Goal: Task Accomplishment & Management: Manage account settings

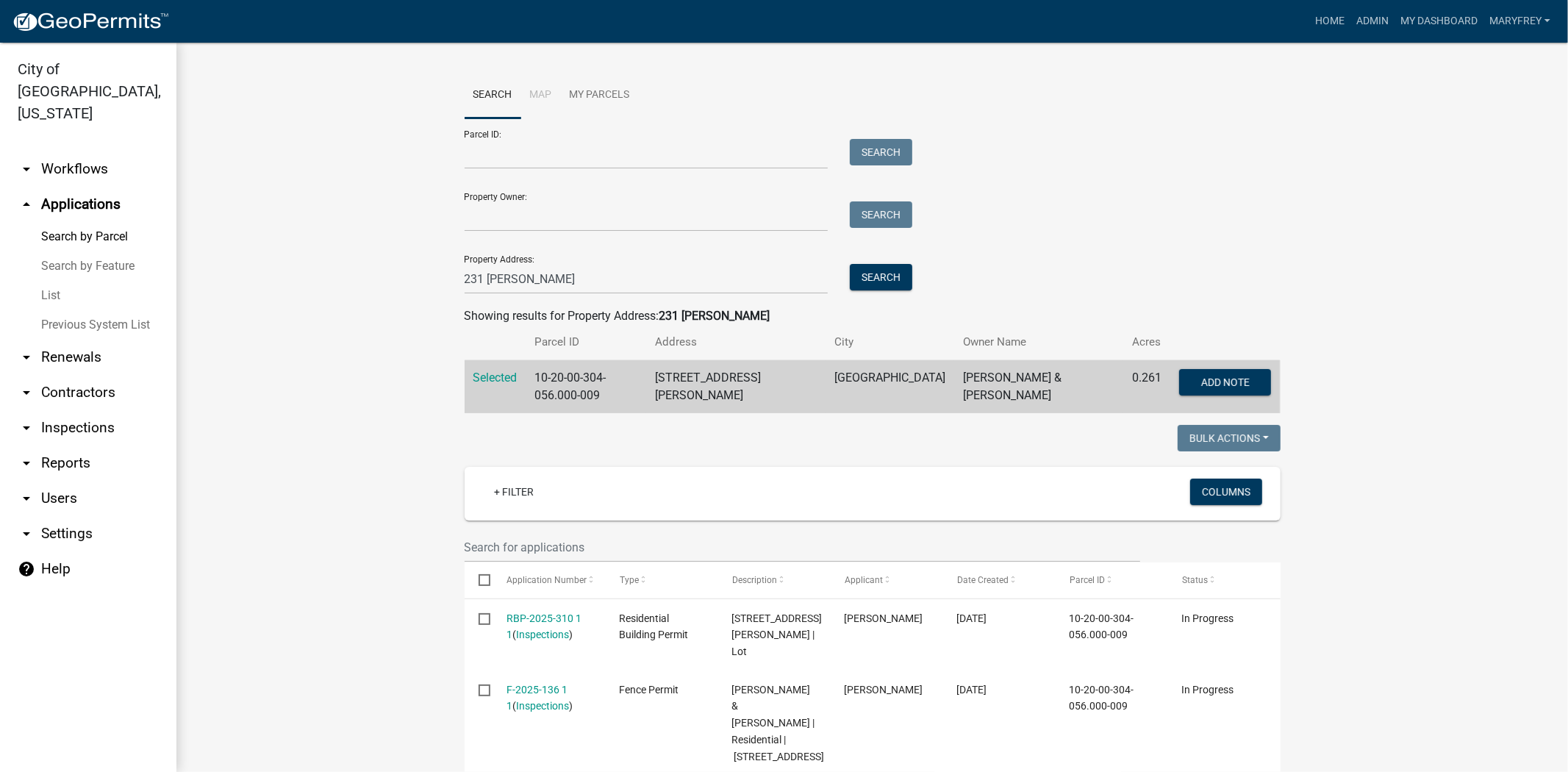
scroll to position [298, 0]
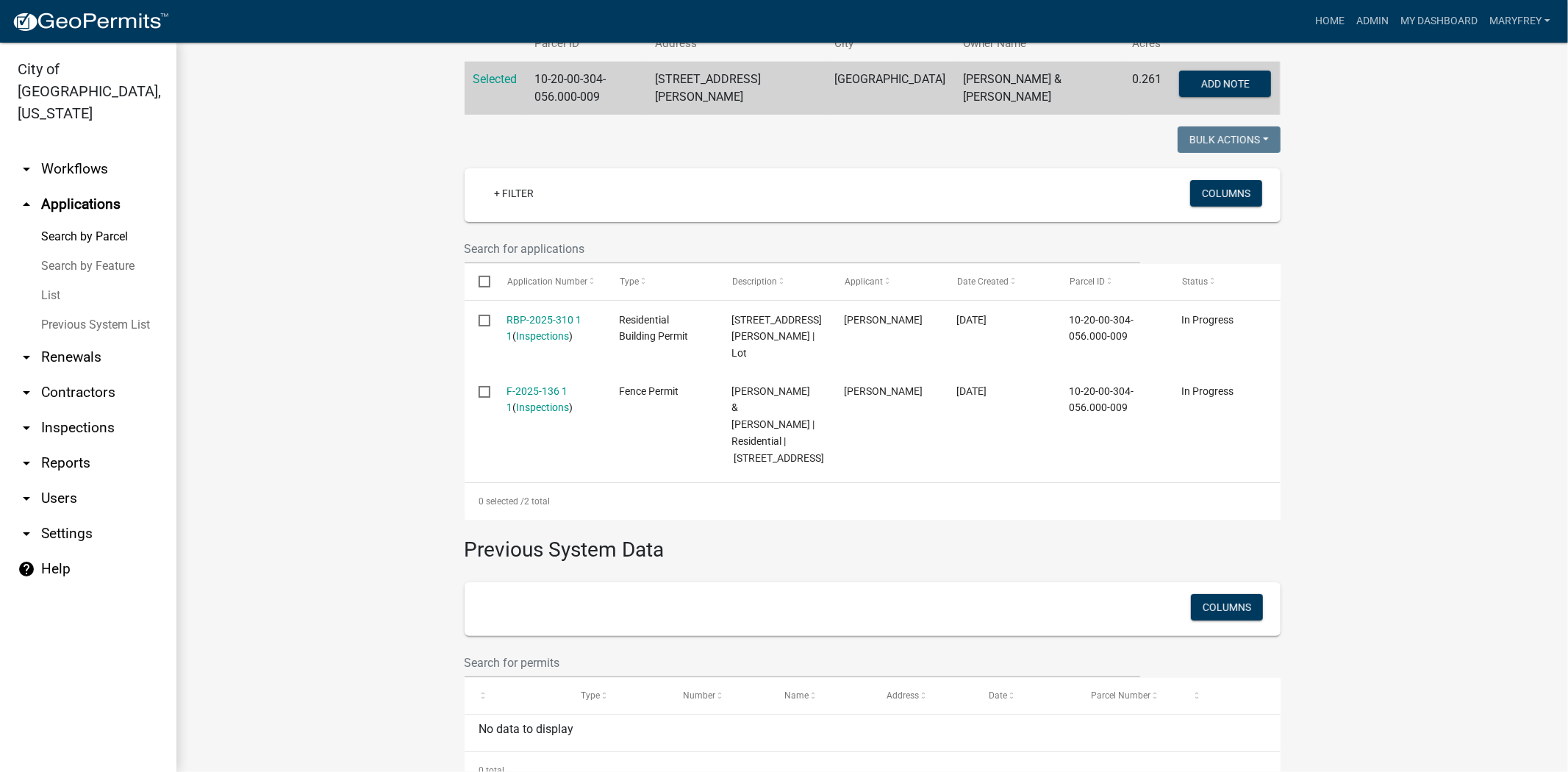
click at [81, 152] on link "arrow_drop_down Workflows" at bounding box center [88, 169] width 176 height 35
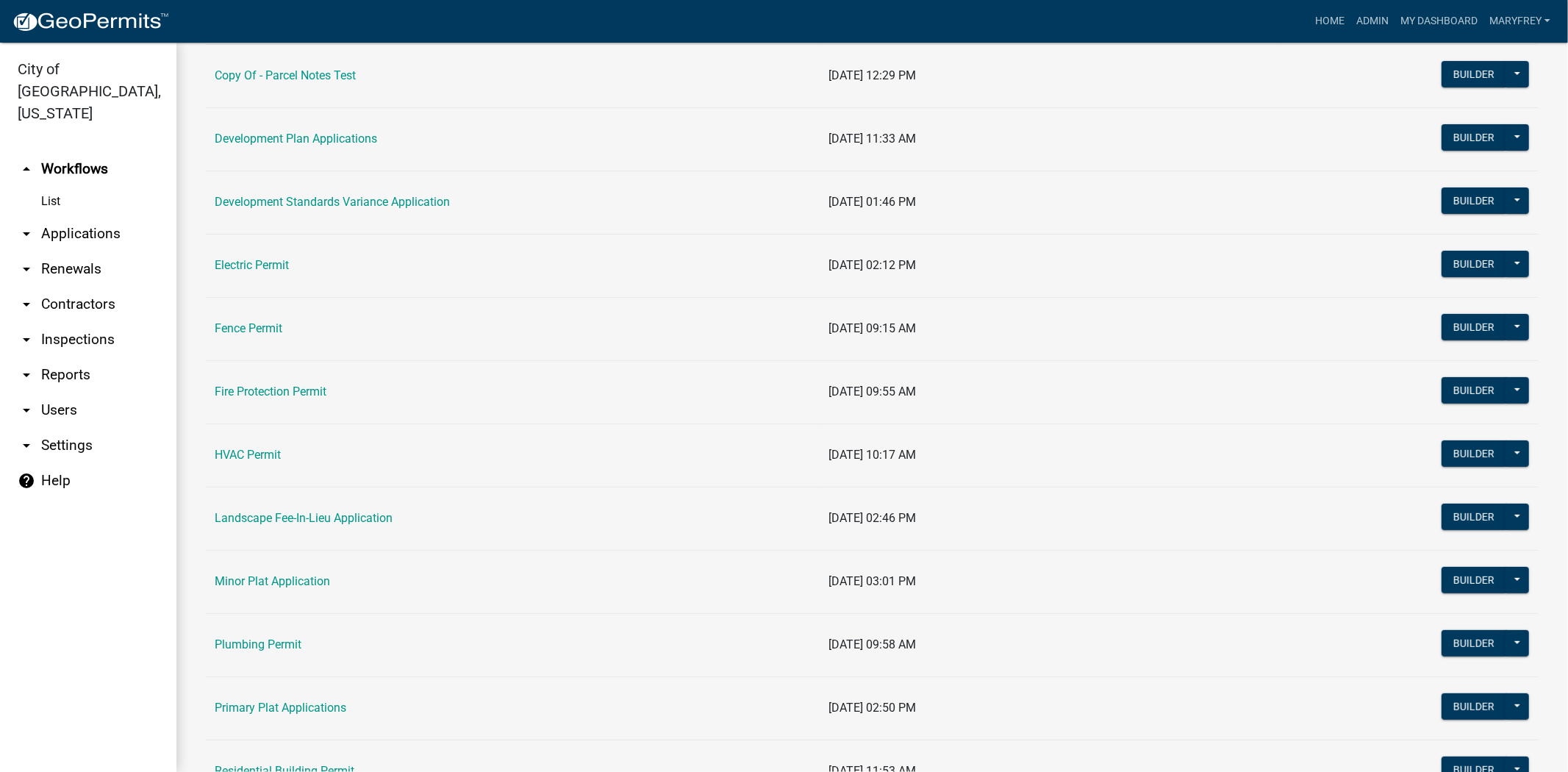
scroll to position [252, 0]
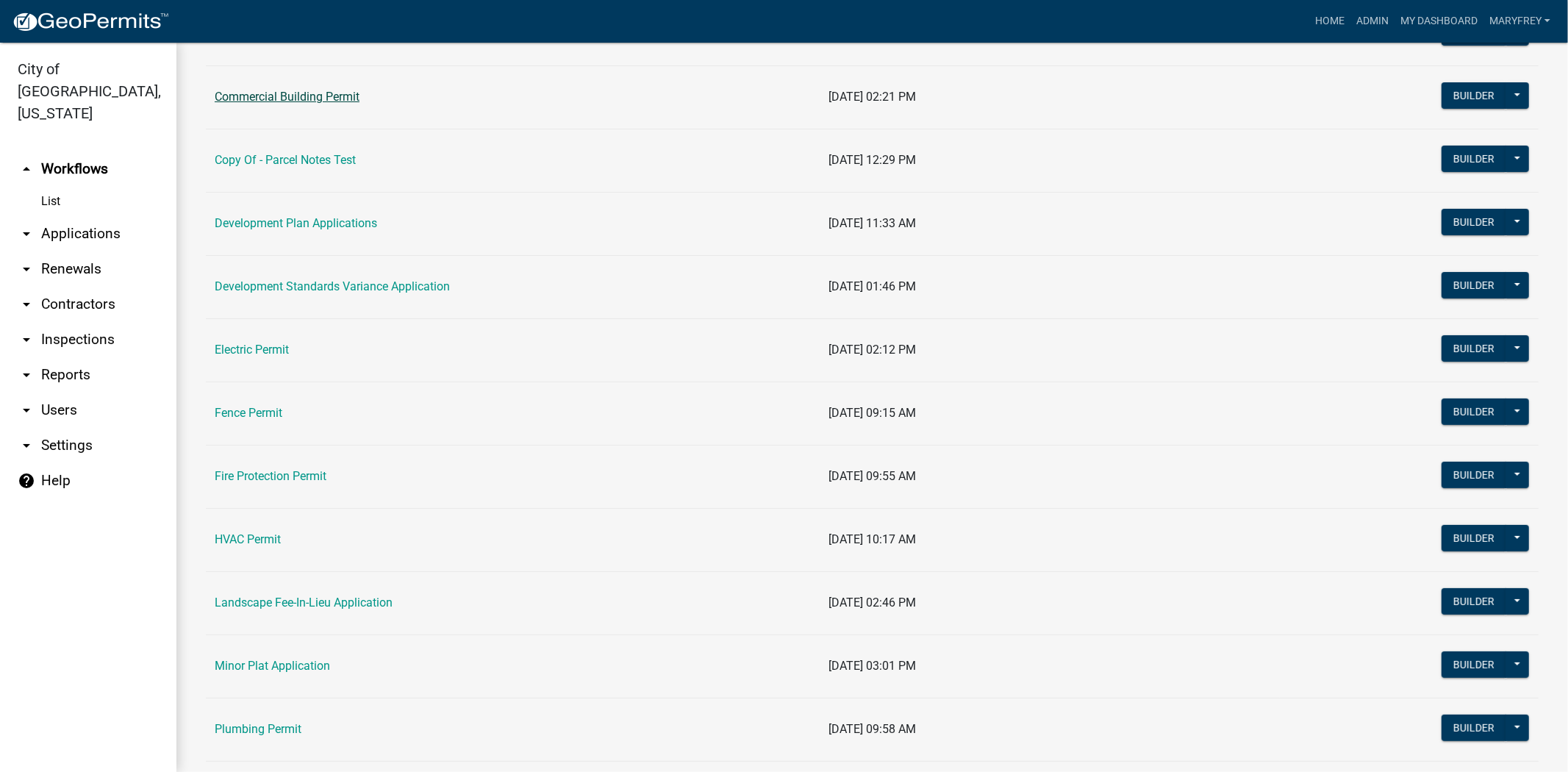
click at [268, 94] on link "Commercial Building Permit" at bounding box center [287, 96] width 145 height 14
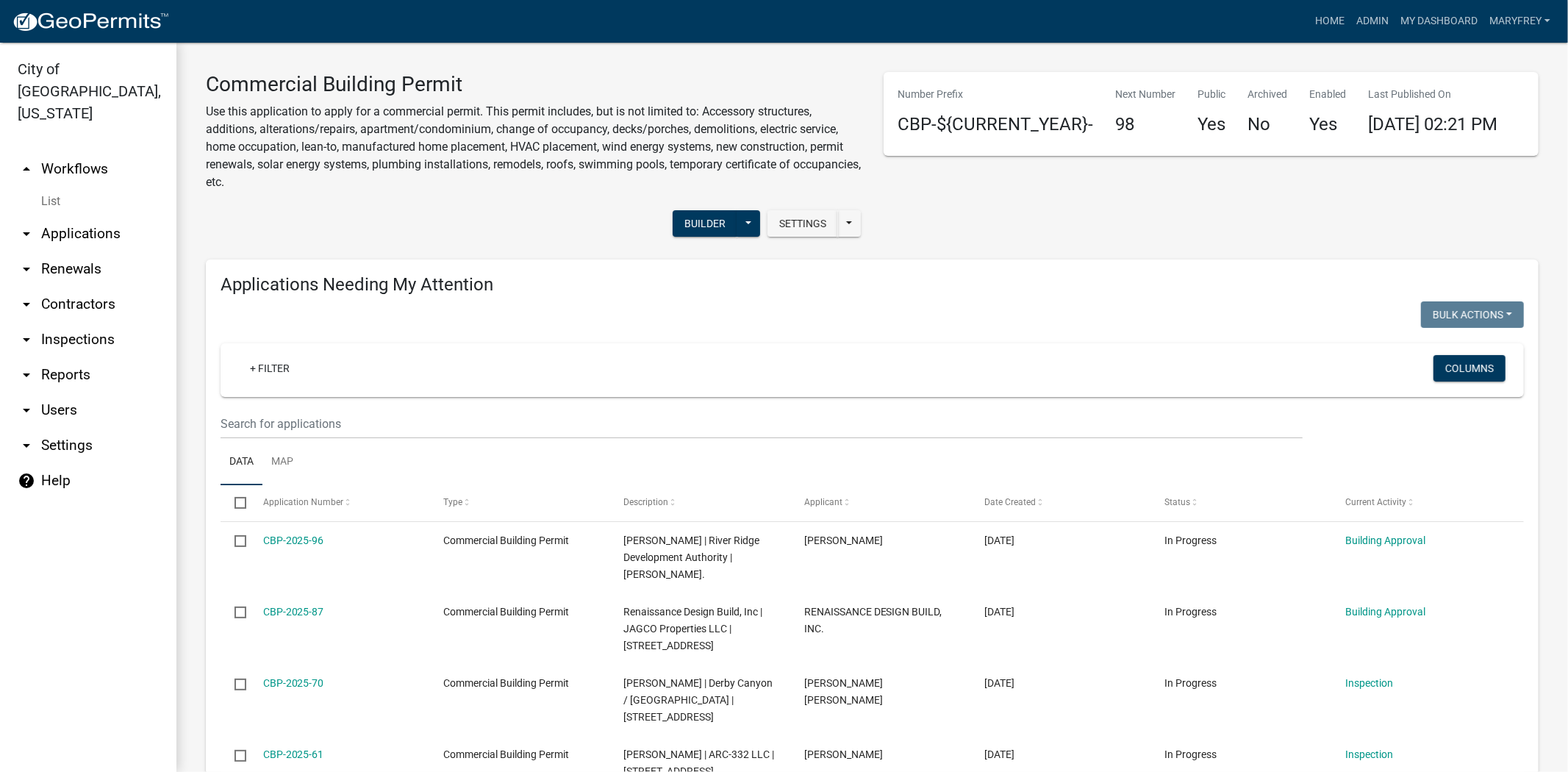
click at [64, 287] on link "arrow_drop_down Contractors" at bounding box center [88, 304] width 176 height 35
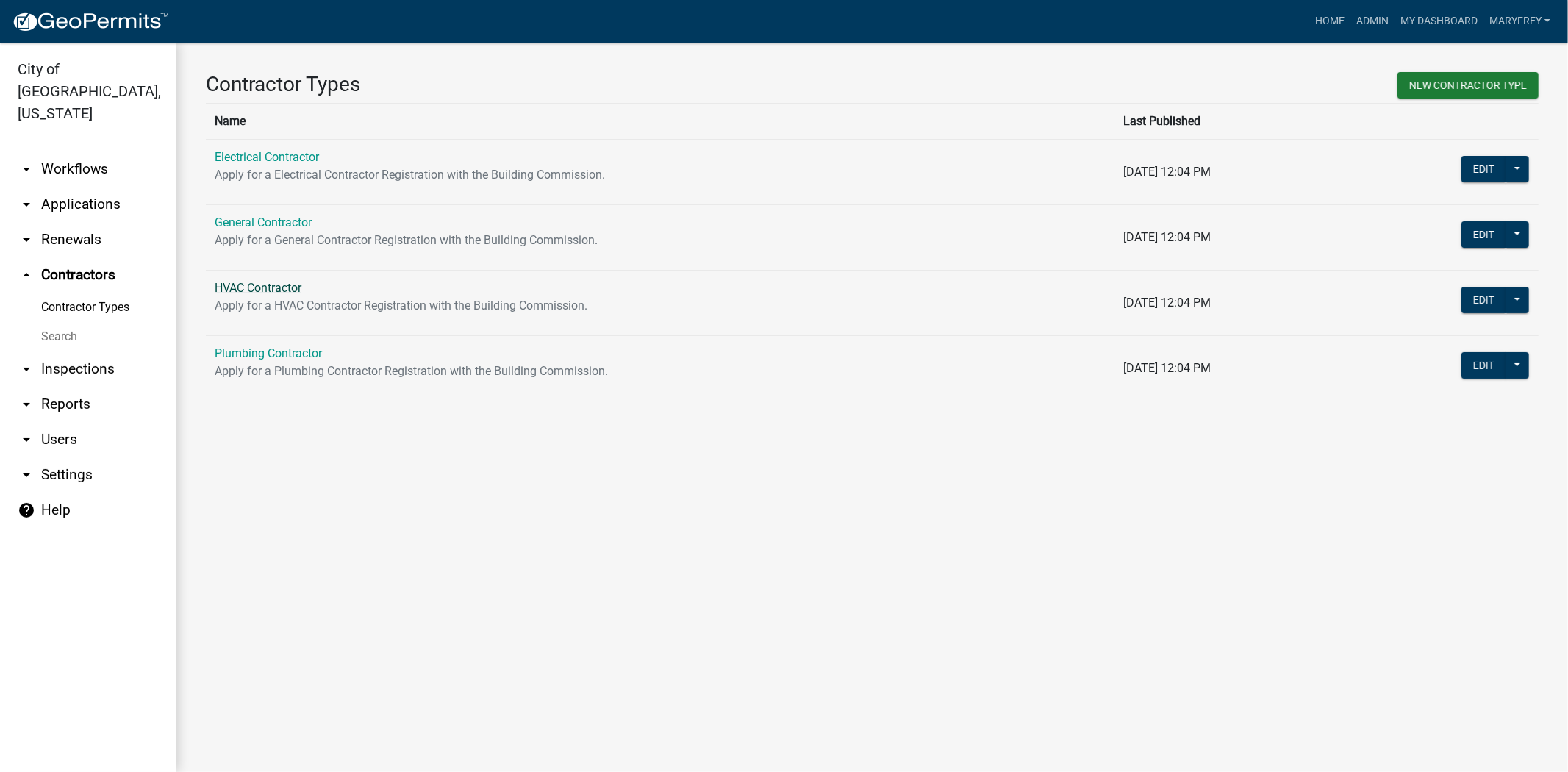
click at [247, 293] on link "HVAC Contractor" at bounding box center [258, 288] width 87 height 14
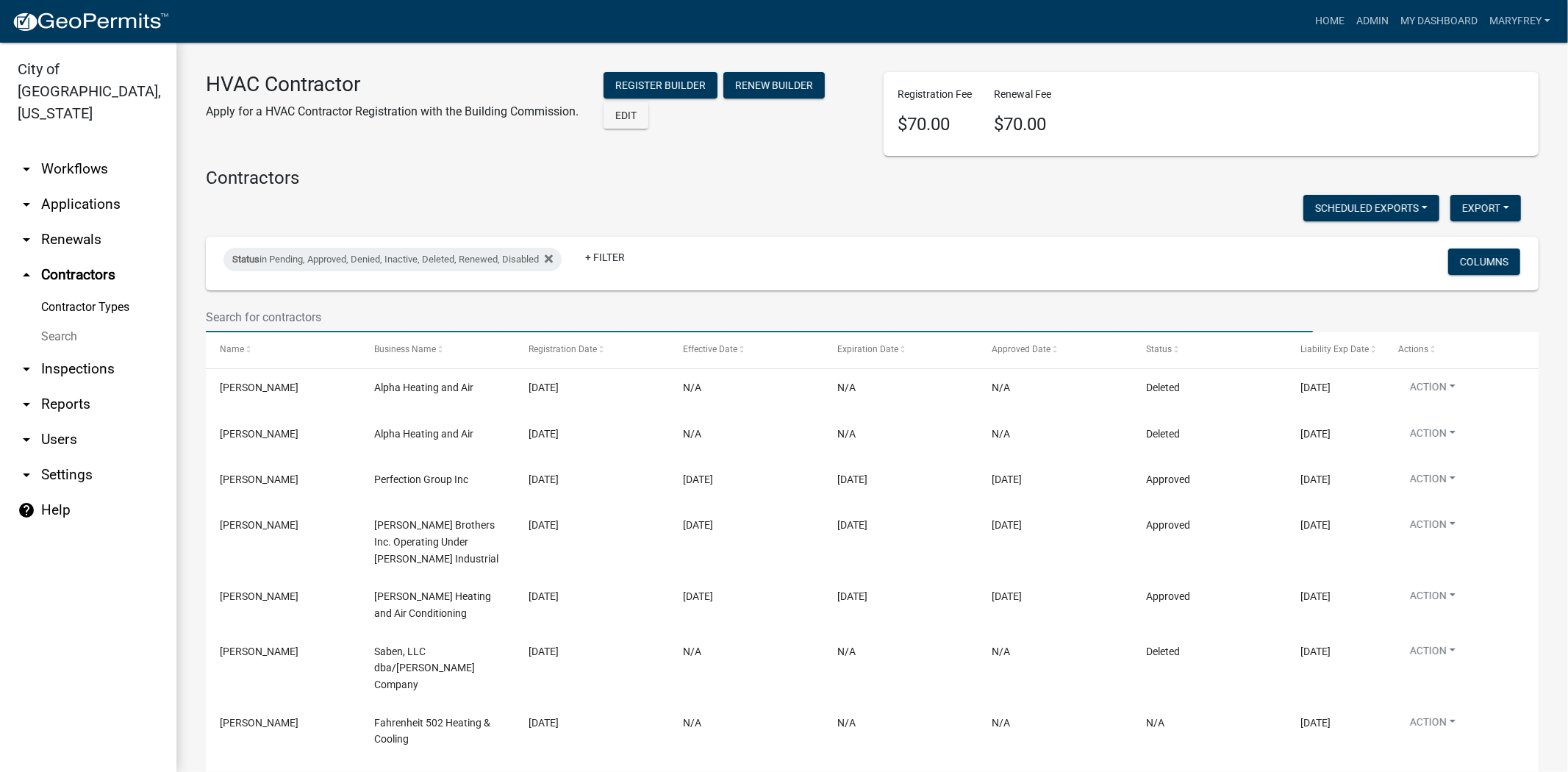
click at [263, 325] on input "text" at bounding box center [759, 317] width 1107 height 30
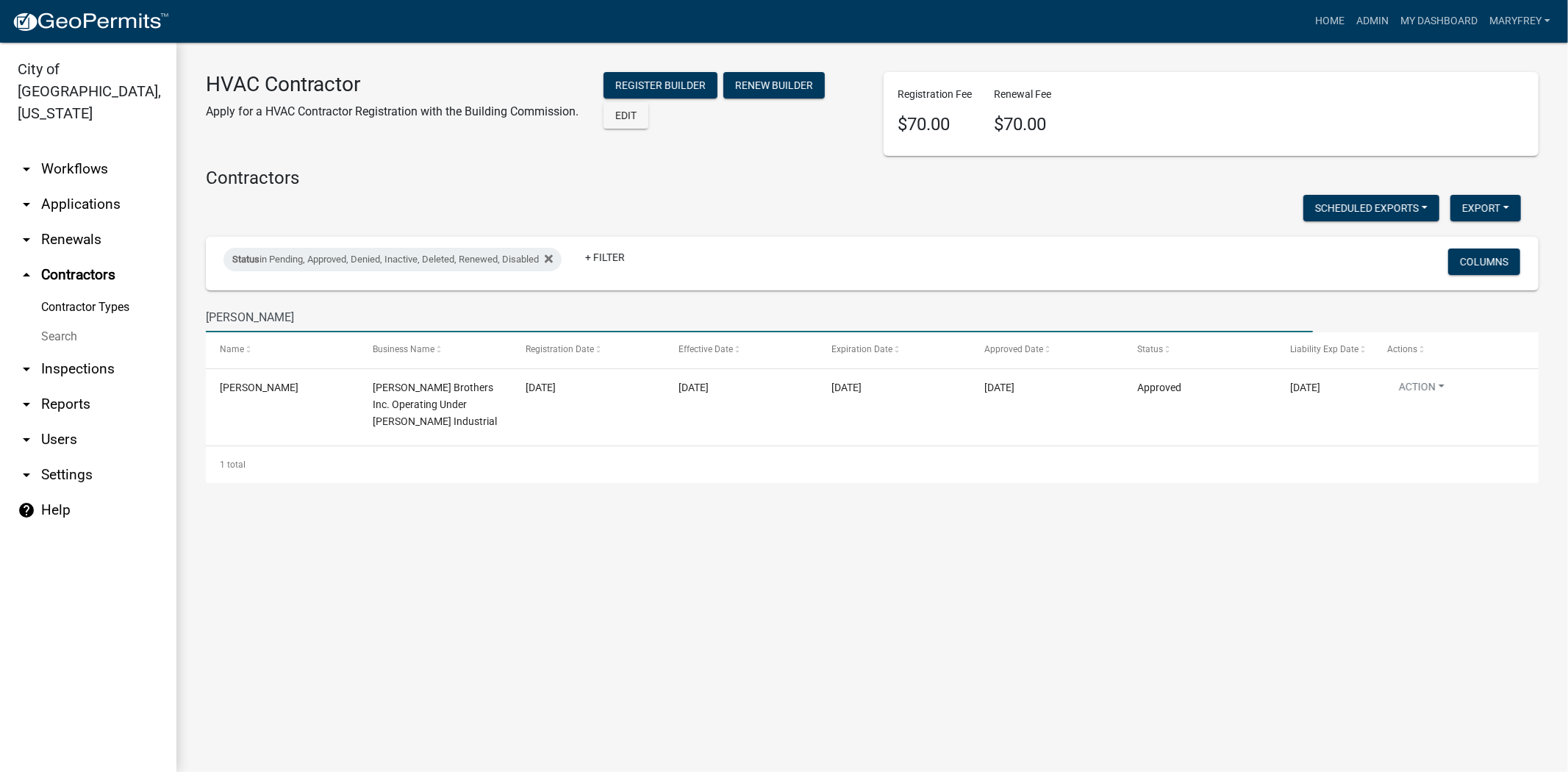
type input "renfro"
click at [99, 187] on link "arrow_drop_down Applications" at bounding box center [88, 204] width 176 height 35
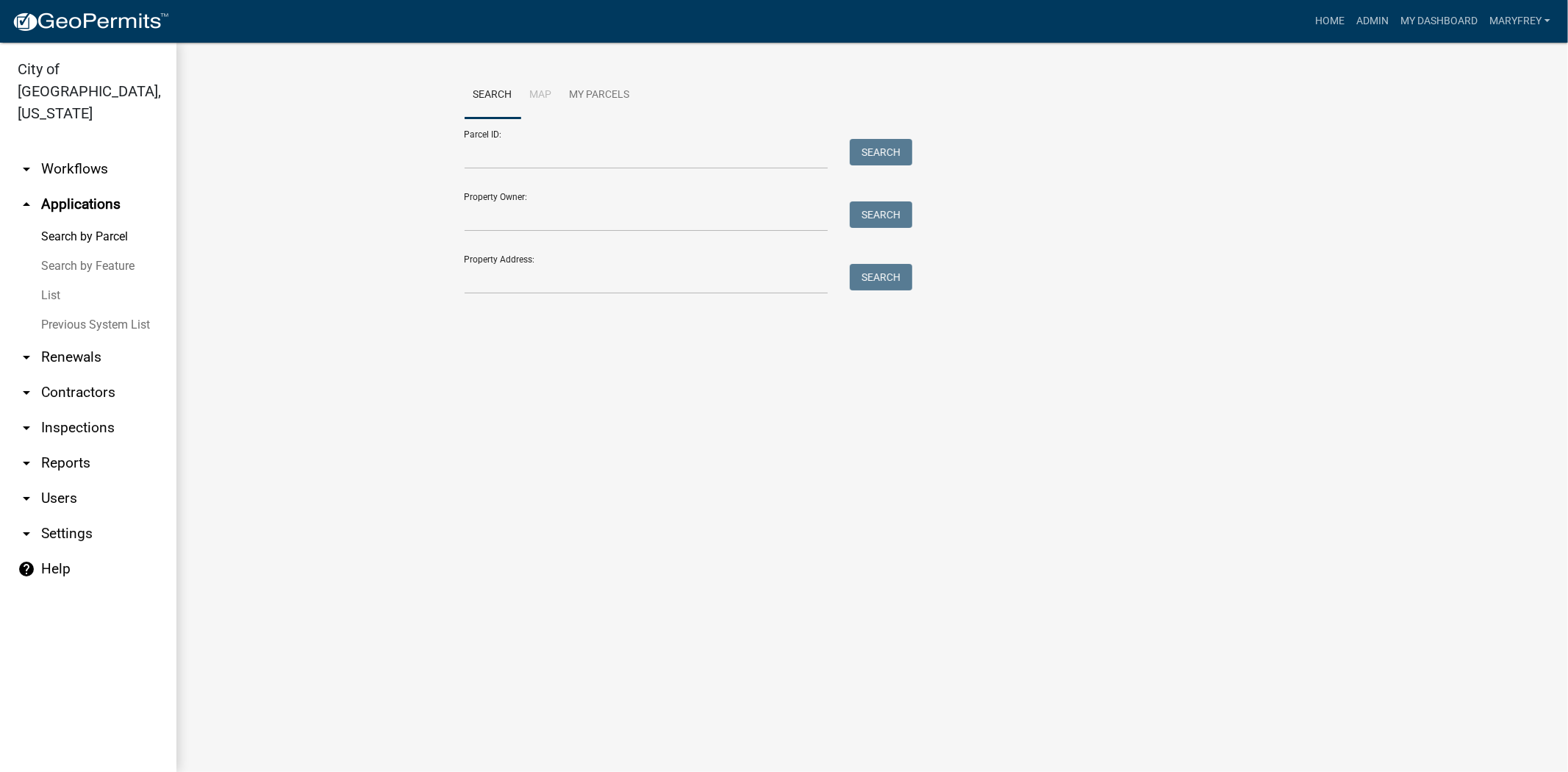
click at [76, 152] on link "arrow_drop_down Workflows" at bounding box center [88, 169] width 176 height 35
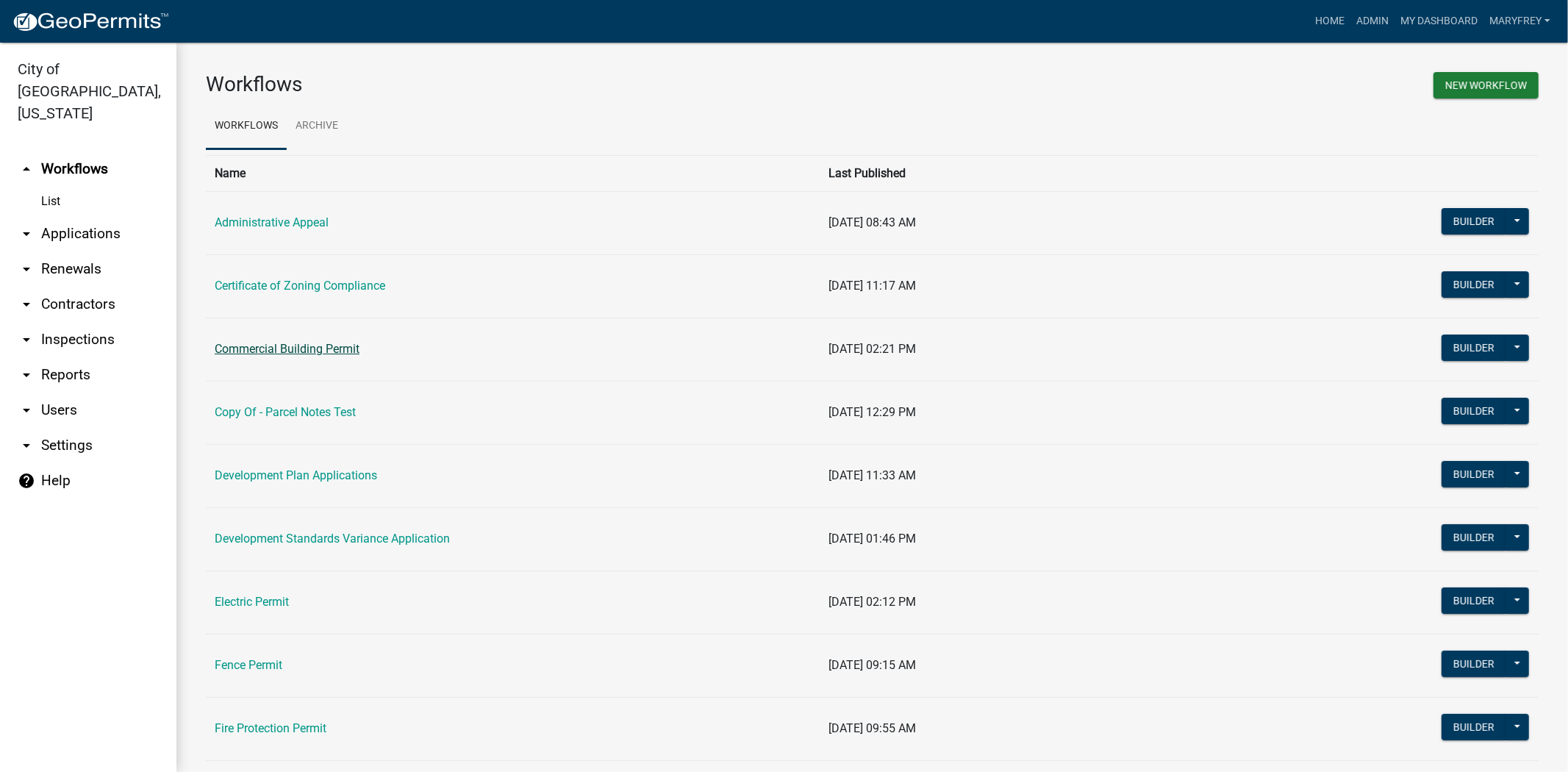
click at [318, 342] on link "Commercial Building Permit" at bounding box center [287, 348] width 145 height 14
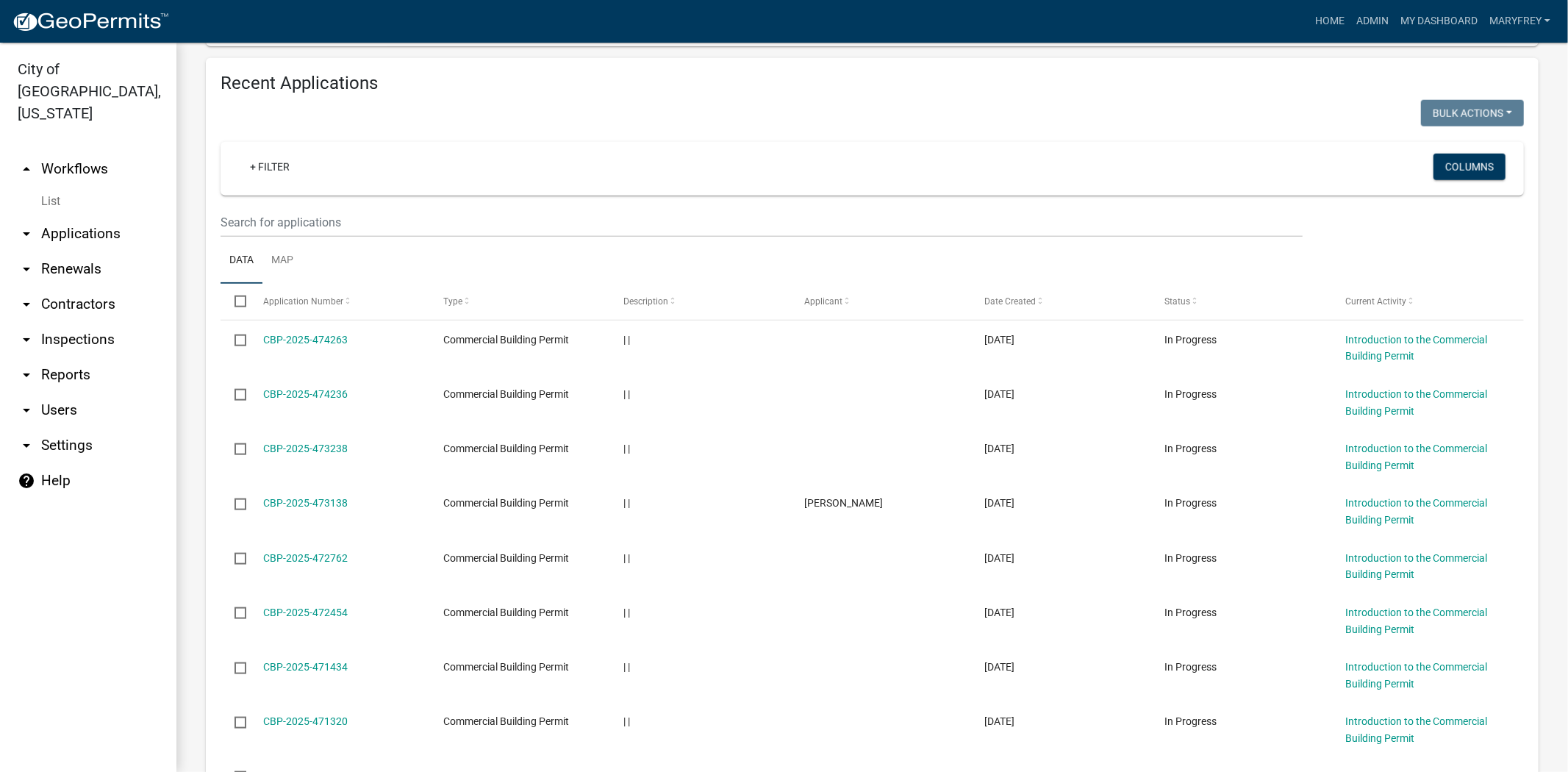
scroll to position [1304, 0]
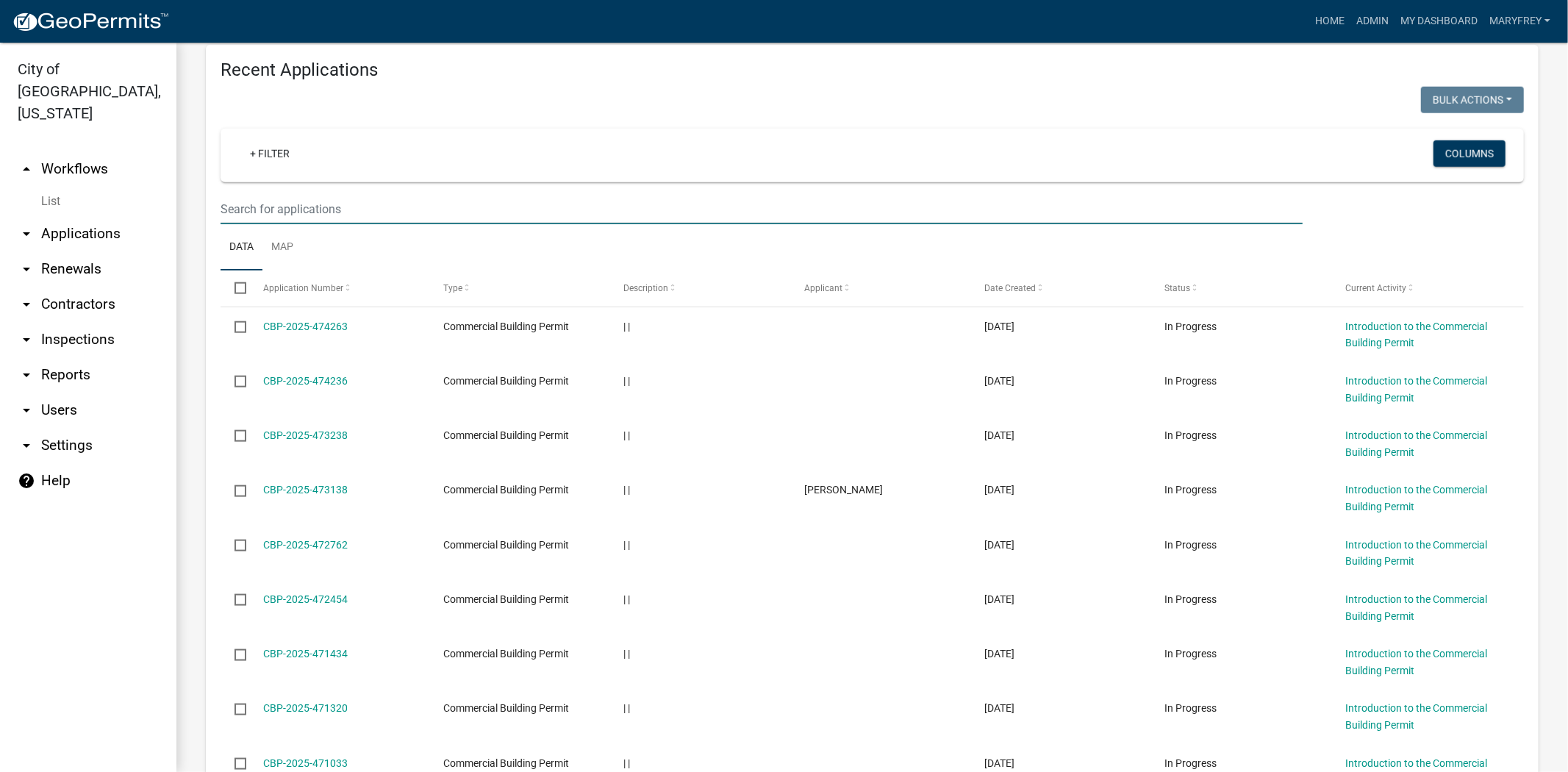
click at [251, 194] on input "text" at bounding box center [762, 209] width 1082 height 30
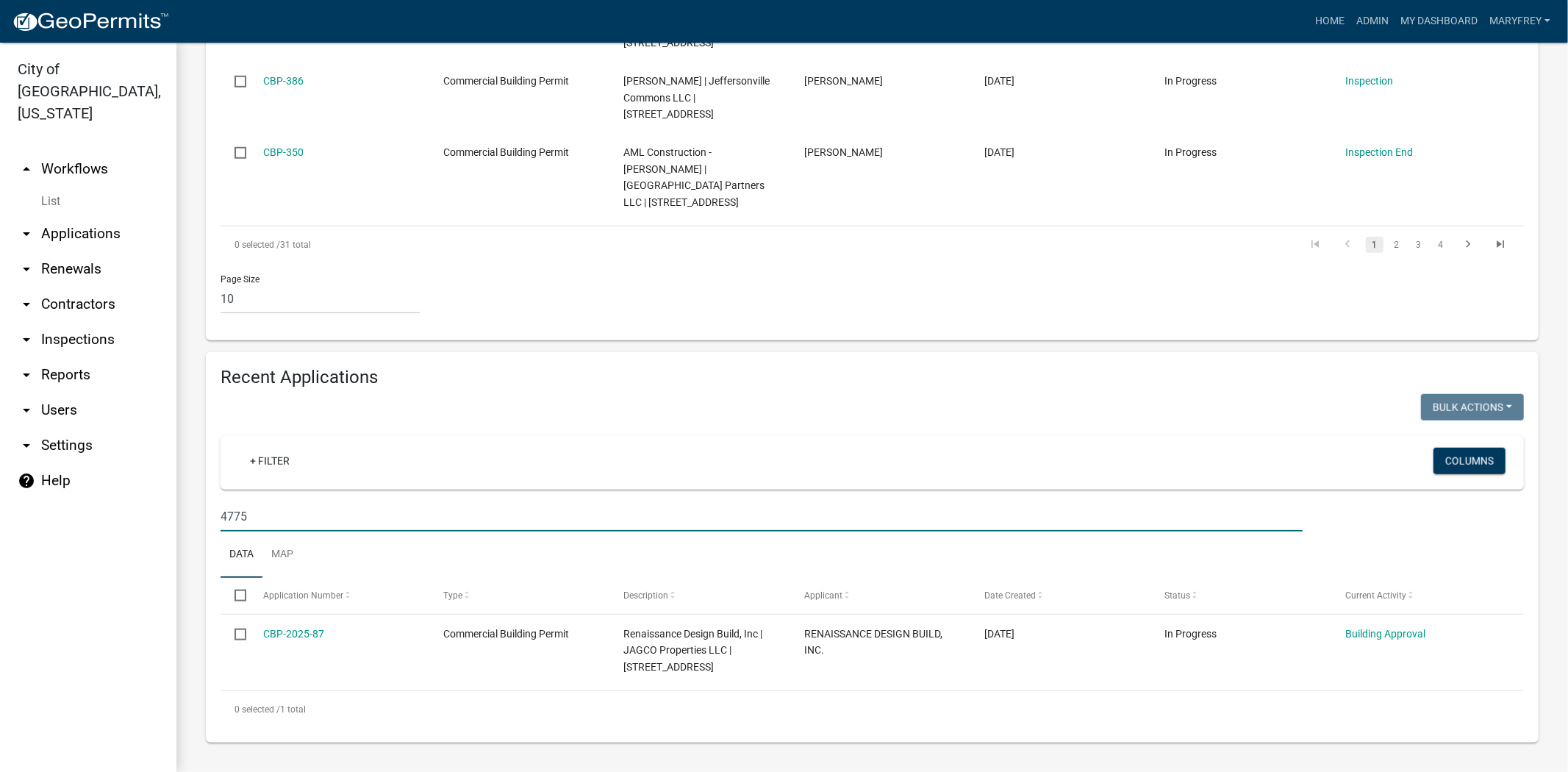
scroll to position [948, 0]
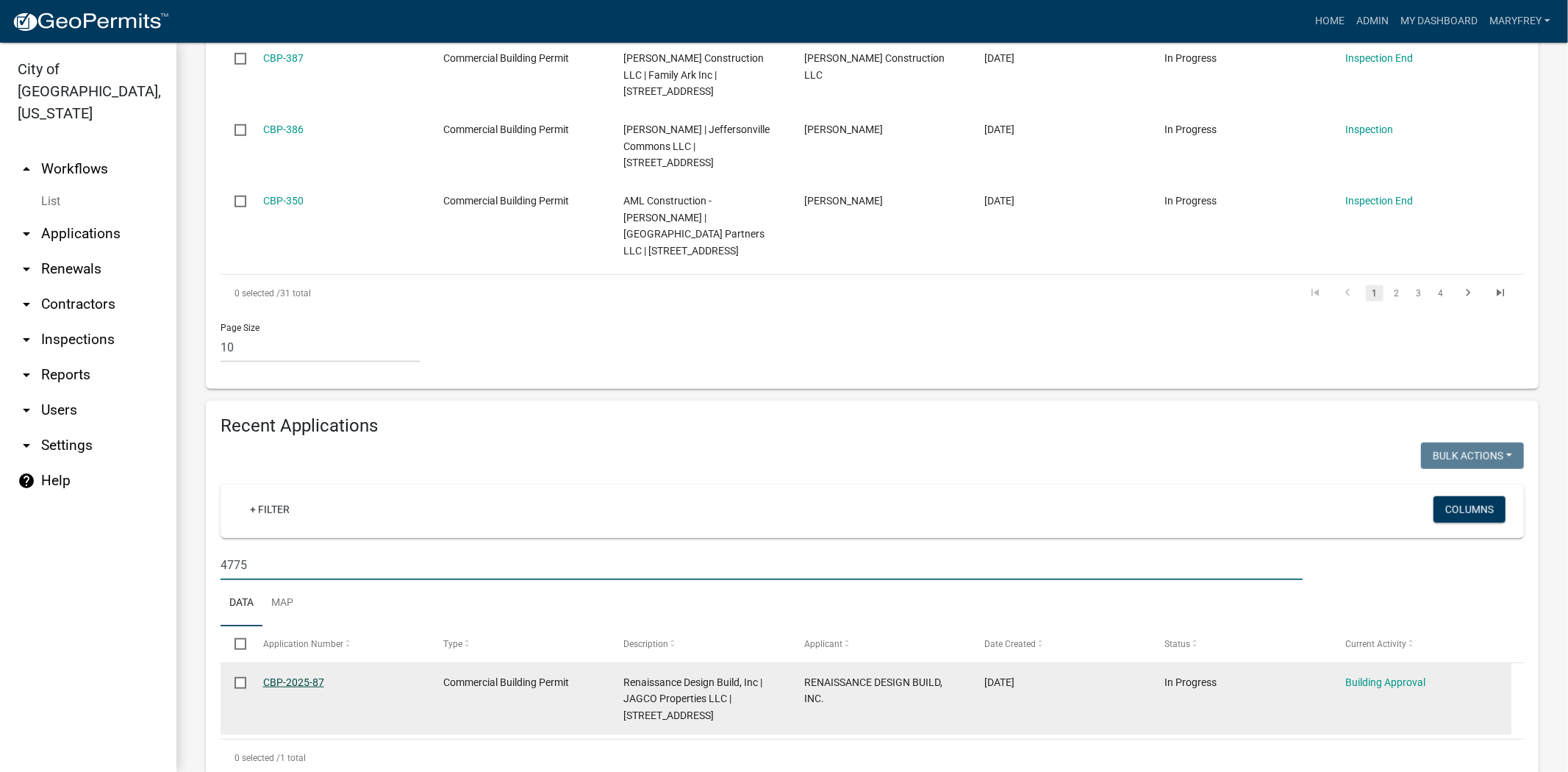
type input "4775"
click at [301, 676] on link "CBP-2025-87" at bounding box center [294, 682] width 61 height 12
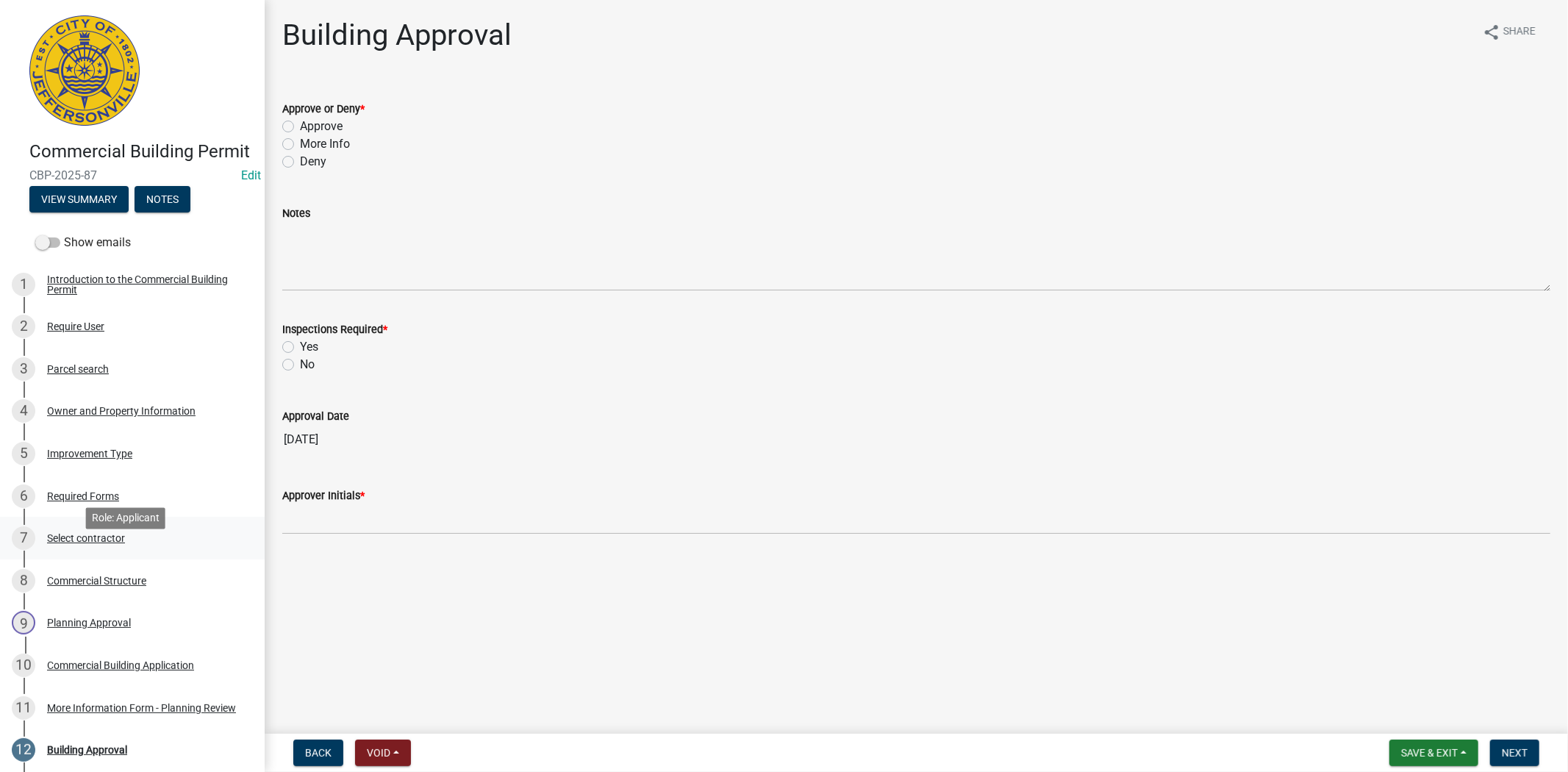
click at [99, 543] on div "Select contractor" at bounding box center [86, 538] width 78 height 10
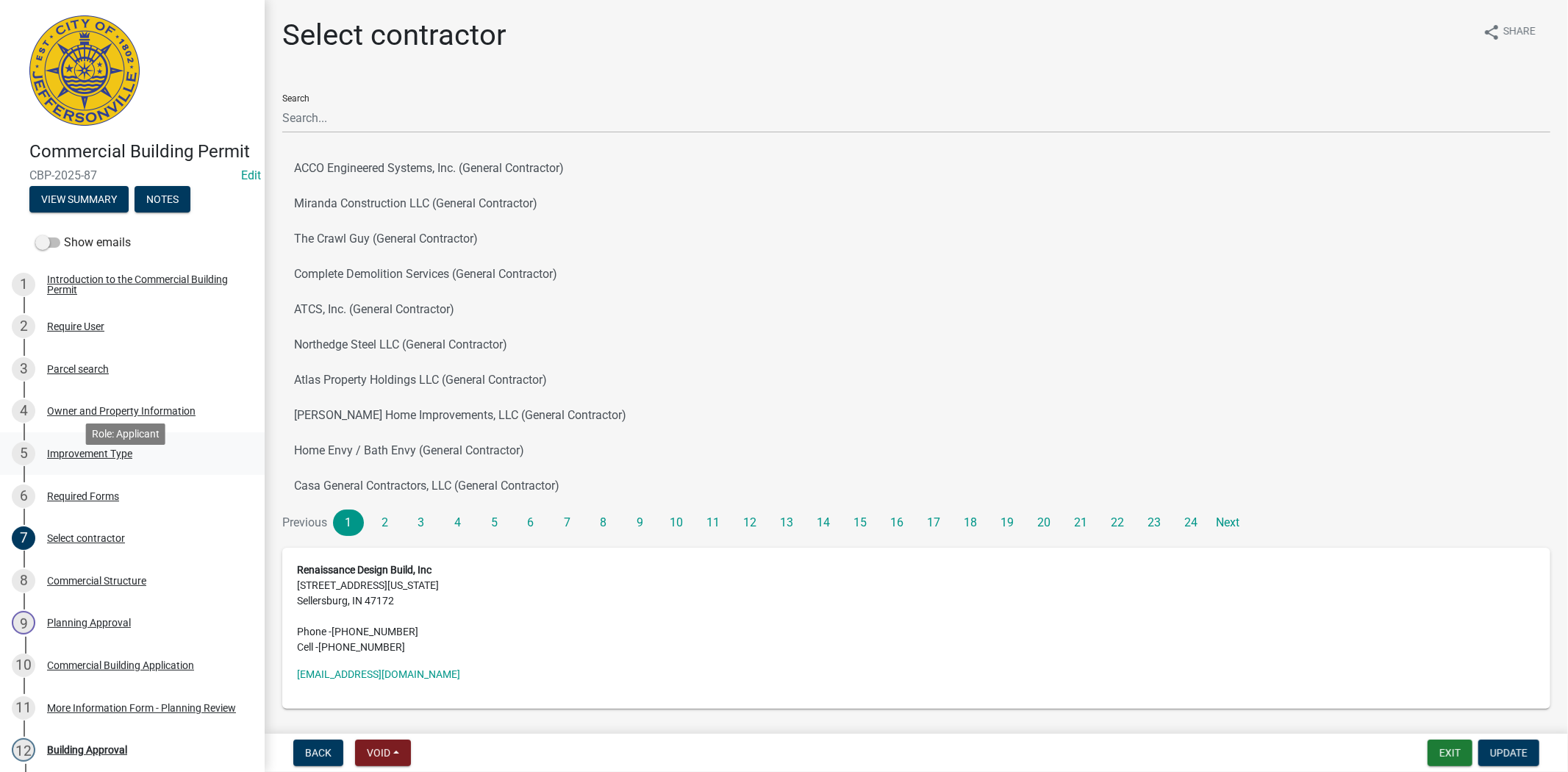
click at [86, 459] on div "Improvement Type" at bounding box center [90, 454] width 85 height 10
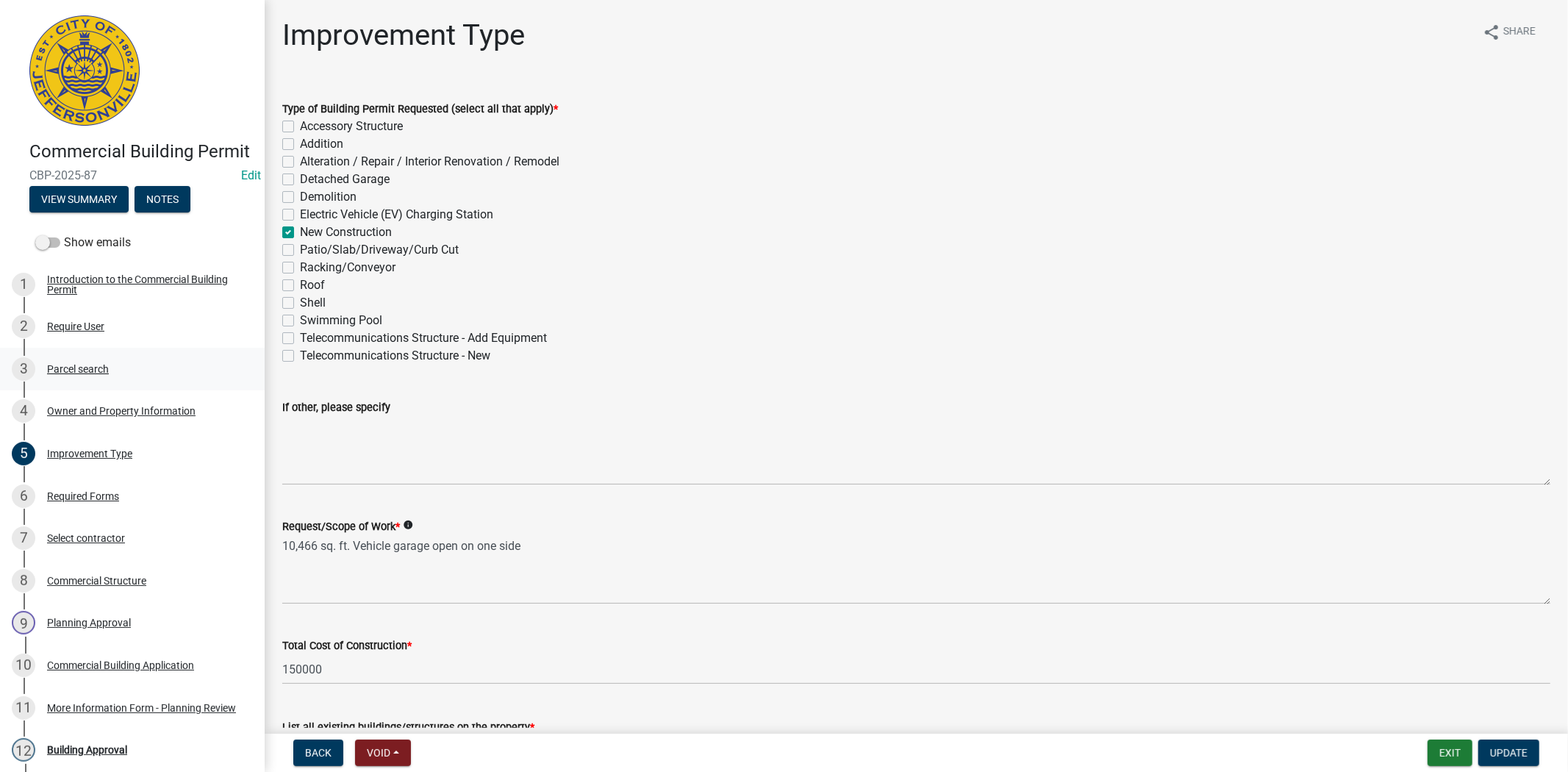
click at [88, 374] on div "Parcel search" at bounding box center [78, 369] width 62 height 10
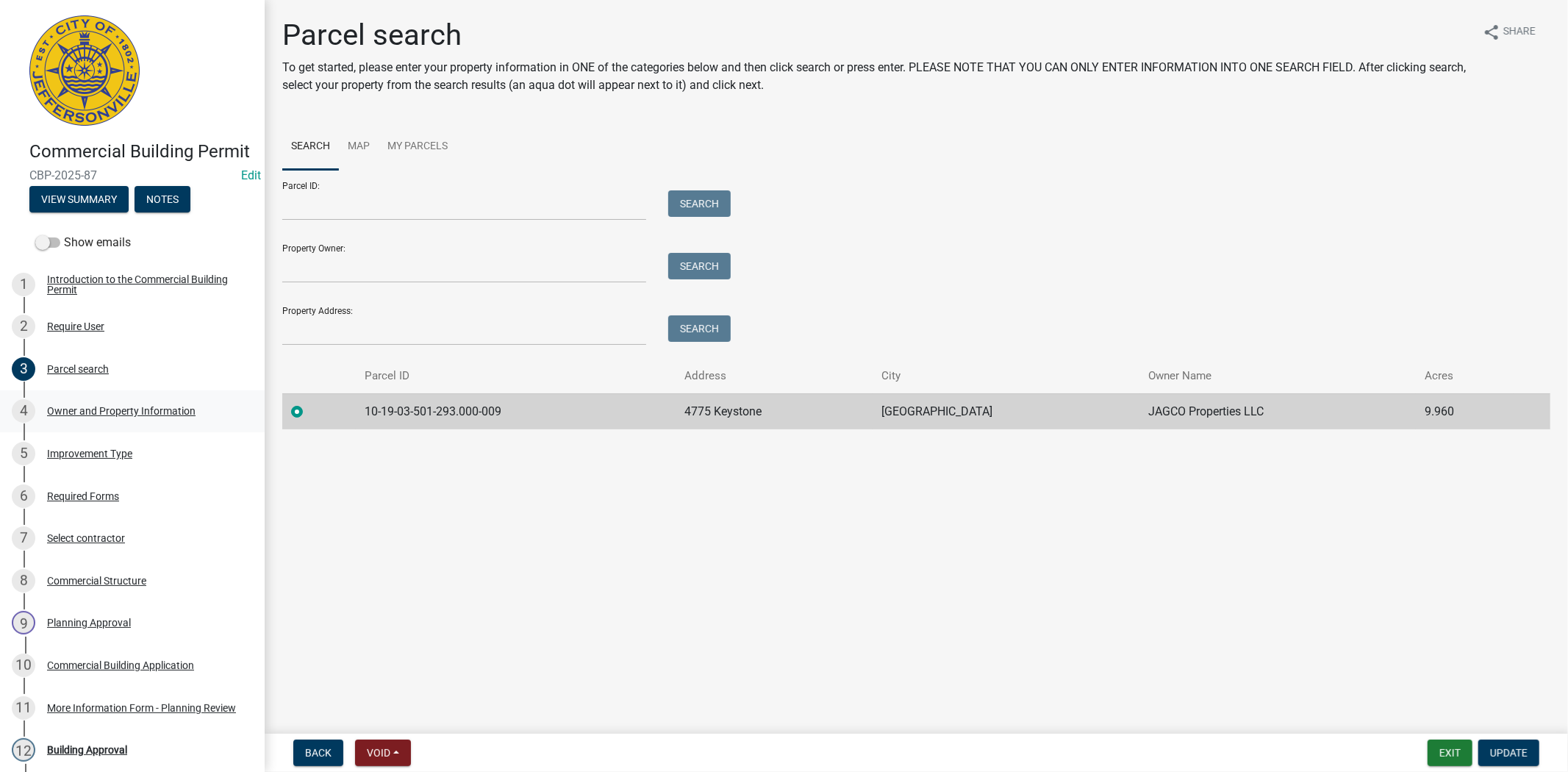
click at [98, 416] on div "Owner and Property Information" at bounding box center [121, 411] width 149 height 10
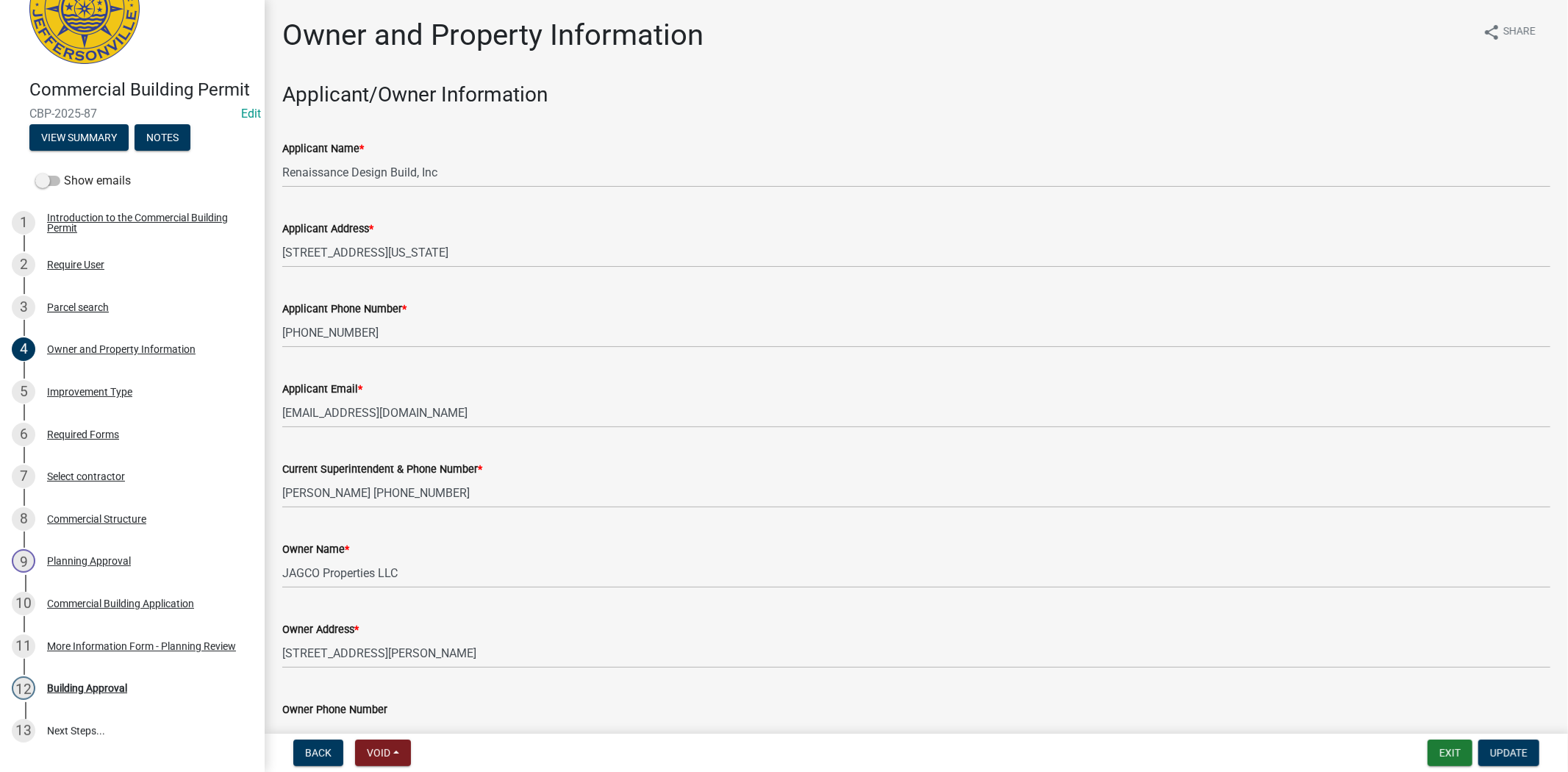
scroll to position [63, 0]
click at [96, 312] on div "Parcel search" at bounding box center [78, 306] width 62 height 10
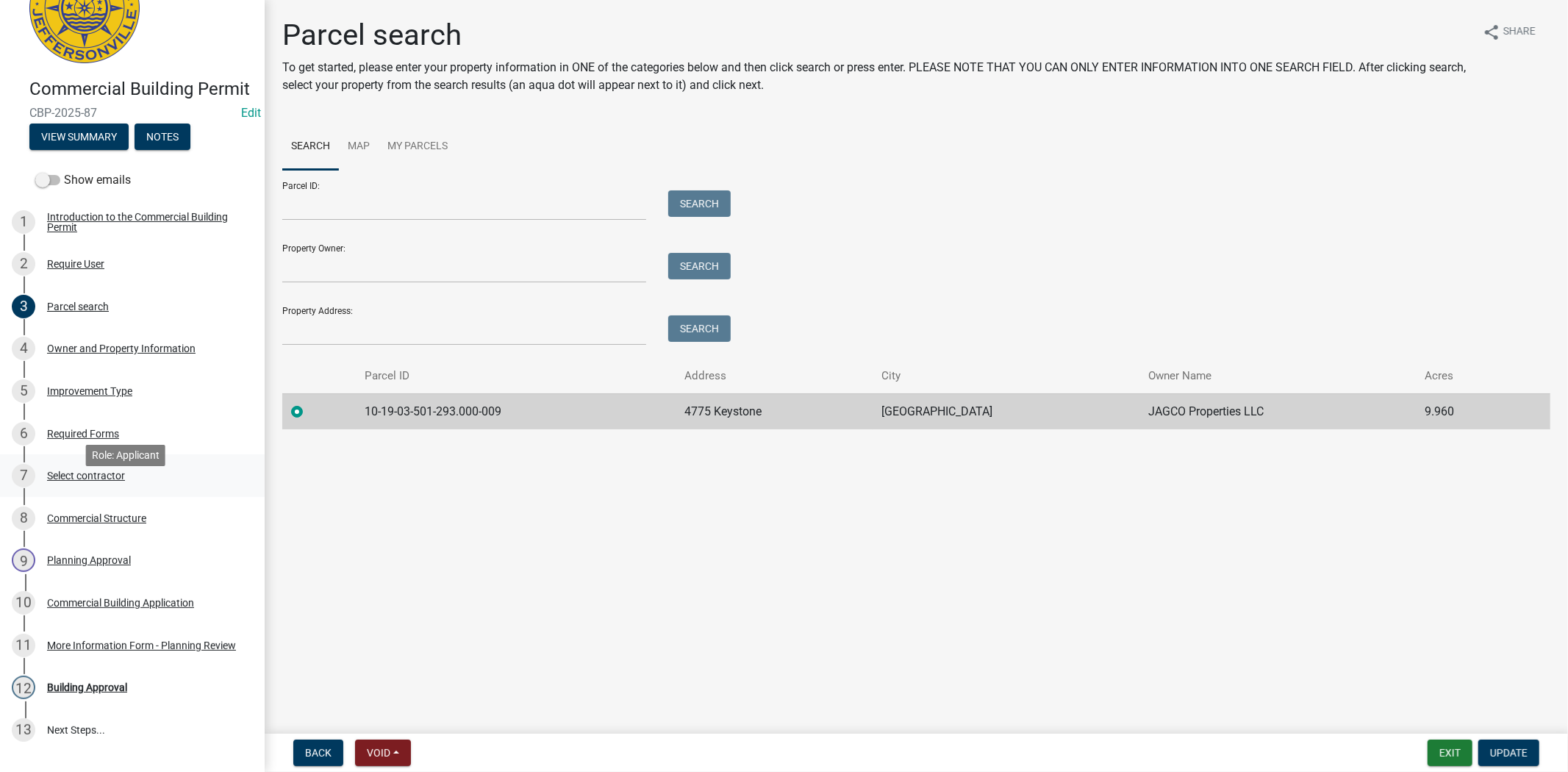
click at [108, 481] on div "Select contractor" at bounding box center [86, 476] width 78 height 10
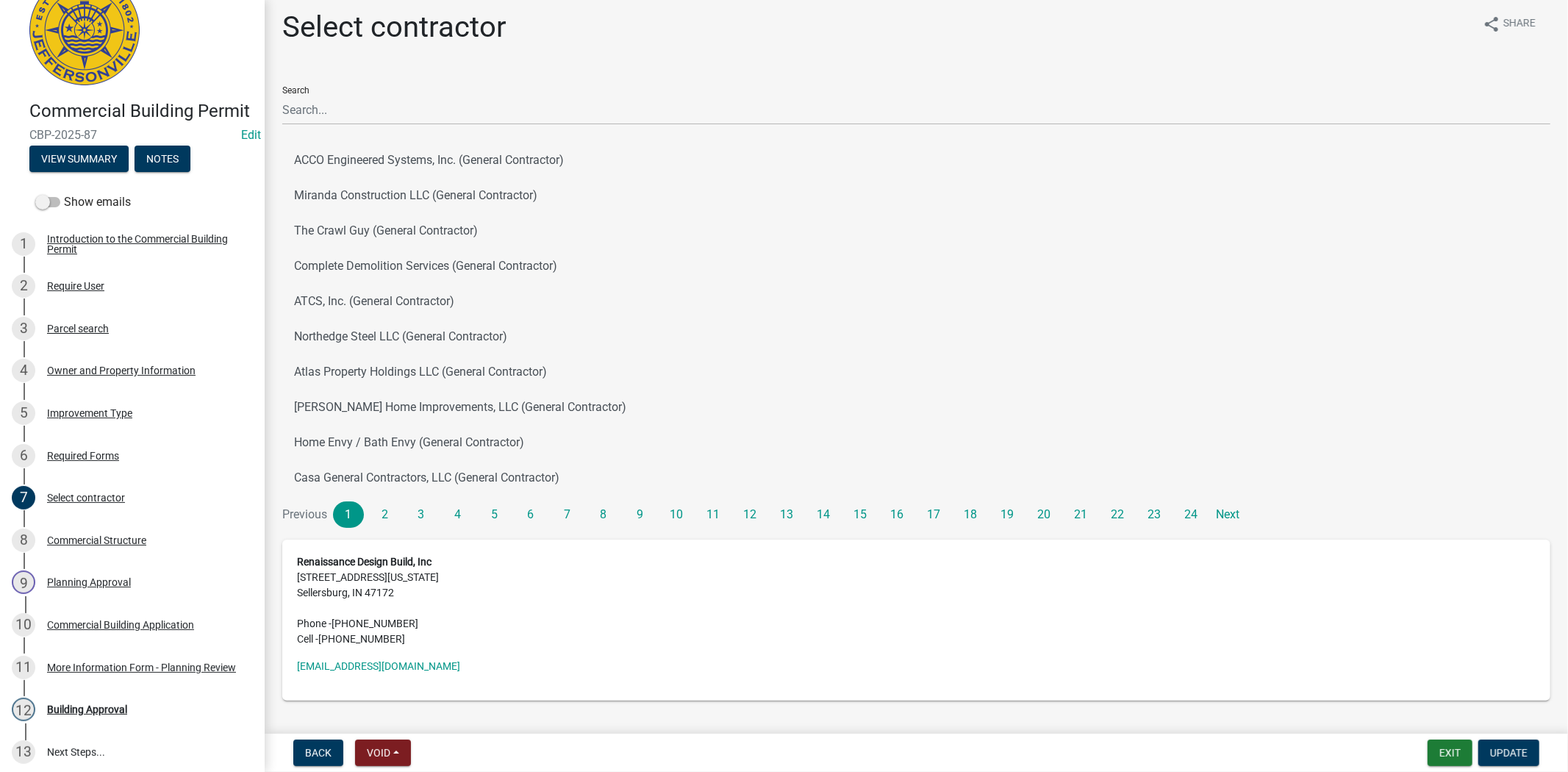
scroll to position [49, 0]
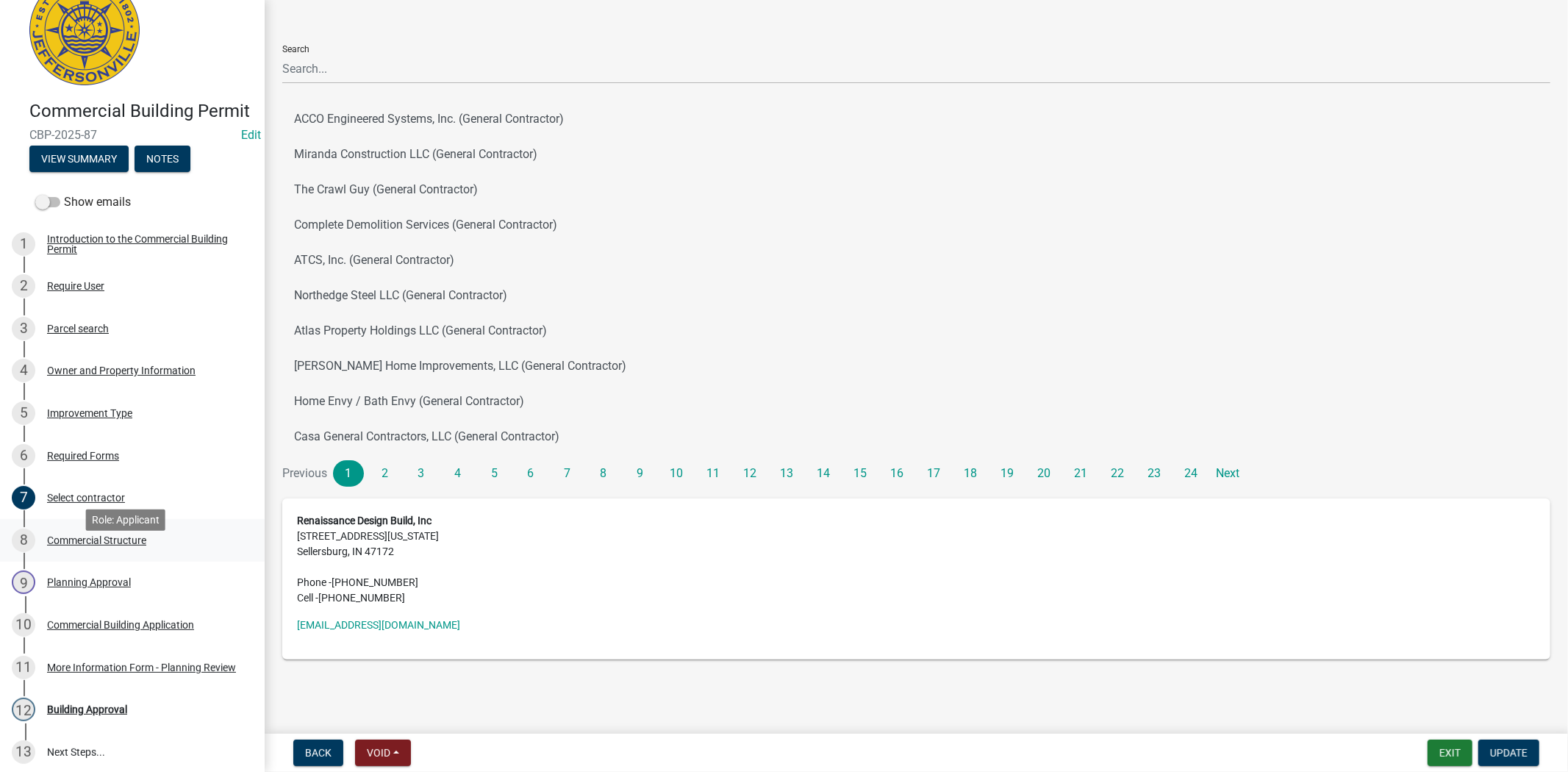
click at [99, 546] on div "Commercial Structure" at bounding box center [96, 540] width 99 height 10
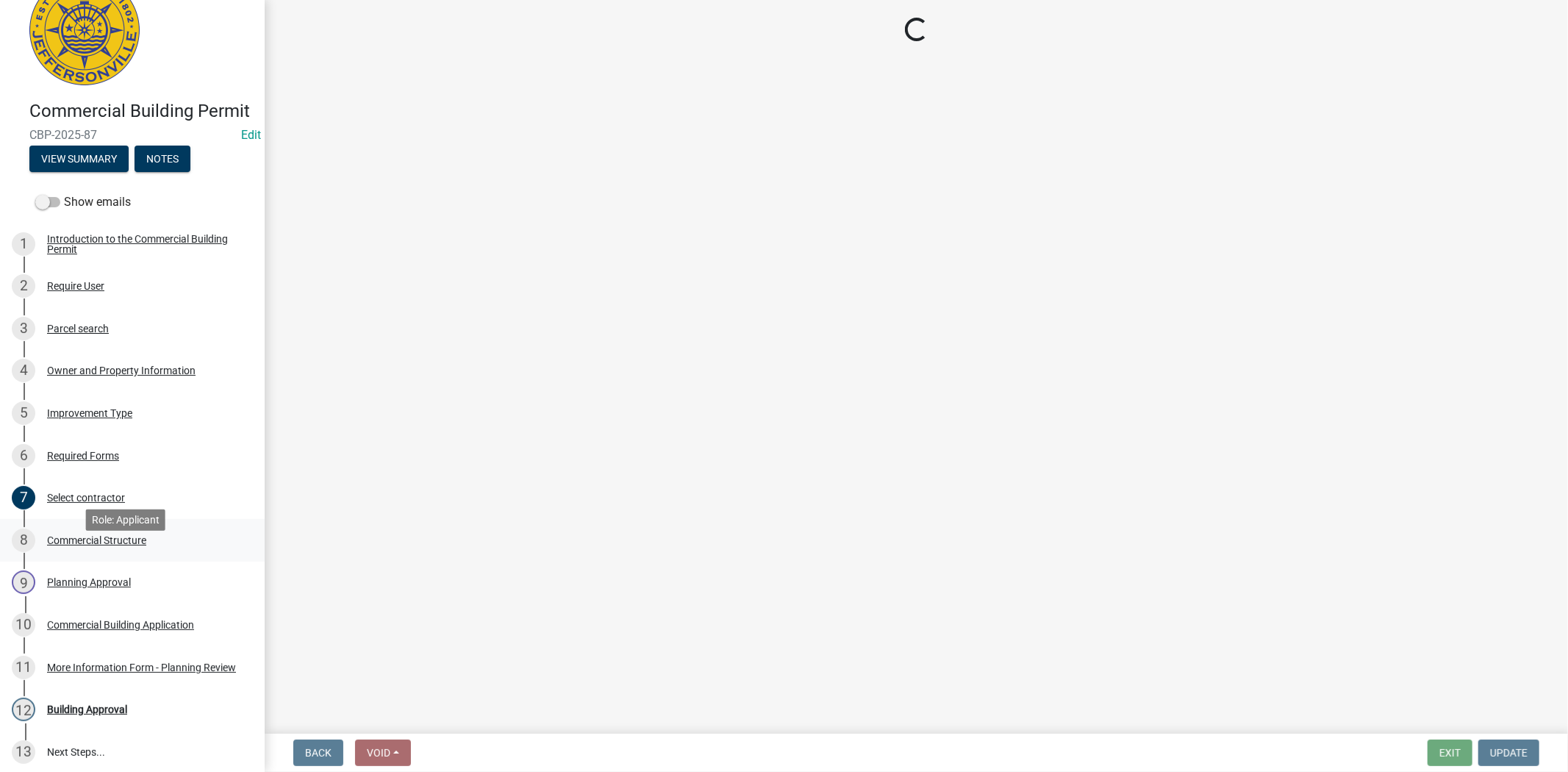
scroll to position [0, 0]
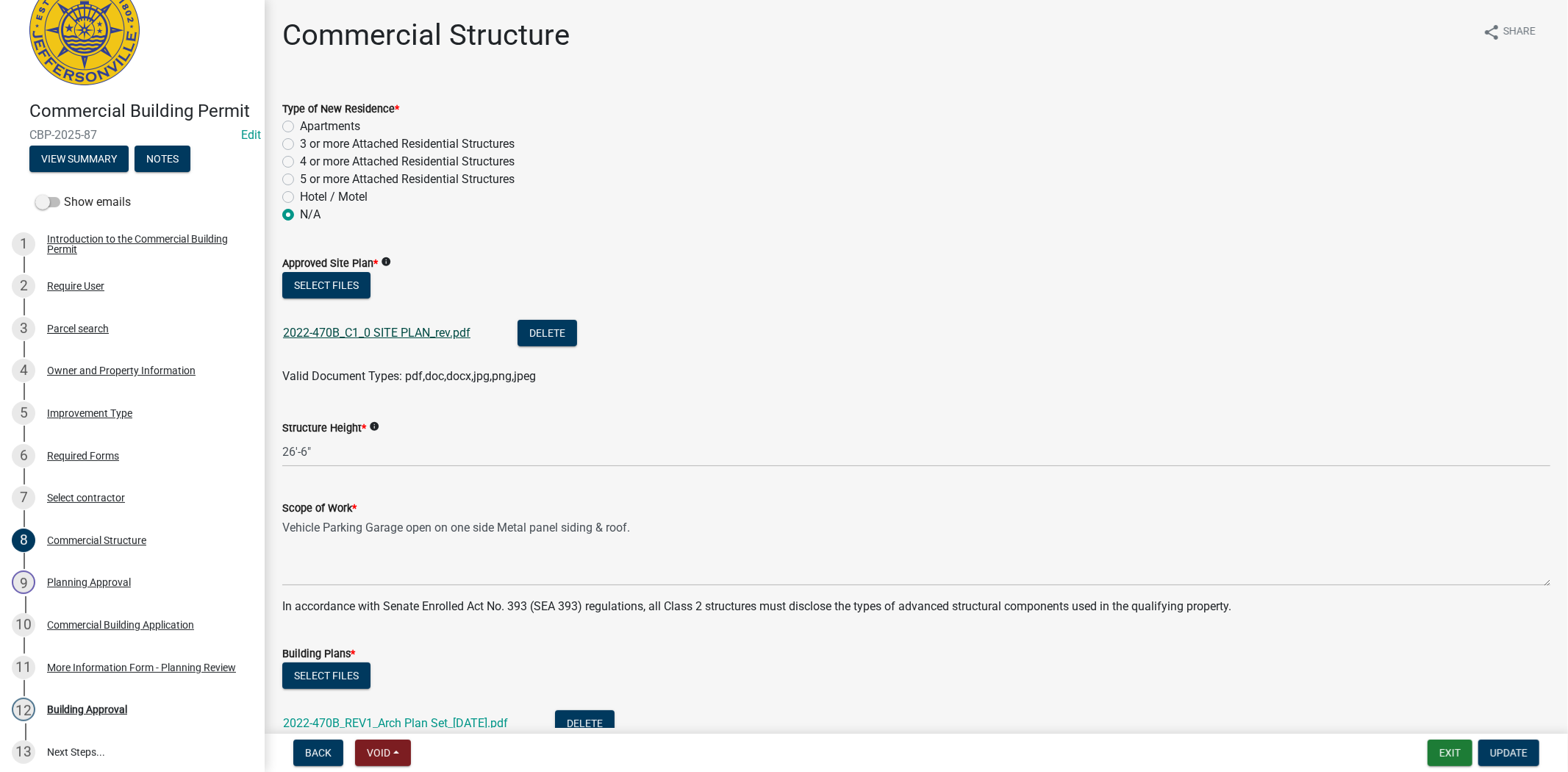
click at [365, 330] on link "2022-470B_C1_0 SITE PLAN_rev.pdf" at bounding box center [377, 333] width 188 height 14
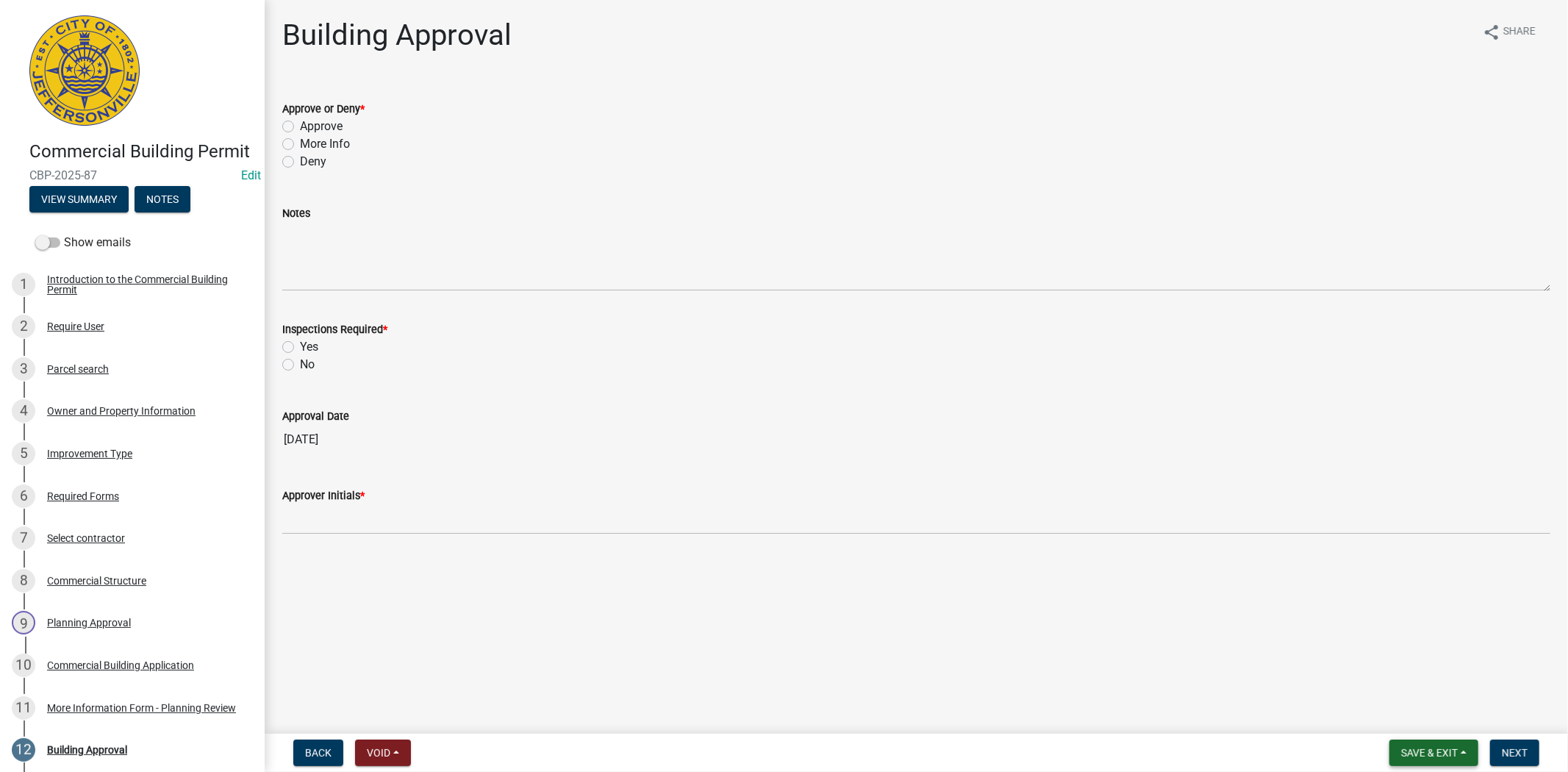
click at [1434, 750] on span "Save & Exit" at bounding box center [1430, 753] width 57 height 12
click at [1427, 726] on button "Save & Exit" at bounding box center [1419, 714] width 117 height 35
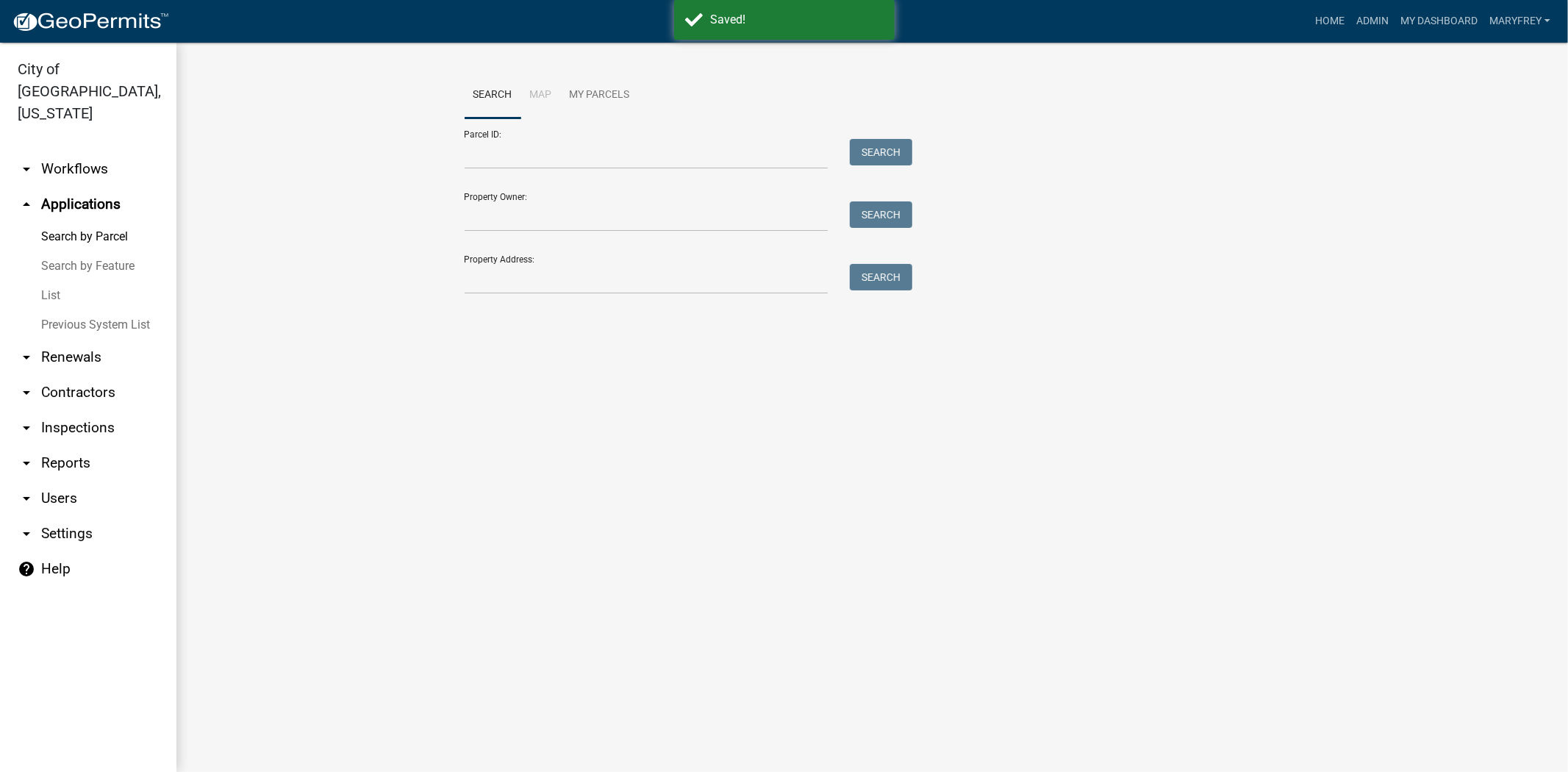
click at [90, 152] on link "arrow_drop_down Workflows" at bounding box center [88, 169] width 176 height 35
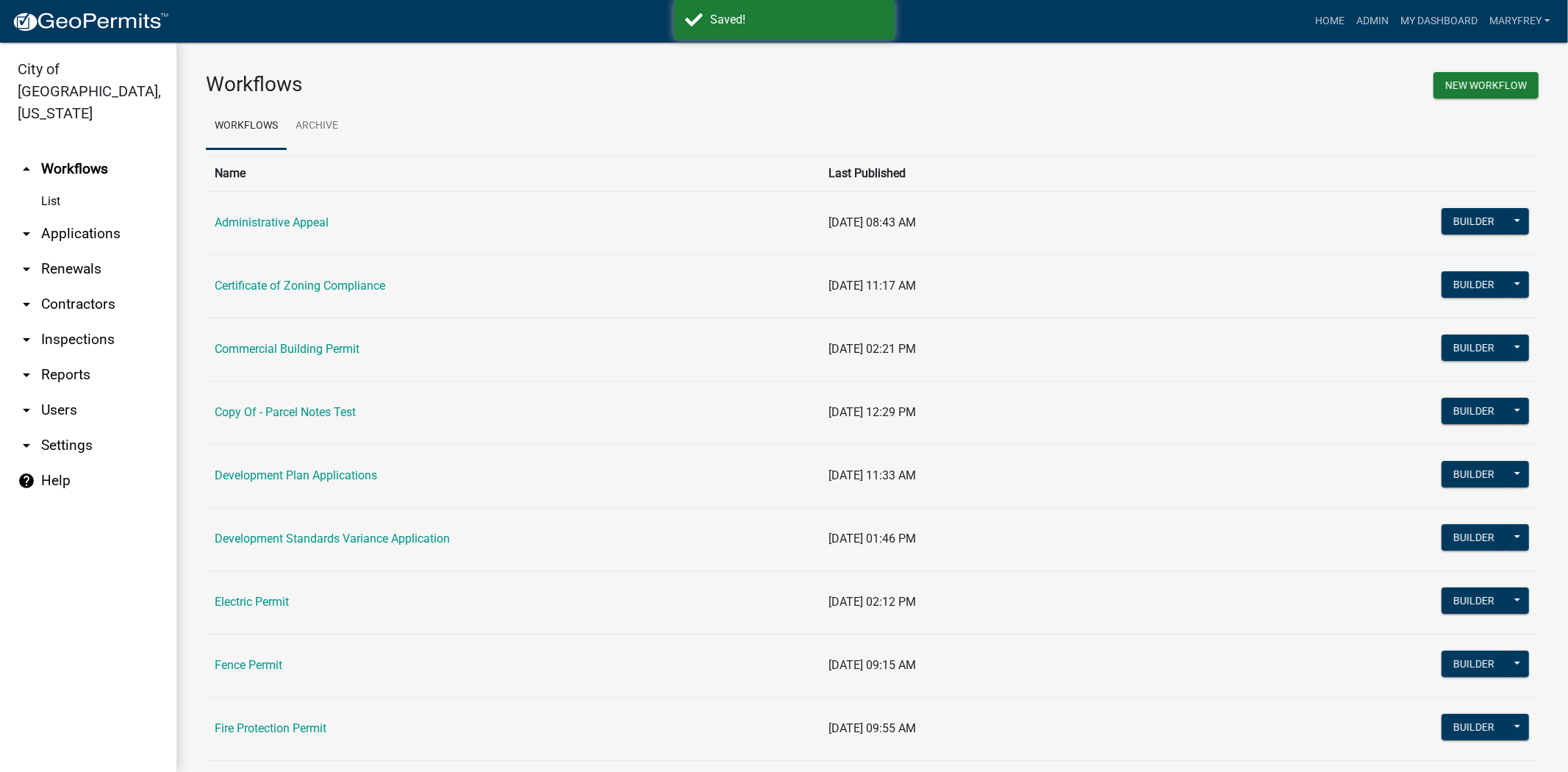
click at [74, 287] on link "arrow_drop_down Contractors" at bounding box center [88, 304] width 176 height 35
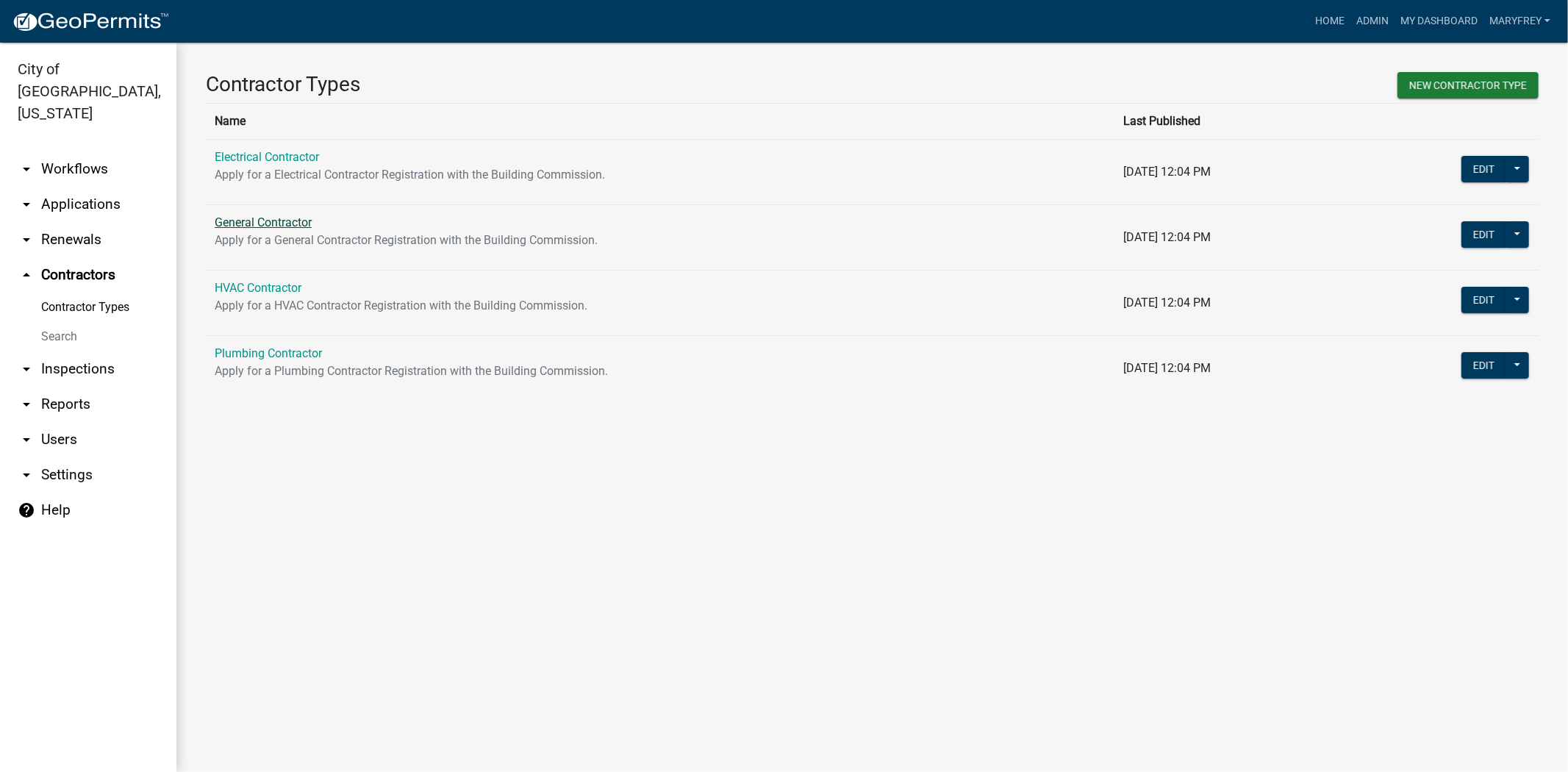
click at [240, 228] on link "General Contractor" at bounding box center [263, 222] width 97 height 14
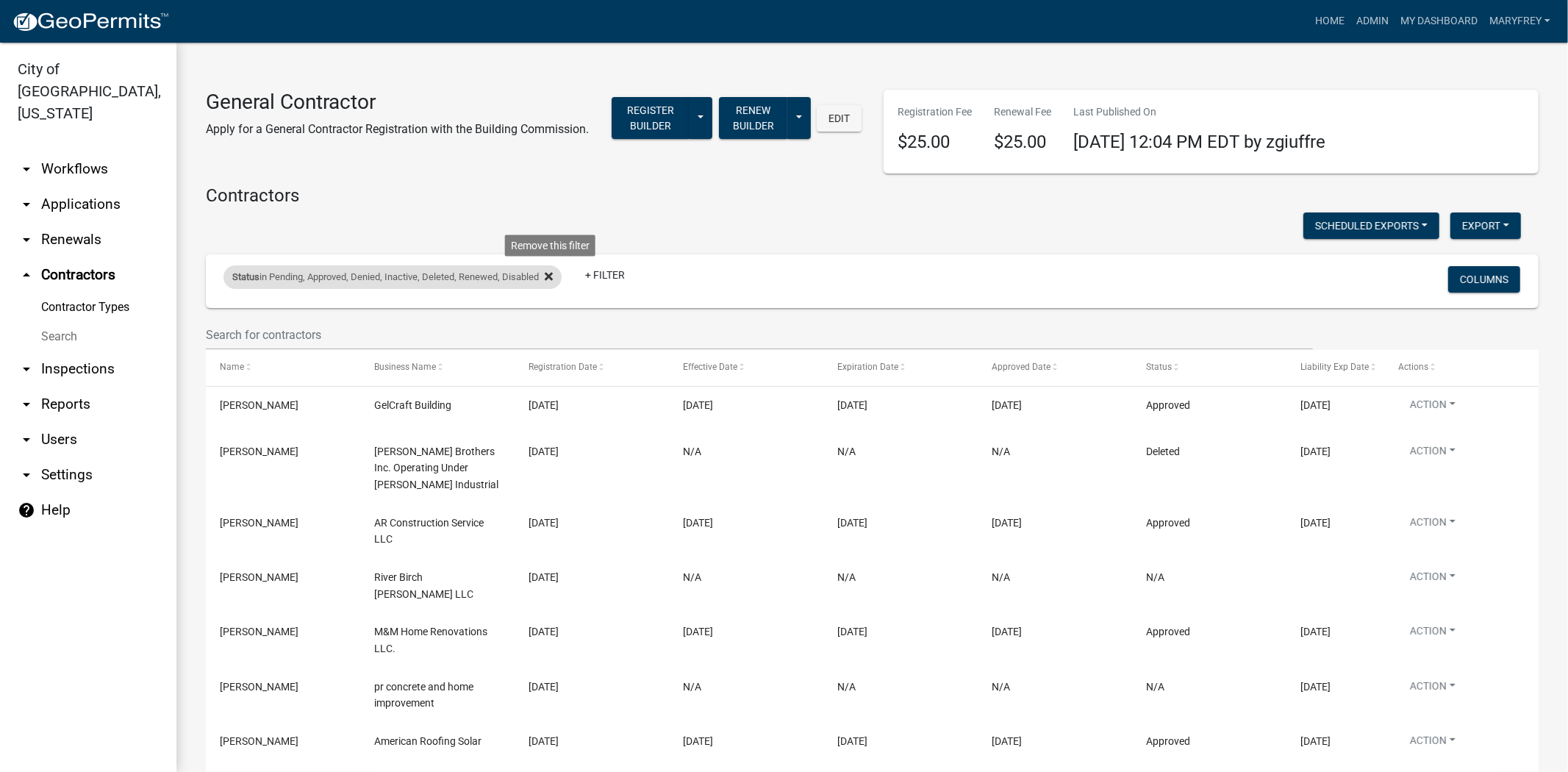
click at [550, 276] on icon at bounding box center [549, 277] width 8 height 12
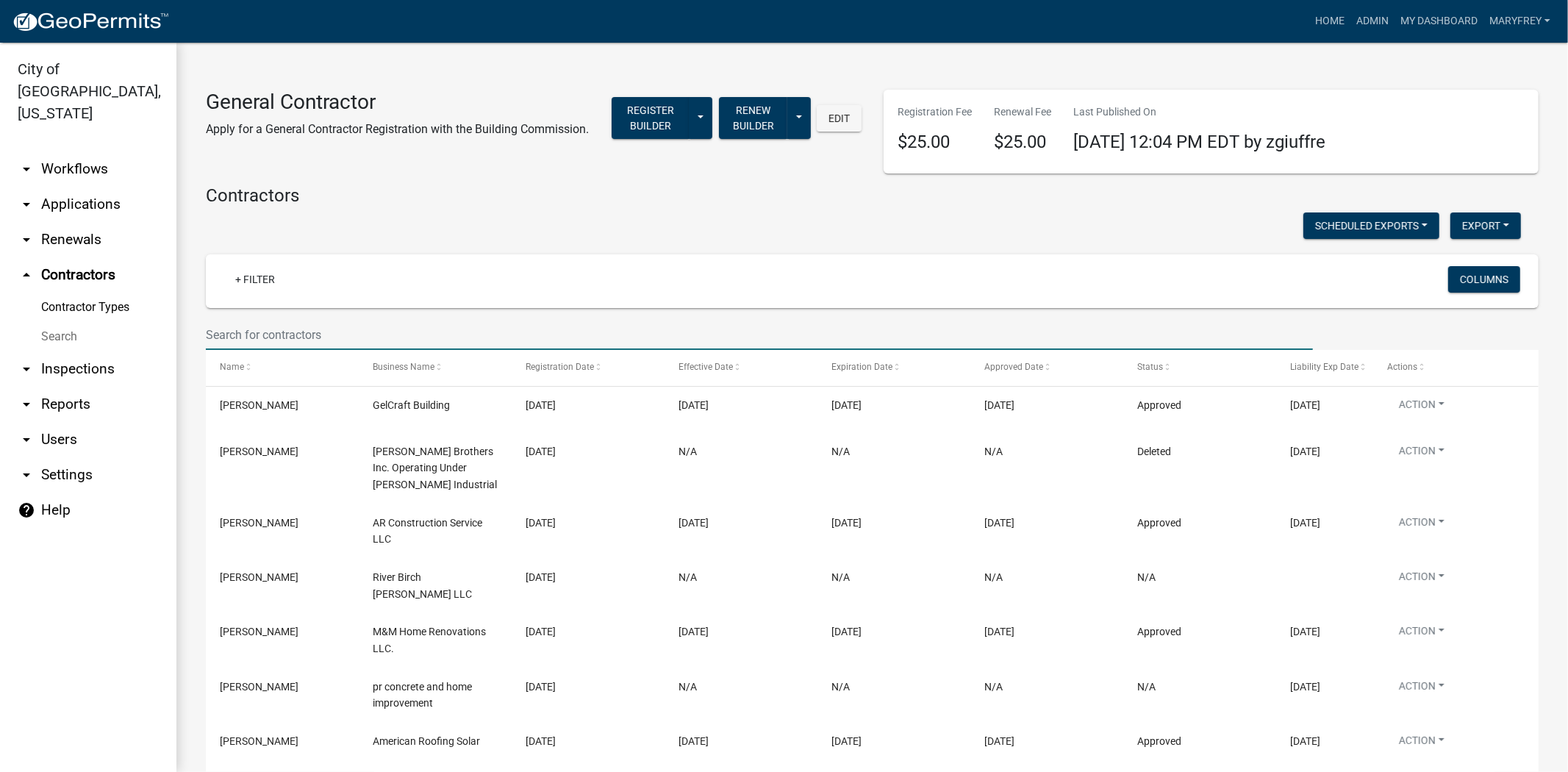
click at [268, 336] on input "text" at bounding box center [759, 335] width 1107 height 30
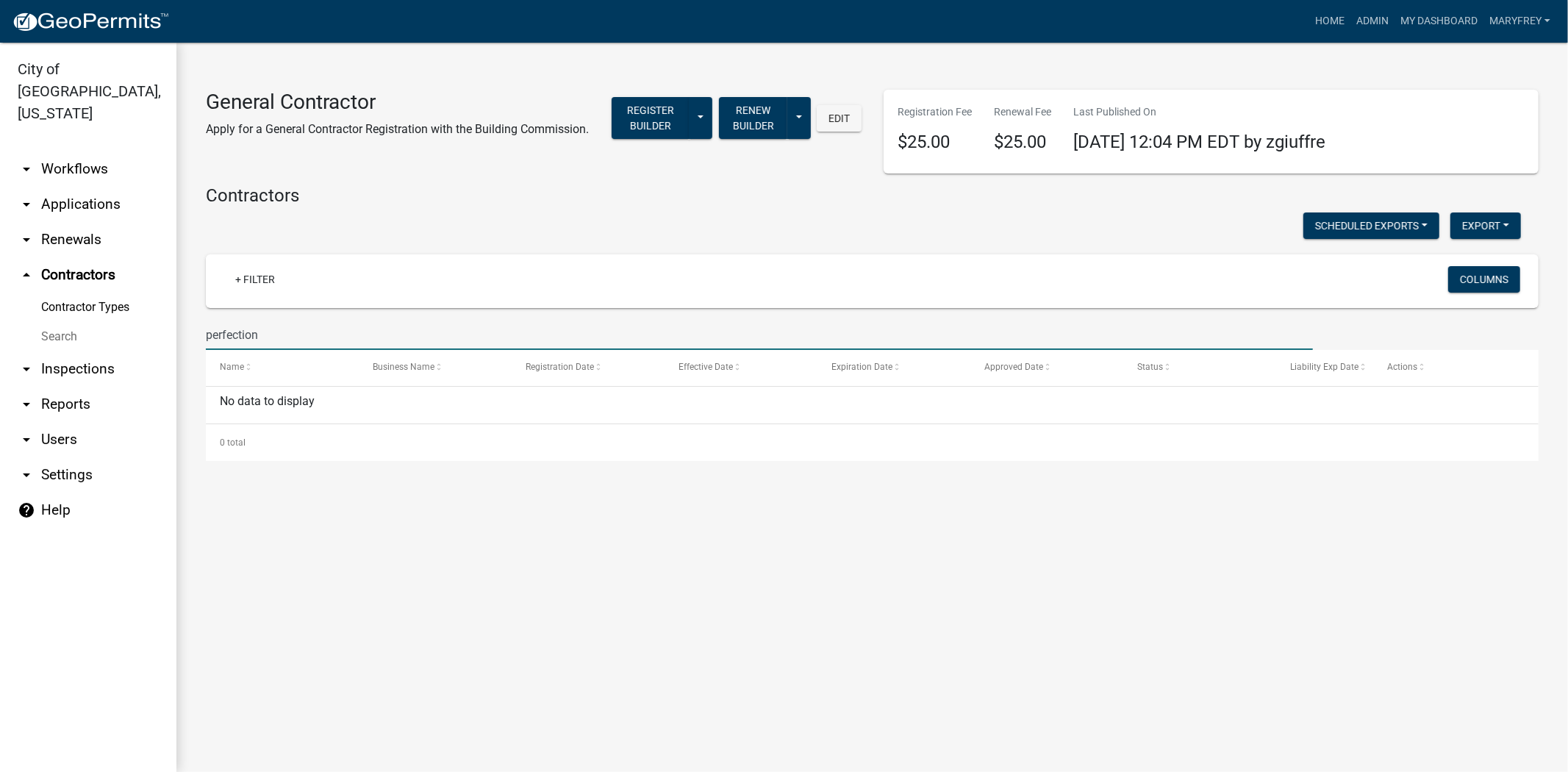
type input "perfection"
click at [99, 187] on link "arrow_drop_down Applications" at bounding box center [88, 204] width 176 height 35
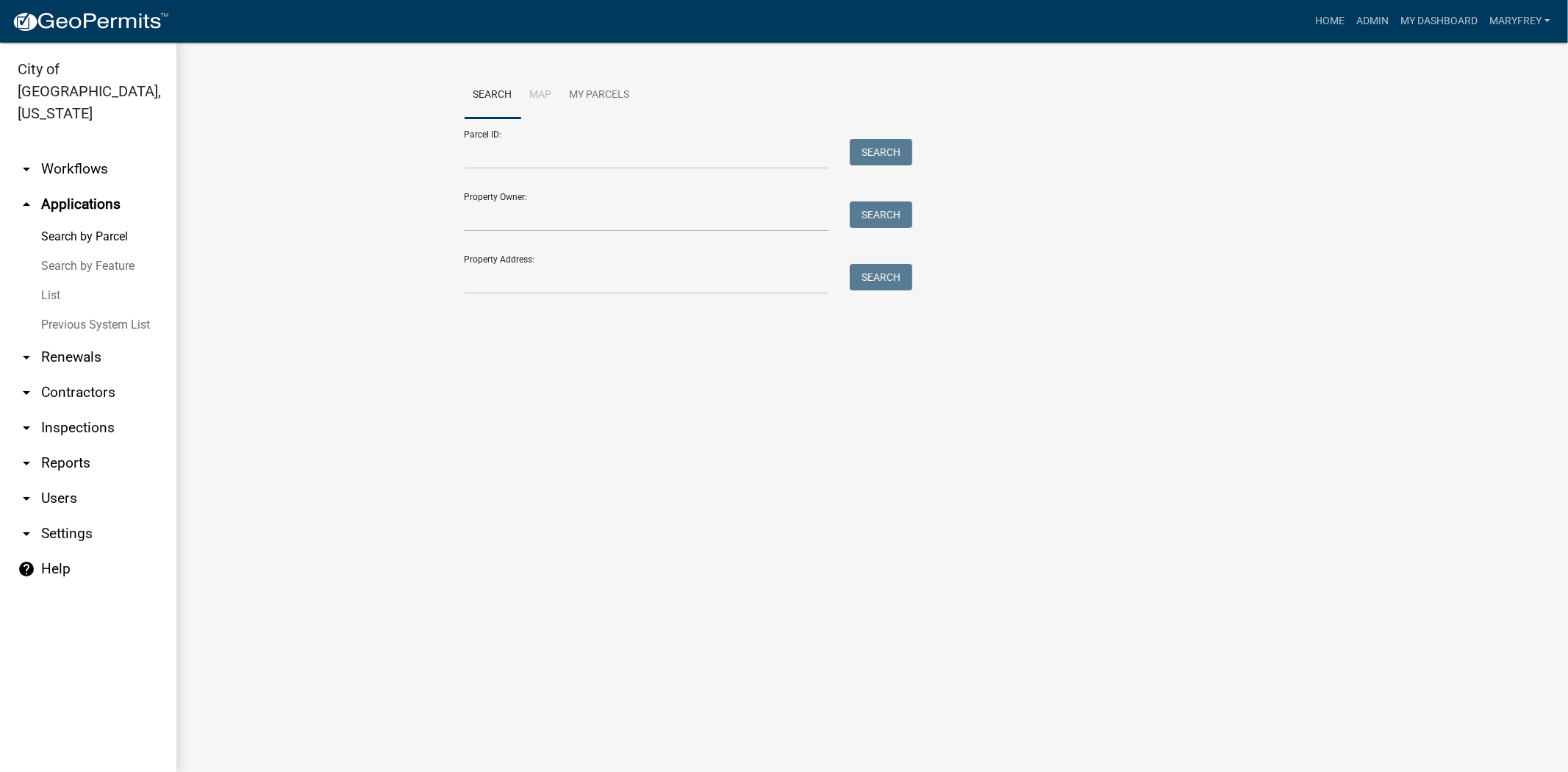
click at [27, 383] on icon "arrow_drop_down" at bounding box center [27, 392] width 18 height 18
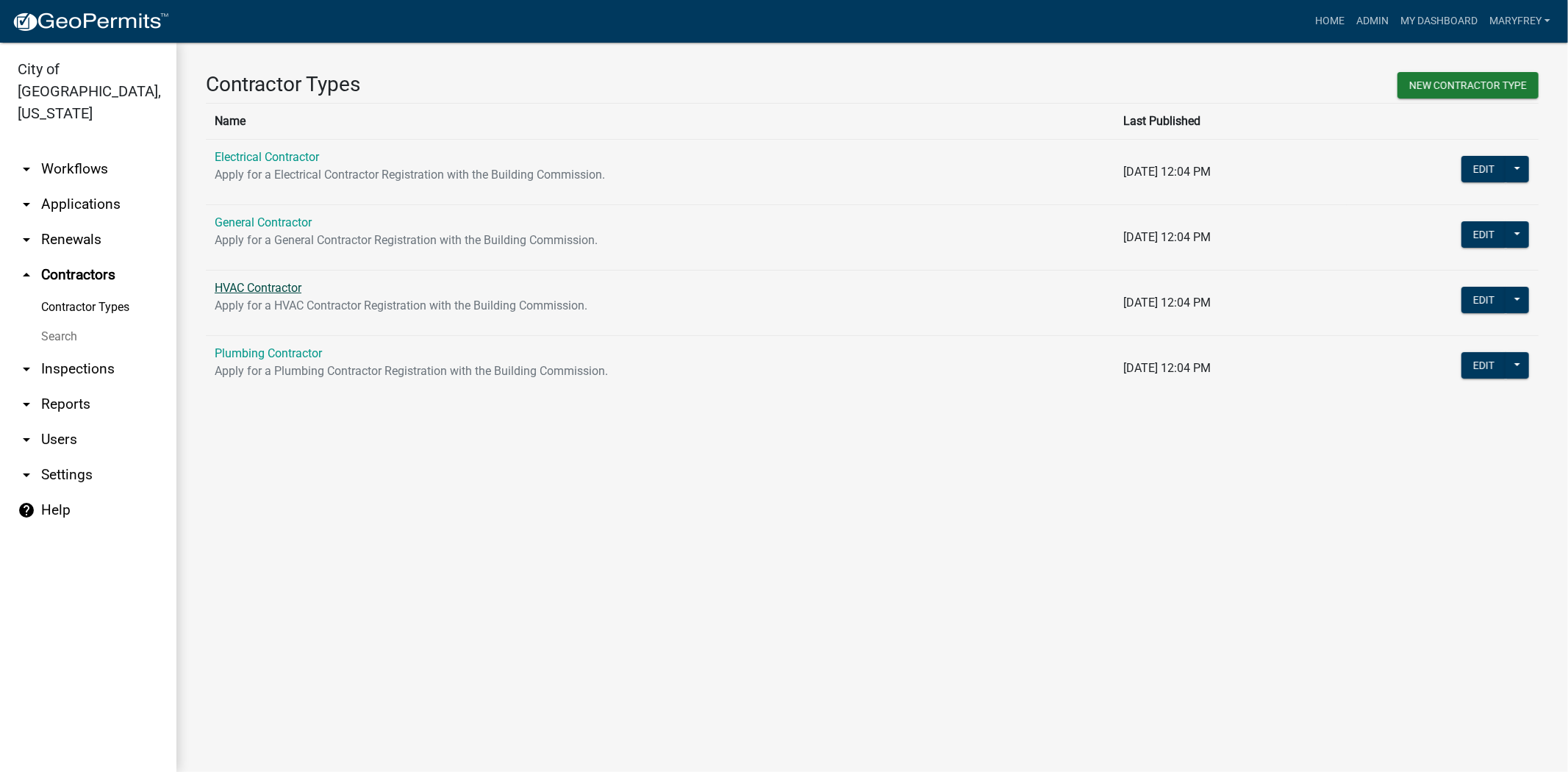
click at [253, 291] on link "HVAC Contractor" at bounding box center [258, 288] width 87 height 14
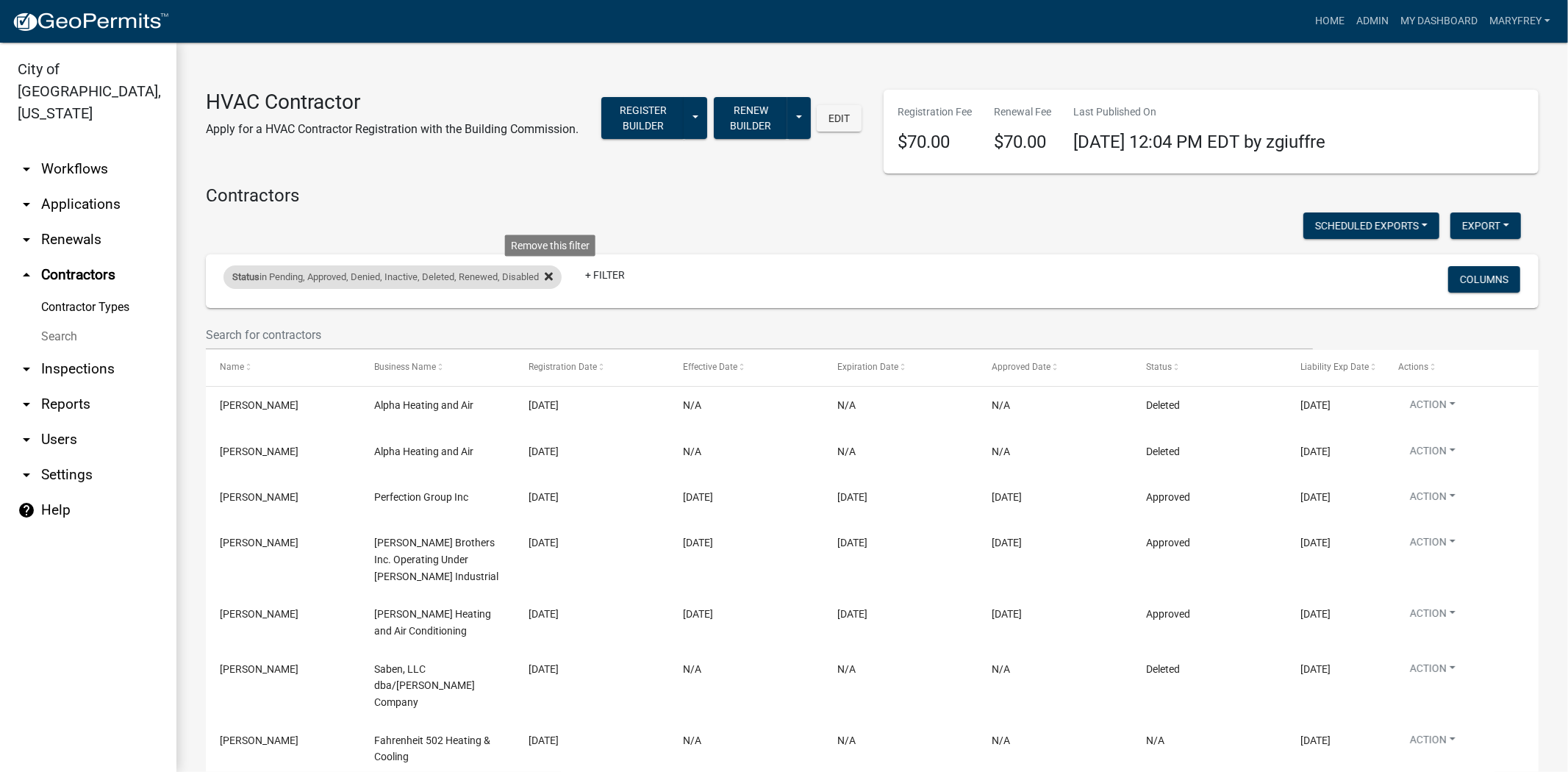
click at [552, 277] on icon at bounding box center [549, 276] width 8 height 8
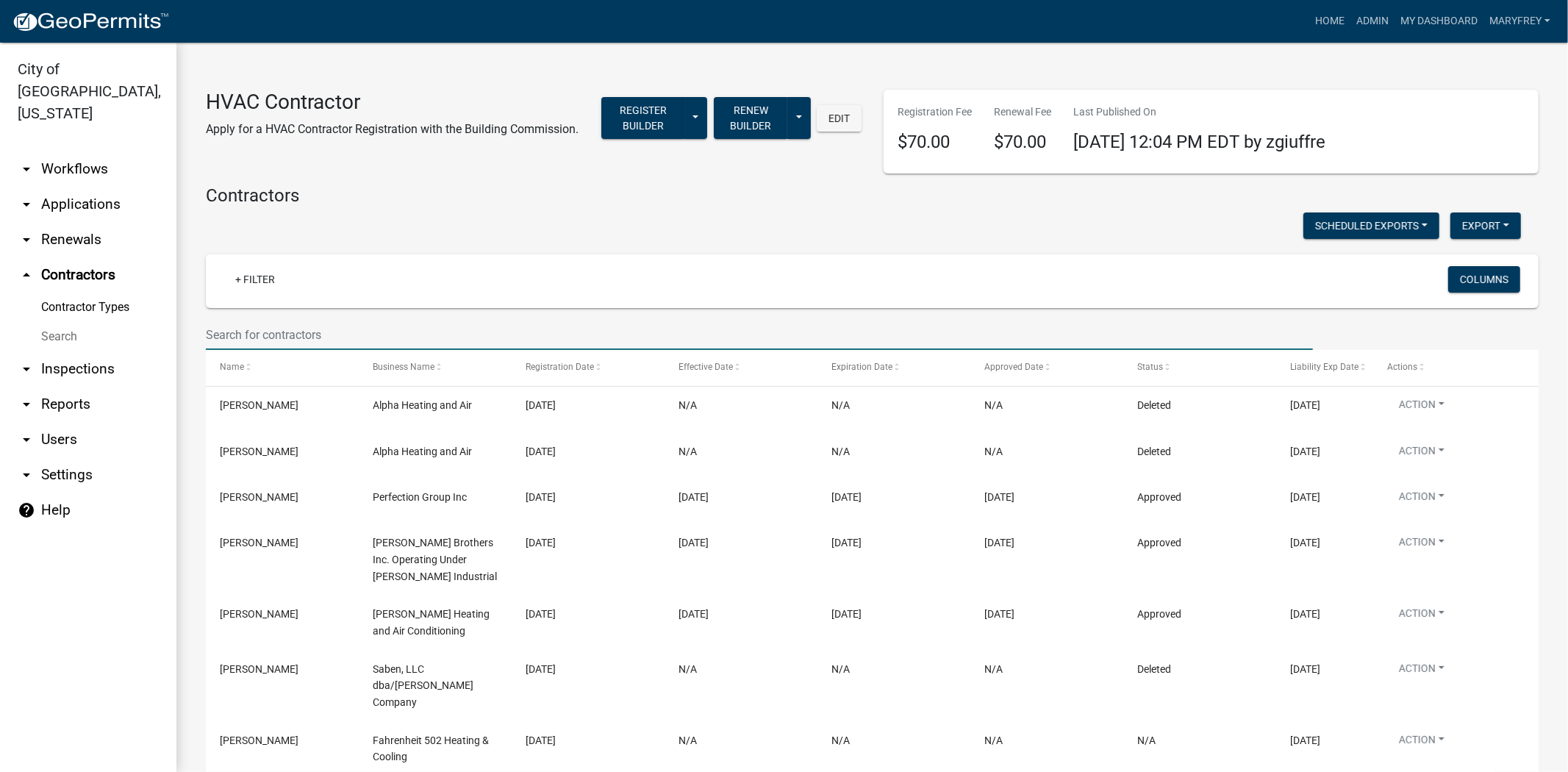
click at [232, 333] on input "text" at bounding box center [759, 335] width 1107 height 30
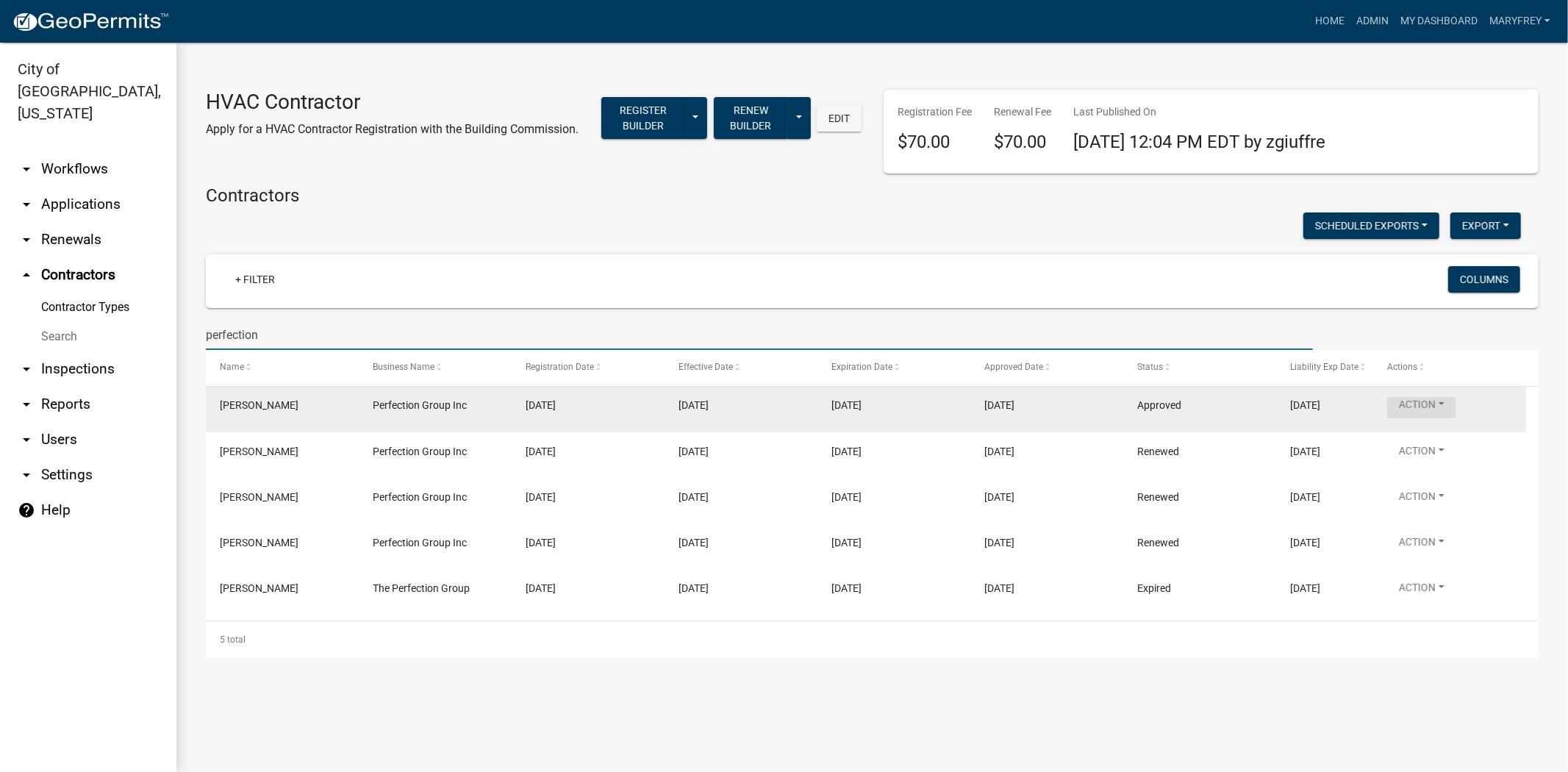
type input "perfection"
click at [1442, 404] on button "Action" at bounding box center [1422, 407] width 69 height 22
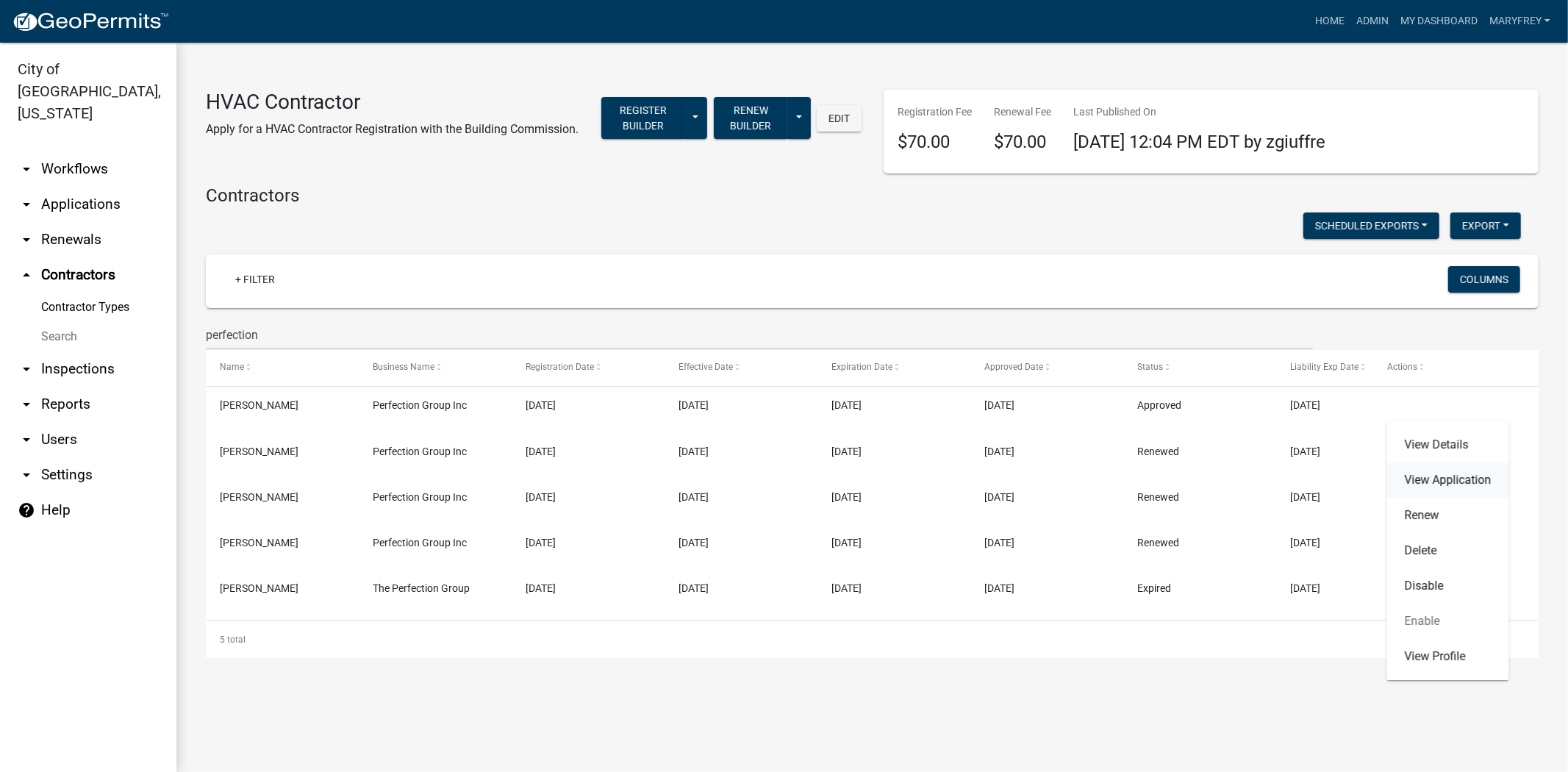
click at [1427, 483] on link "View Application" at bounding box center [1448, 480] width 122 height 35
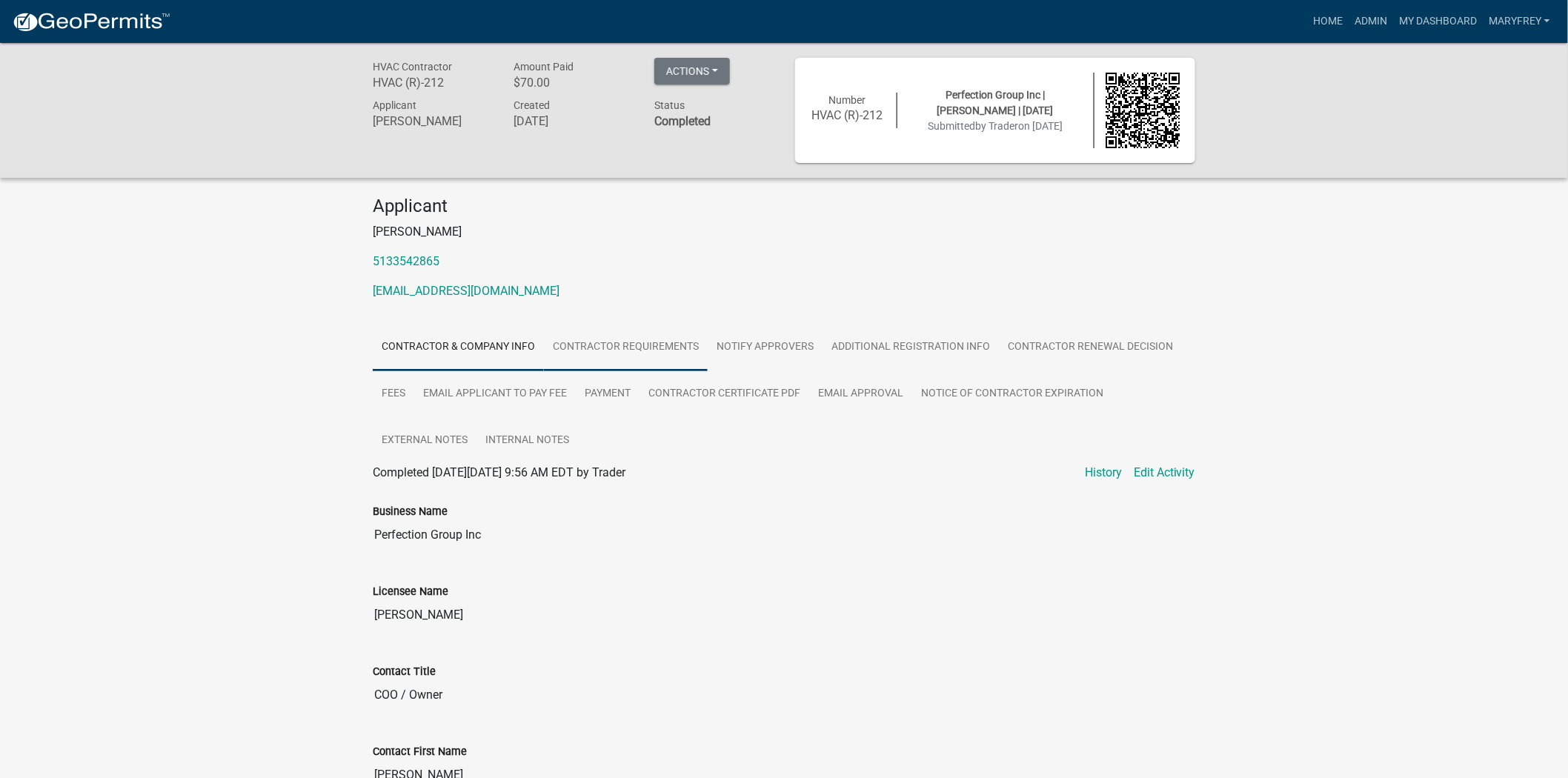
click at [636, 348] on link "Contractor Requirements" at bounding box center [625, 347] width 163 height 47
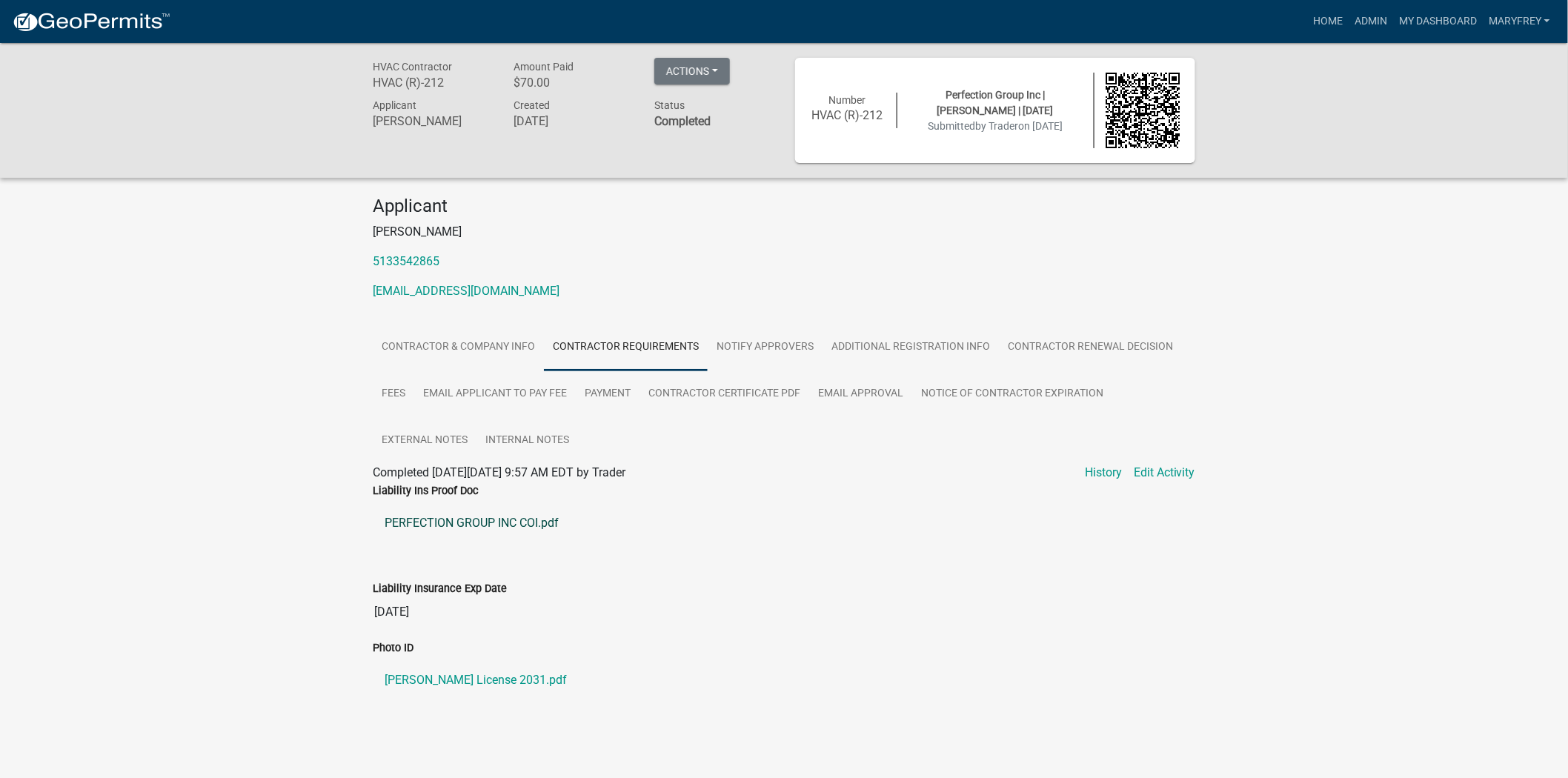
click at [523, 530] on link "PERFECTION GROUP INC COI.pdf" at bounding box center [784, 523] width 822 height 35
click at [660, 345] on link "Contractor Requirements" at bounding box center [625, 347] width 163 height 47
click at [609, 396] on link "Payment" at bounding box center [607, 394] width 64 height 47
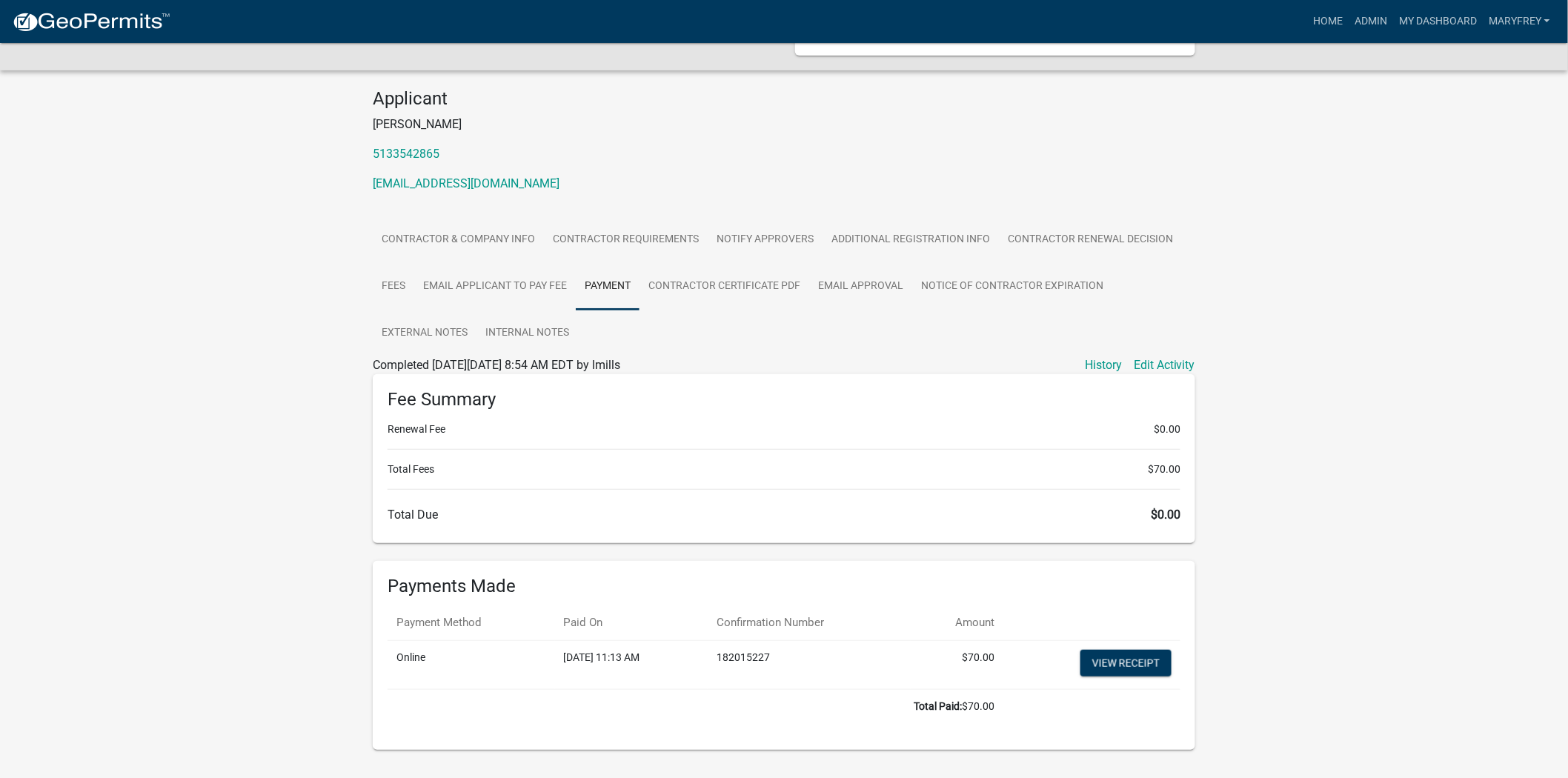
scroll to position [101, 0]
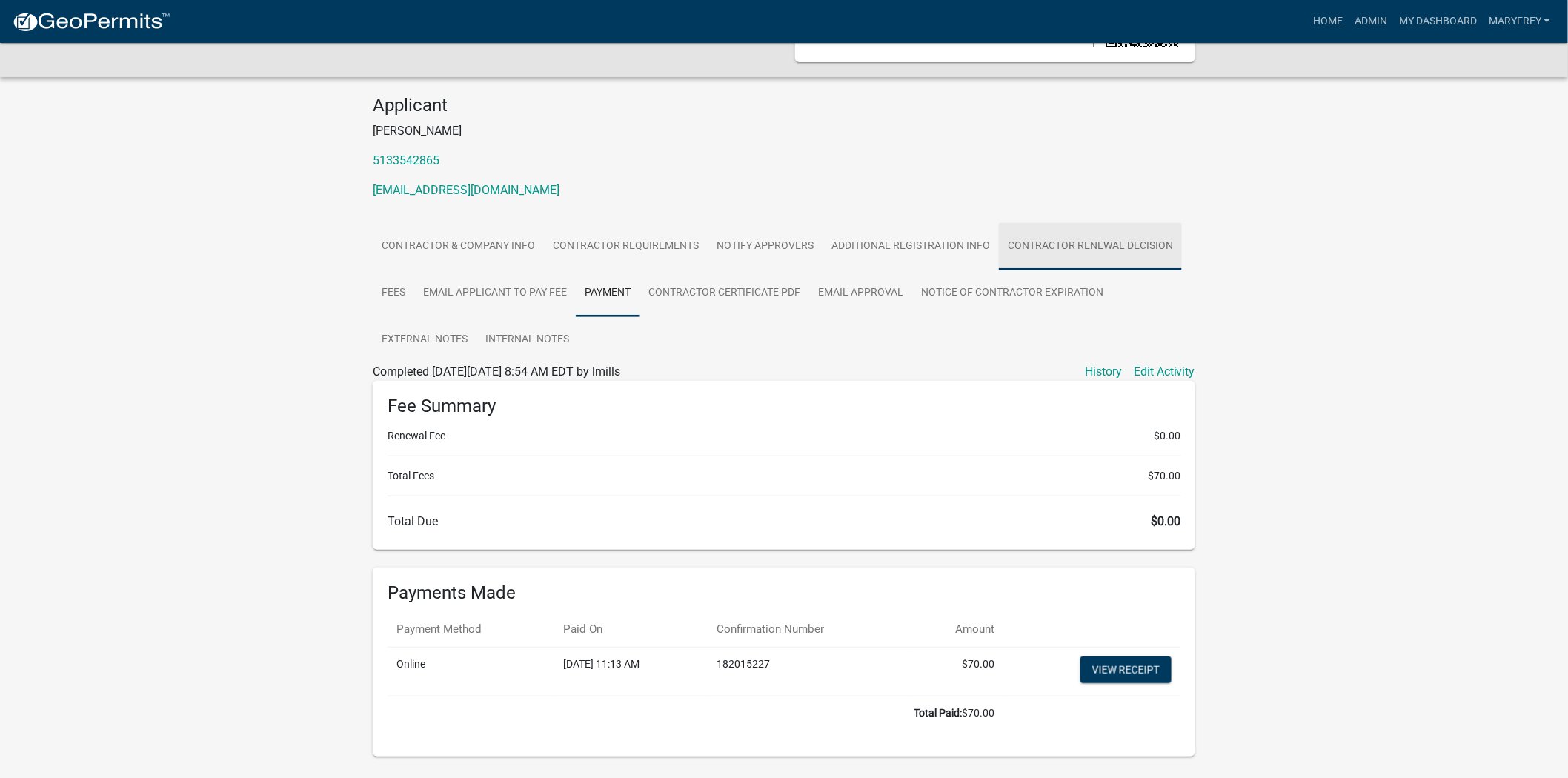
click at [1069, 249] on link "Contractor Renewal Decision" at bounding box center [1090, 246] width 183 height 47
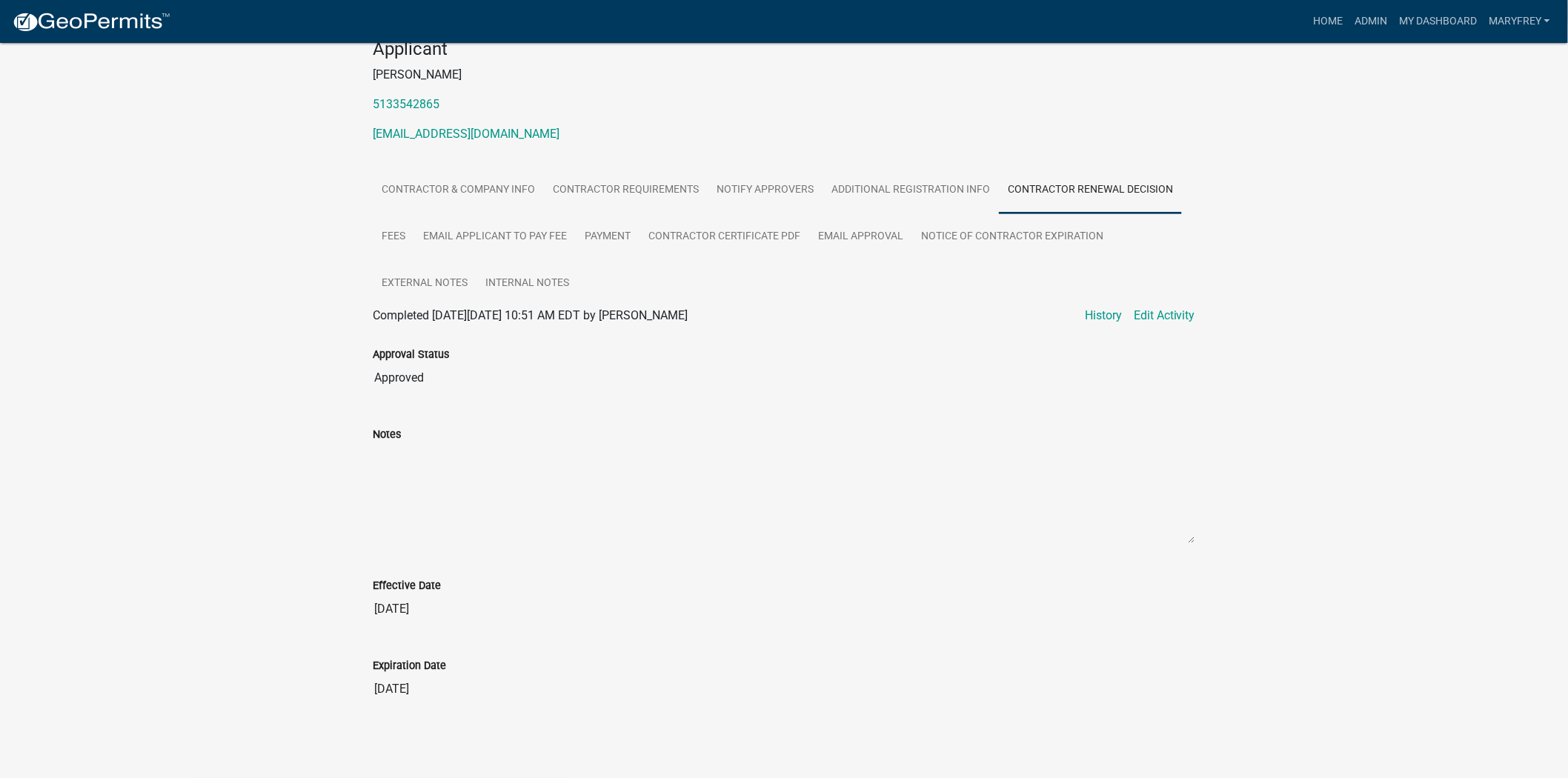
scroll to position [0, 0]
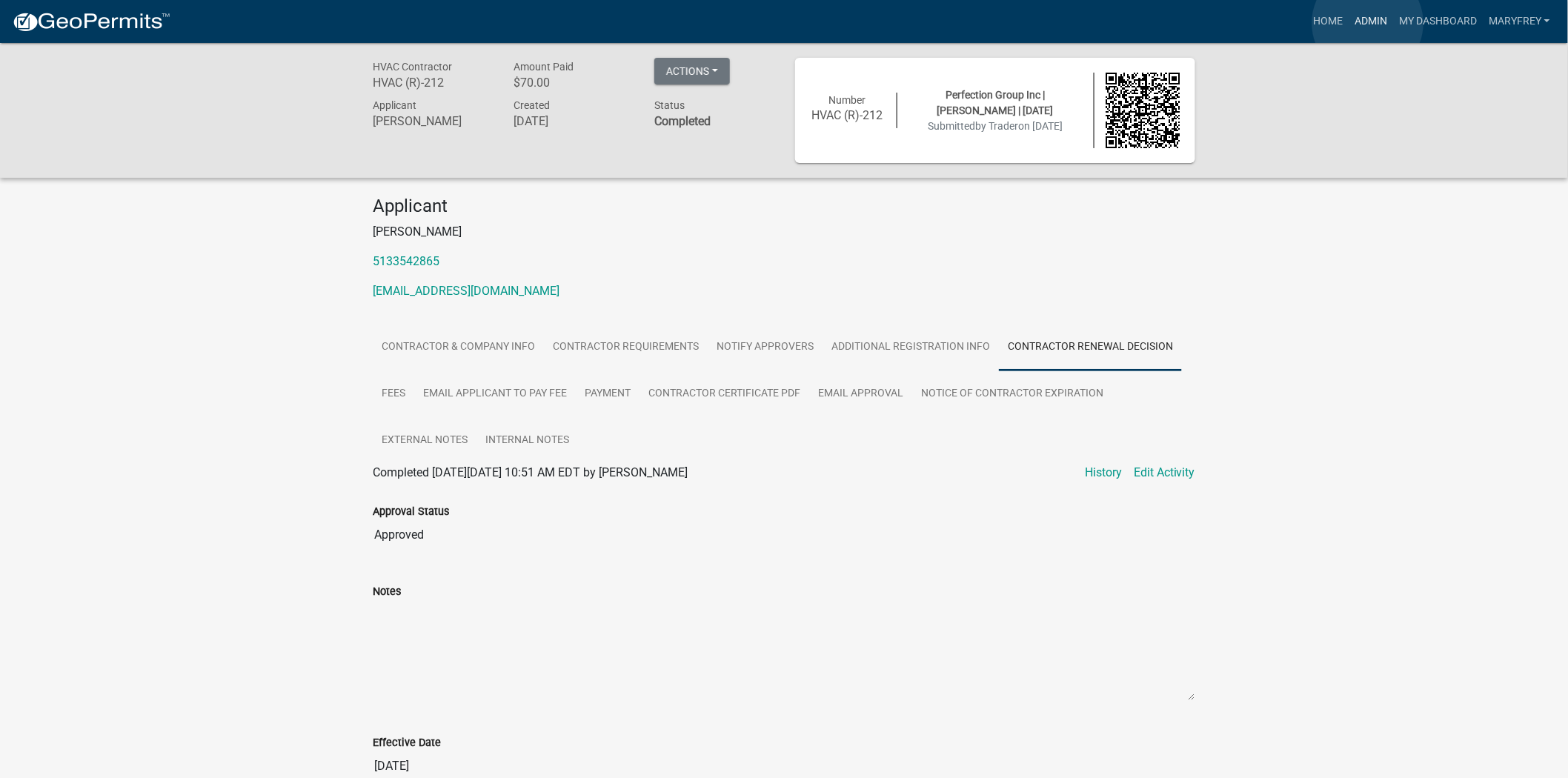
click at [1368, 23] on link "Admin" at bounding box center [1370, 21] width 44 height 28
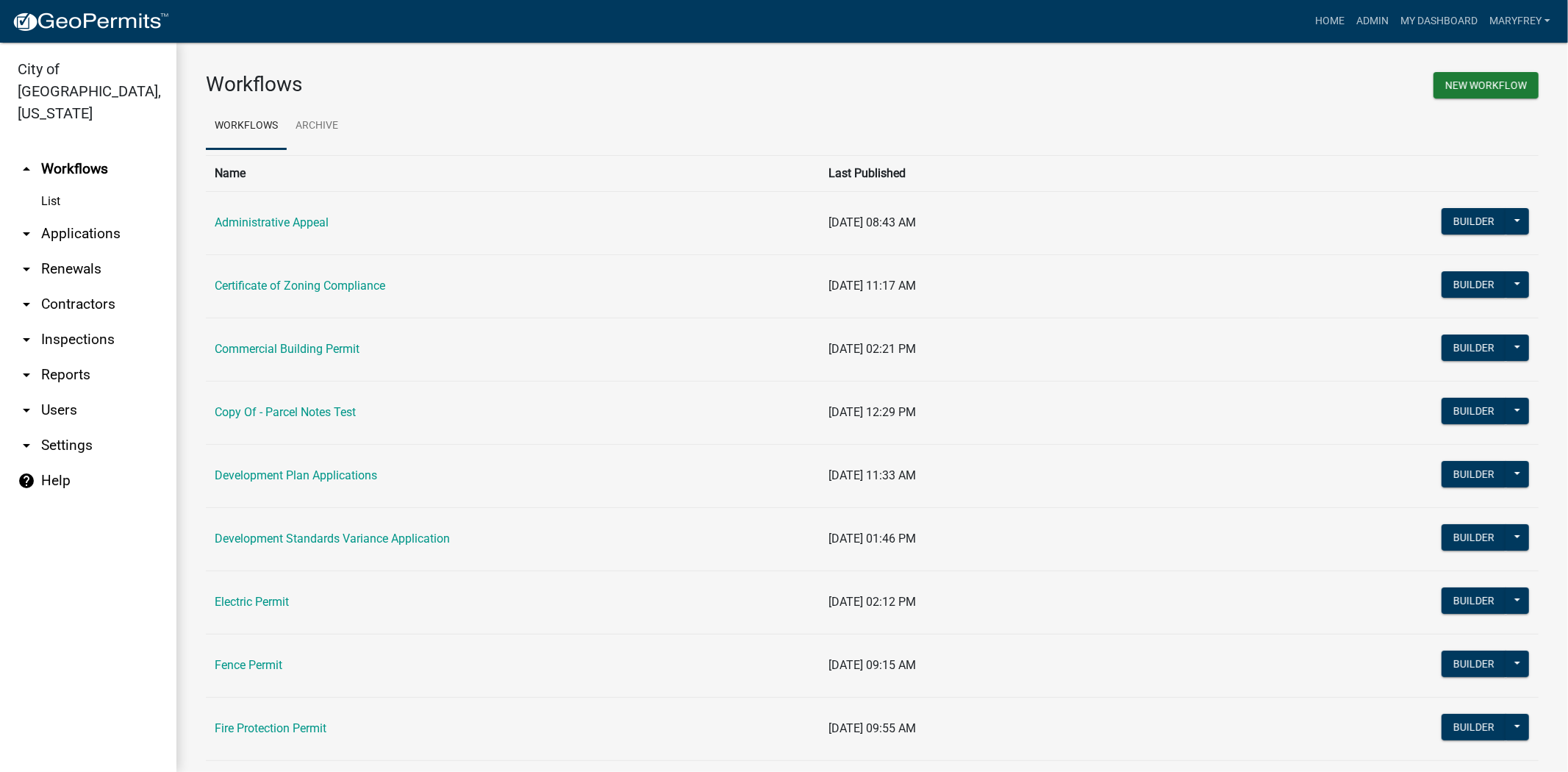
click at [49, 287] on link "arrow_drop_down Contractors" at bounding box center [88, 304] width 176 height 35
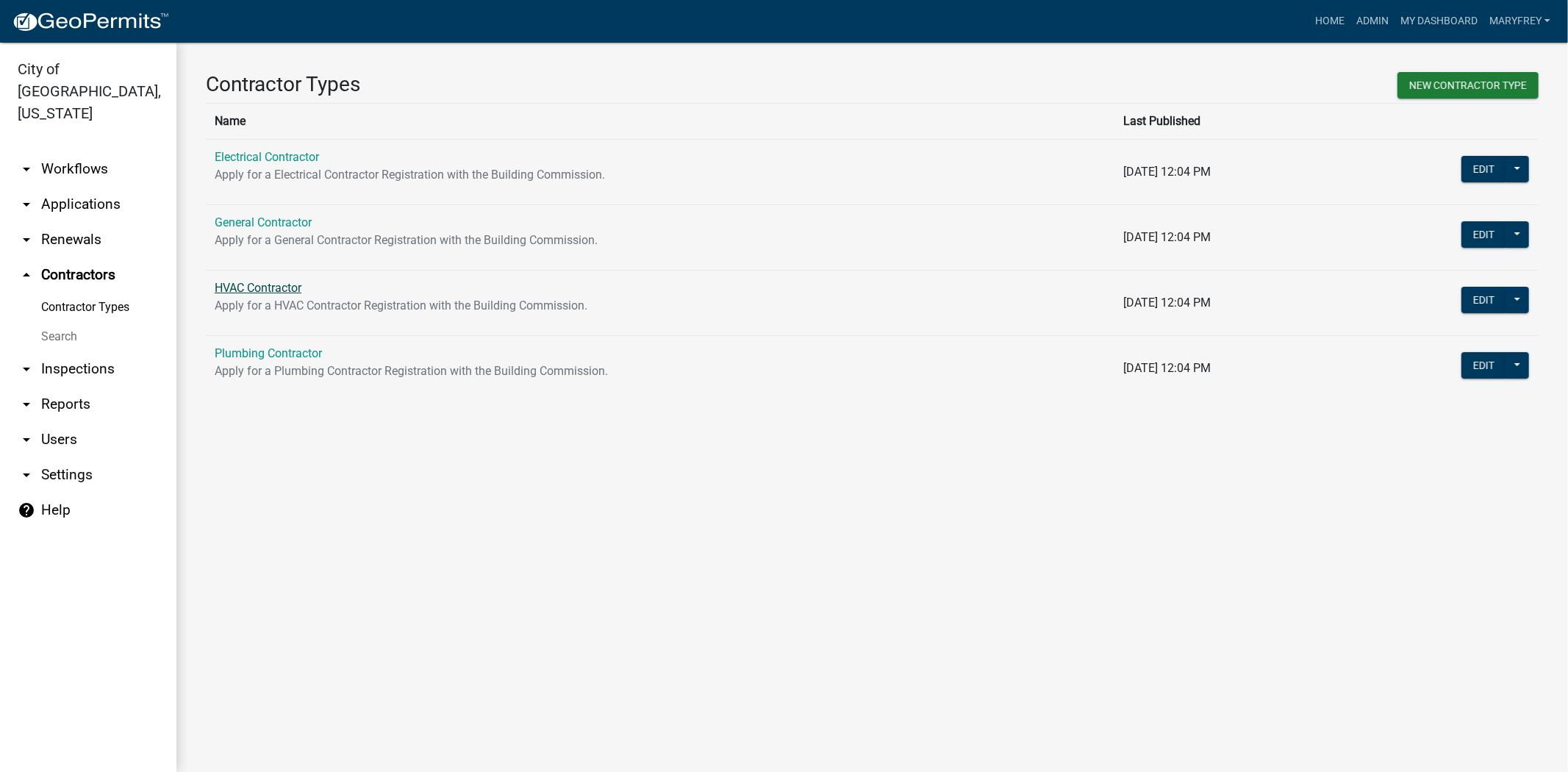
click at [262, 281] on link "HVAC Contractor" at bounding box center [258, 288] width 87 height 14
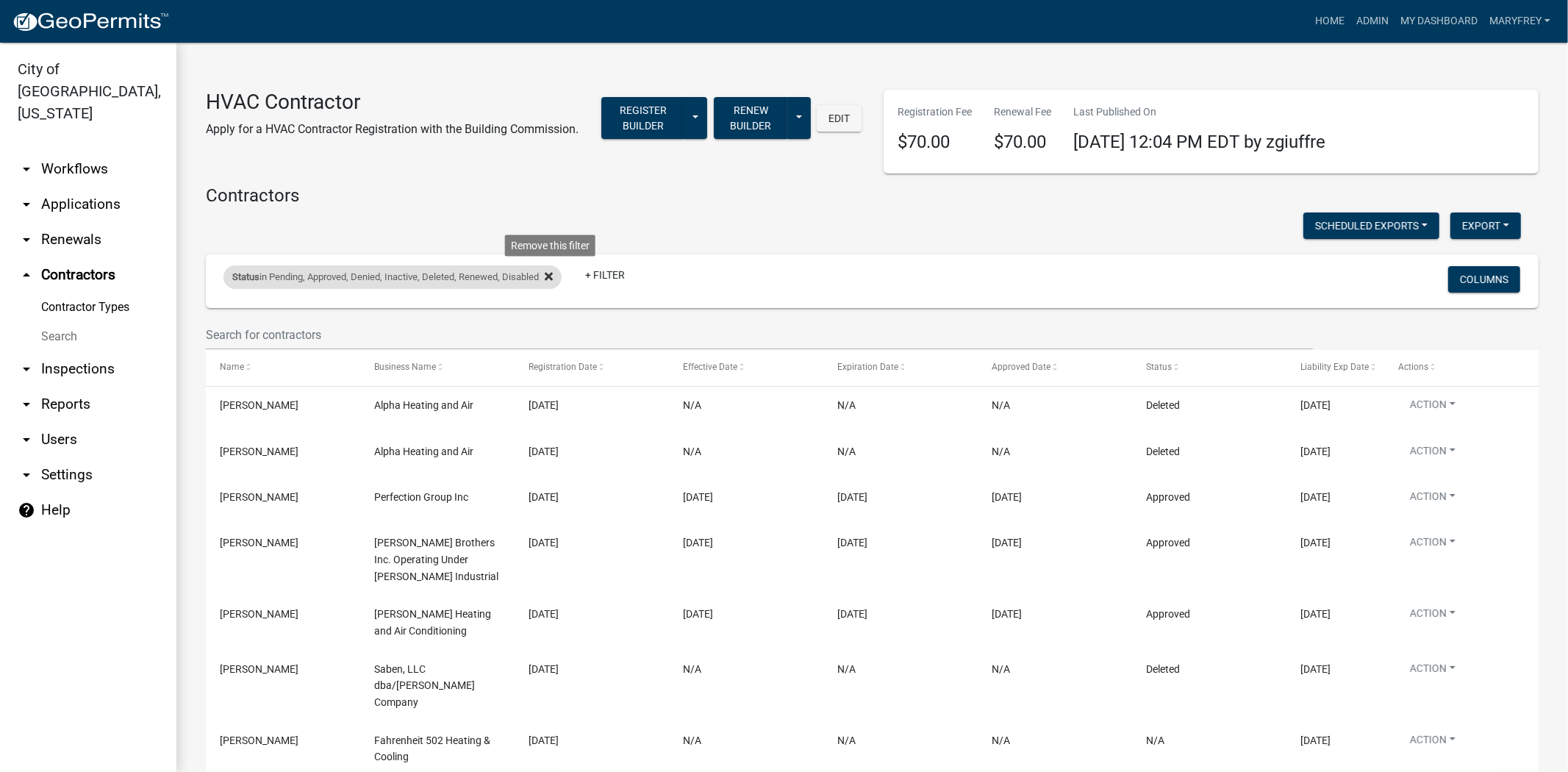
click at [553, 274] on icon at bounding box center [549, 276] width 8 height 8
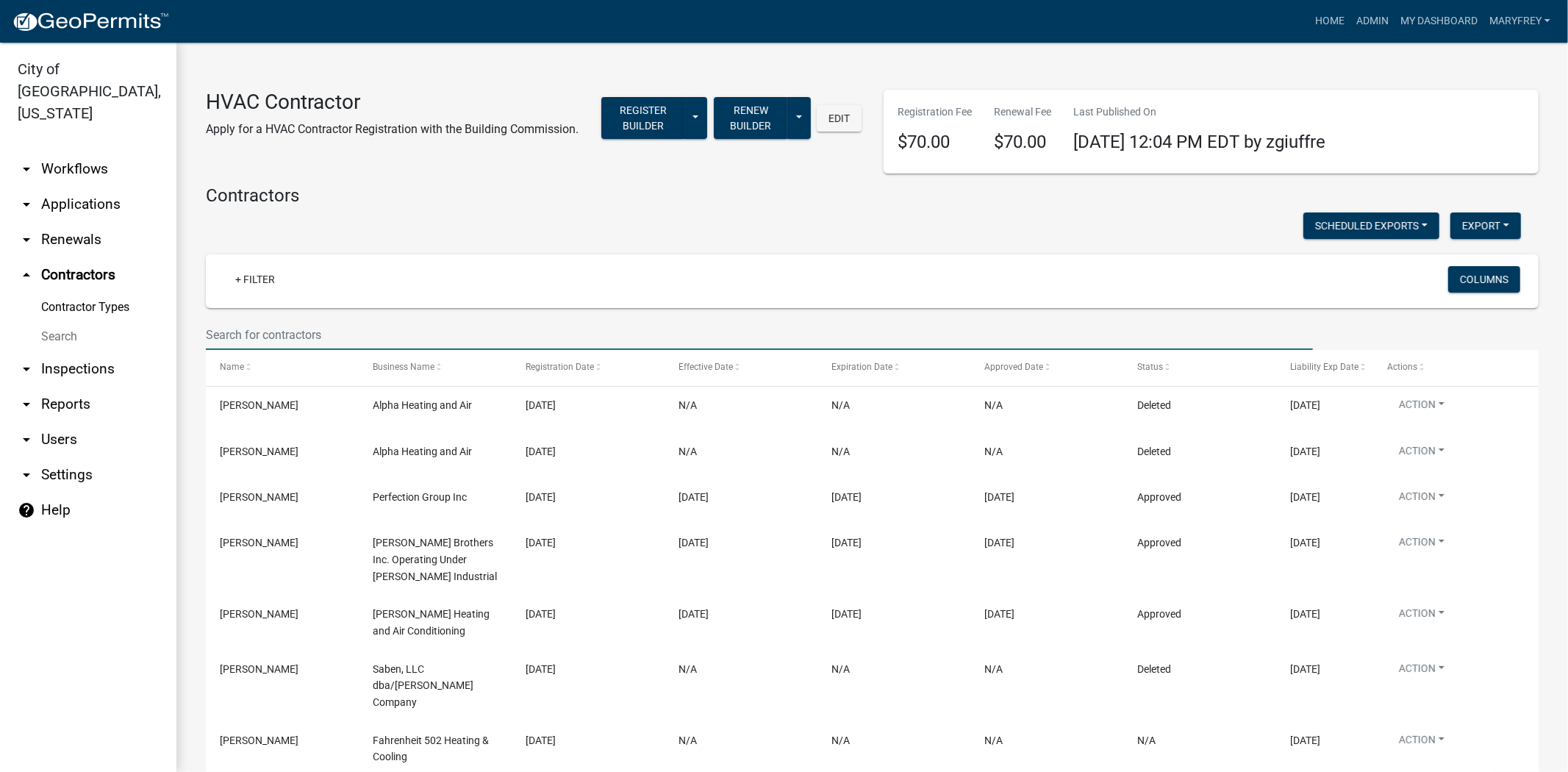
click at [267, 341] on input "text" at bounding box center [759, 335] width 1107 height 30
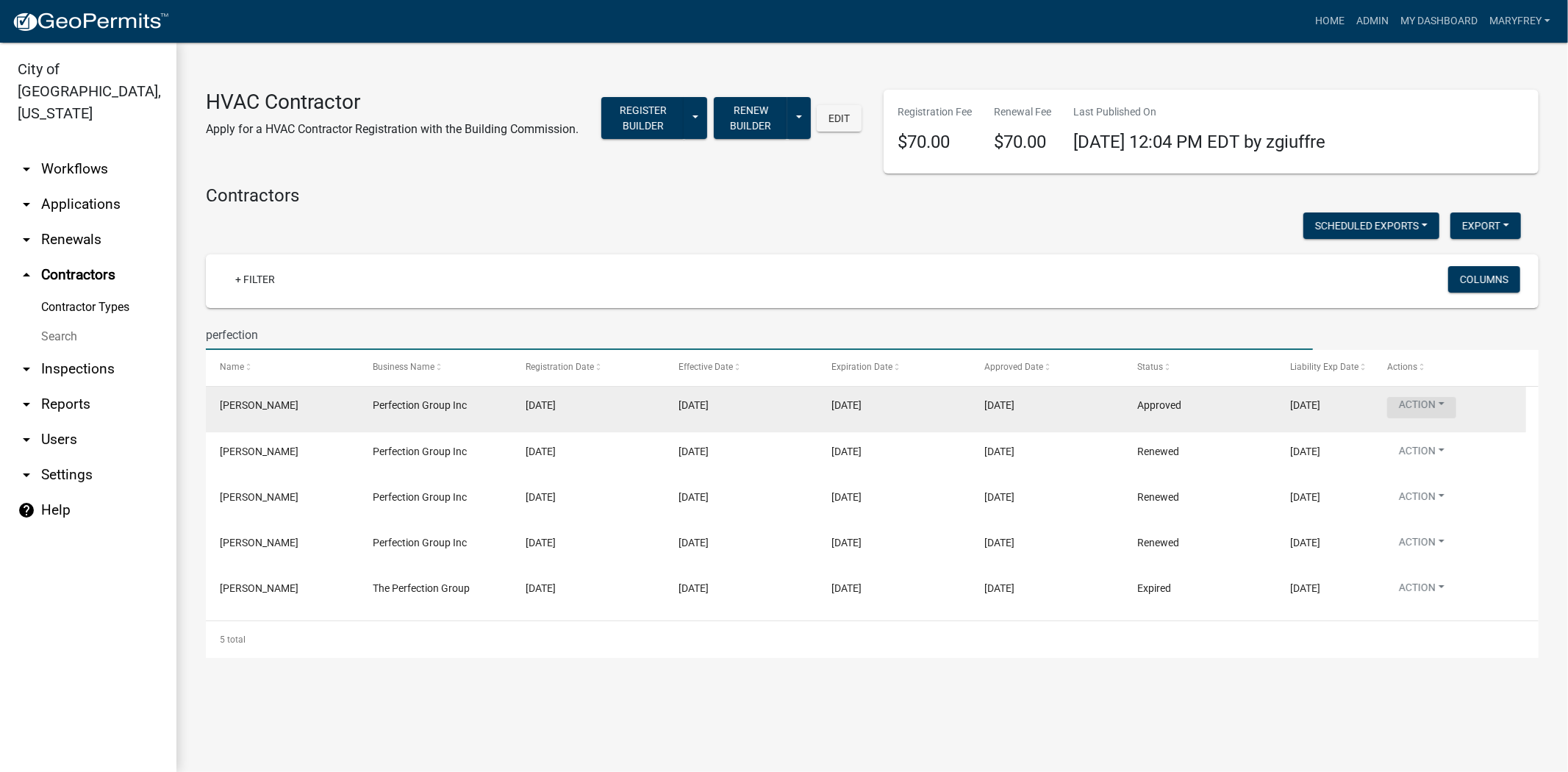
type input "perfection"
click at [1444, 405] on button "Action" at bounding box center [1422, 407] width 69 height 22
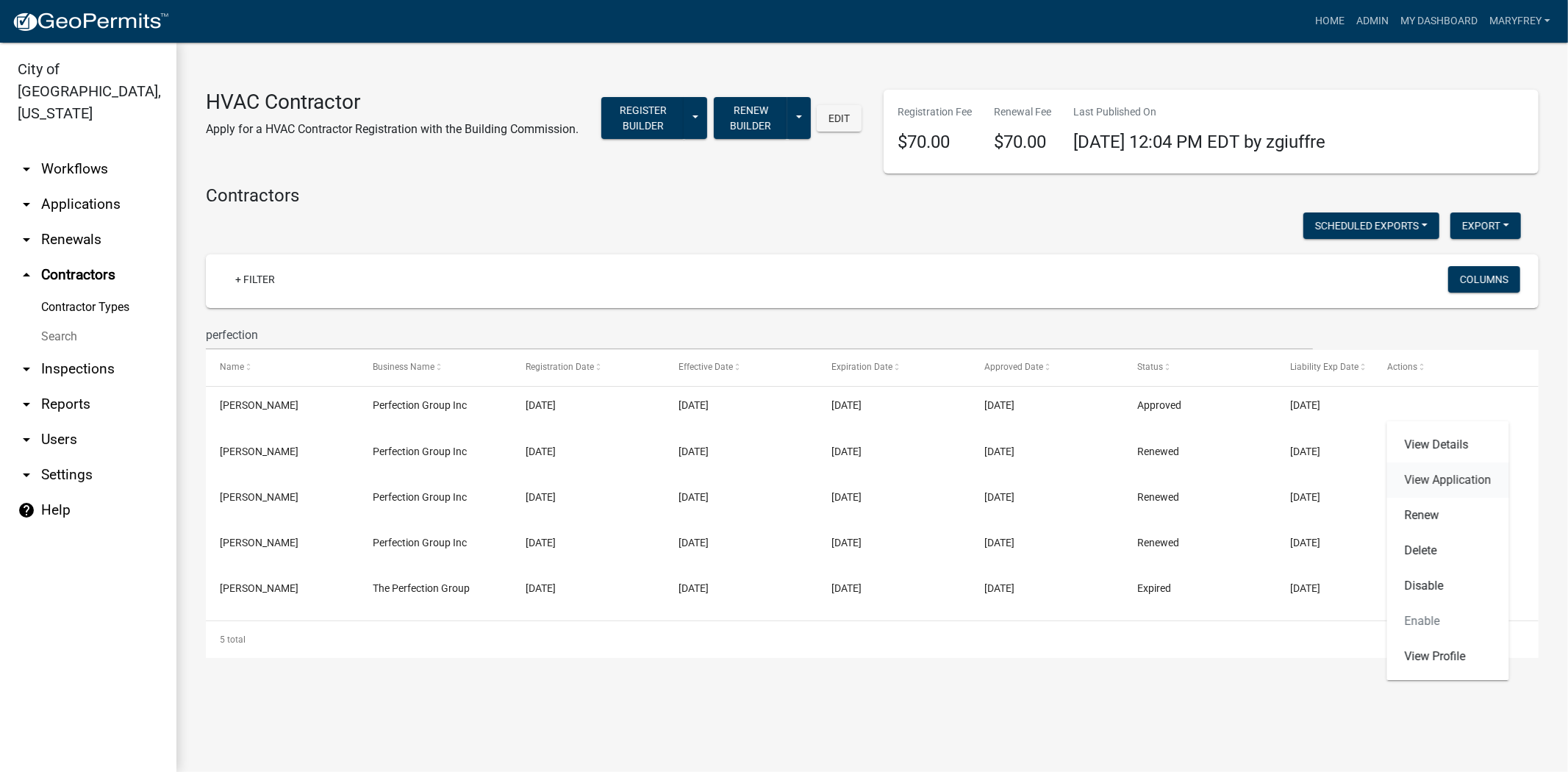
click at [1443, 481] on link "View Application" at bounding box center [1448, 480] width 122 height 35
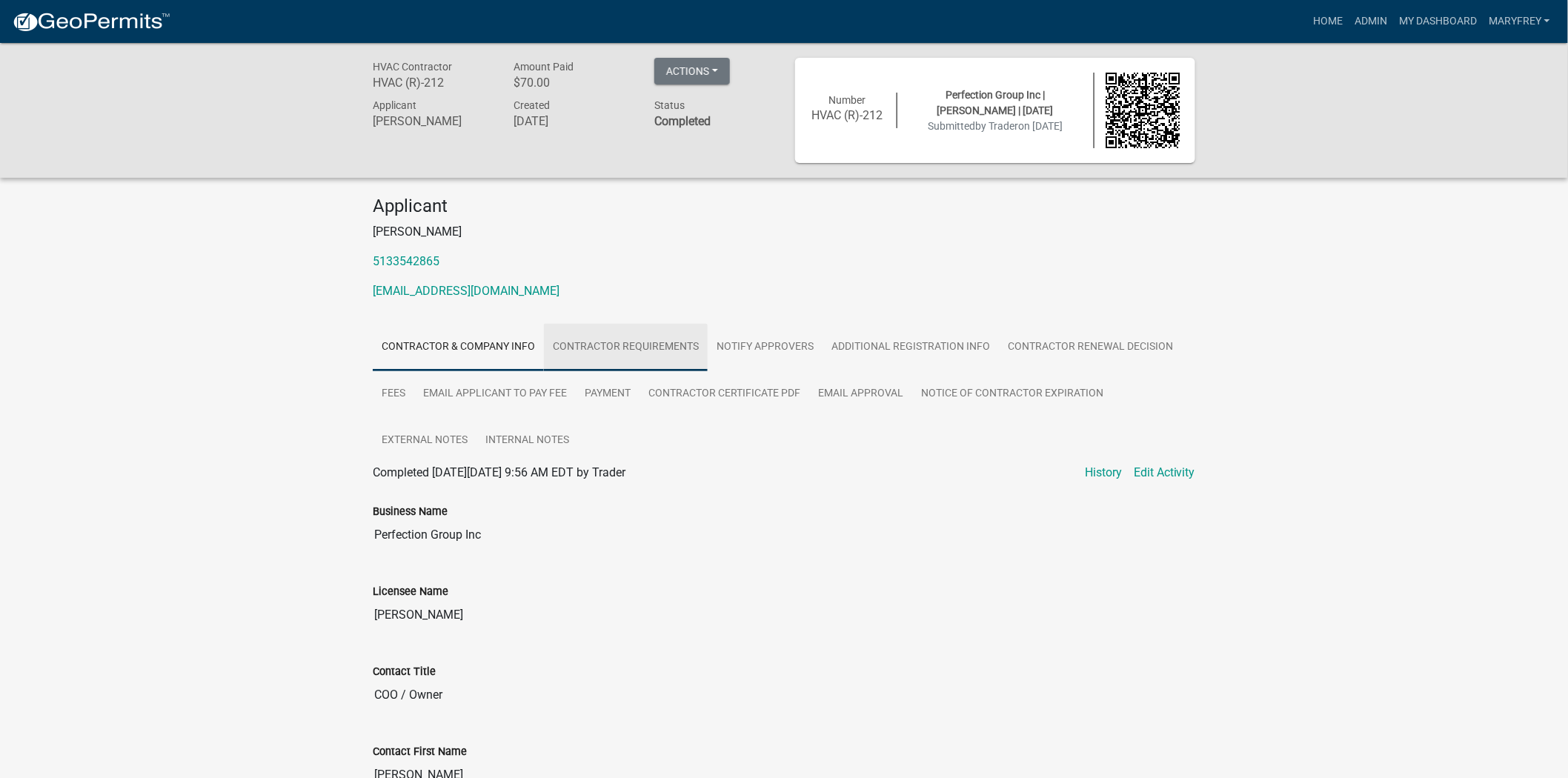
click at [609, 345] on link "Contractor Requirements" at bounding box center [625, 347] width 163 height 47
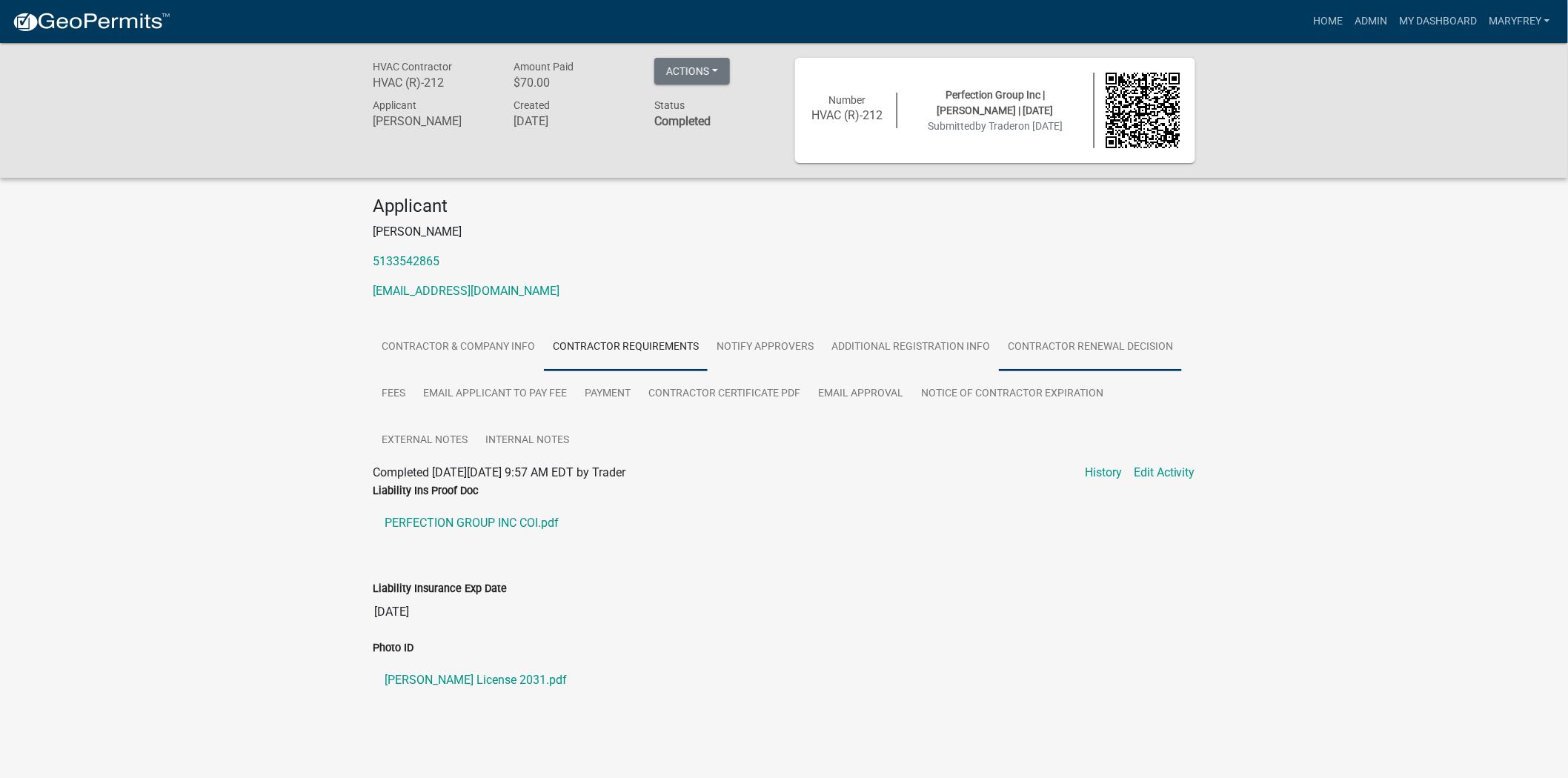
click at [1060, 355] on link "Contractor Renewal Decision" at bounding box center [1090, 347] width 183 height 47
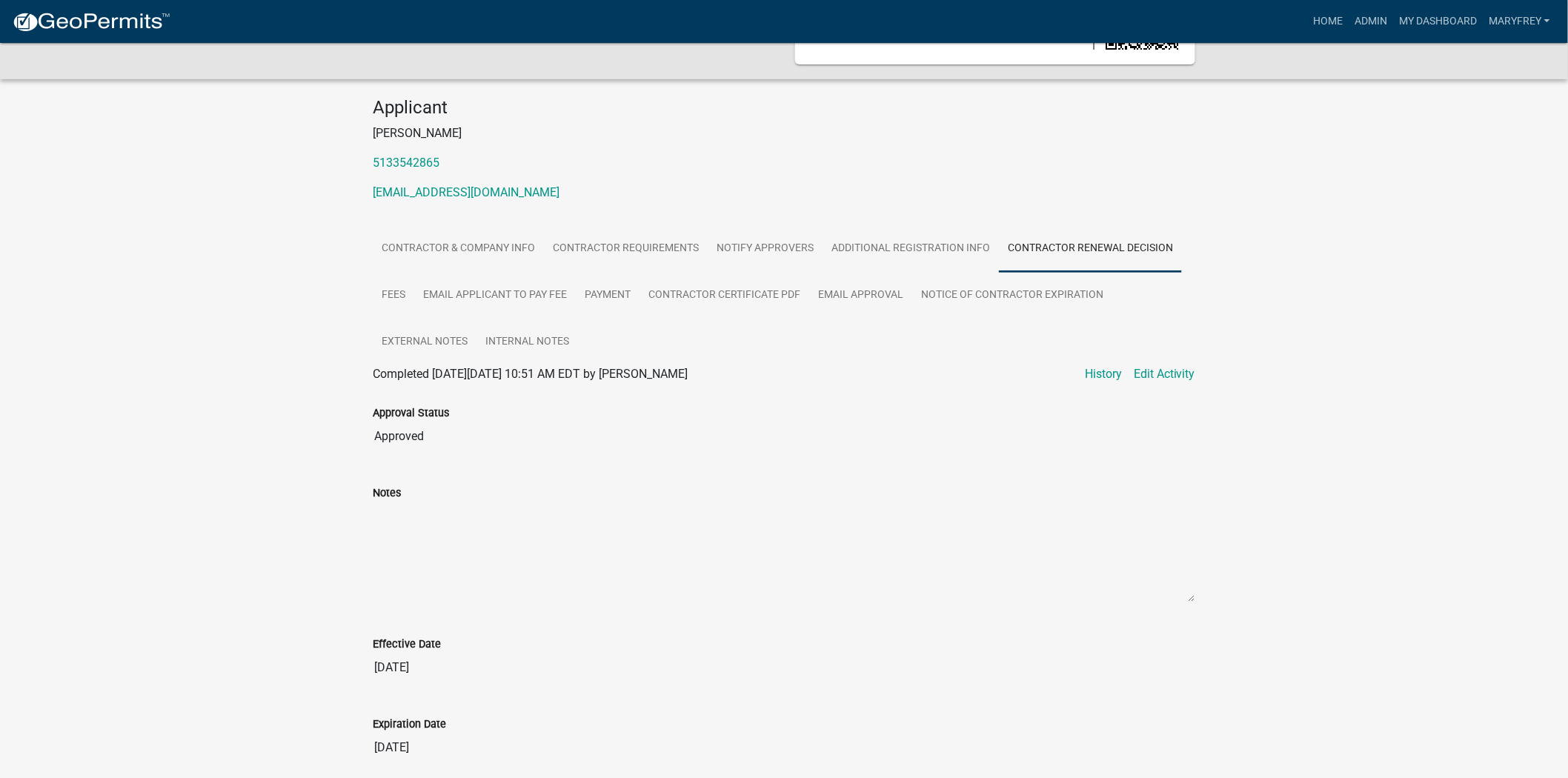
scroll to position [158, 0]
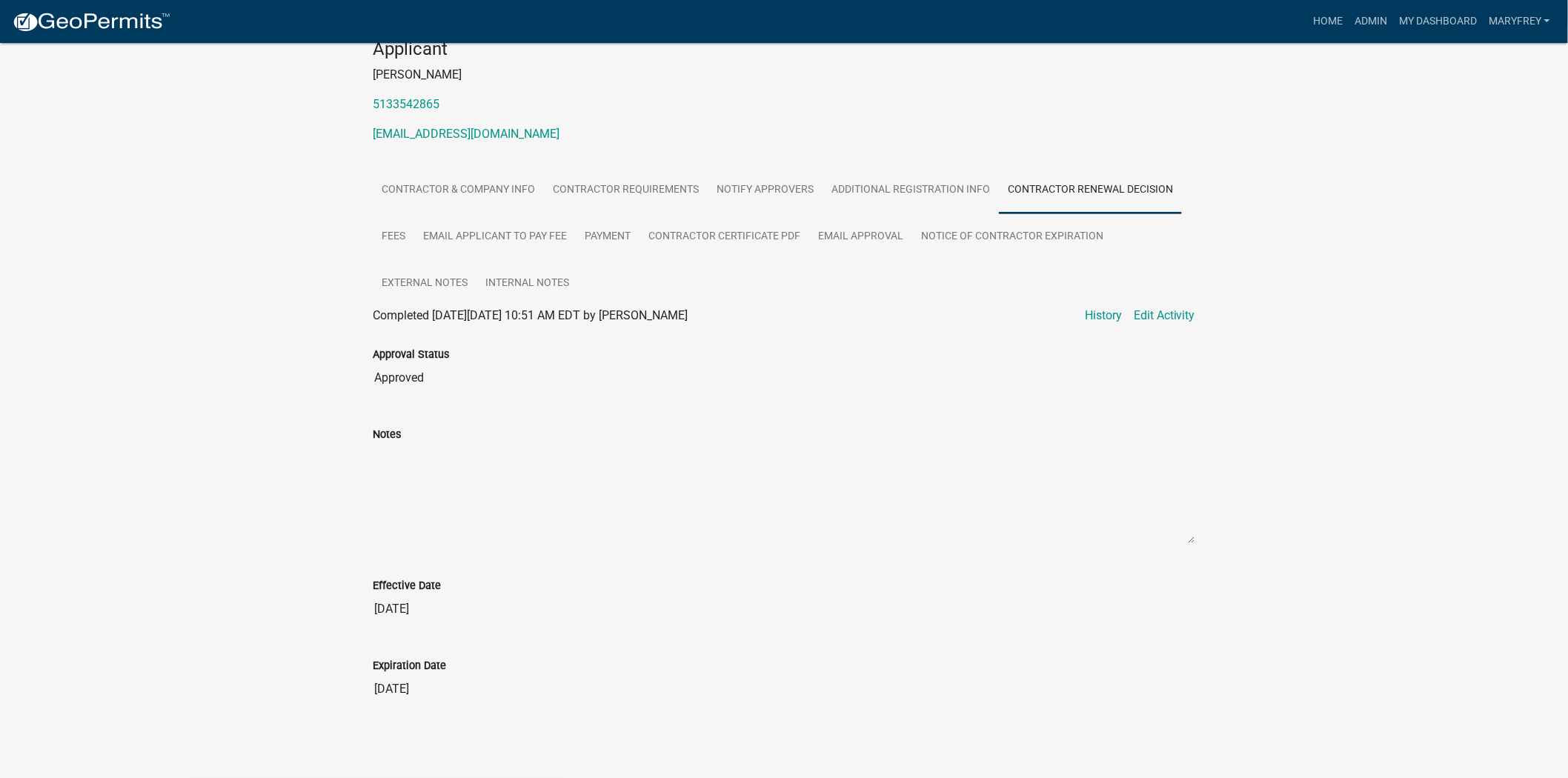
click at [438, 685] on input "[DATE]" at bounding box center [784, 688] width 822 height 29
click at [1050, 236] on link "Notice of Contractor Expiration" at bounding box center [1012, 236] width 200 height 47
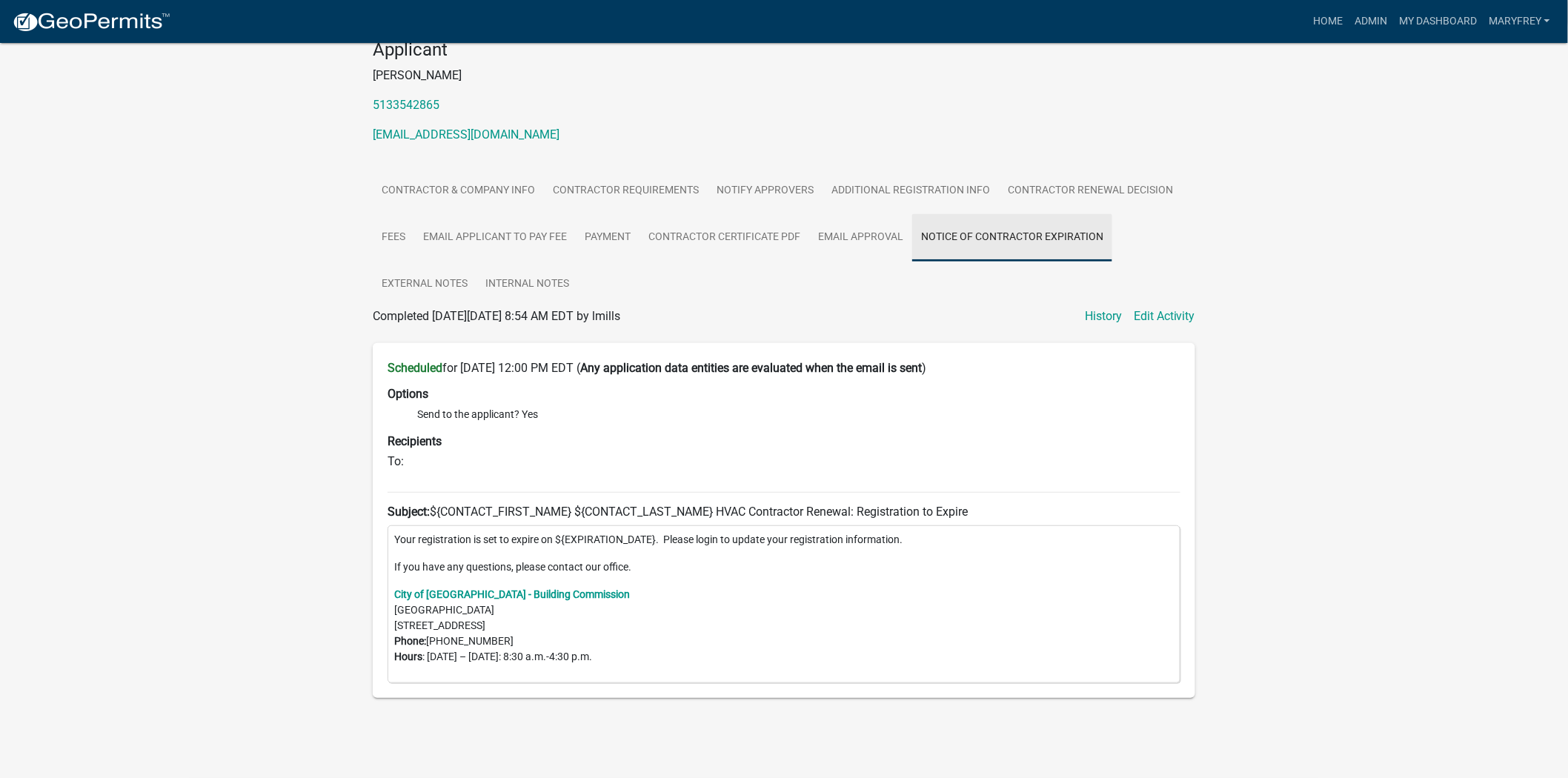
scroll to position [157, 0]
click at [1069, 191] on link "Contractor Renewal Decision" at bounding box center [1090, 191] width 183 height 47
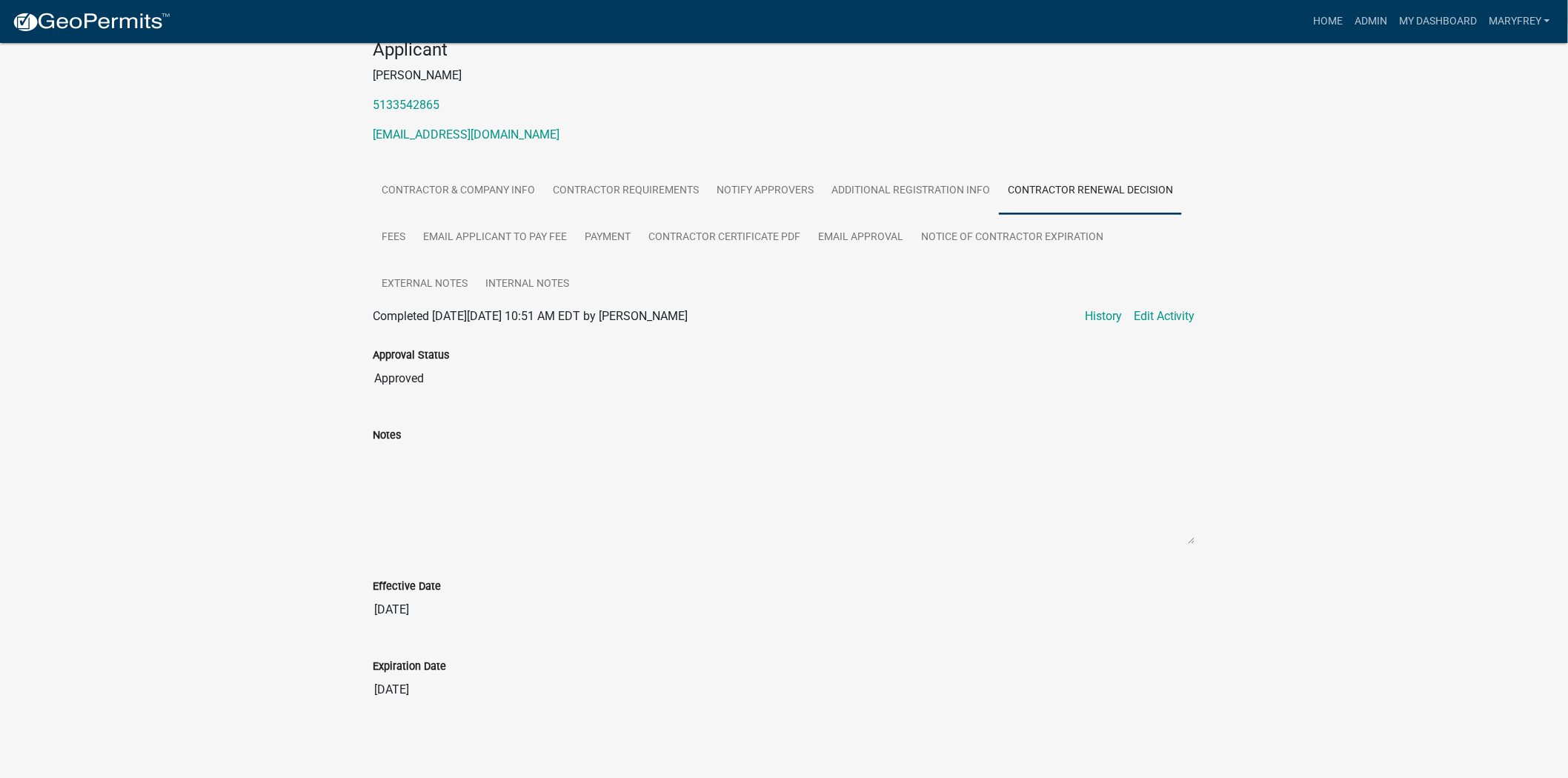
click at [438, 698] on input "[DATE]" at bounding box center [784, 689] width 822 height 29
click at [481, 188] on link "Contractor & Company Info" at bounding box center [458, 191] width 171 height 47
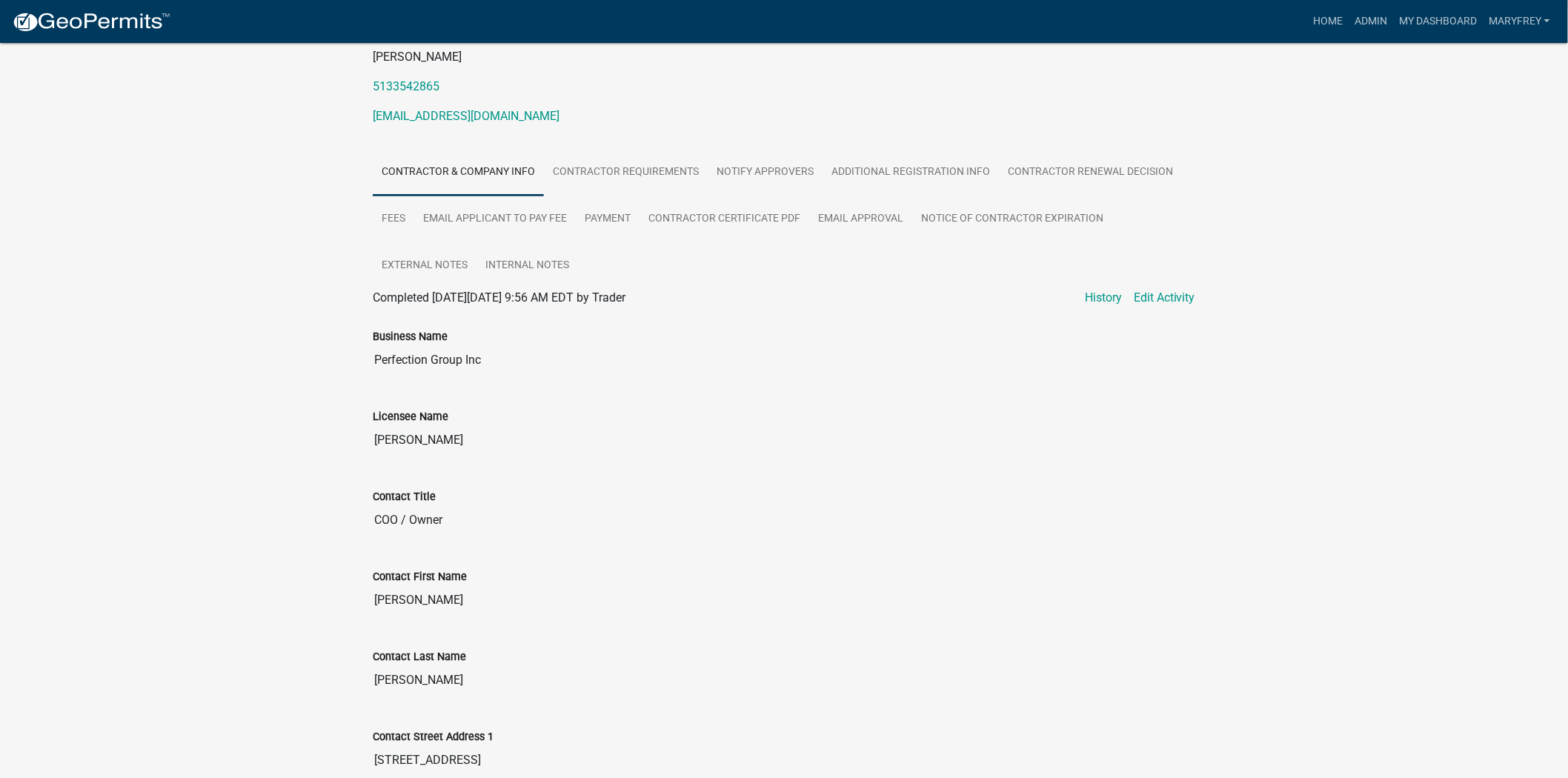
scroll to position [102, 0]
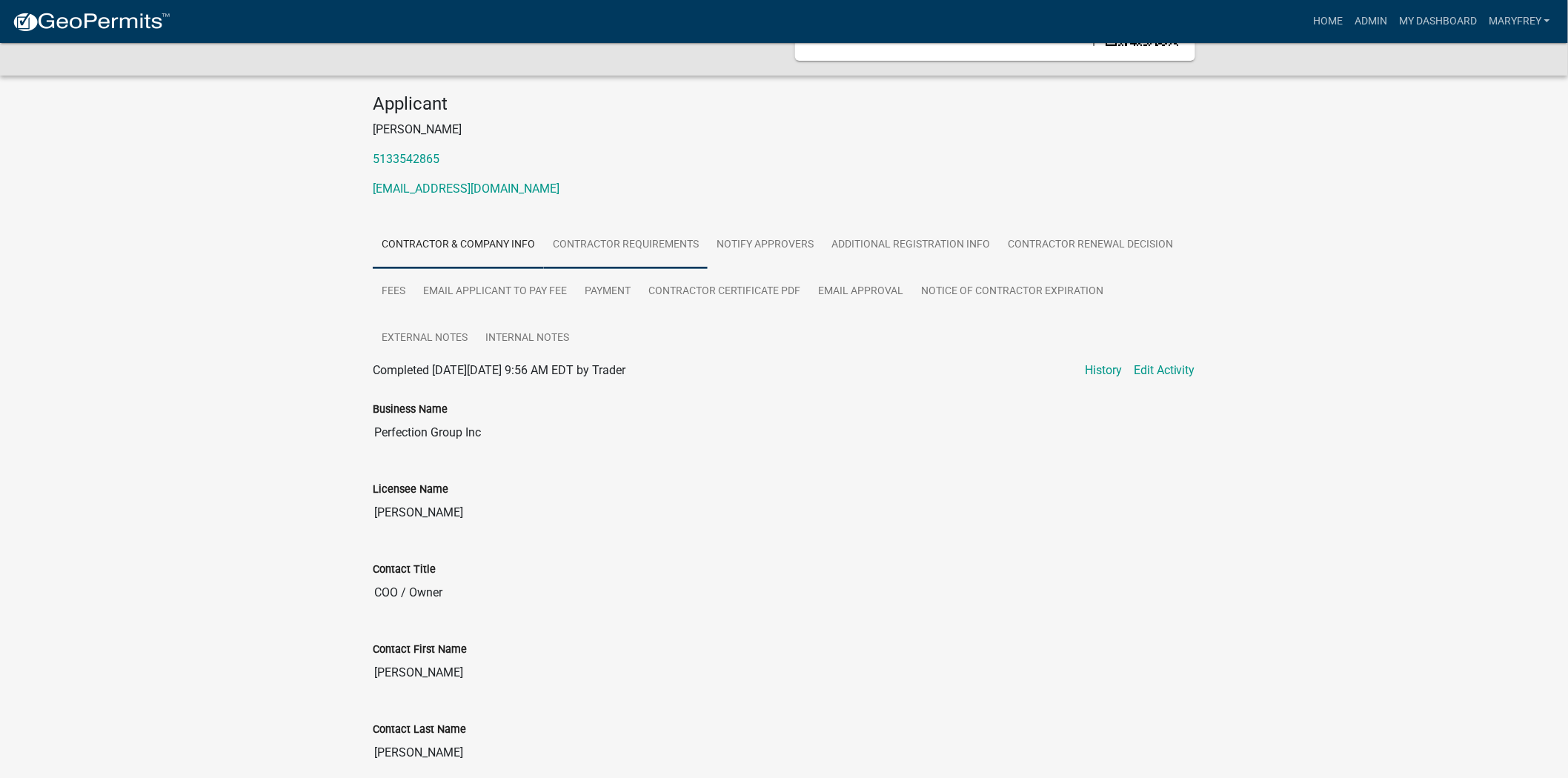
click at [596, 256] on link "Contractor Requirements" at bounding box center [625, 245] width 163 height 47
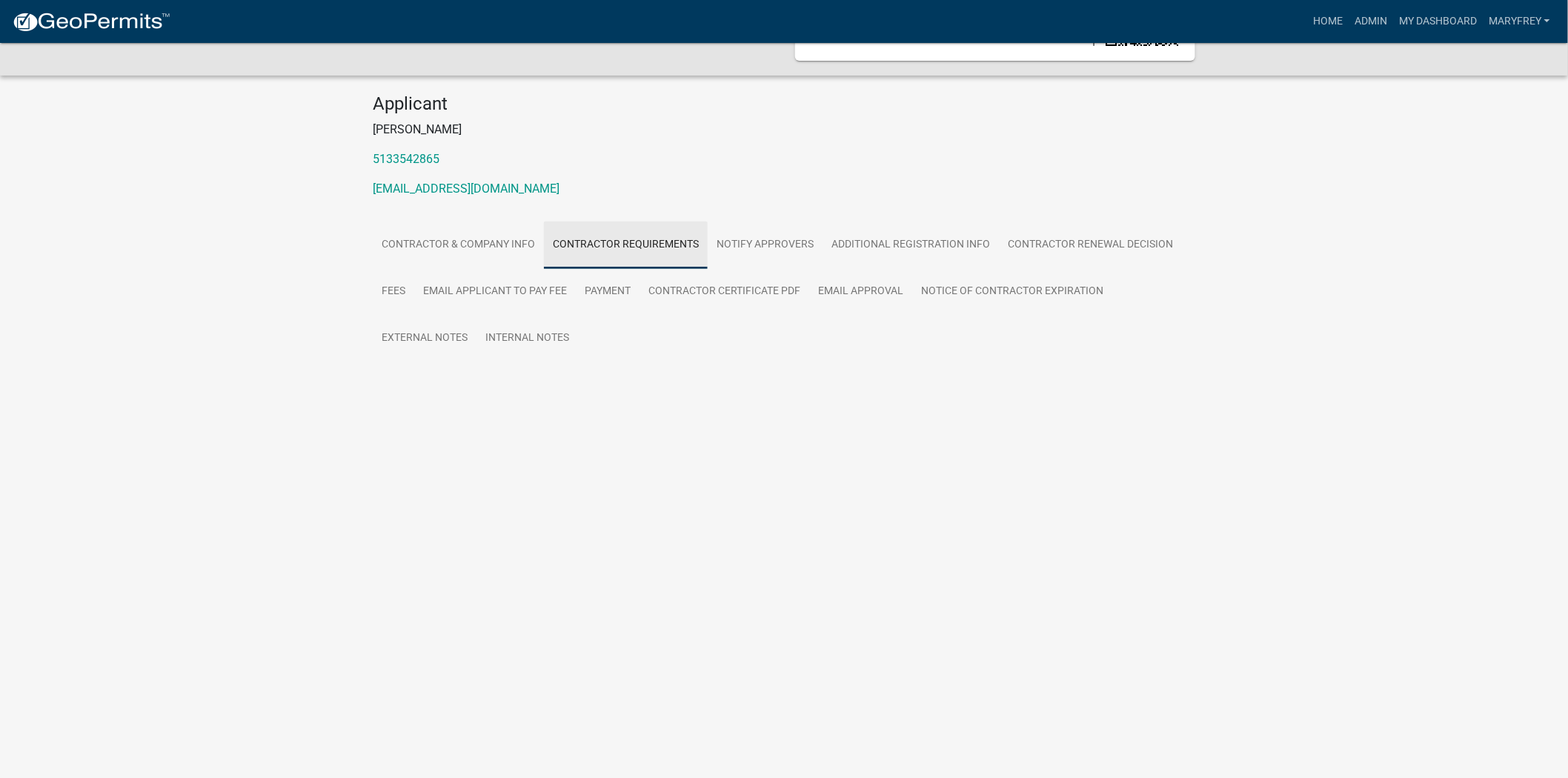
scroll to position [43, 0]
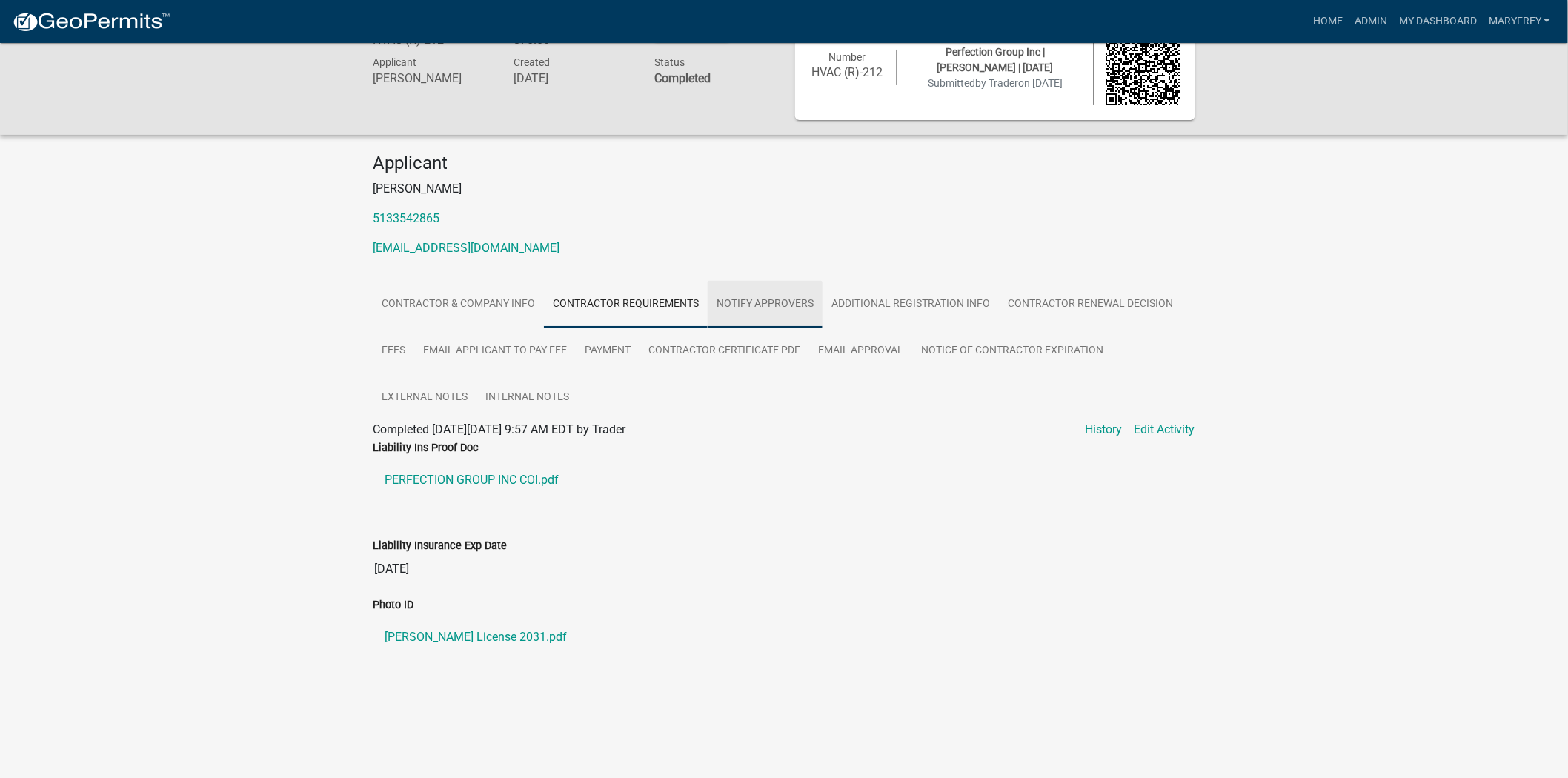
click at [769, 304] on link "Notify Approvers" at bounding box center [764, 304] width 114 height 47
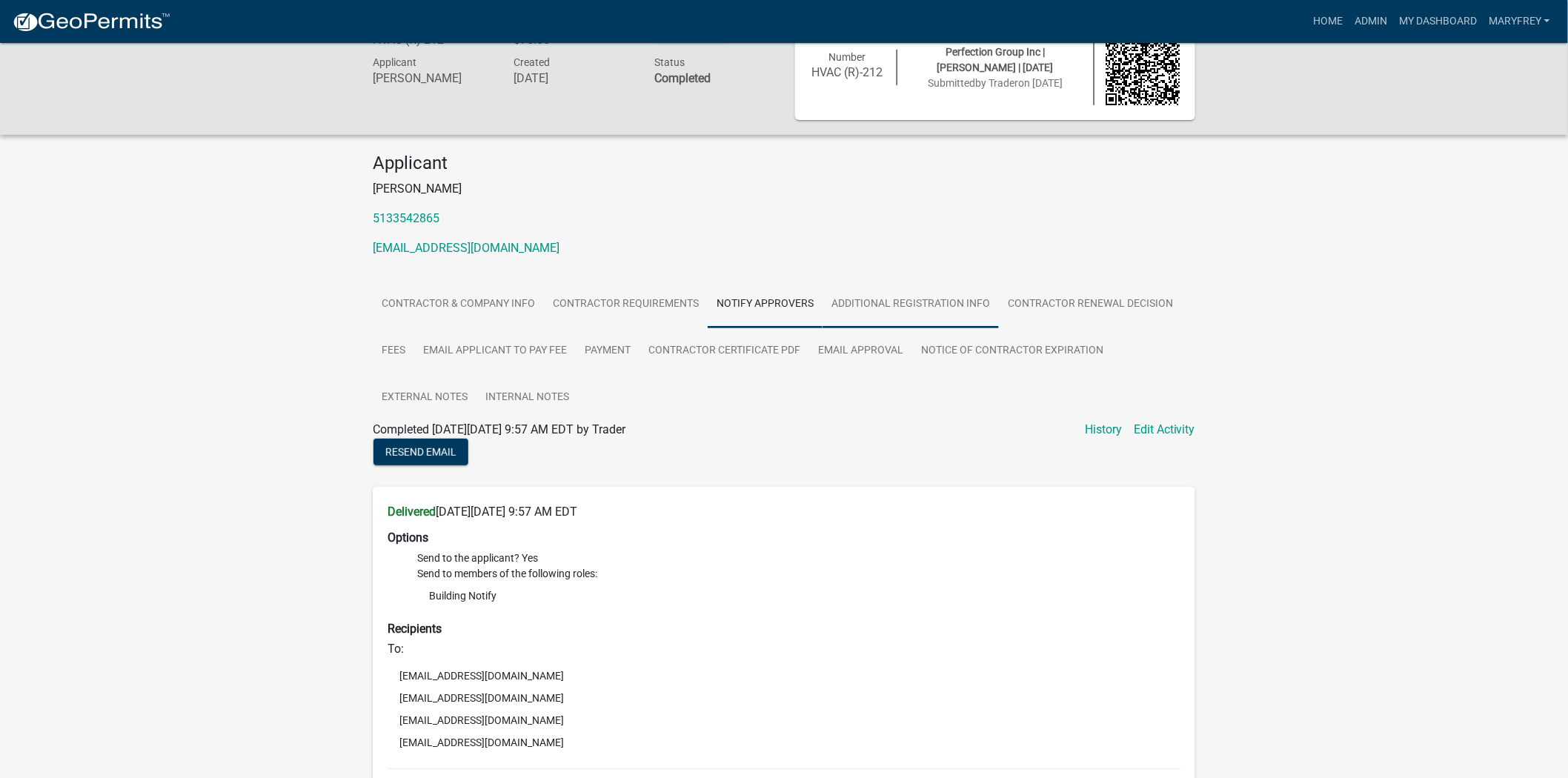
click at [910, 302] on link "Additional Registration Info" at bounding box center [911, 304] width 176 height 47
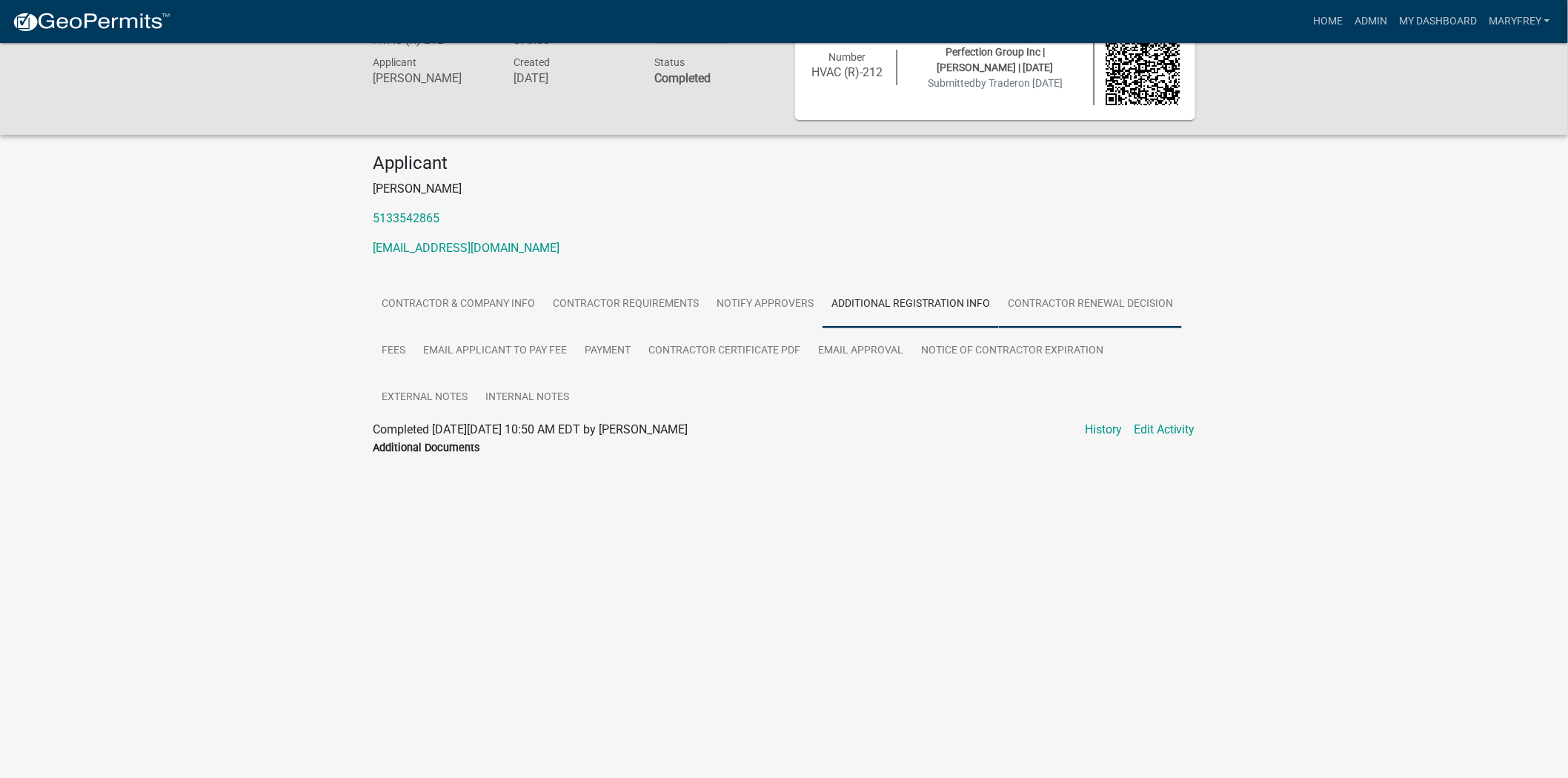
click at [1039, 304] on link "Contractor Renewal Decision" at bounding box center [1090, 304] width 183 height 47
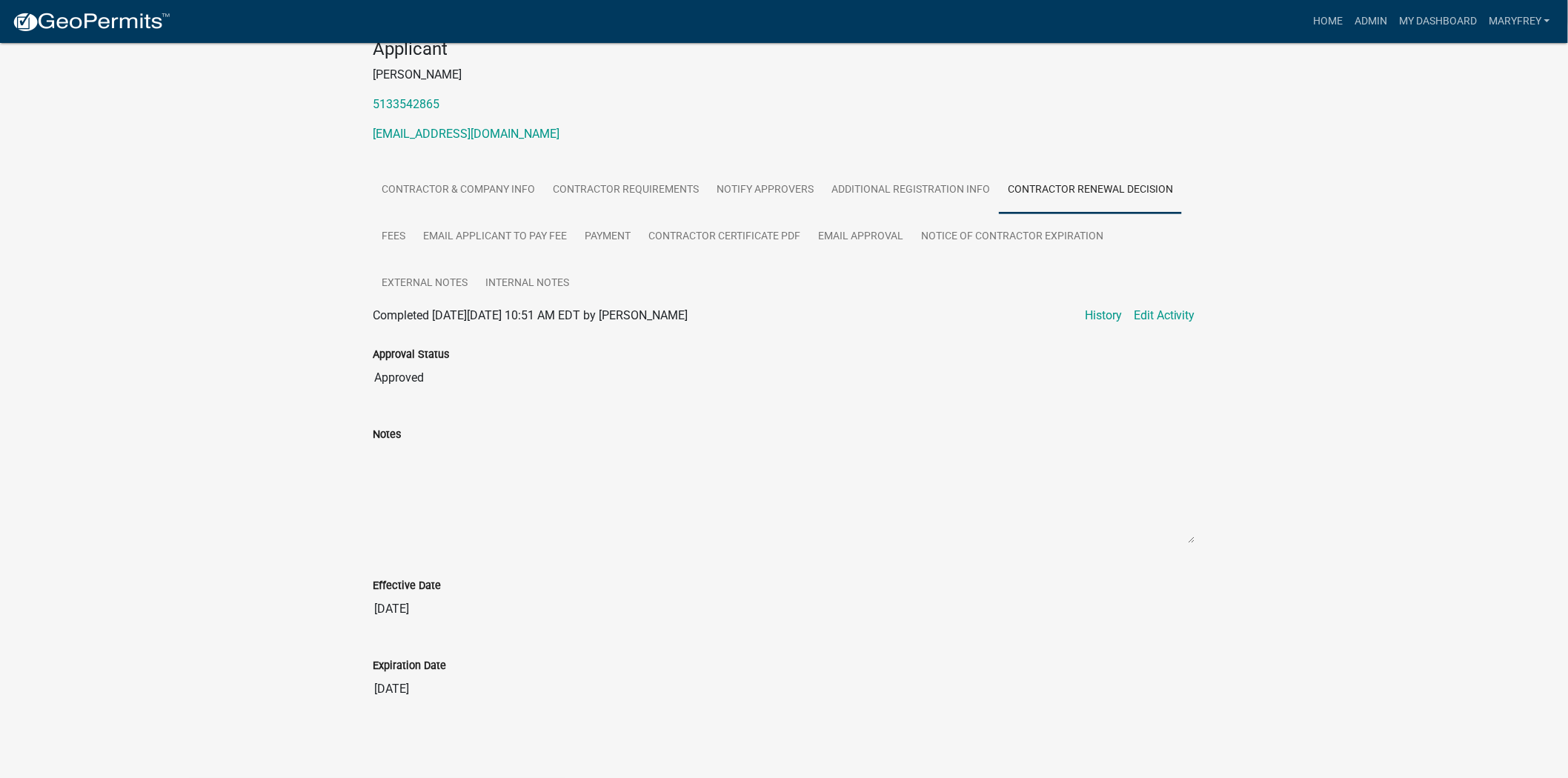
click at [444, 687] on input "[DATE]" at bounding box center [784, 688] width 822 height 29
click at [394, 221] on link "Fees" at bounding box center [393, 236] width 41 height 47
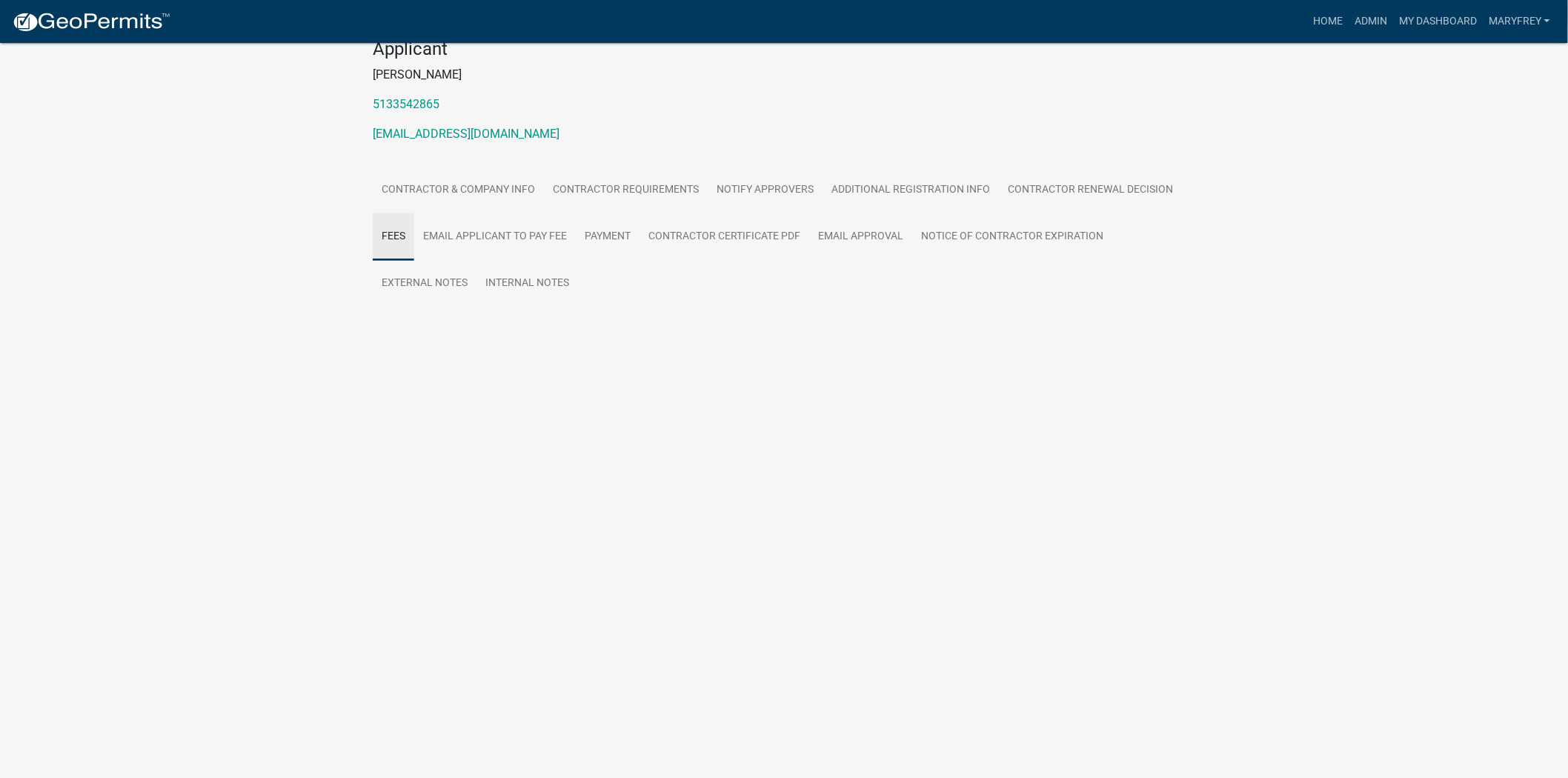
scroll to position [43, 0]
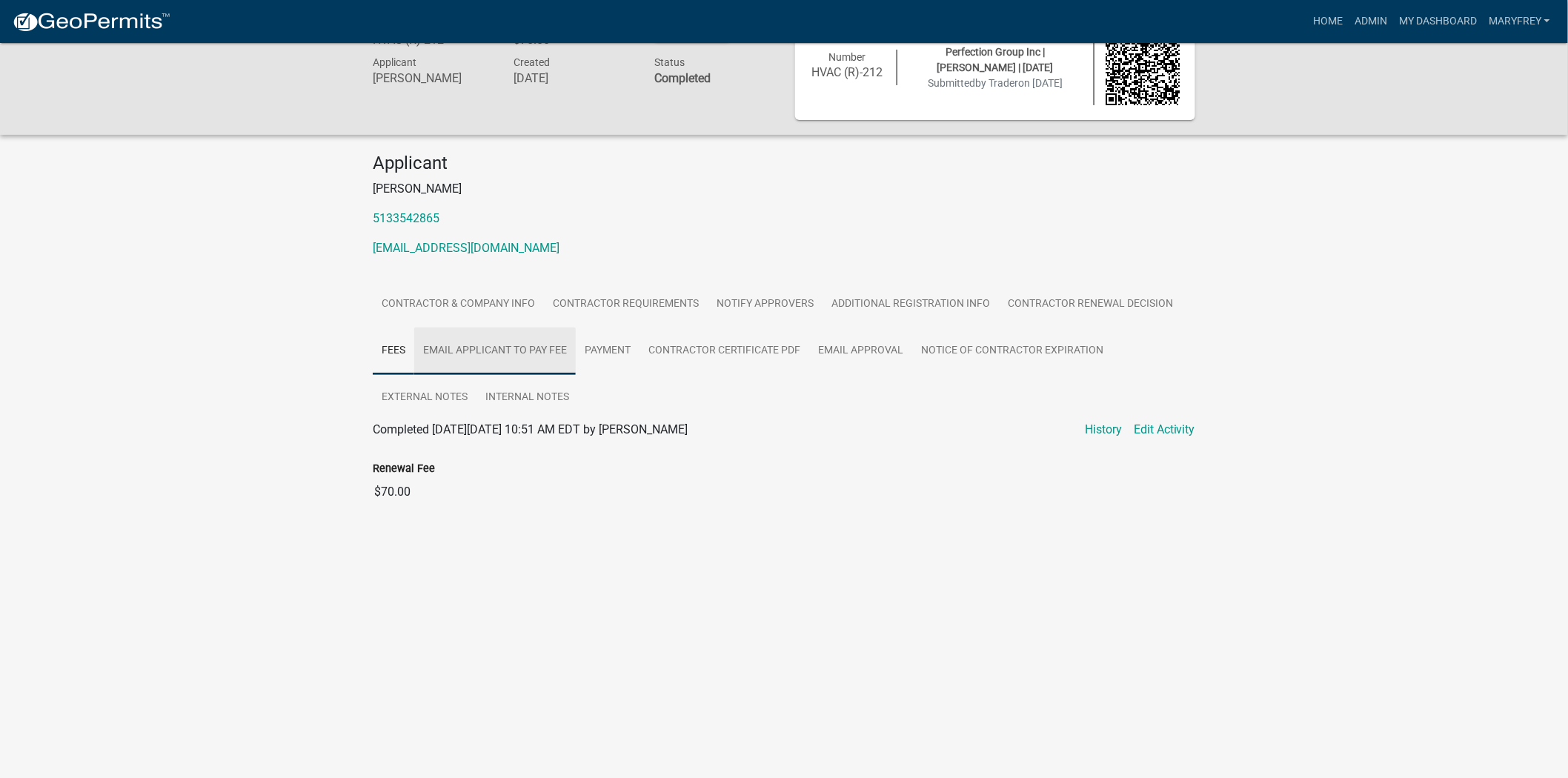
click at [472, 340] on link "Email Applicant to Pay Fee" at bounding box center [495, 351] width 161 height 47
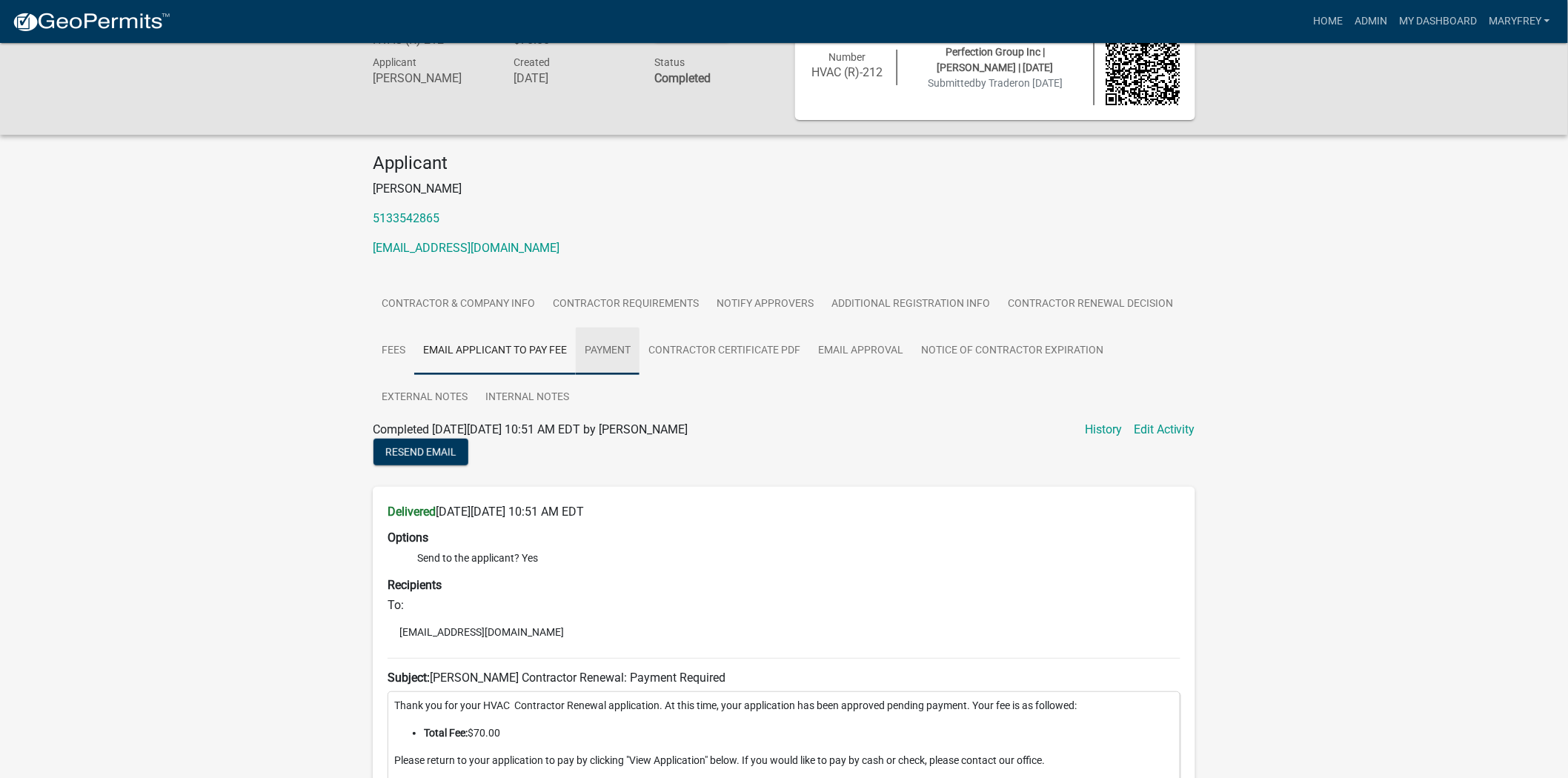
click at [582, 345] on link "Payment" at bounding box center [607, 351] width 64 height 47
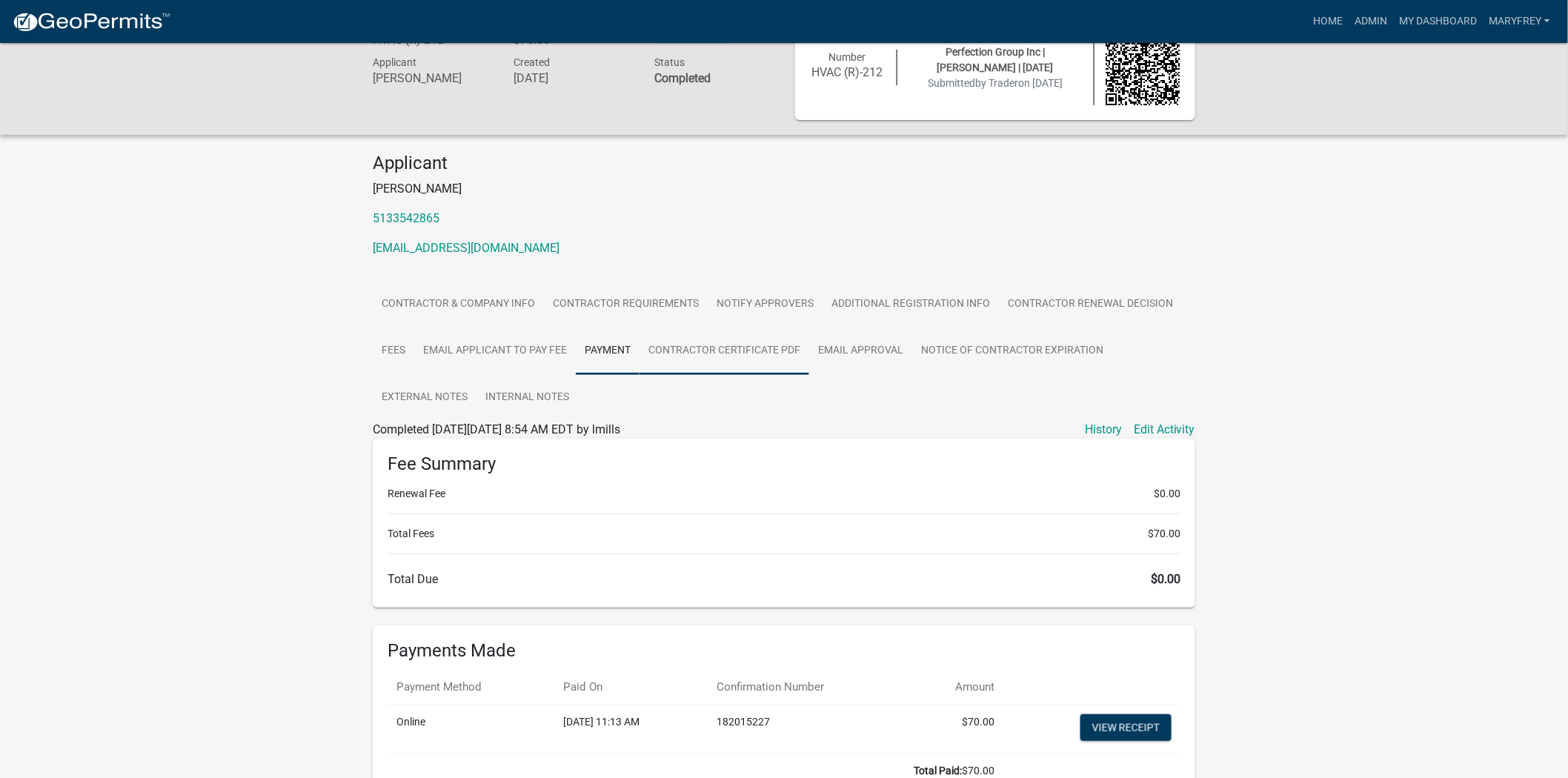
click at [700, 349] on link "Contractor Certificate PDF" at bounding box center [724, 351] width 169 height 47
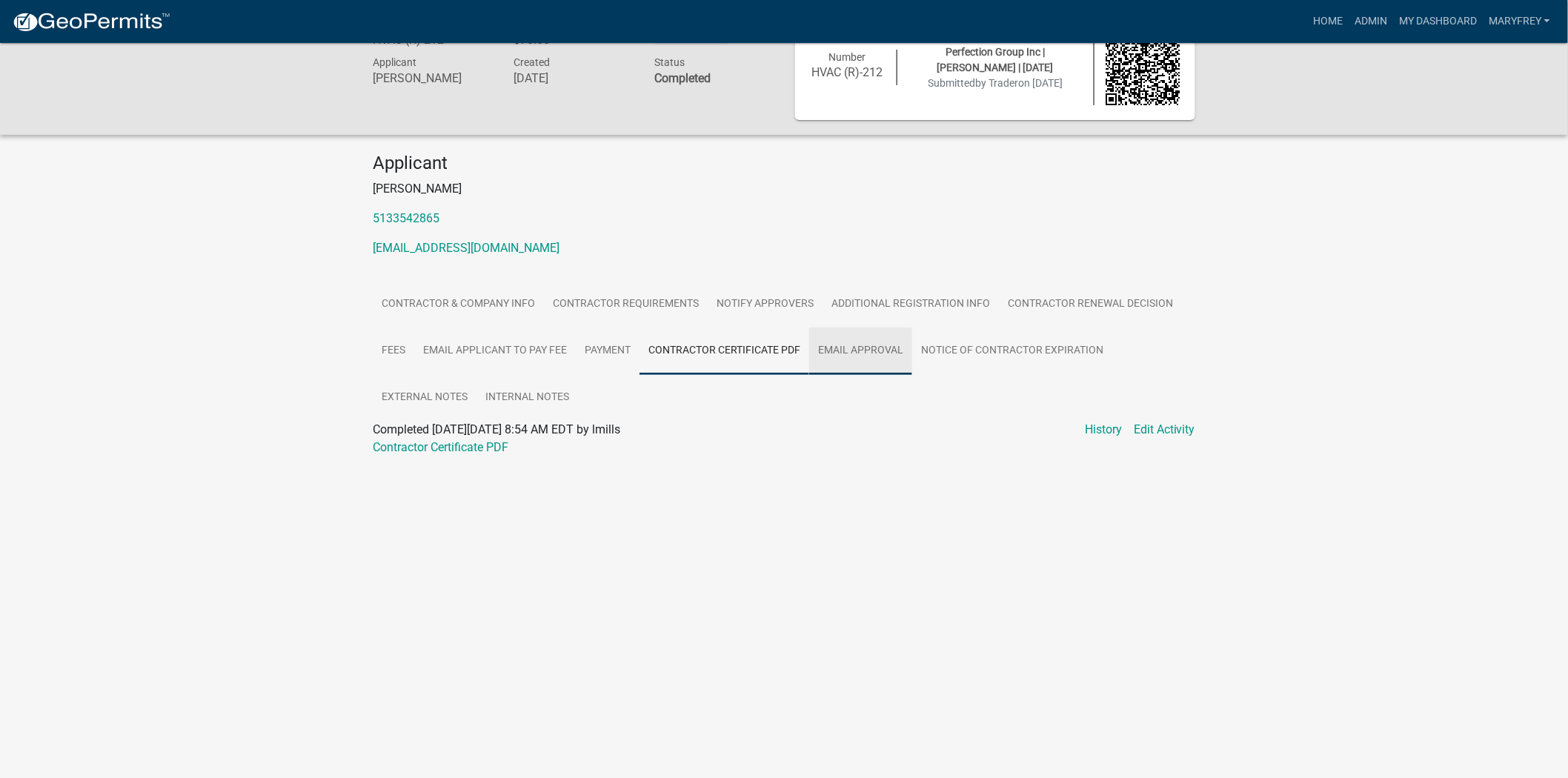
click at [842, 359] on link "Email Approval" at bounding box center [860, 351] width 103 height 47
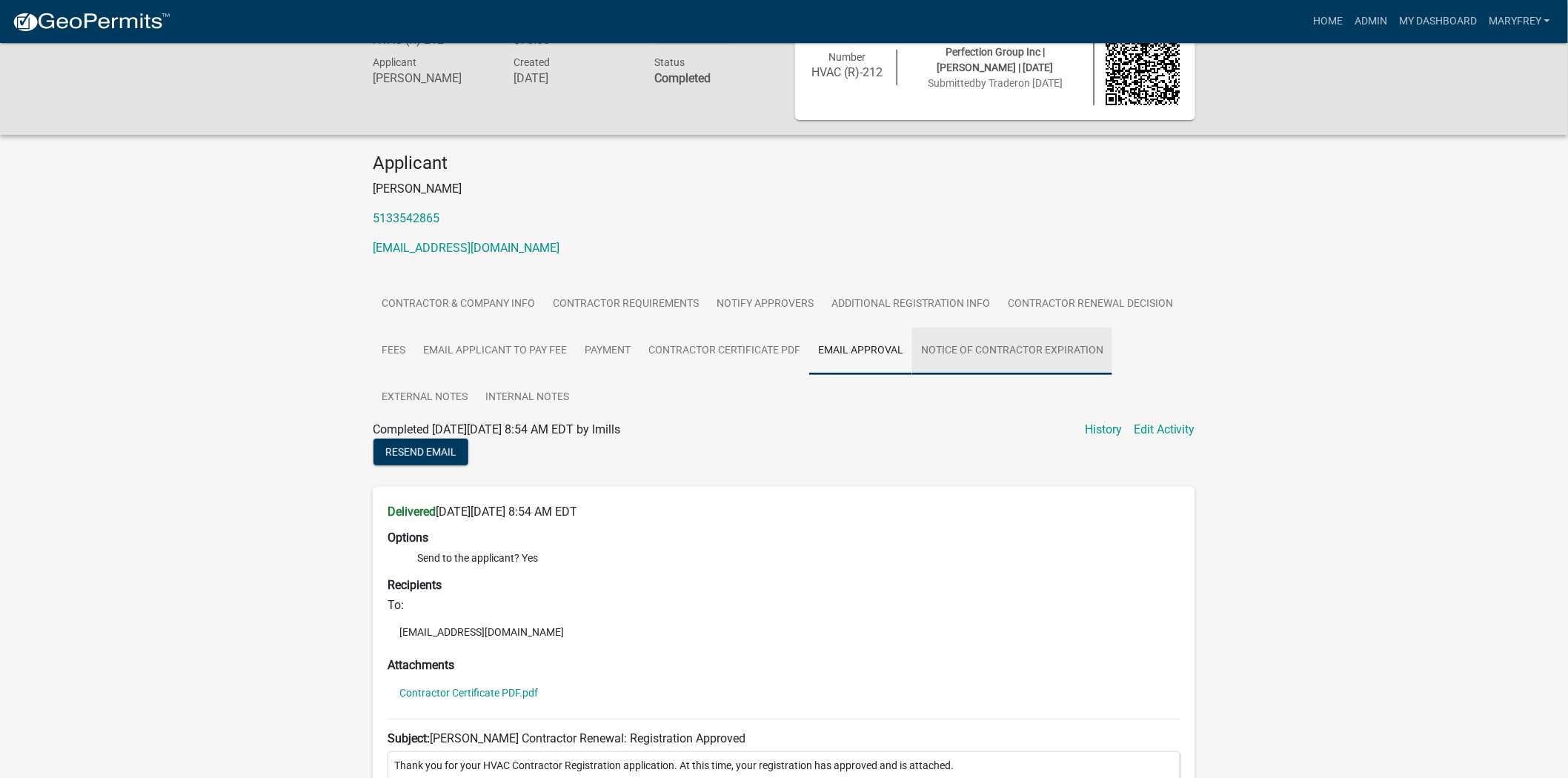
click at [969, 355] on link "Notice of Contractor Expiration" at bounding box center [1012, 351] width 200 height 47
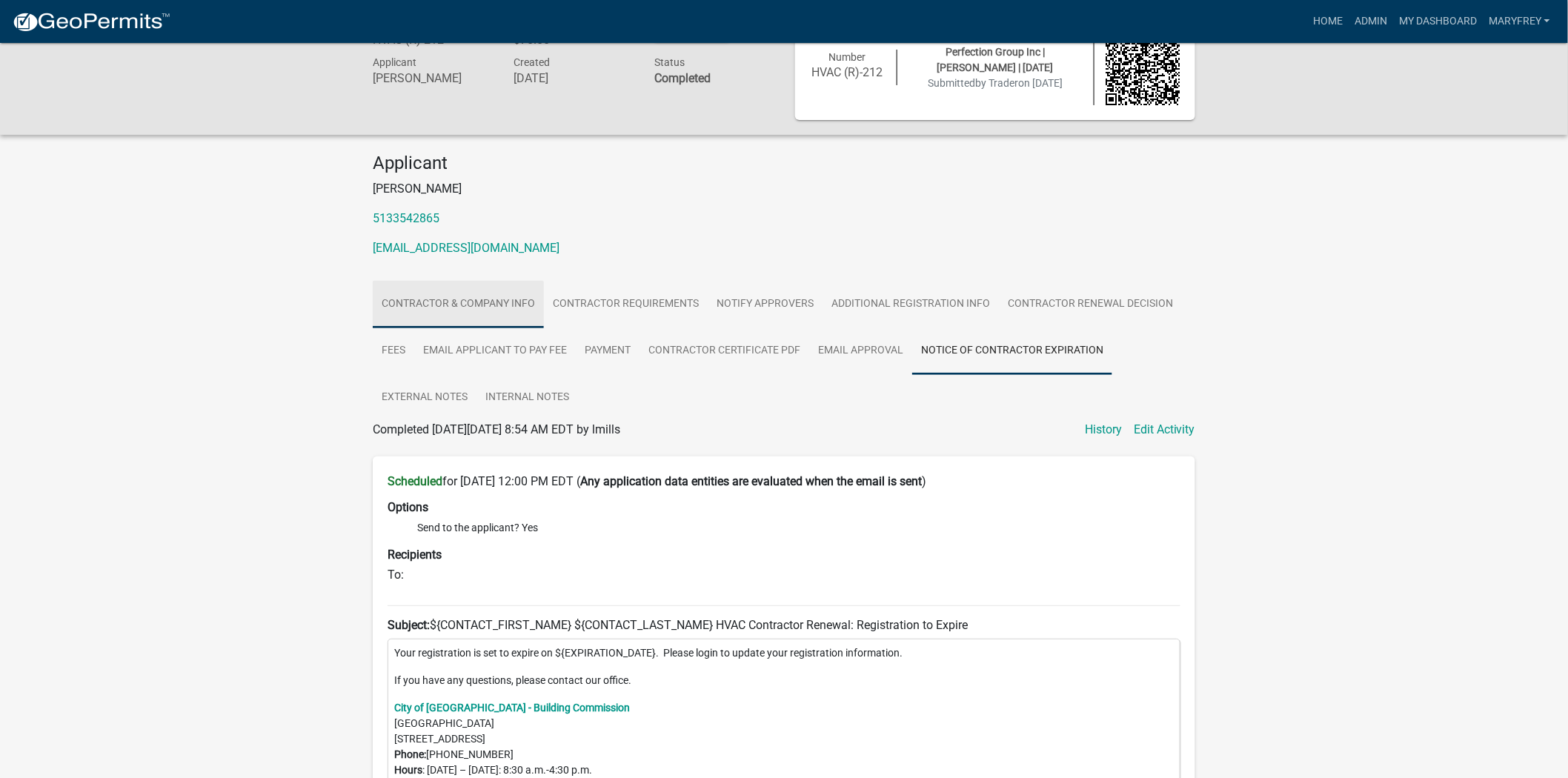
click at [457, 298] on link "Contractor & Company Info" at bounding box center [458, 304] width 171 height 47
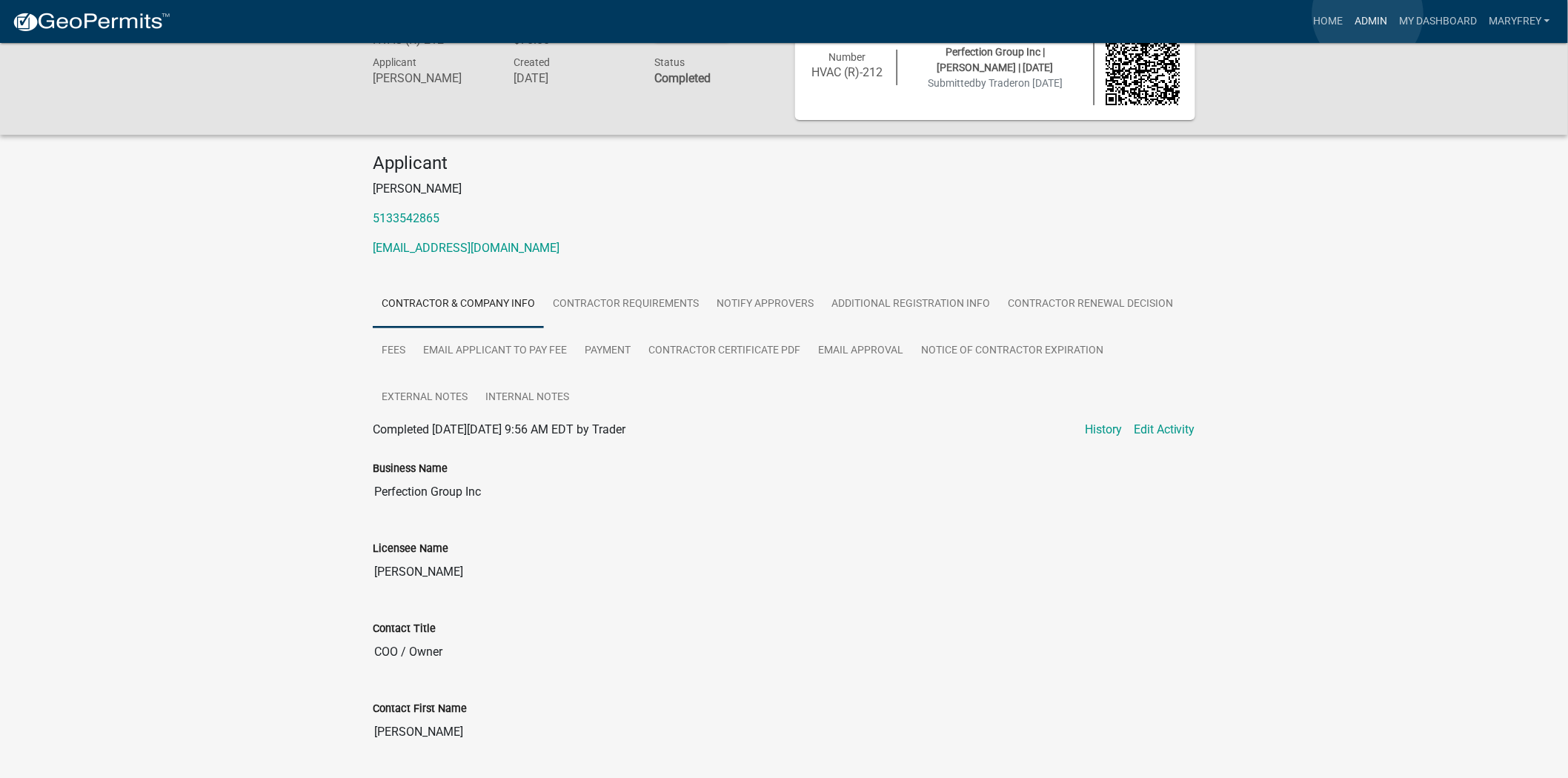
click at [1368, 15] on link "Admin" at bounding box center [1370, 21] width 44 height 28
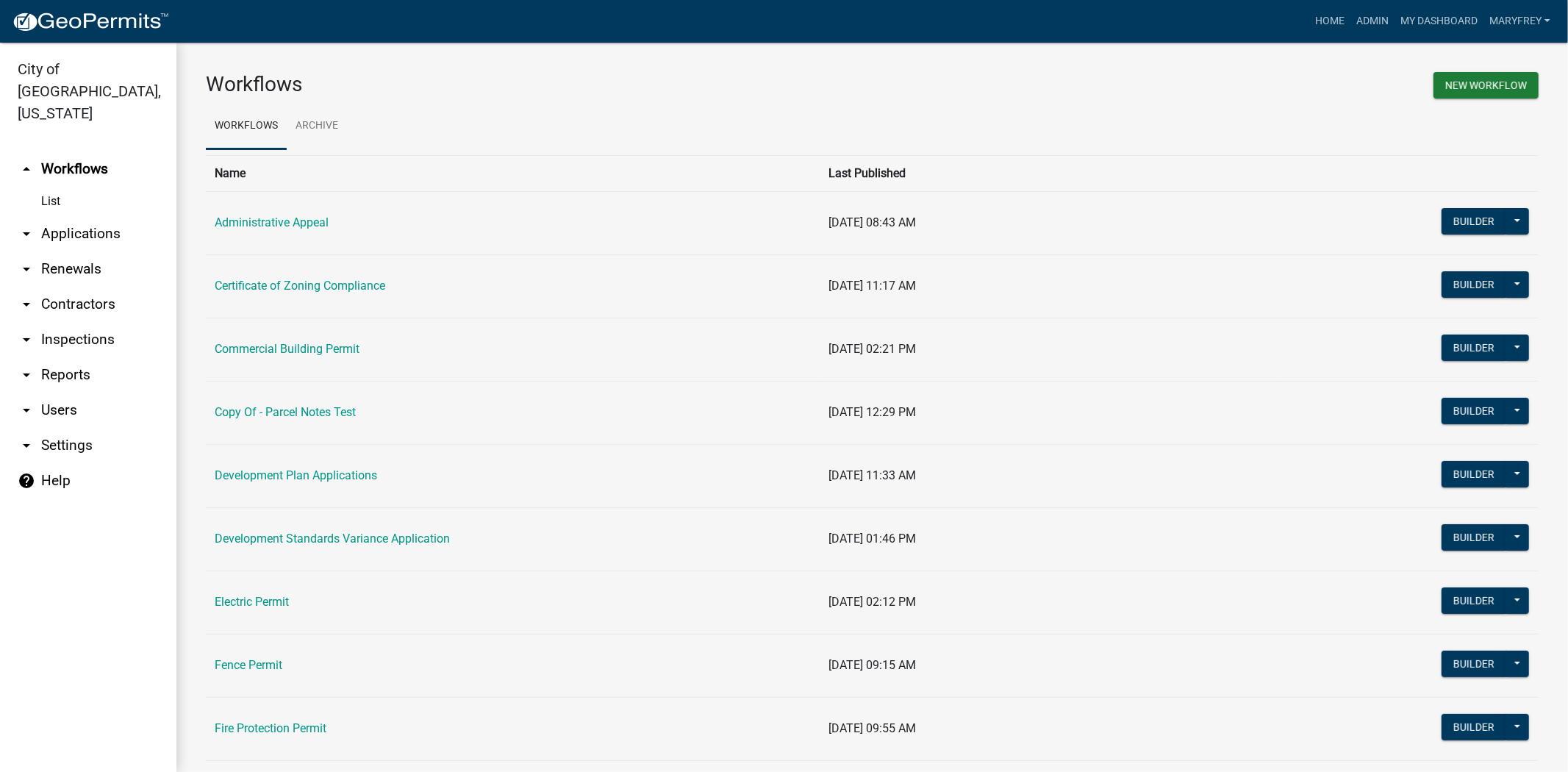
click at [100, 287] on link "arrow_drop_down Contractors" at bounding box center [88, 304] width 176 height 35
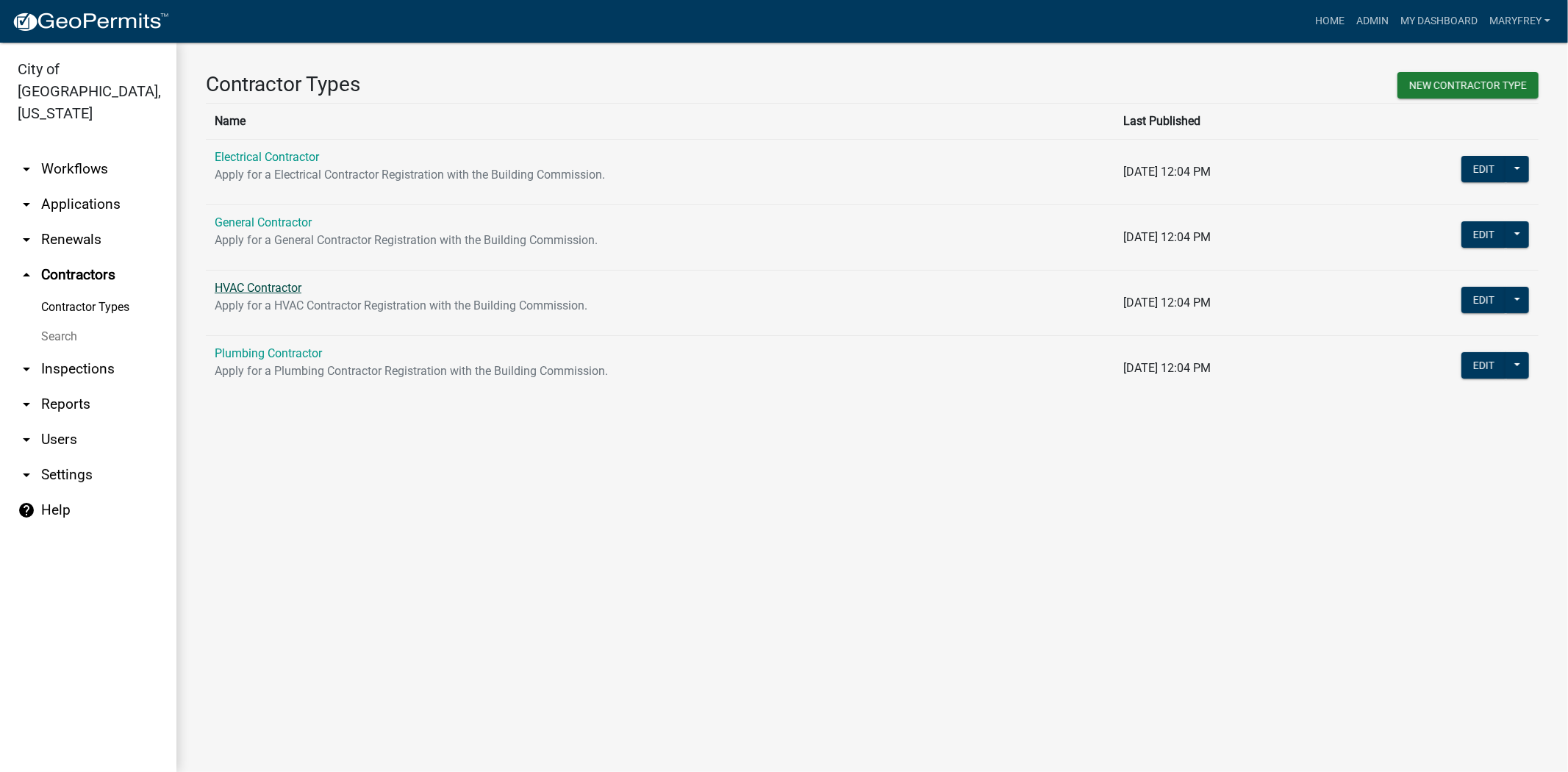
click at [235, 288] on link "HVAC Contractor" at bounding box center [258, 288] width 87 height 14
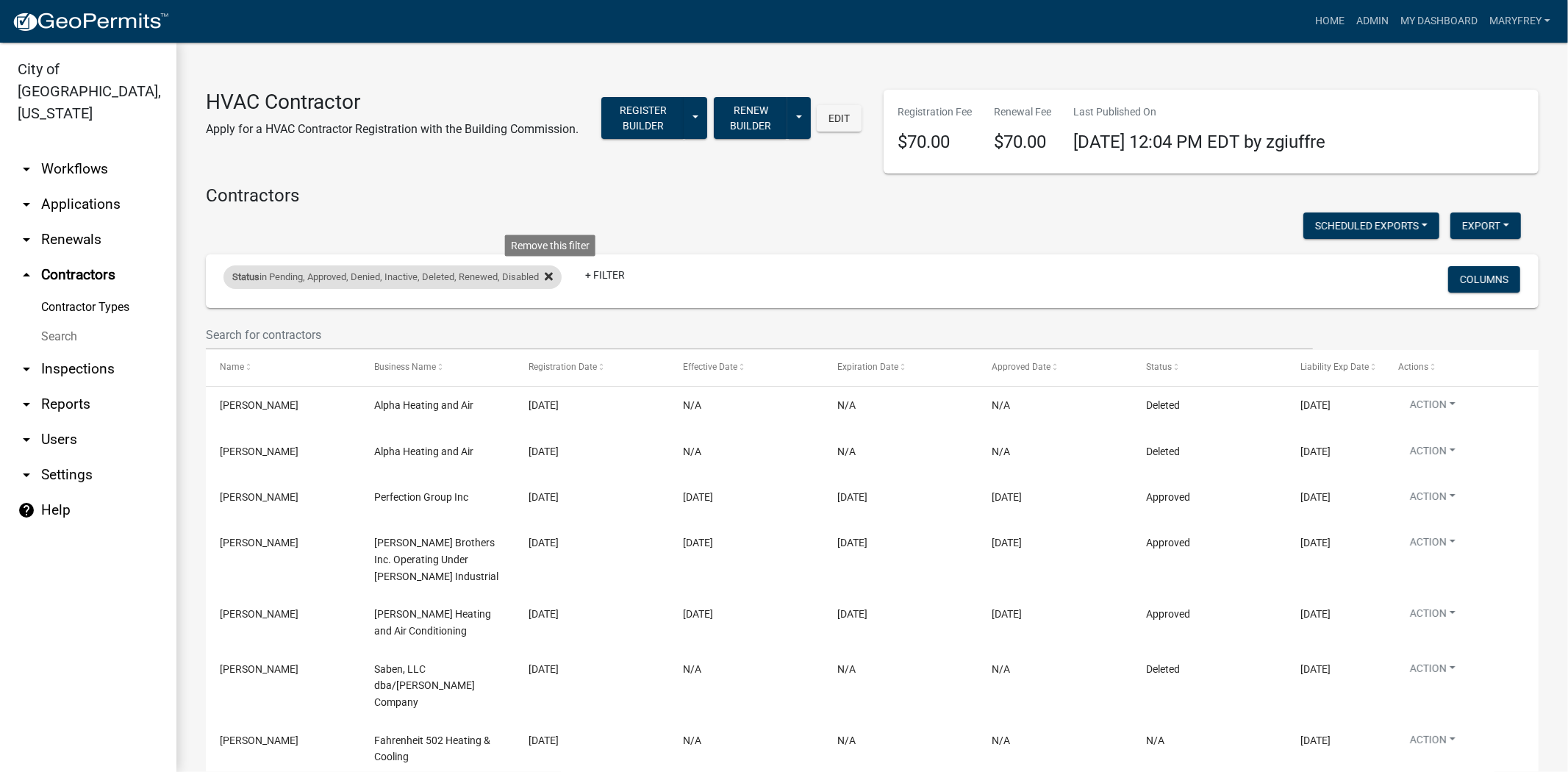
click at [552, 273] on icon at bounding box center [549, 276] width 8 height 8
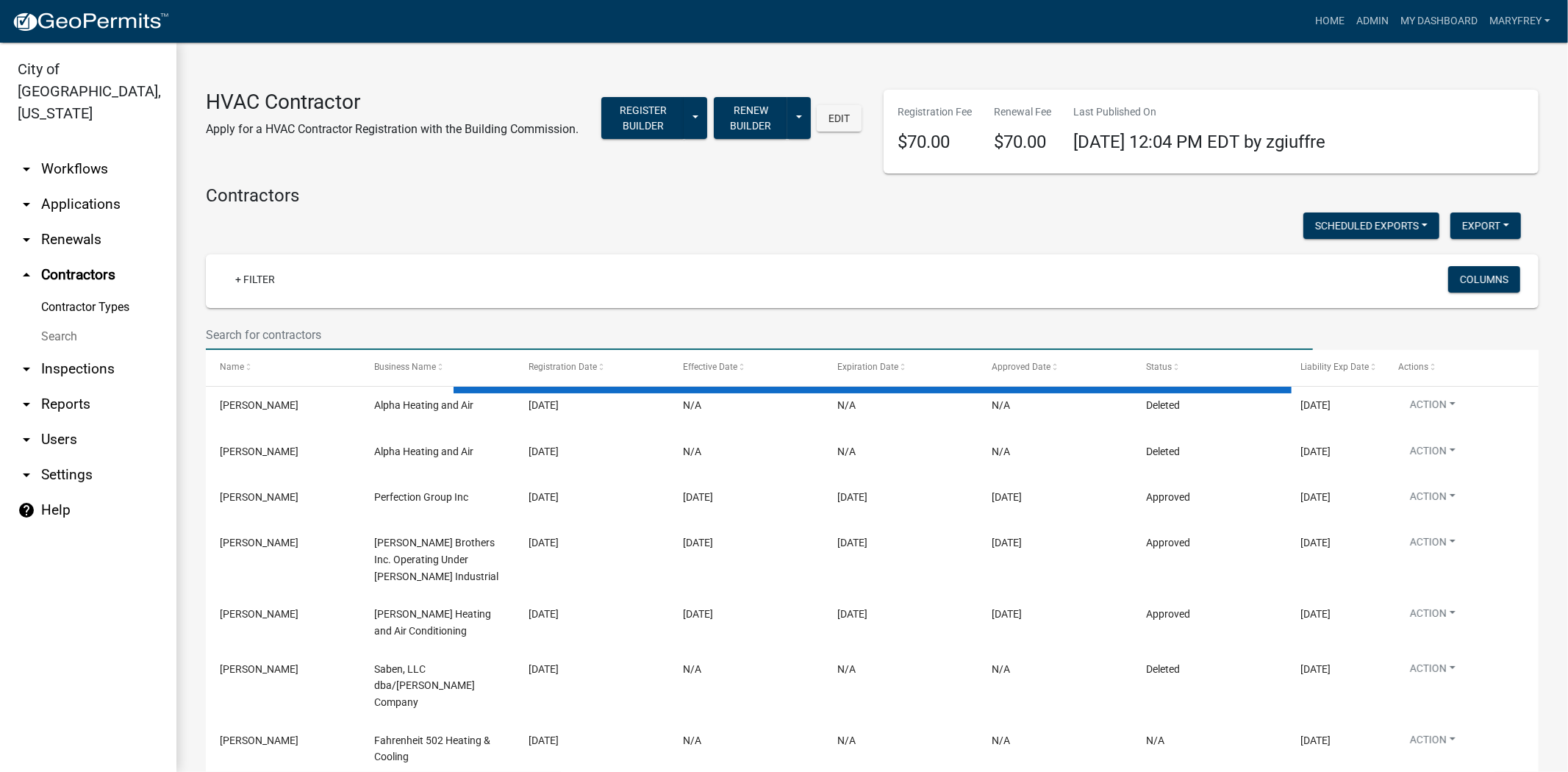
click at [229, 327] on input "text" at bounding box center [759, 335] width 1107 height 30
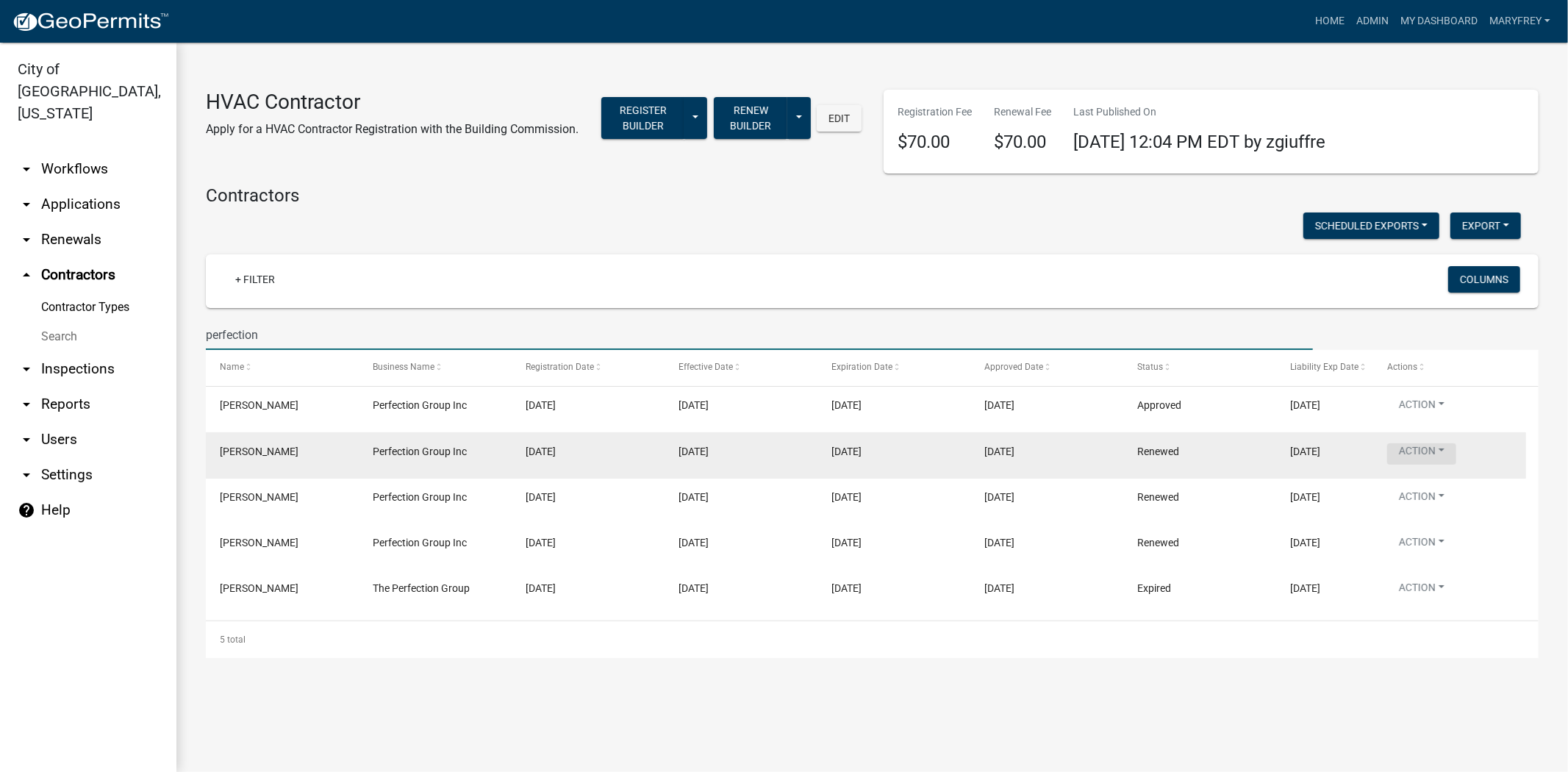
type input "perfection"
click at [1439, 446] on button "Action" at bounding box center [1422, 454] width 69 height 22
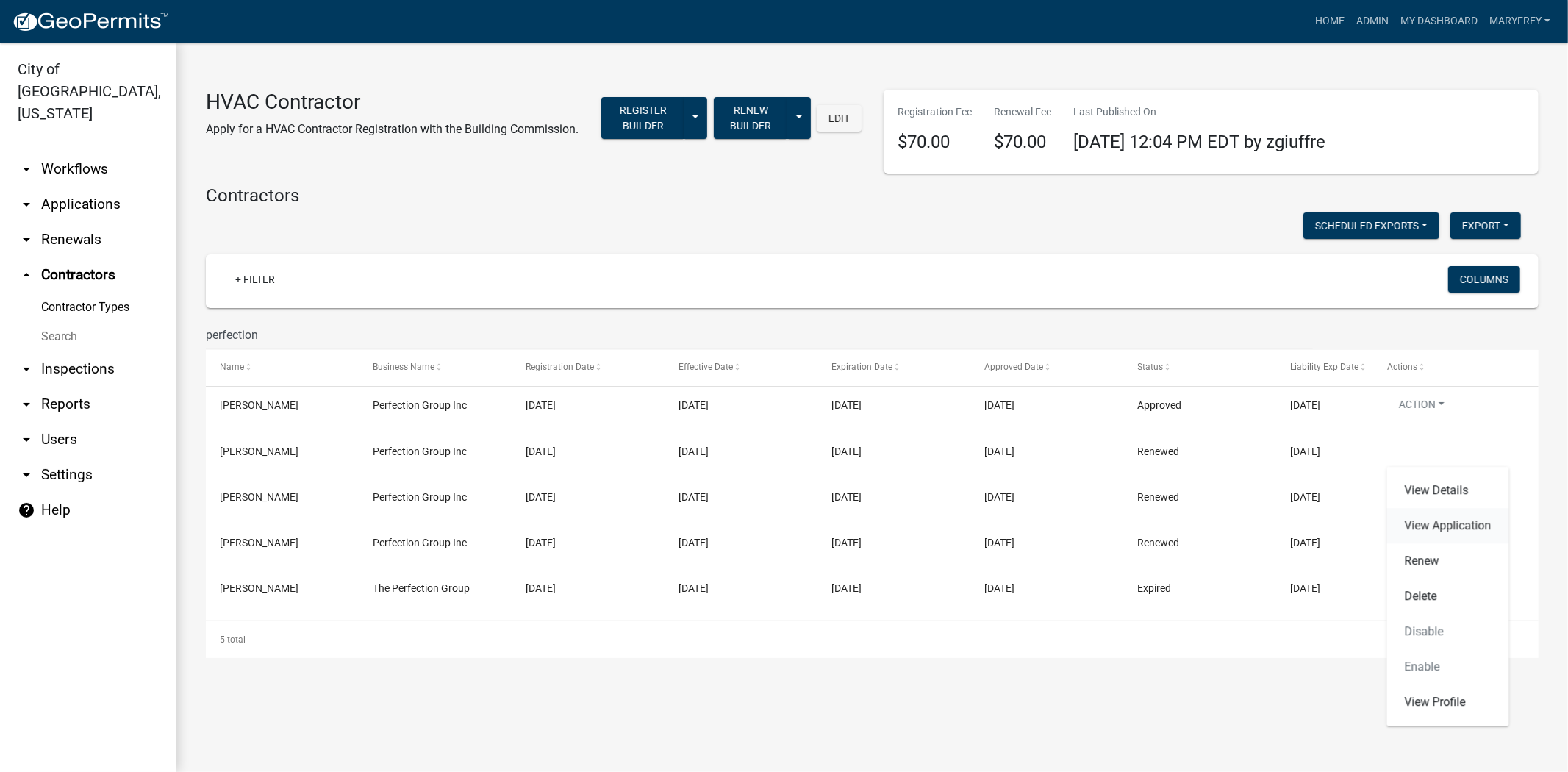
click at [1433, 520] on link "View Application" at bounding box center [1448, 525] width 122 height 35
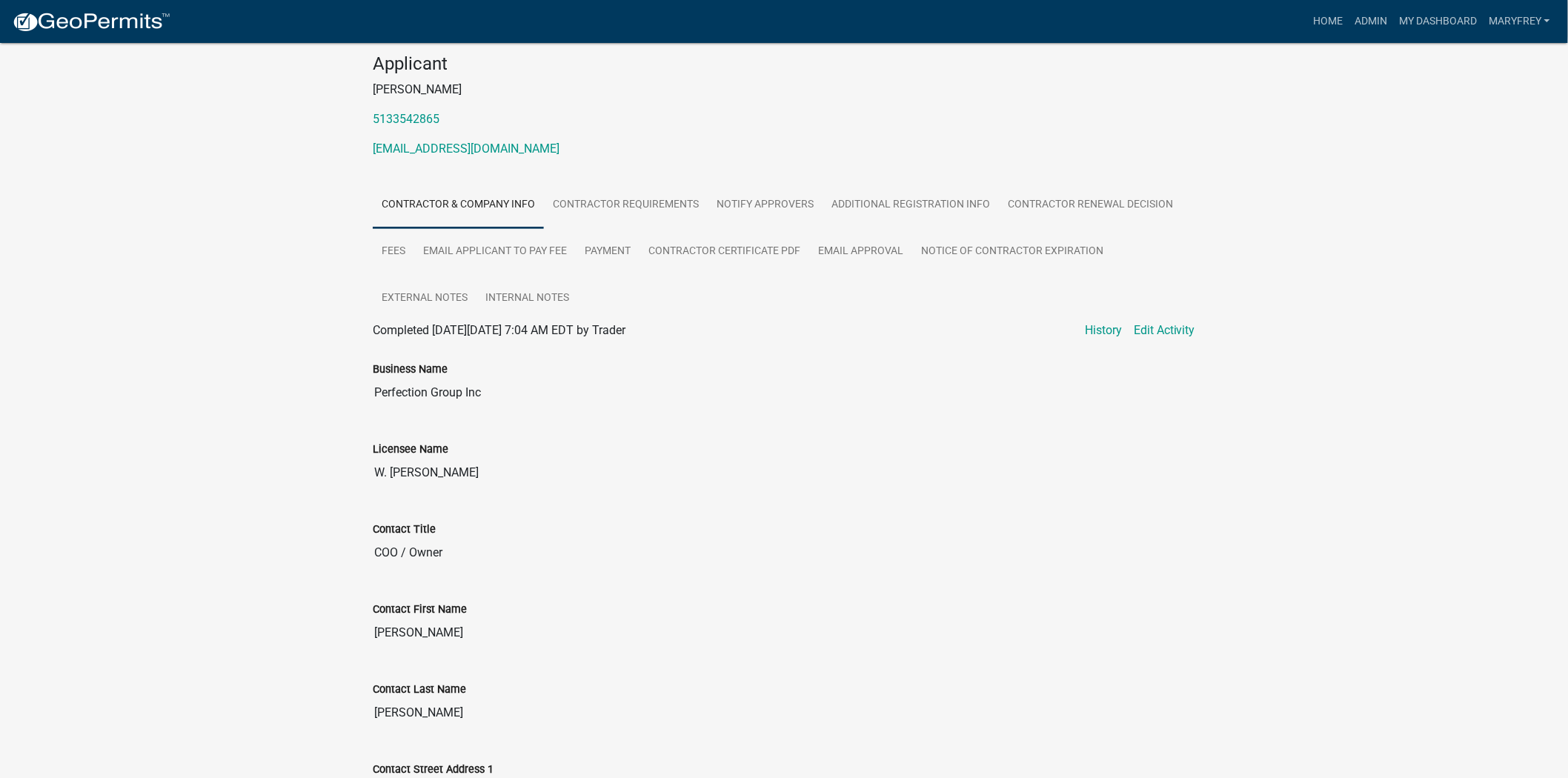
scroll to position [92, 0]
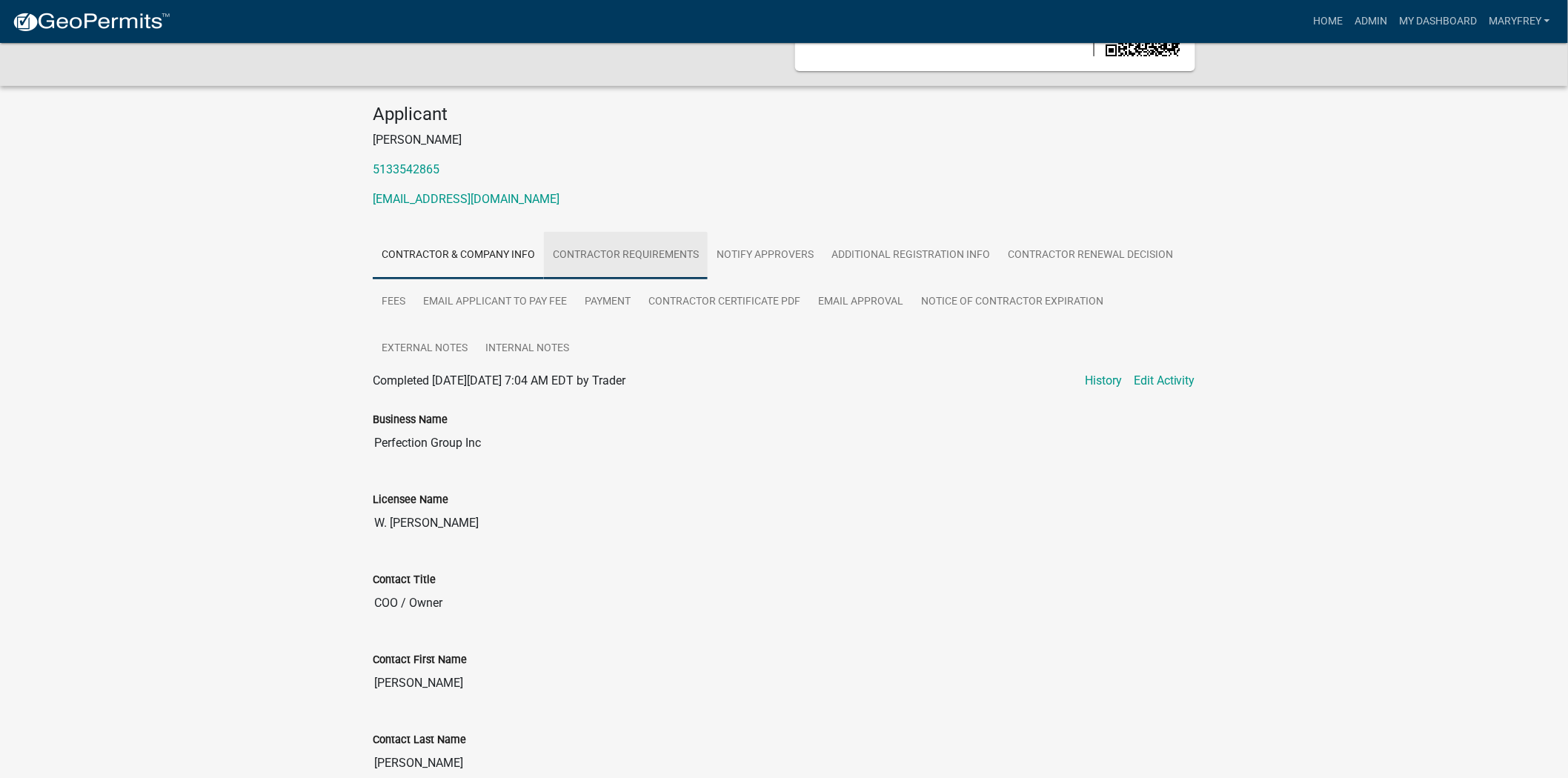
click at [651, 267] on link "Contractor Requirements" at bounding box center [625, 255] width 163 height 47
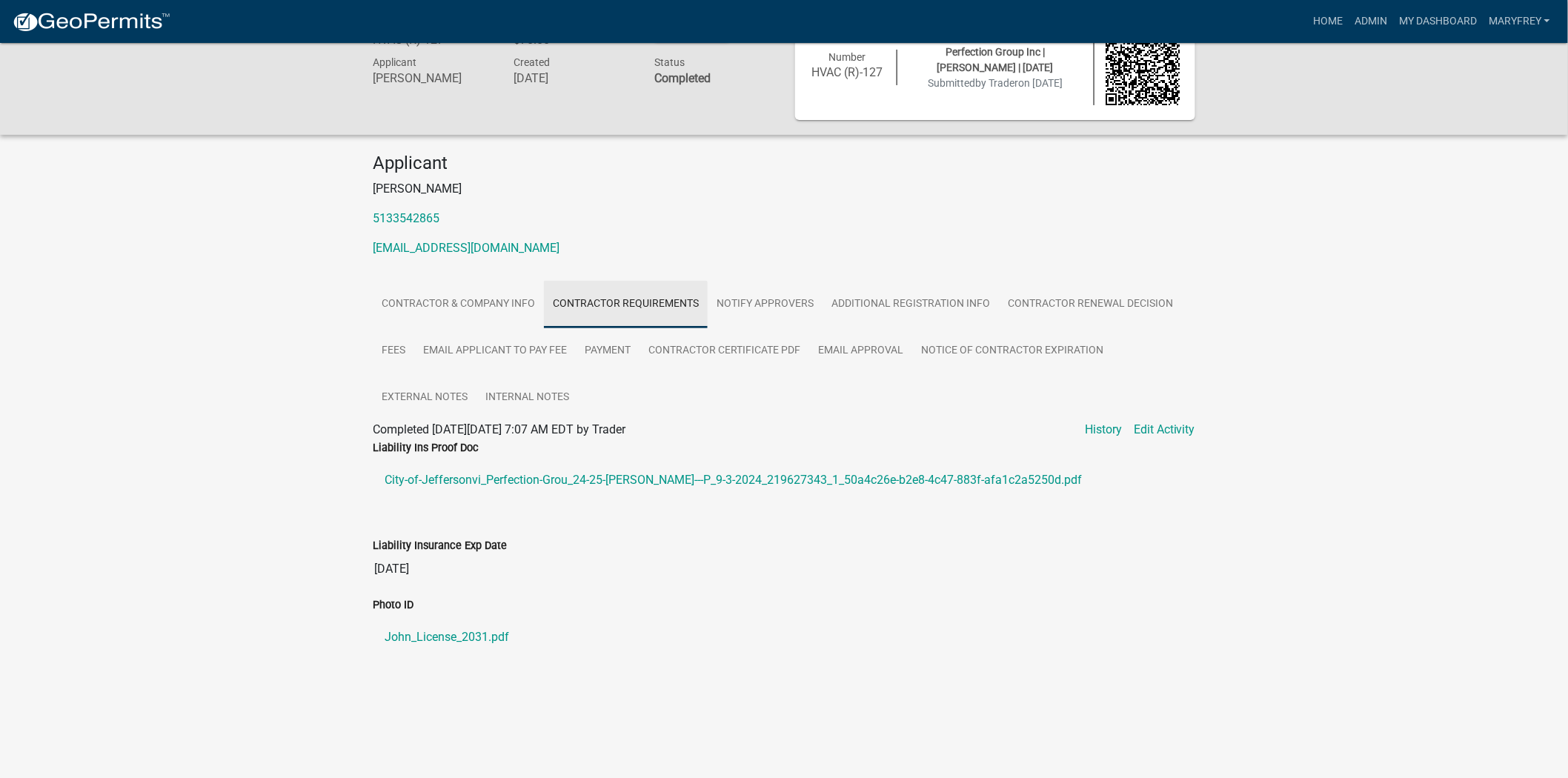
scroll to position [43, 0]
click at [753, 304] on link "Notify Approvers" at bounding box center [764, 304] width 114 height 47
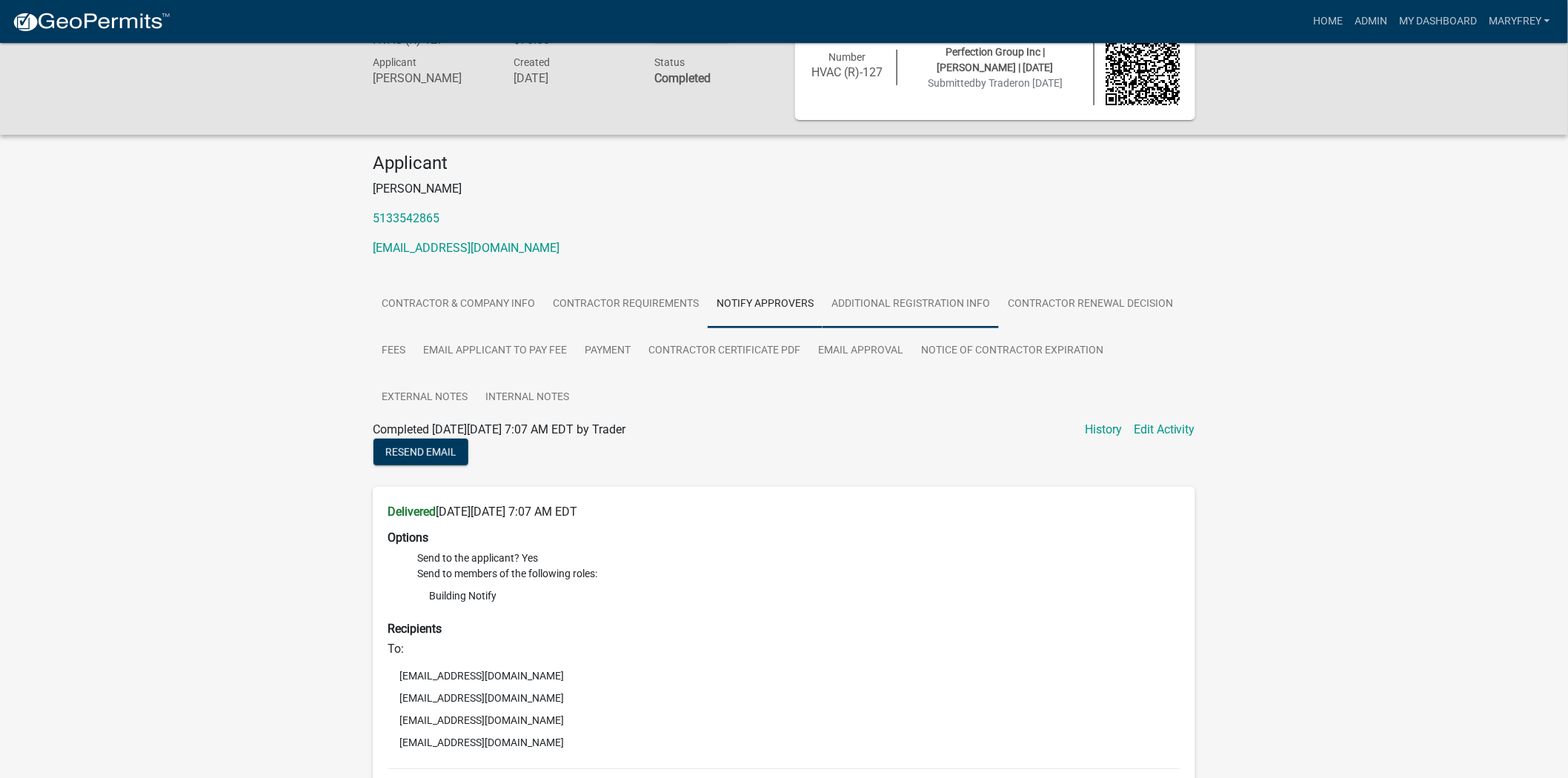
click at [889, 305] on link "Additional Registration Info" at bounding box center [911, 304] width 176 height 47
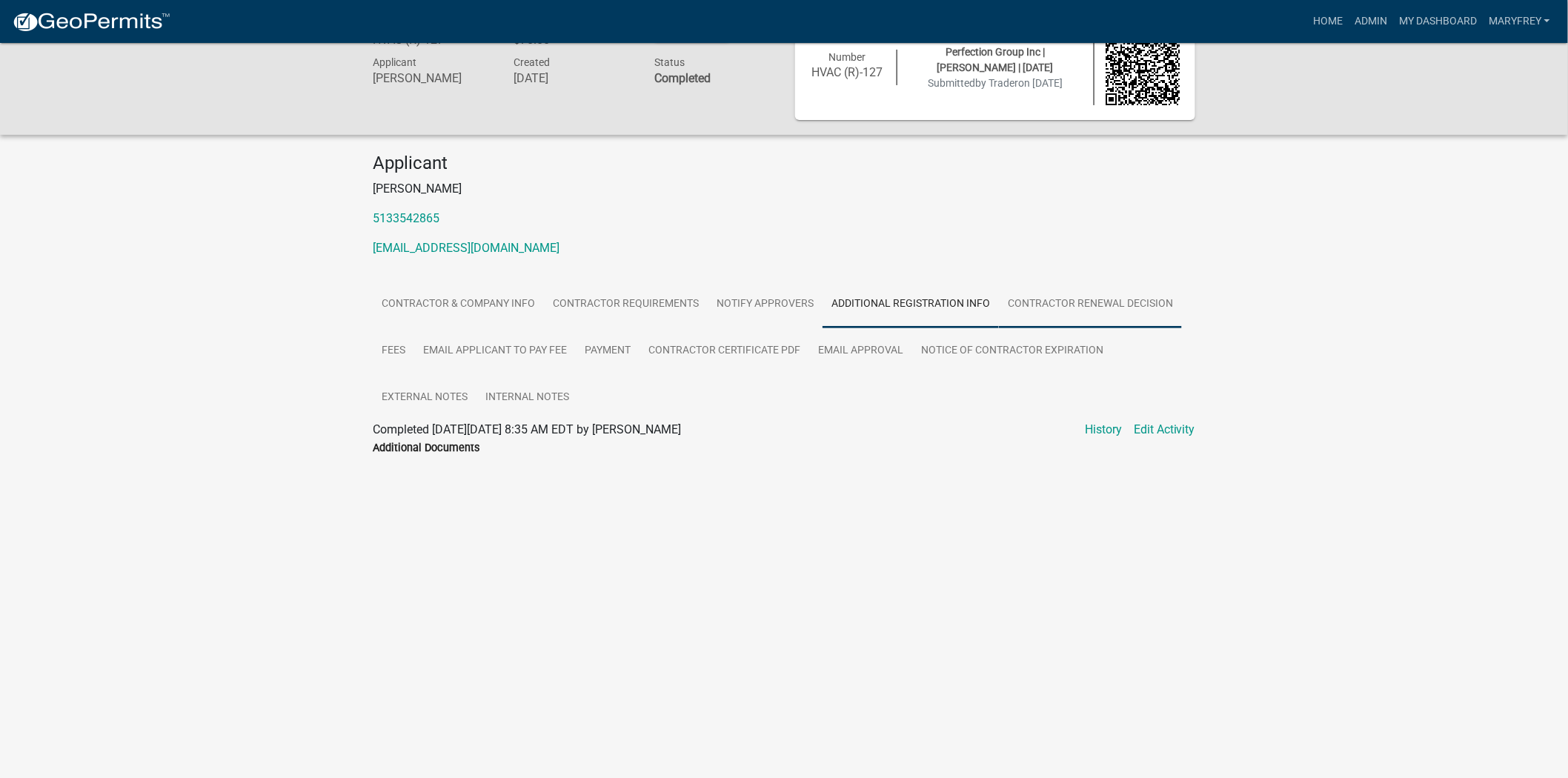
click at [1087, 306] on link "Contractor Renewal Decision" at bounding box center [1090, 304] width 183 height 47
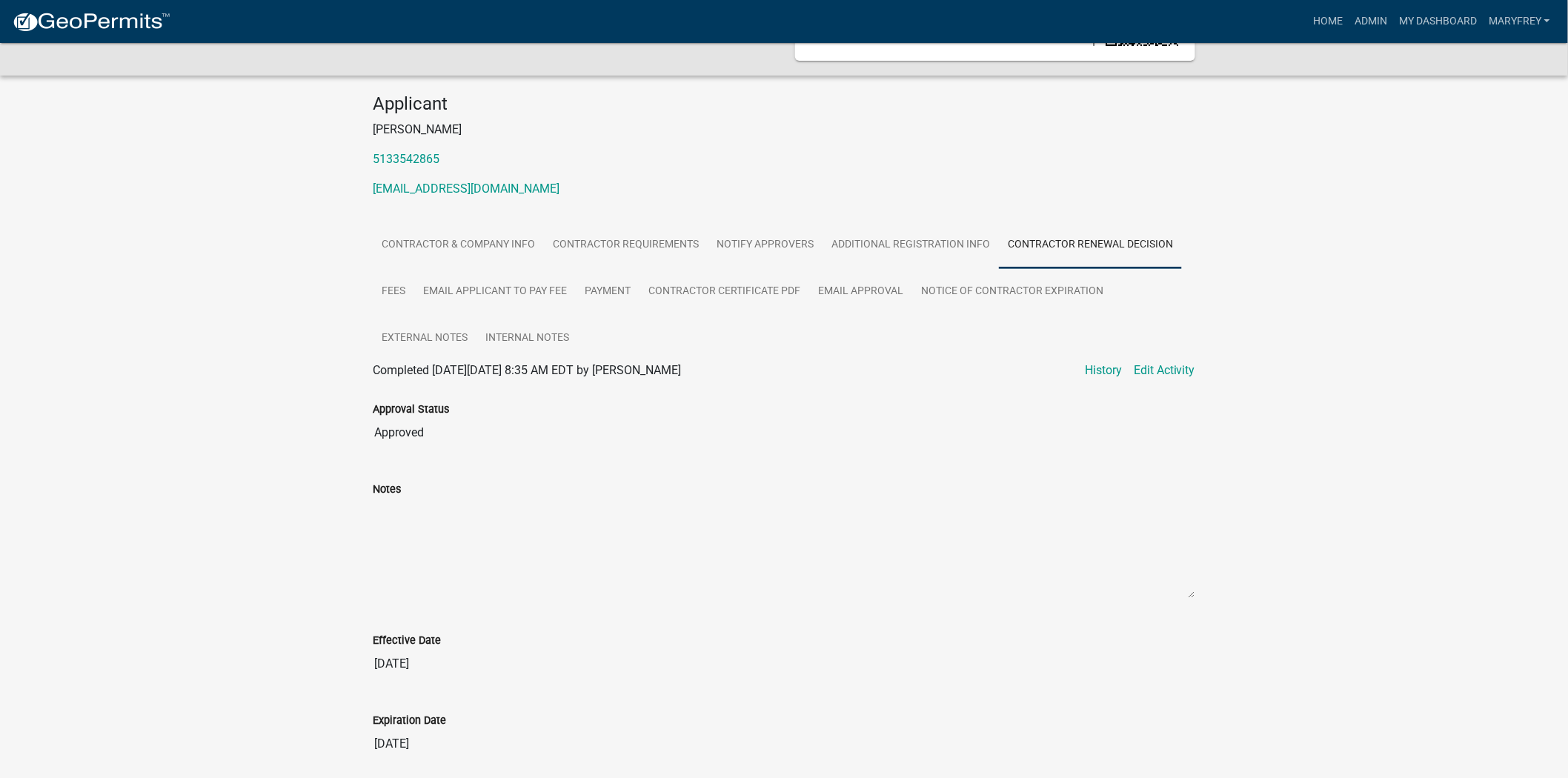
scroll to position [158, 0]
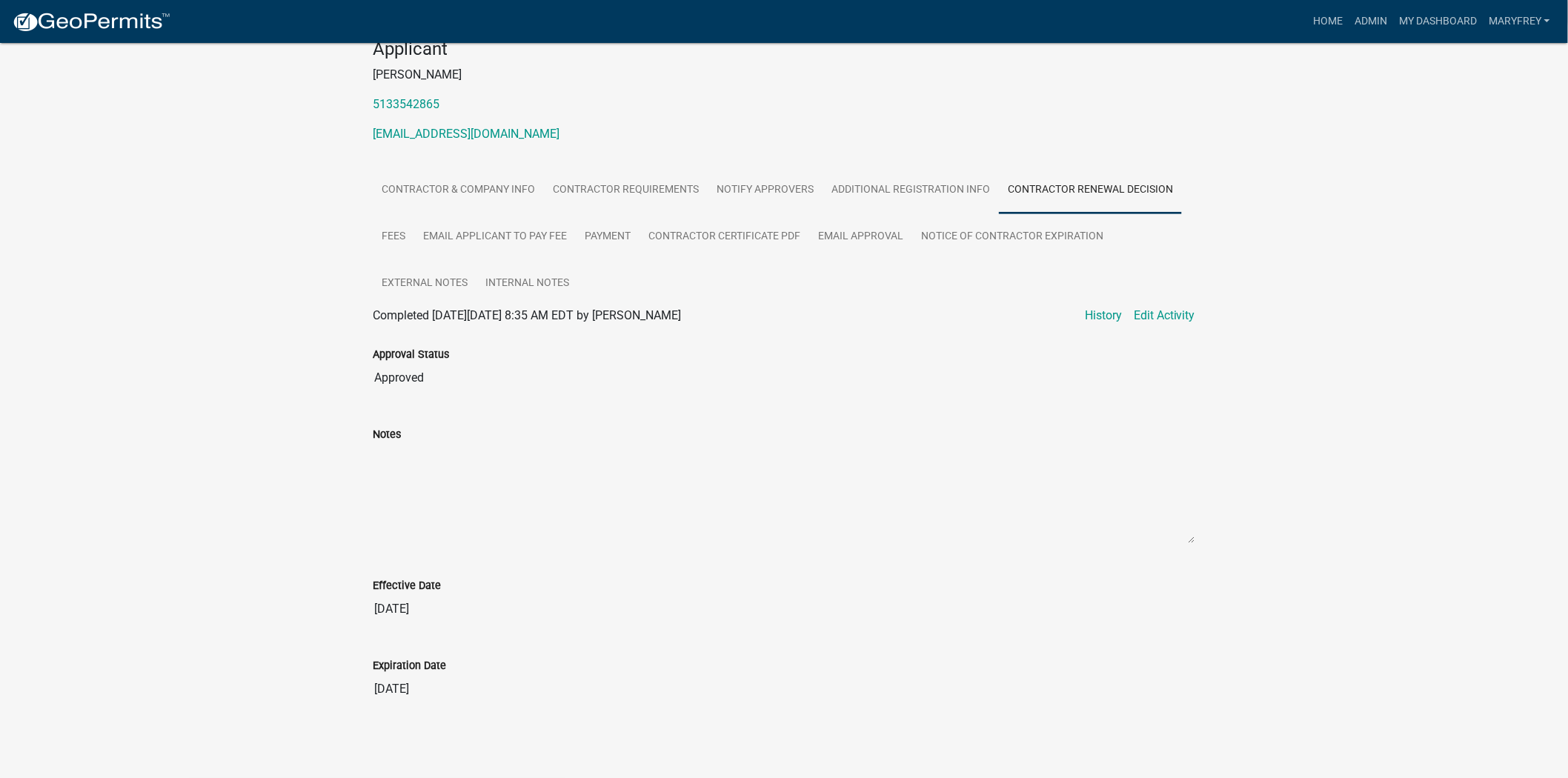
click at [441, 698] on input "[DATE]" at bounding box center [784, 688] width 822 height 29
click at [440, 694] on input "[DATE]" at bounding box center [784, 688] width 822 height 29
drag, startPoint x: 438, startPoint y: 688, endPoint x: 357, endPoint y: 682, distance: 81.2
click at [357, 682] on div "HVAC Contractor HVAC (R)-127 Amount Paid $70.00 Actions View receipt Printer Fr…" at bounding box center [784, 323] width 1568 height 874
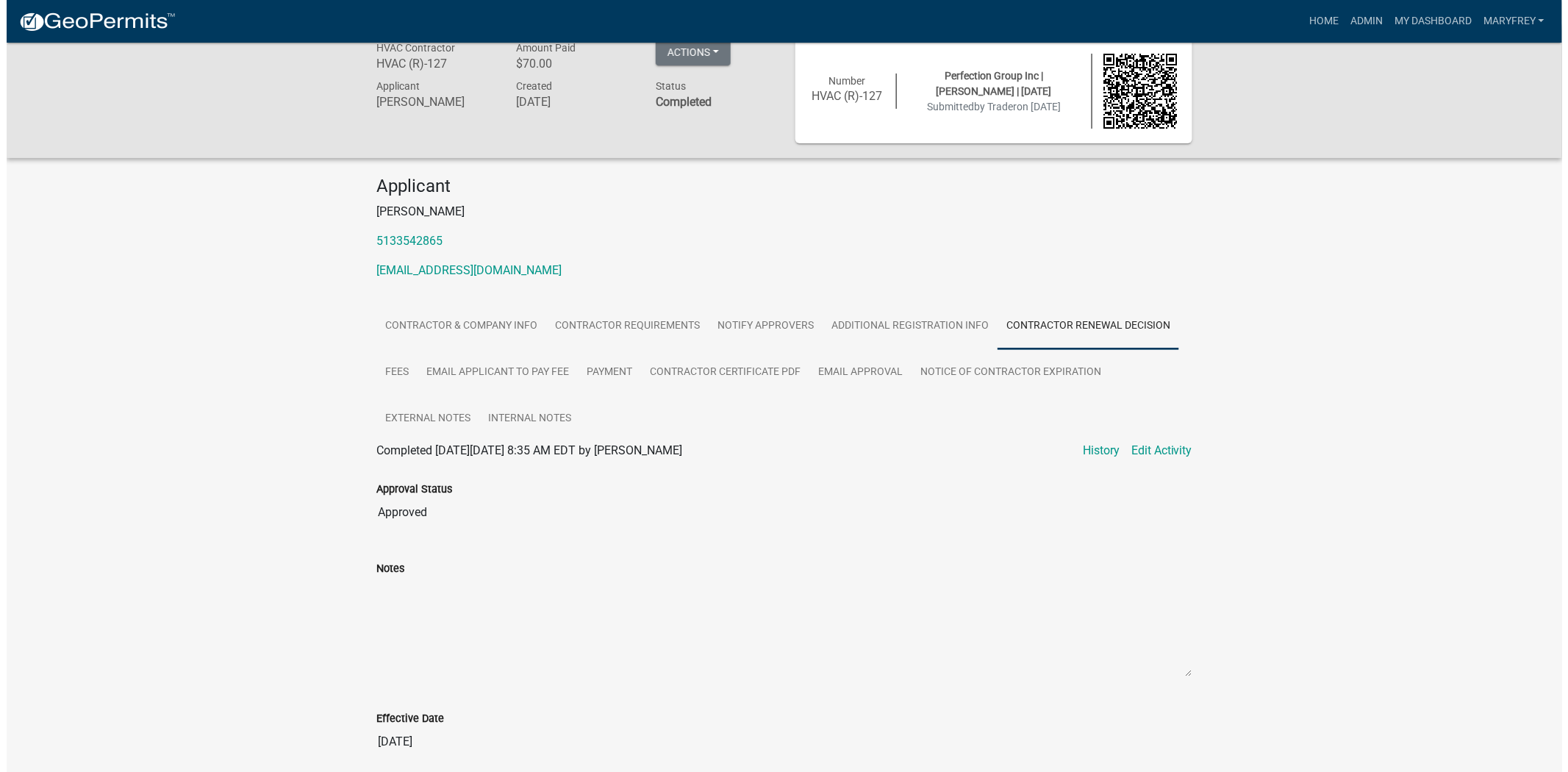
scroll to position [0, 0]
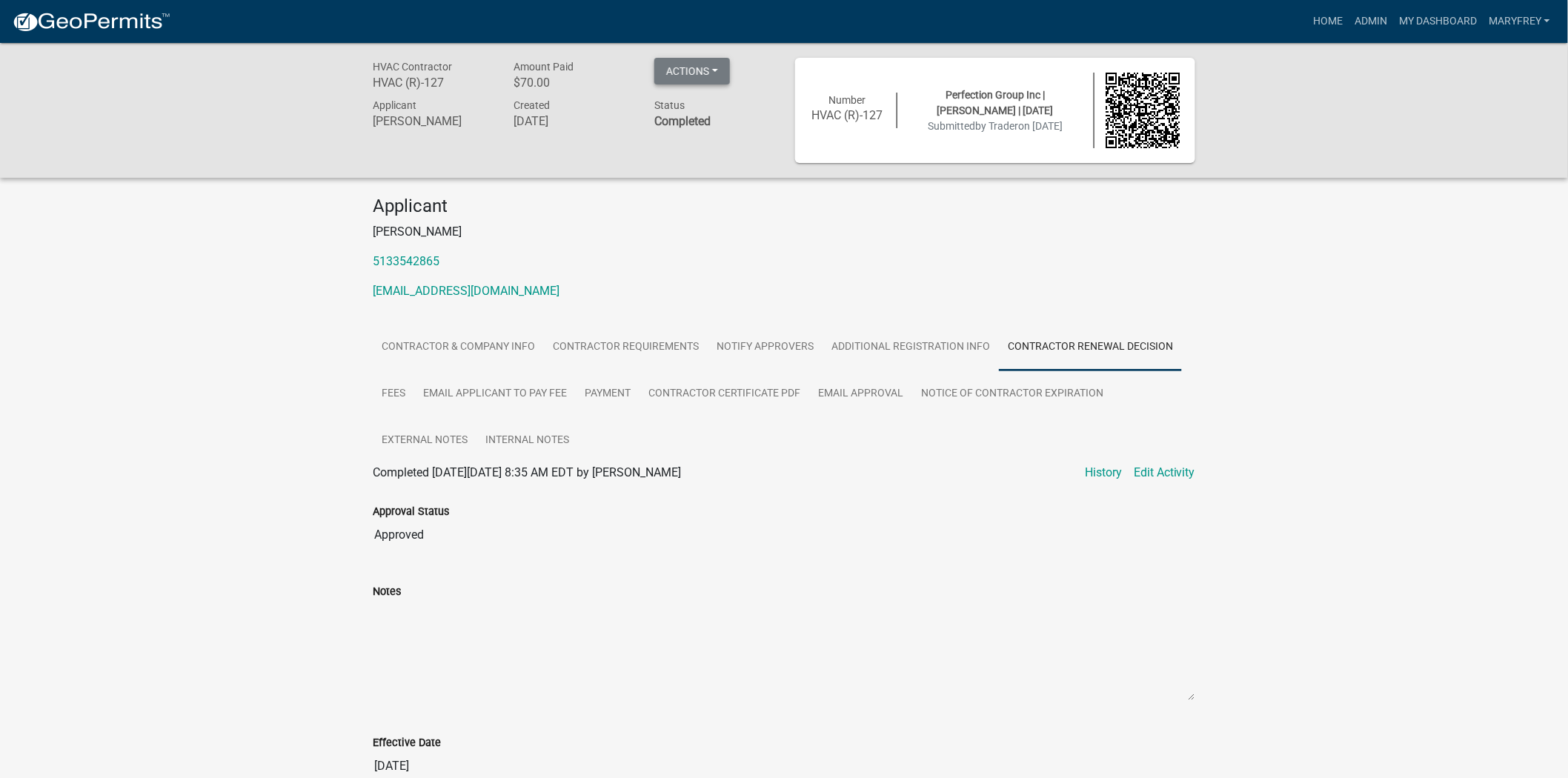
click at [715, 69] on button "Actions" at bounding box center [692, 71] width 75 height 26
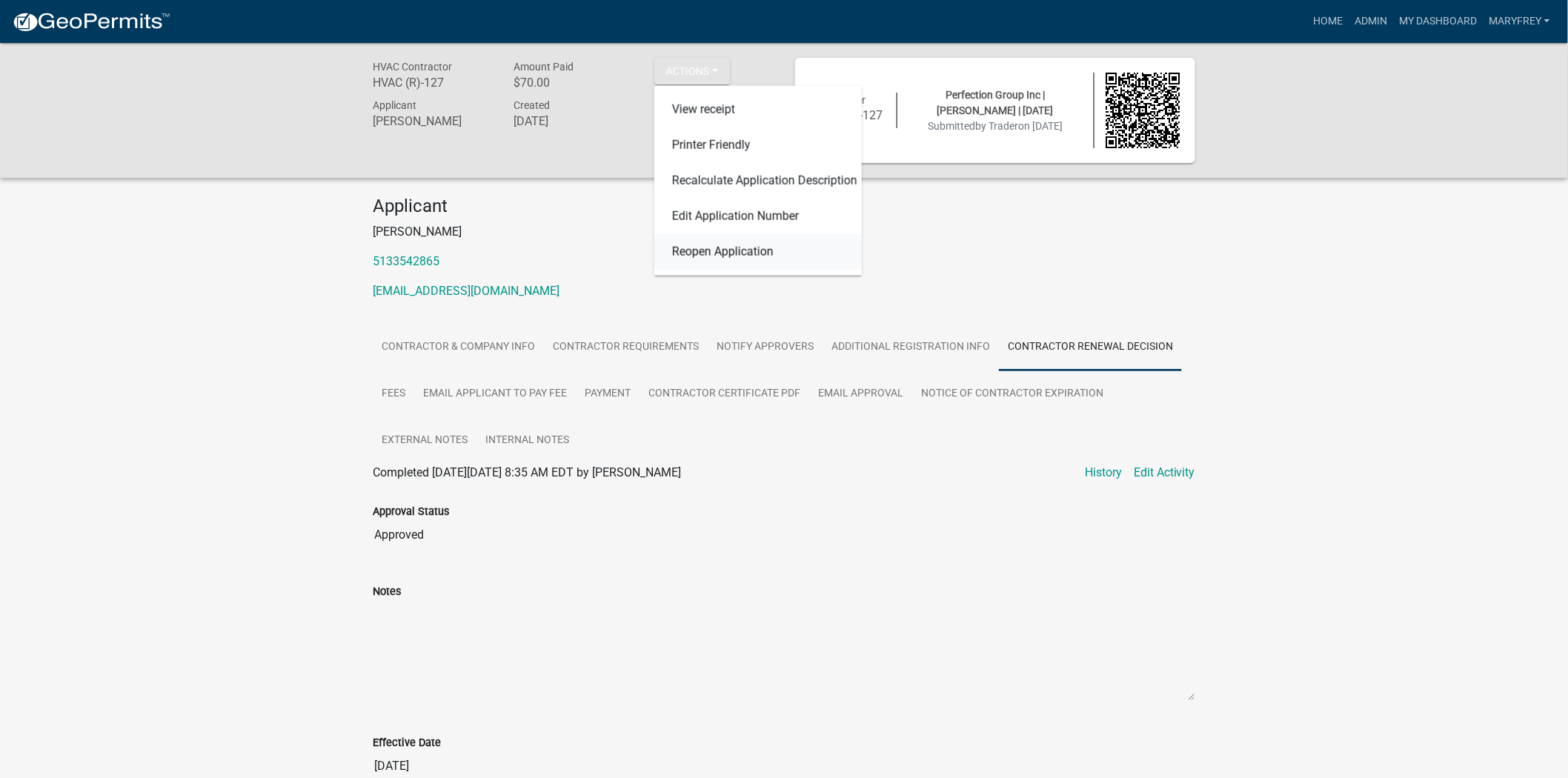
click at [743, 252] on link "Reopen Application" at bounding box center [758, 252] width 207 height 35
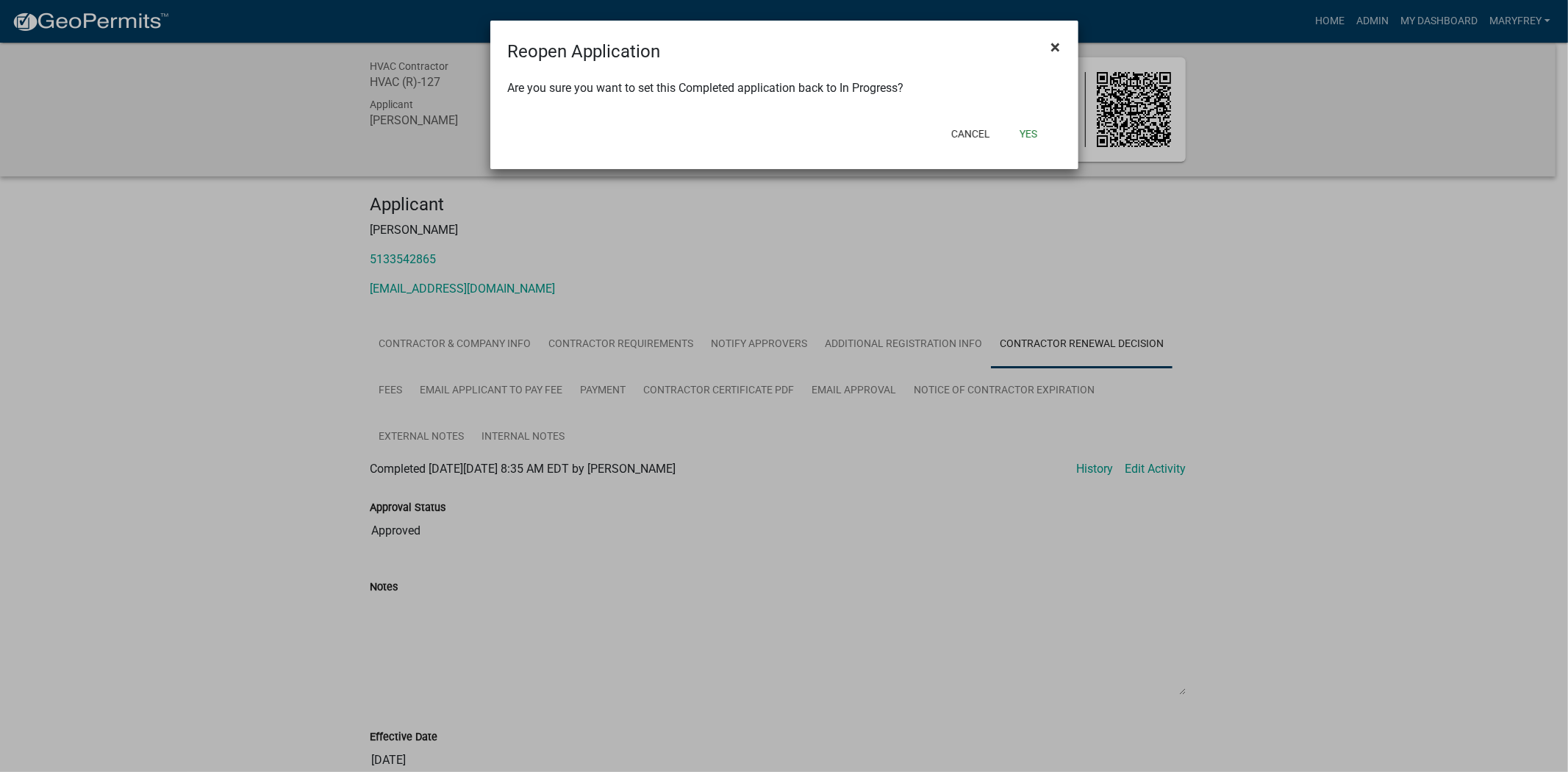
click at [1056, 45] on span "×" at bounding box center [1056, 47] width 10 height 21
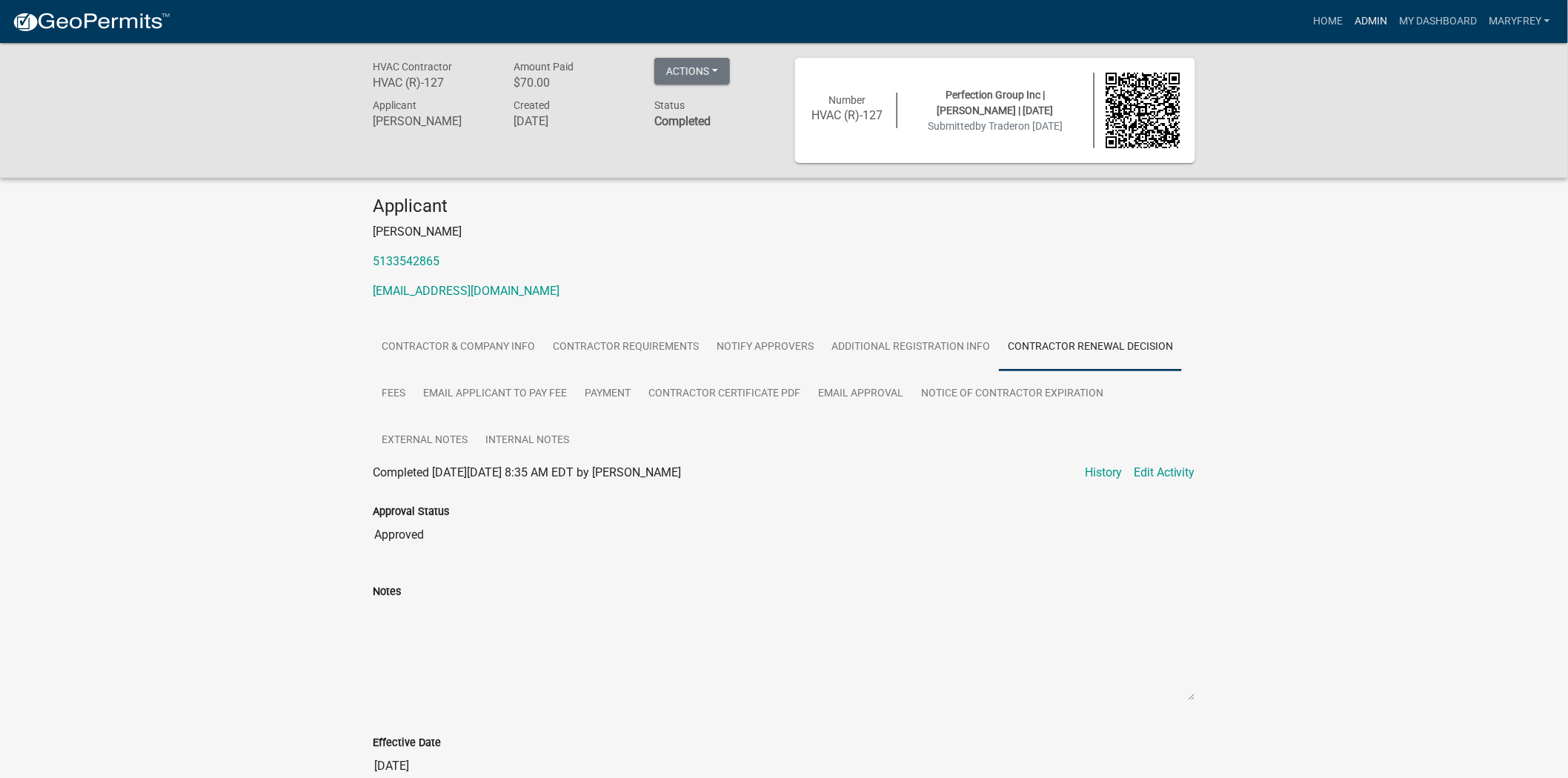
click at [1380, 14] on link "Admin" at bounding box center [1370, 21] width 44 height 28
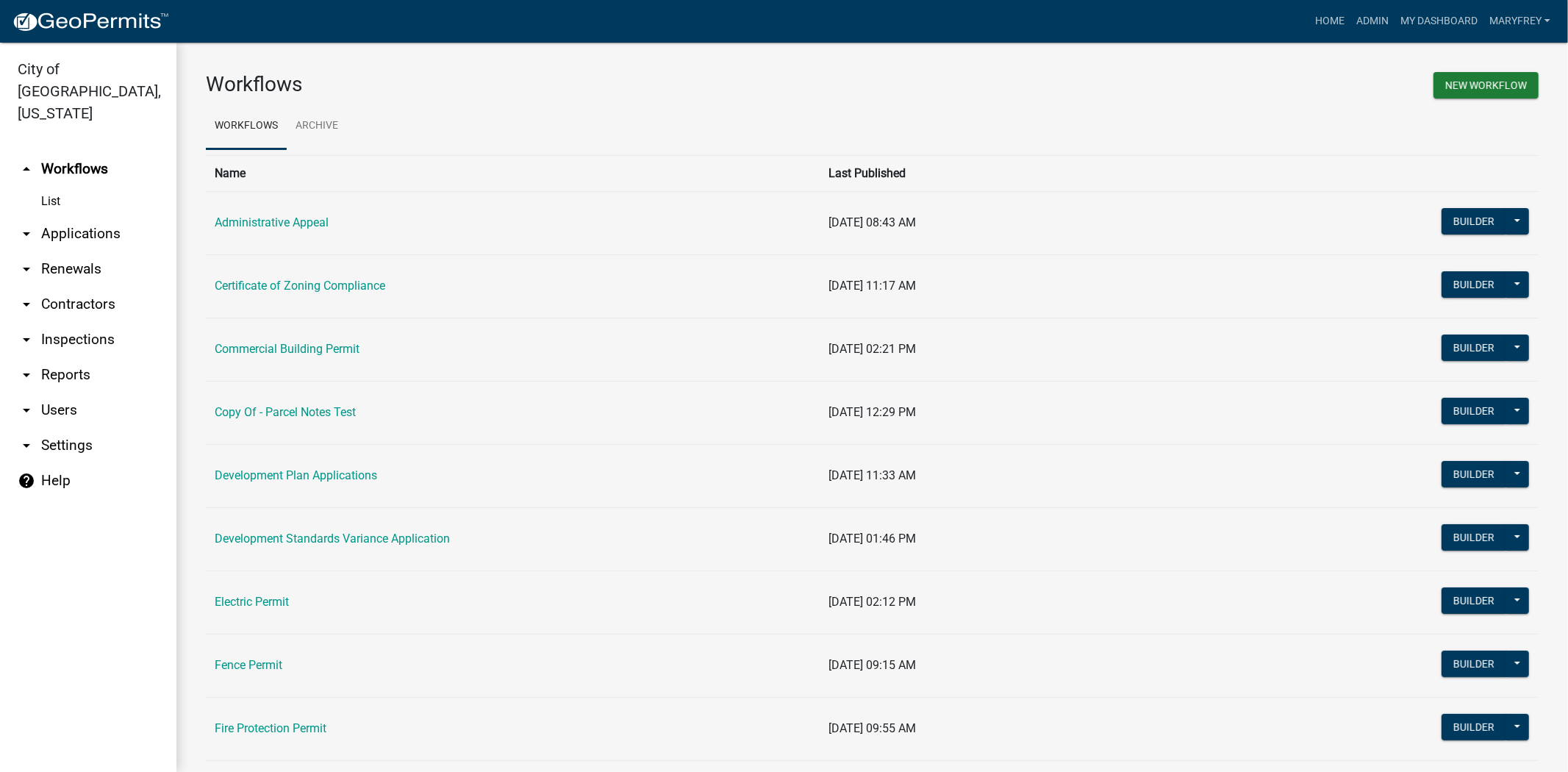
click at [77, 287] on link "arrow_drop_down Contractors" at bounding box center [88, 304] width 176 height 35
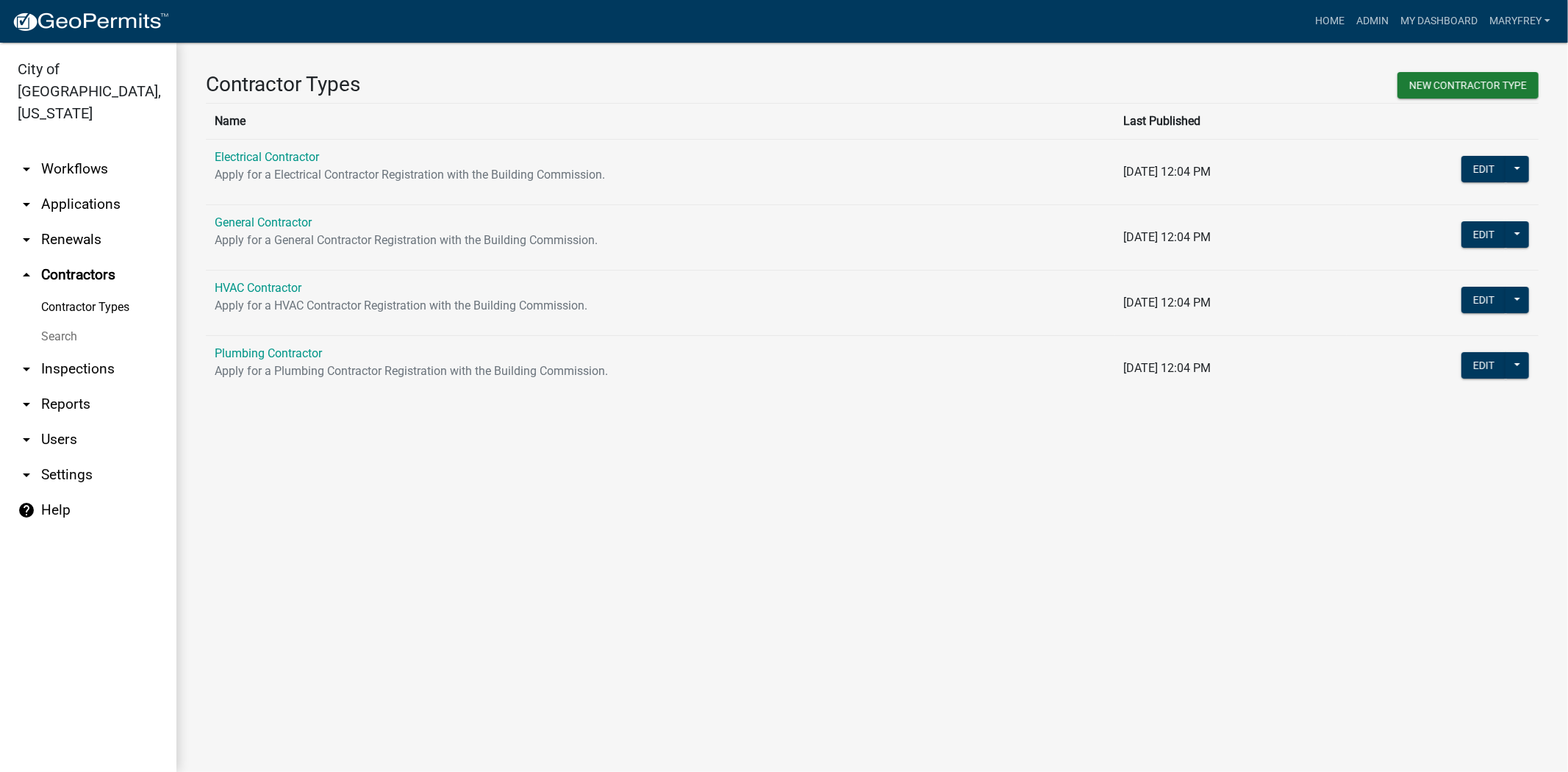
click at [259, 278] on td "HVAC Contractor Apply for a HVAC Contractor Registration with the Building Comm…" at bounding box center [660, 303] width 909 height 66
click at [259, 285] on link "HVAC Contractor" at bounding box center [258, 288] width 87 height 14
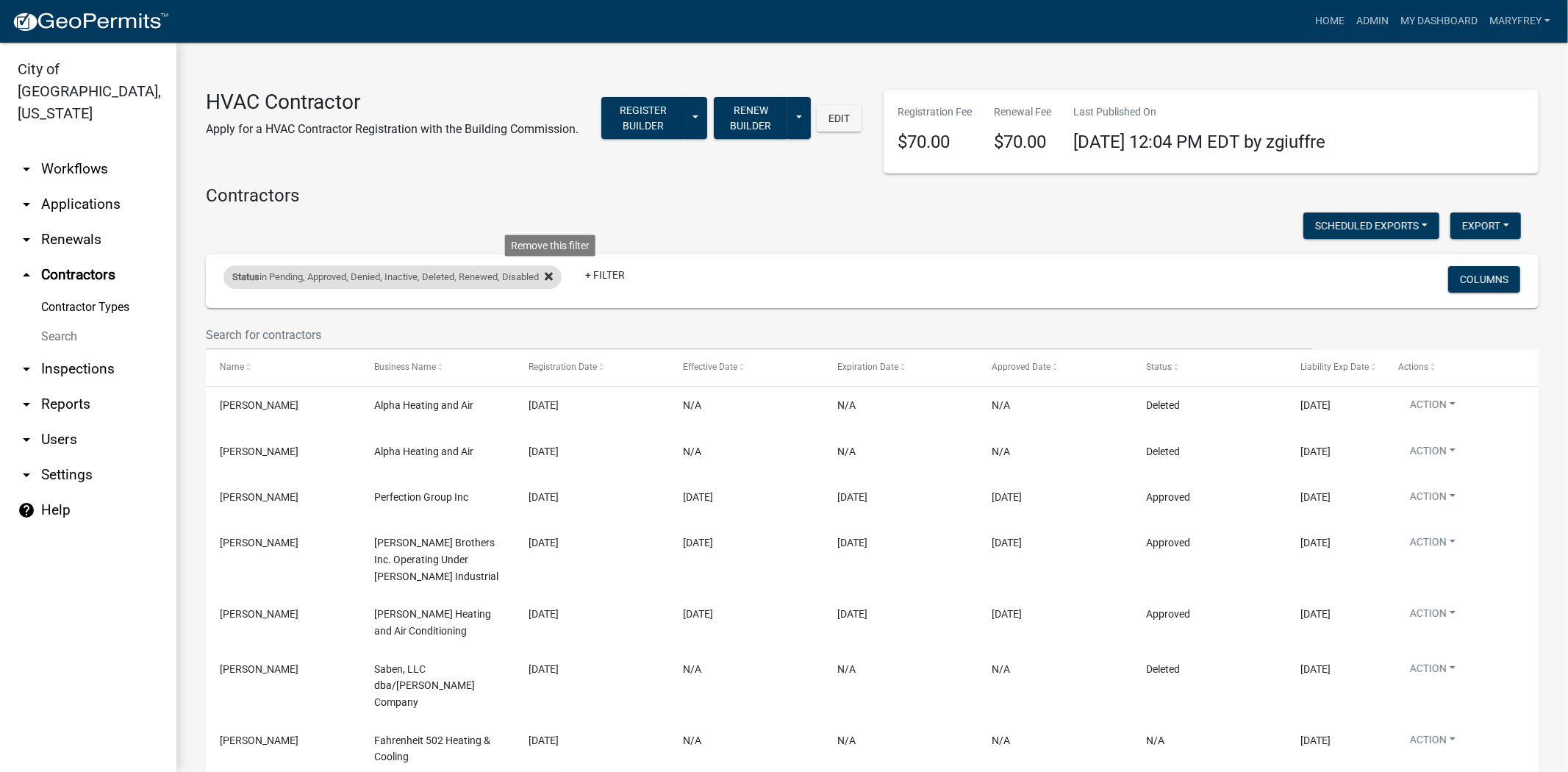
click at [549, 280] on icon at bounding box center [549, 276] width 8 height 8
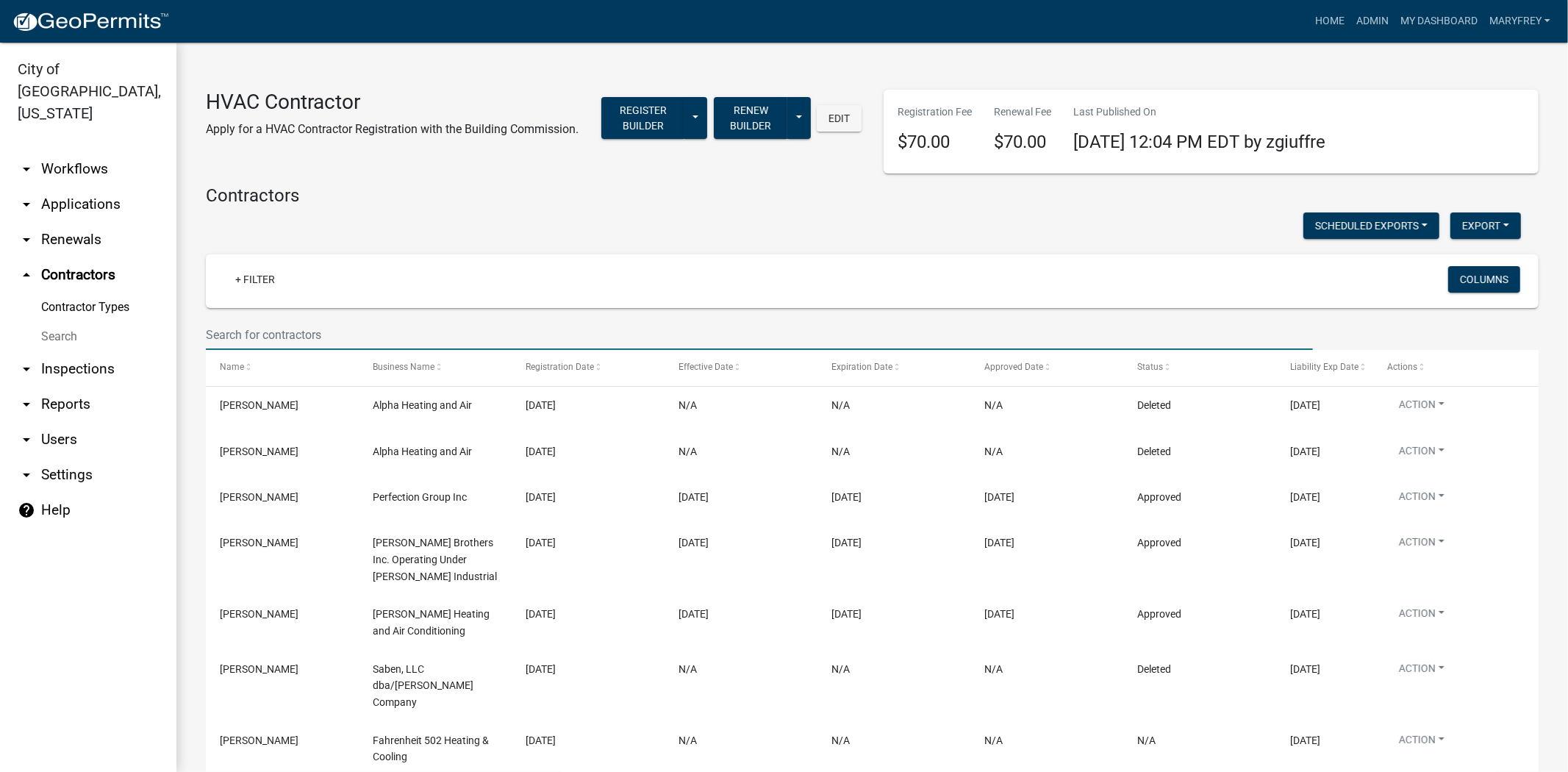
click at [262, 335] on input "text" at bounding box center [759, 335] width 1107 height 30
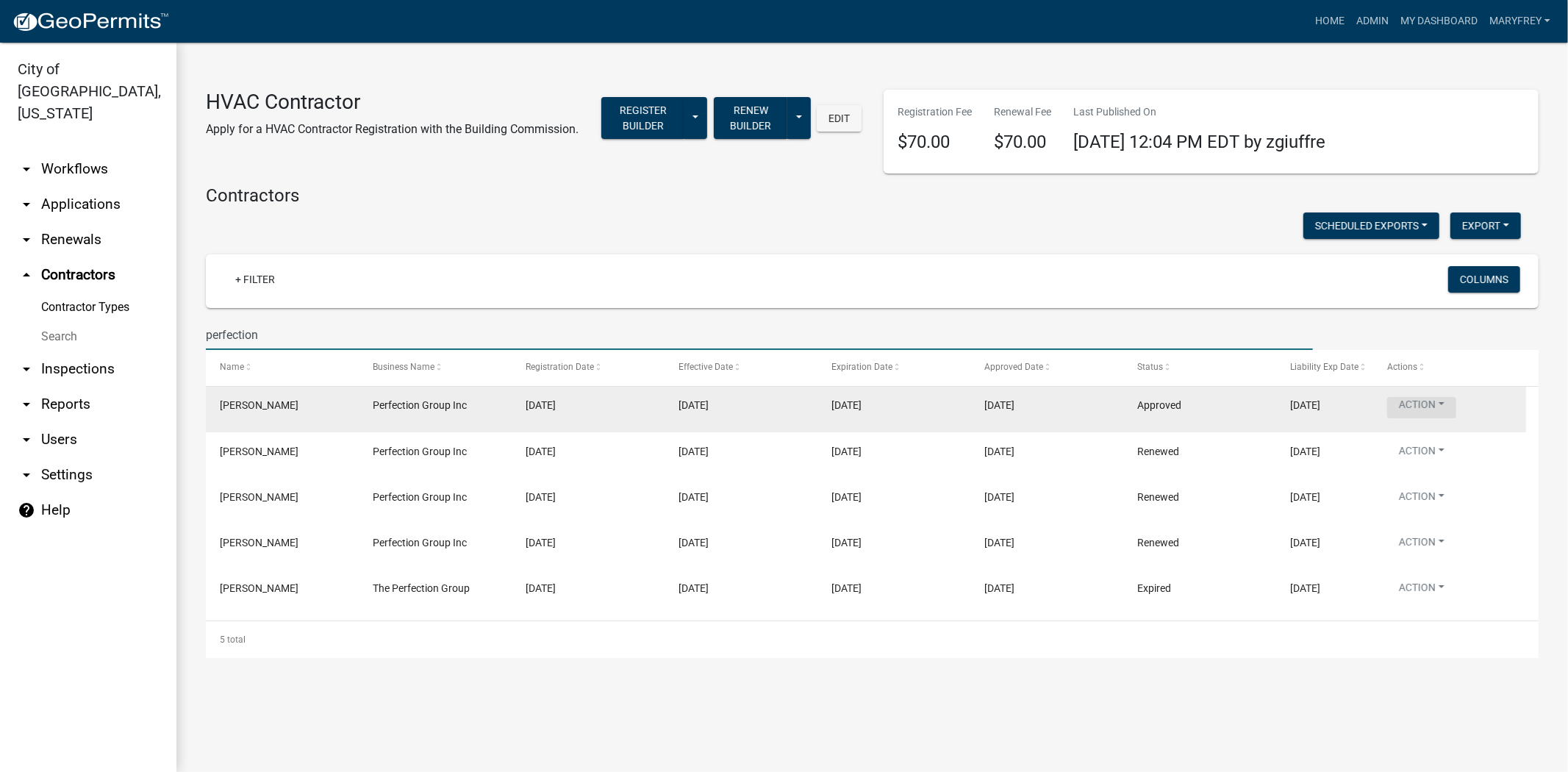
type input "perfection"
click at [1441, 401] on button "Action" at bounding box center [1422, 407] width 69 height 22
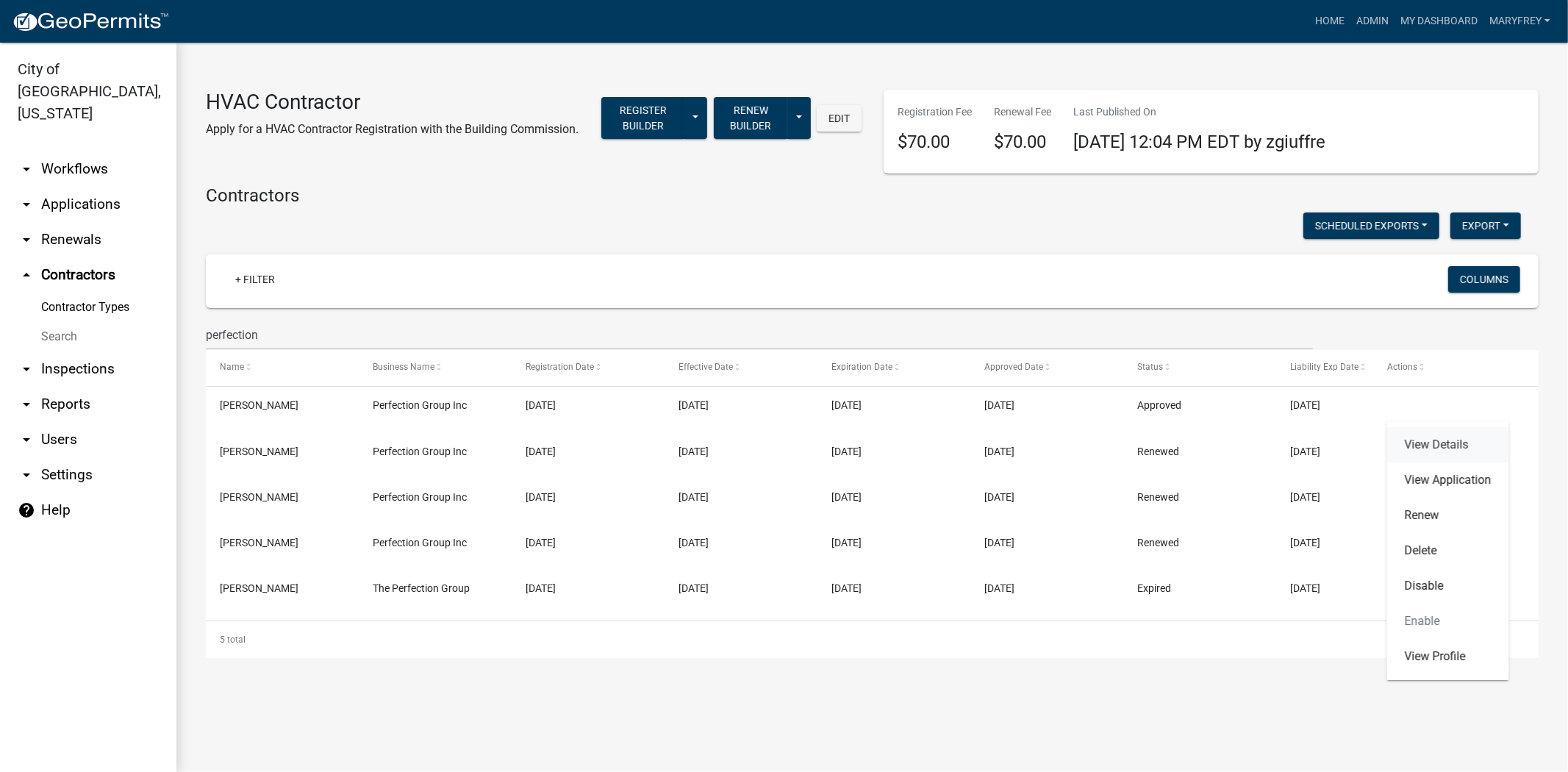
click at [1438, 445] on link "View Details" at bounding box center [1448, 445] width 122 height 35
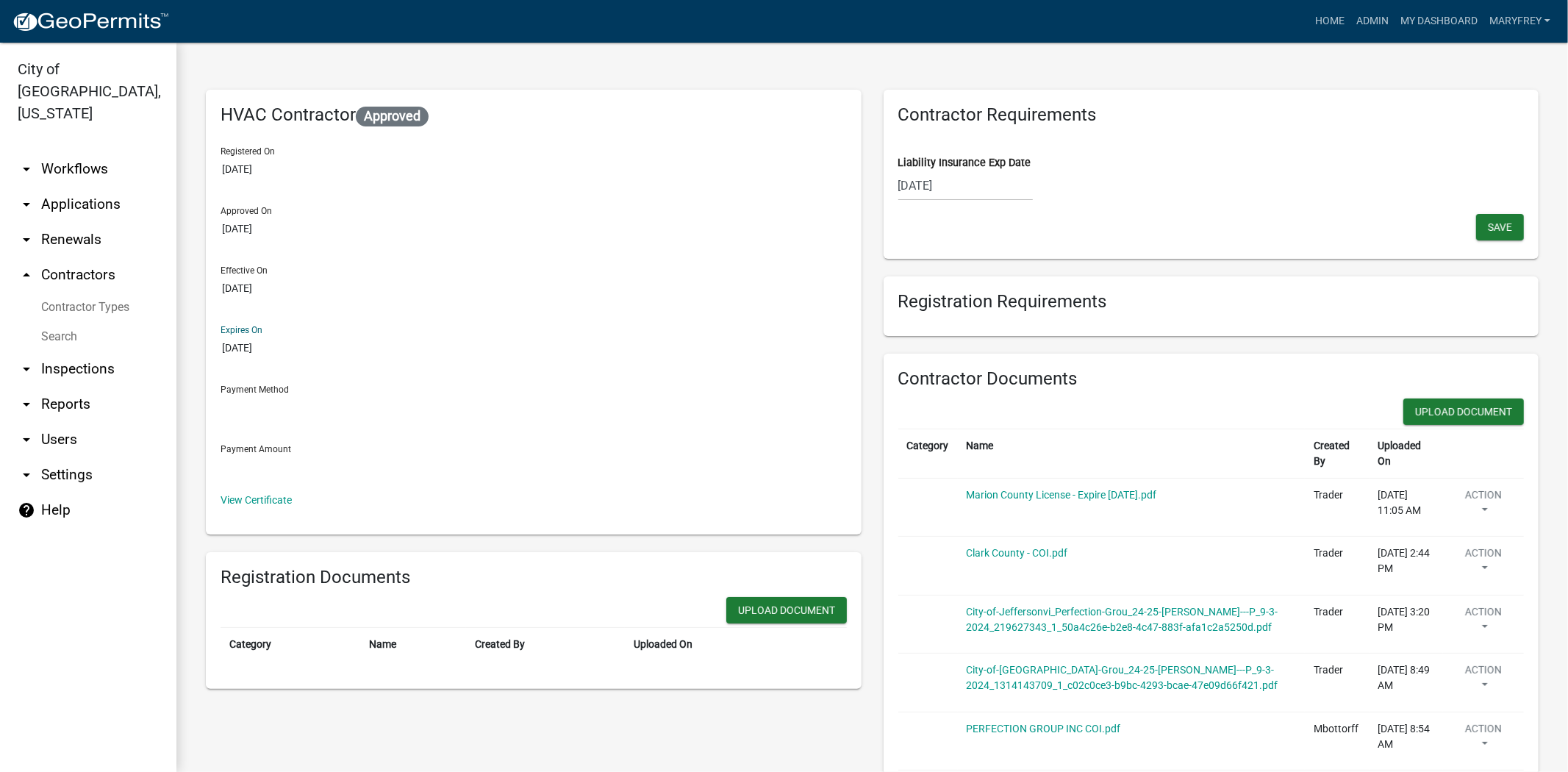
click at [285, 351] on input "[DATE]" at bounding box center [534, 348] width 626 height 27
click at [1495, 232] on button "Save" at bounding box center [1500, 226] width 48 height 26
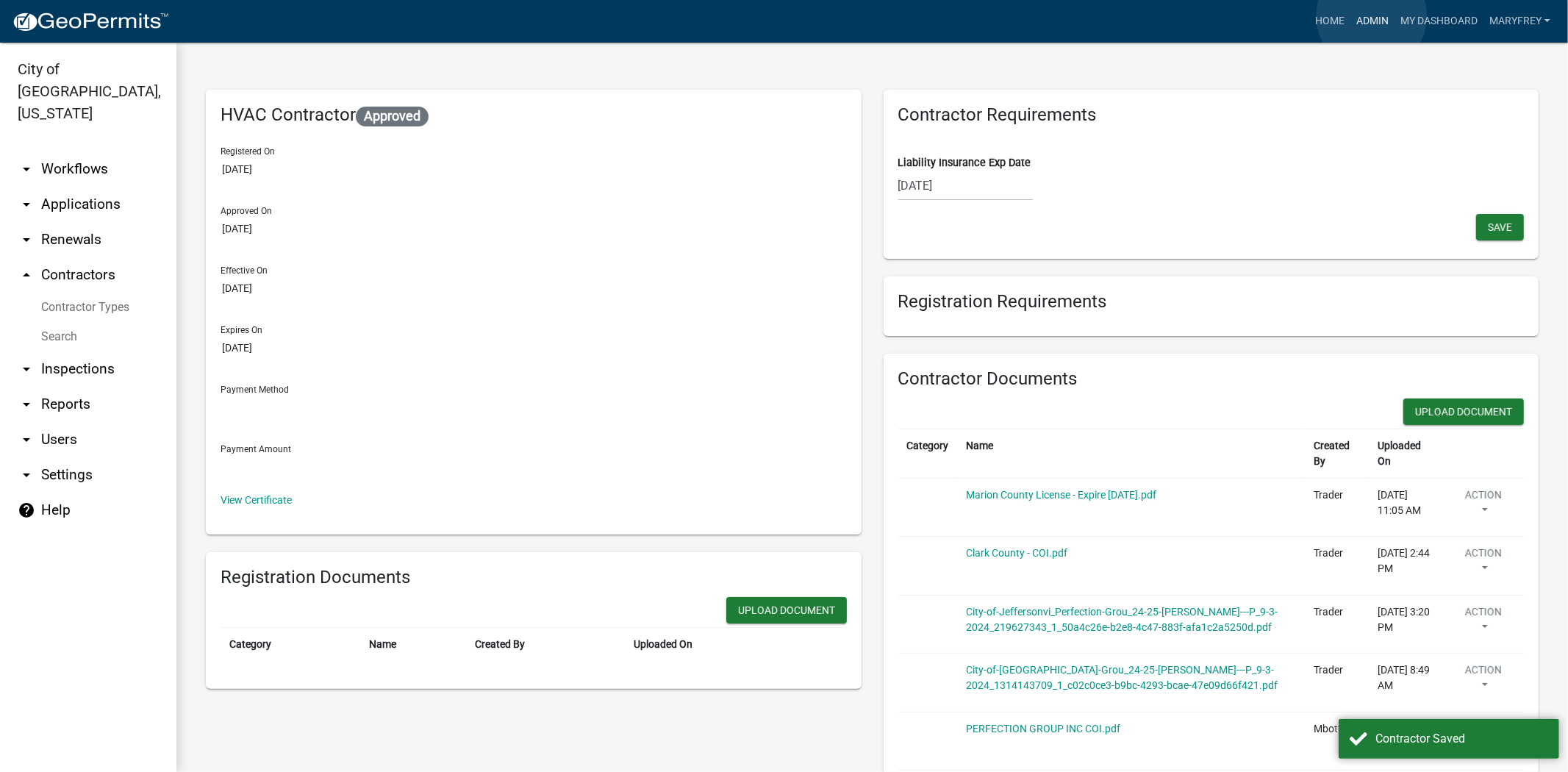
click at [1372, 16] on link "Admin" at bounding box center [1372, 21] width 44 height 28
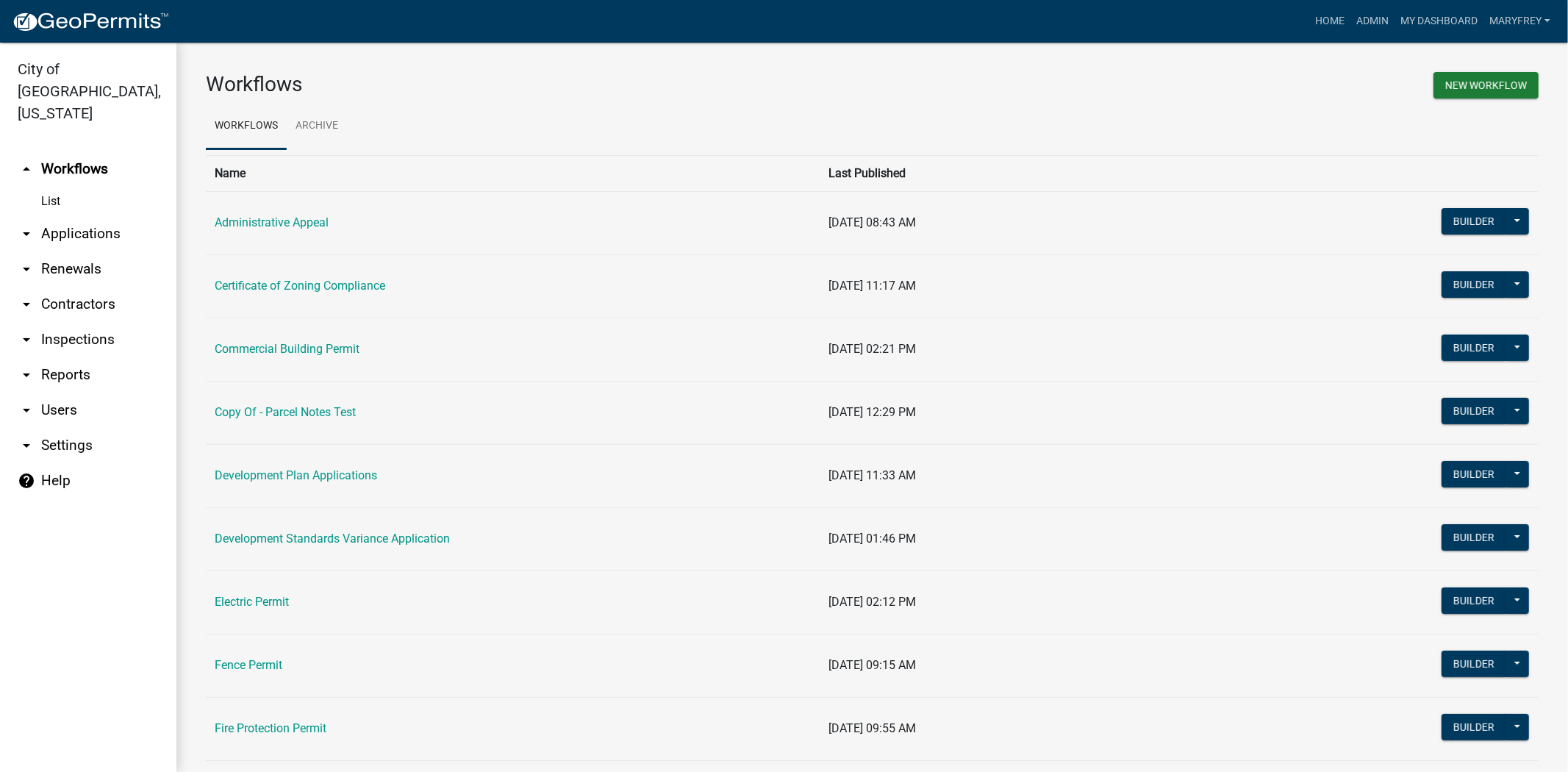
click at [86, 287] on link "arrow_drop_down Contractors" at bounding box center [88, 304] width 176 height 35
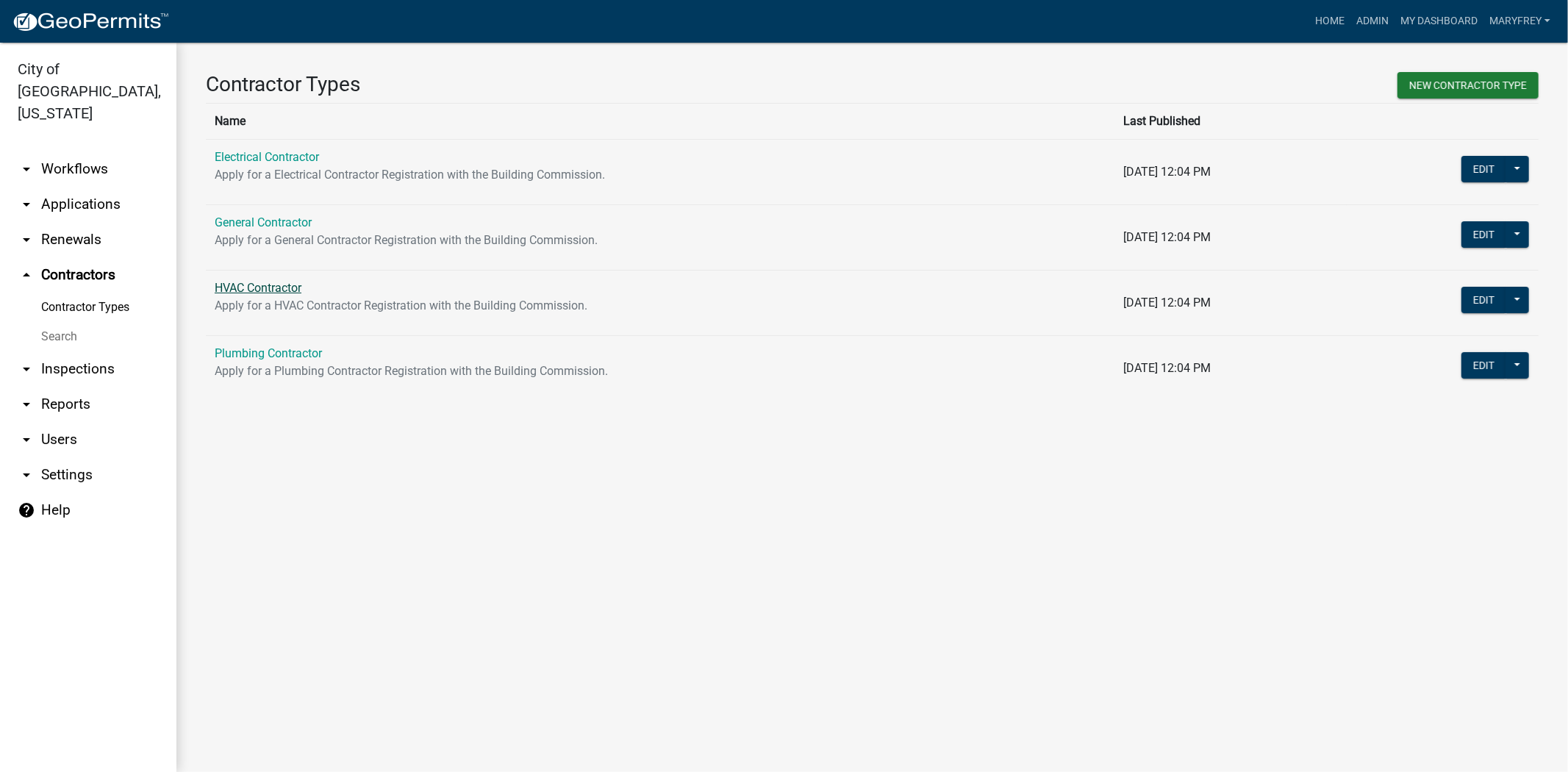
click at [256, 282] on link "HVAC Contractor" at bounding box center [258, 288] width 87 height 14
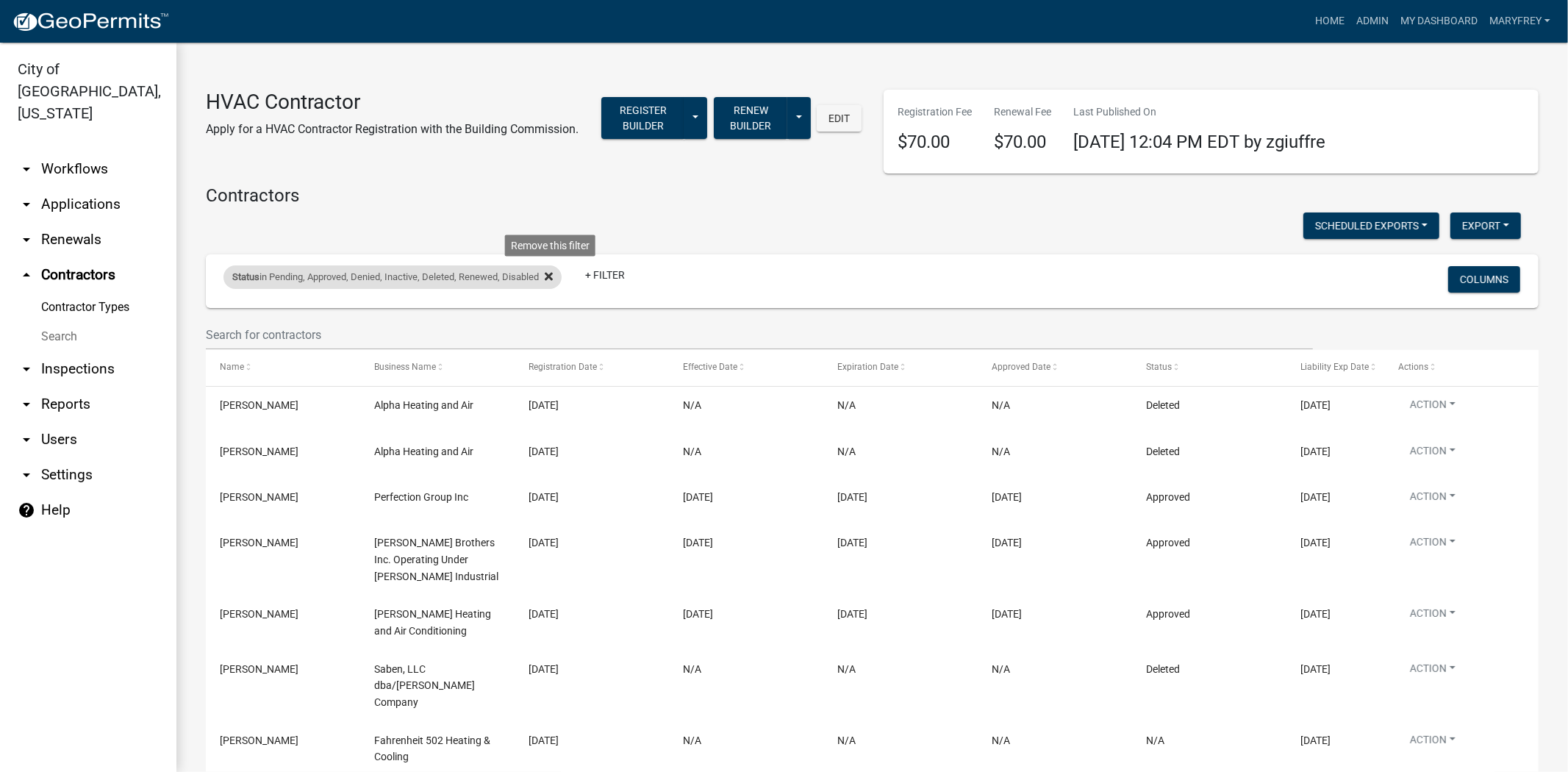
click at [553, 276] on icon at bounding box center [549, 277] width 8 height 12
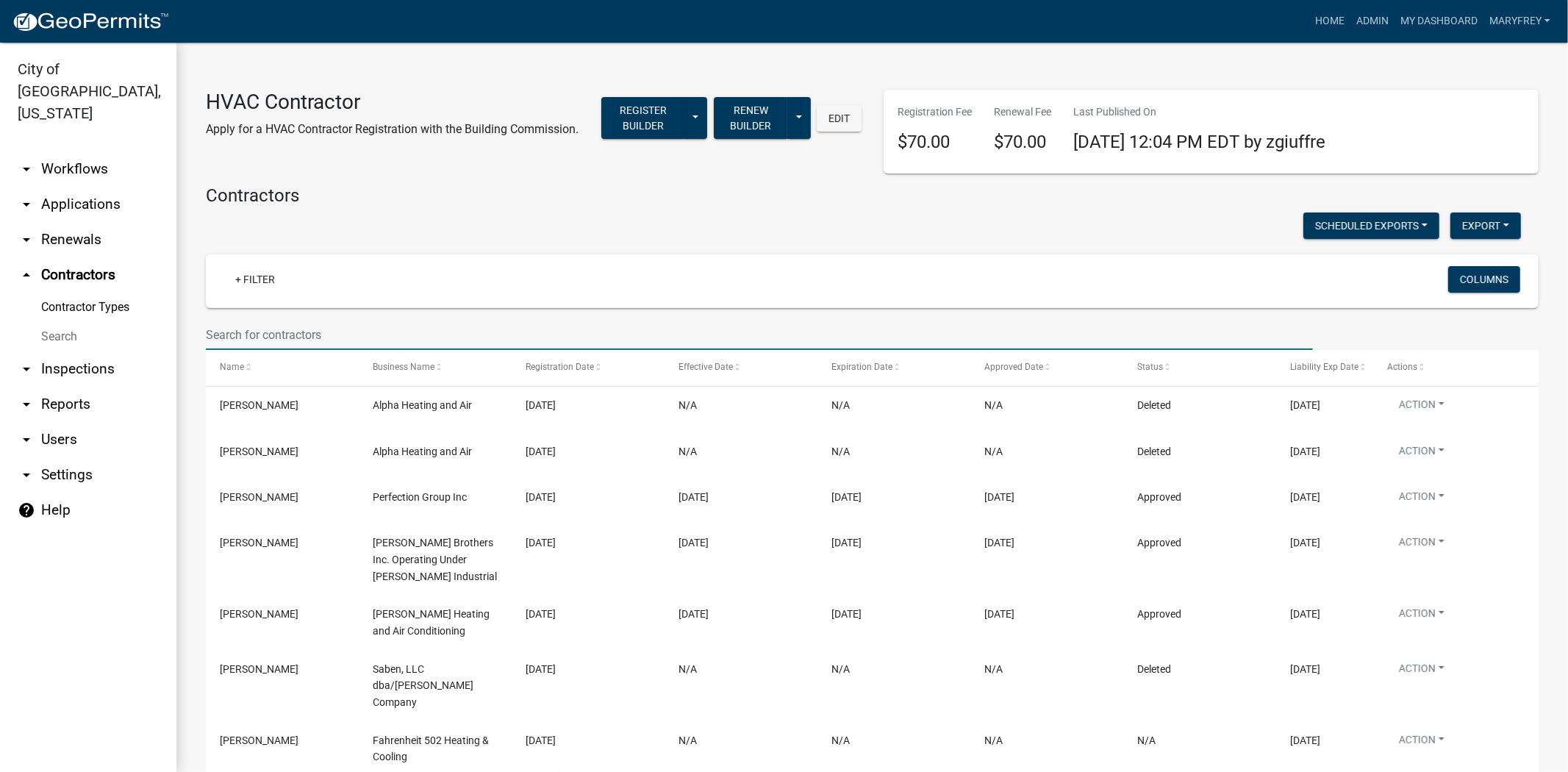
click at [233, 335] on input "text" at bounding box center [759, 335] width 1107 height 30
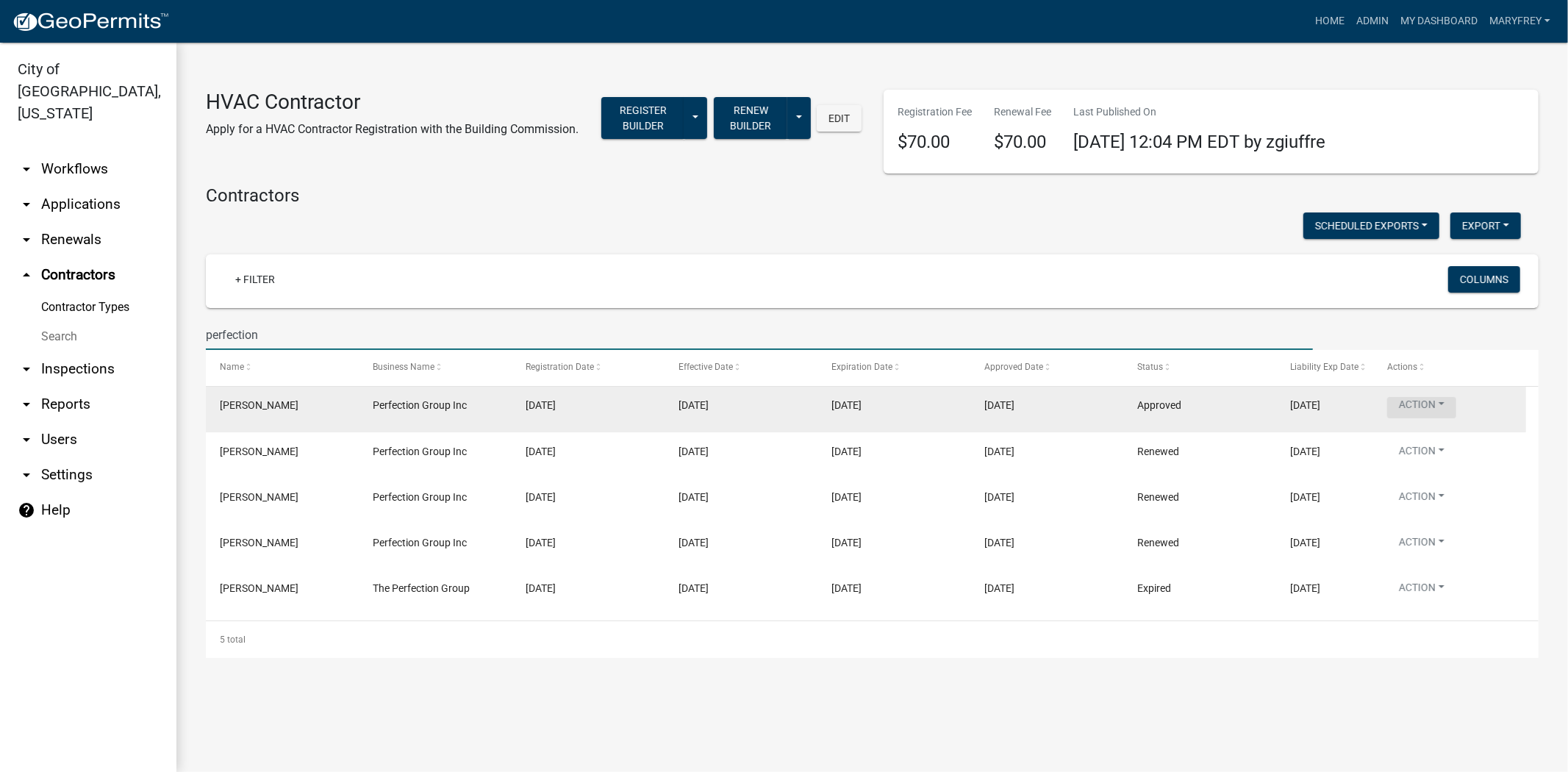
type input "perfection"
click at [1437, 407] on button "Action" at bounding box center [1422, 407] width 69 height 22
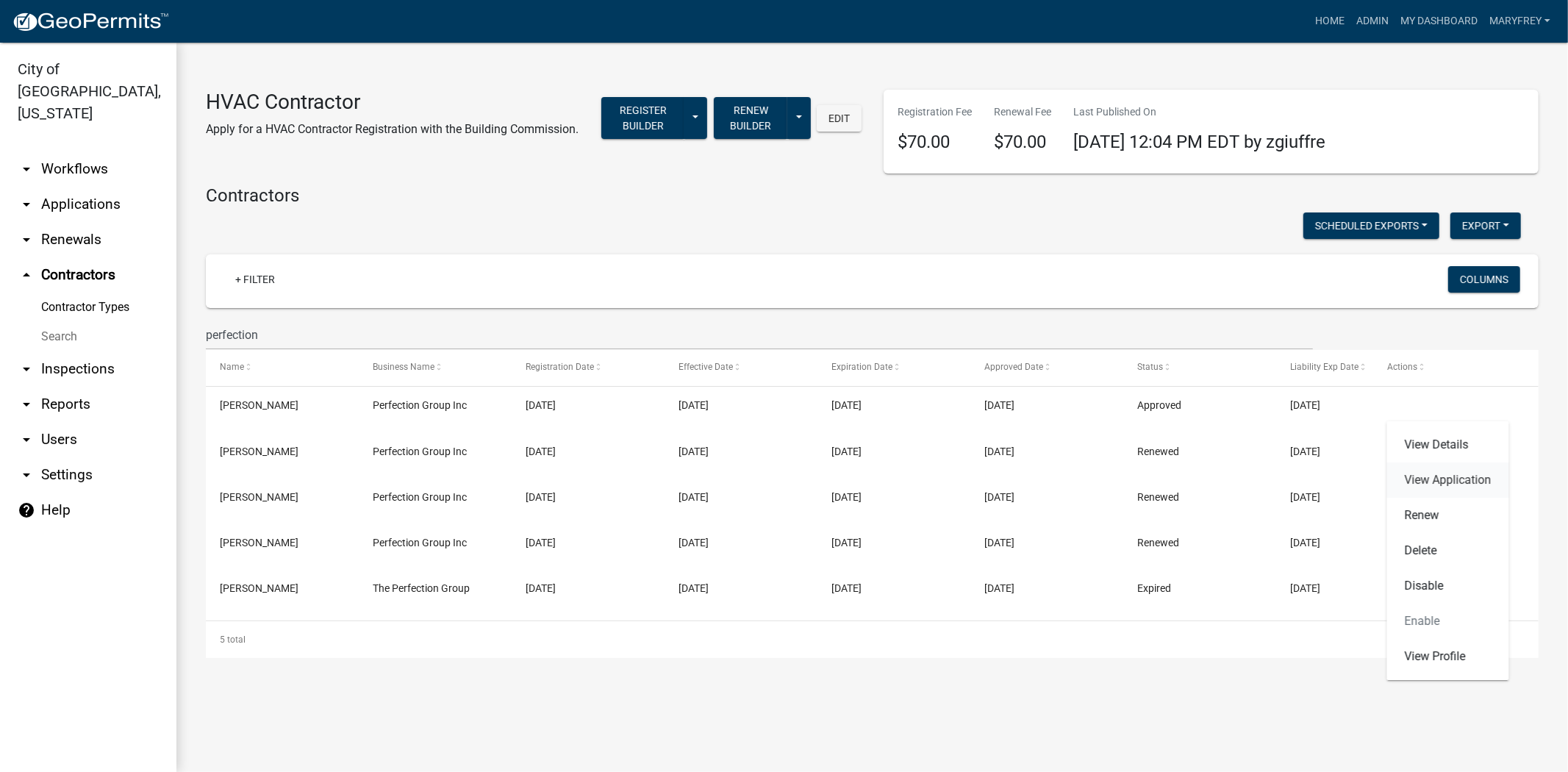
click at [1441, 480] on link "View Application" at bounding box center [1448, 480] width 122 height 35
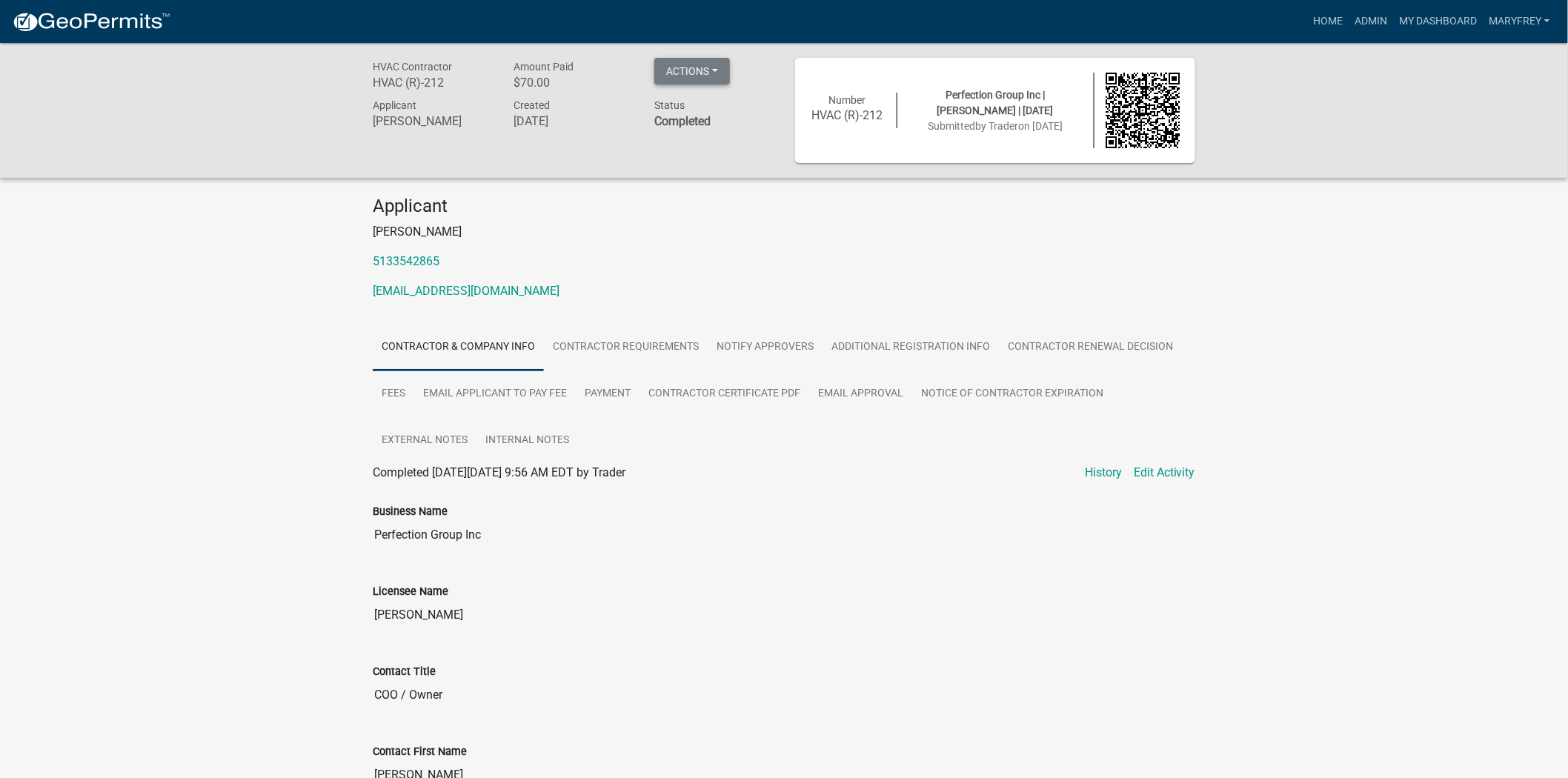
click at [717, 71] on button "Actions" at bounding box center [692, 71] width 75 height 26
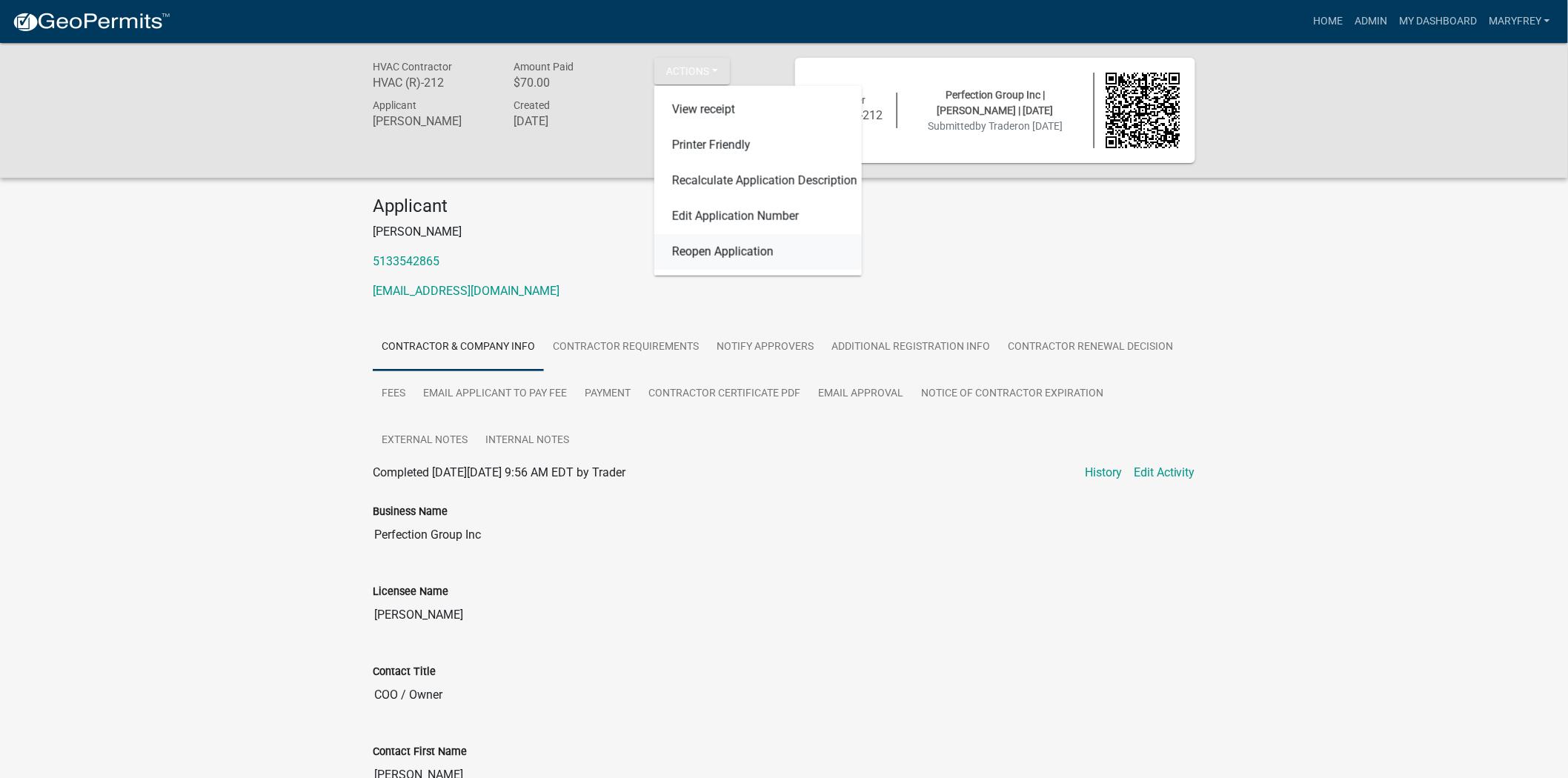
click at [719, 255] on link "Reopen Application" at bounding box center [758, 252] width 207 height 35
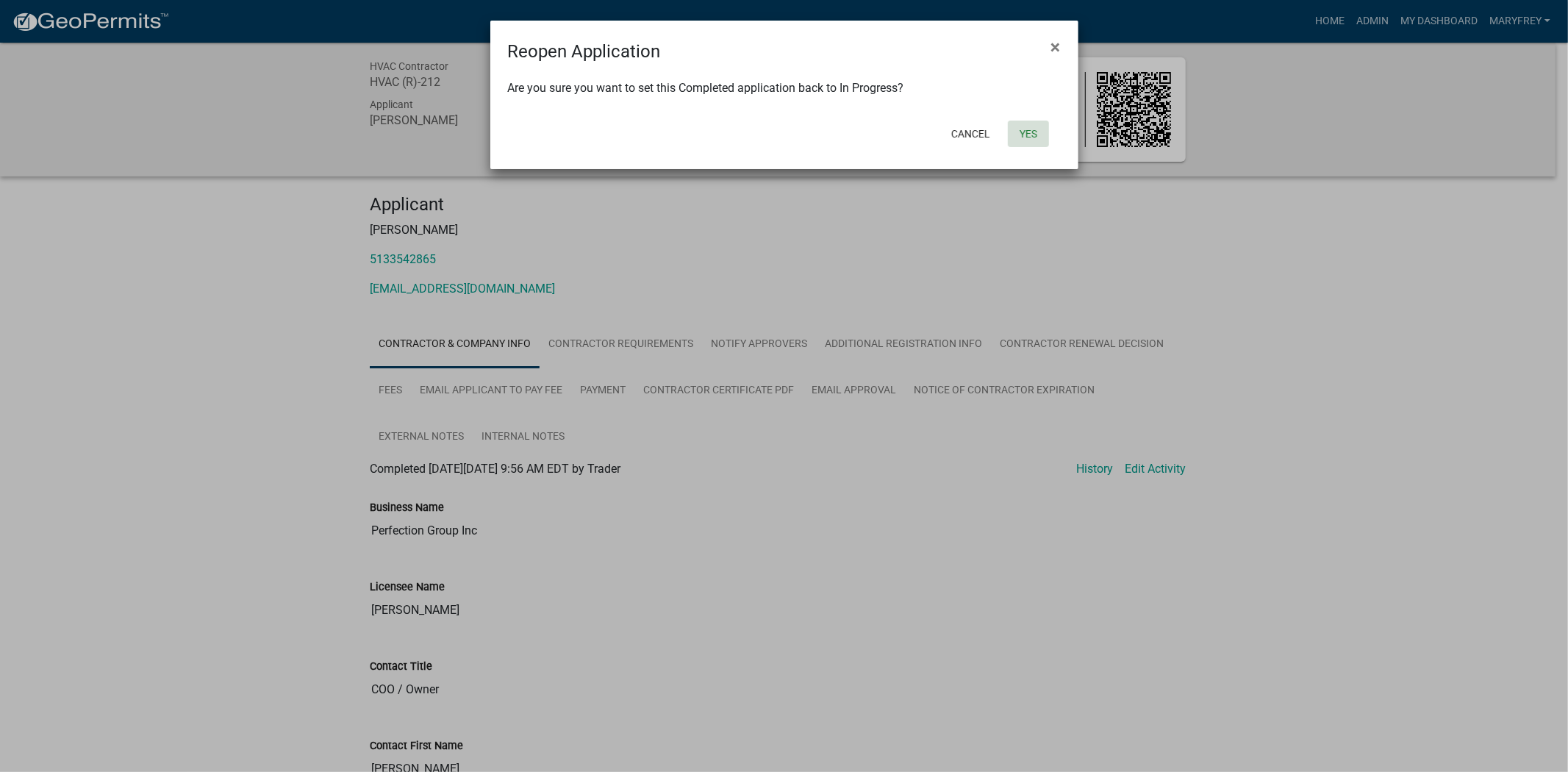
click at [1022, 132] on button "Yes" at bounding box center [1028, 133] width 41 height 26
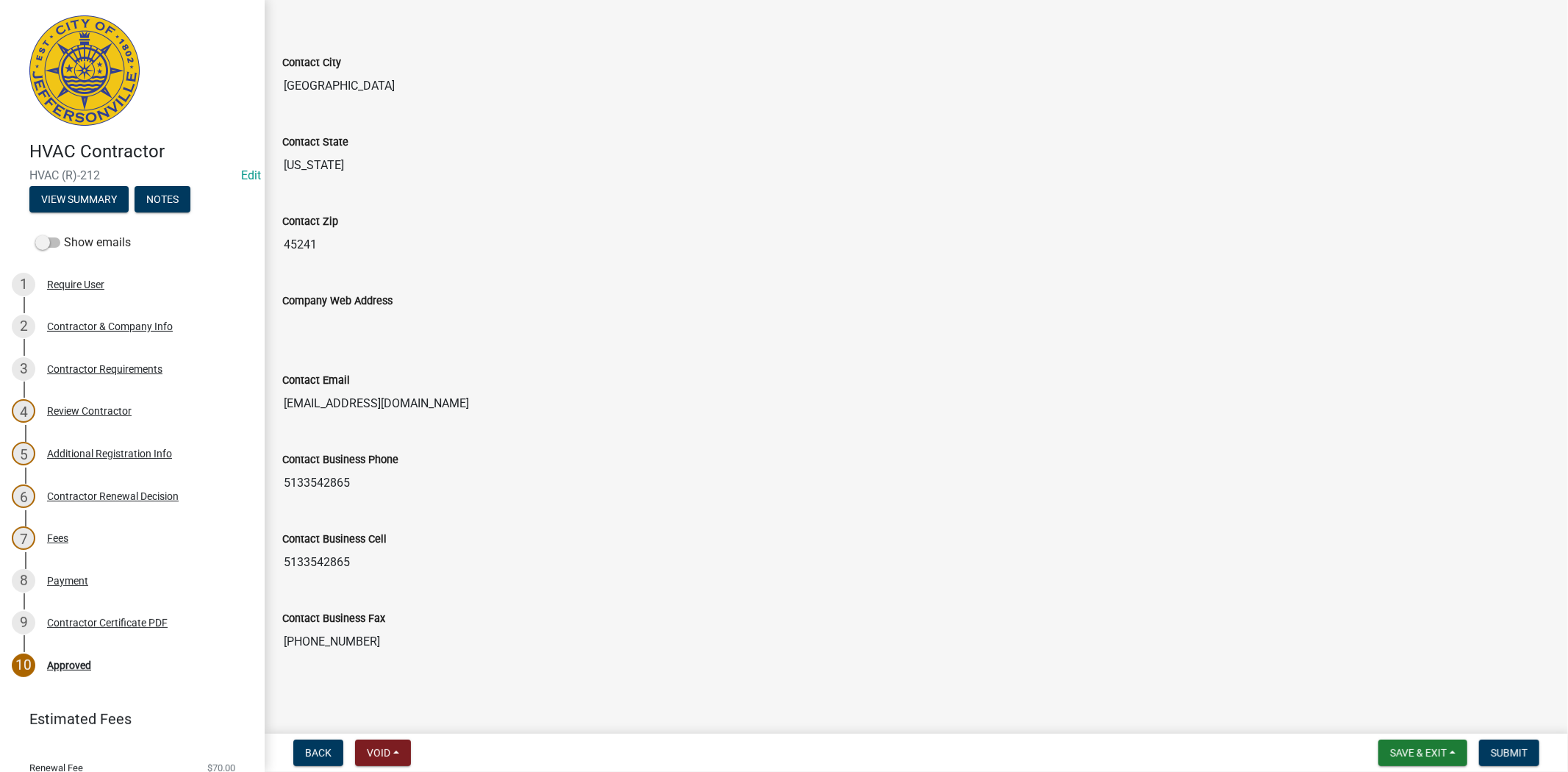
scroll to position [750, 0]
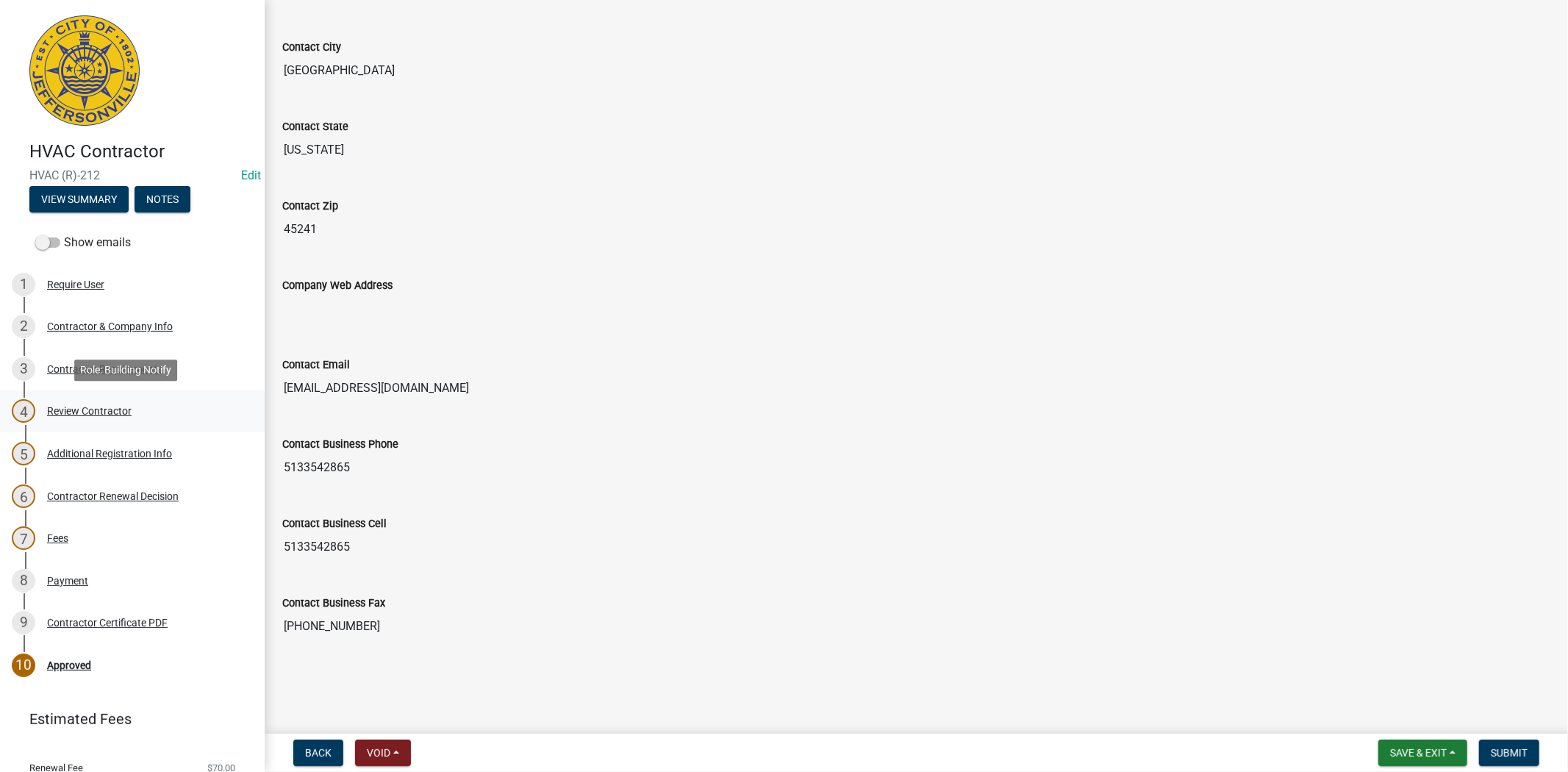
click at [103, 413] on div "Review Contractor" at bounding box center [89, 411] width 84 height 10
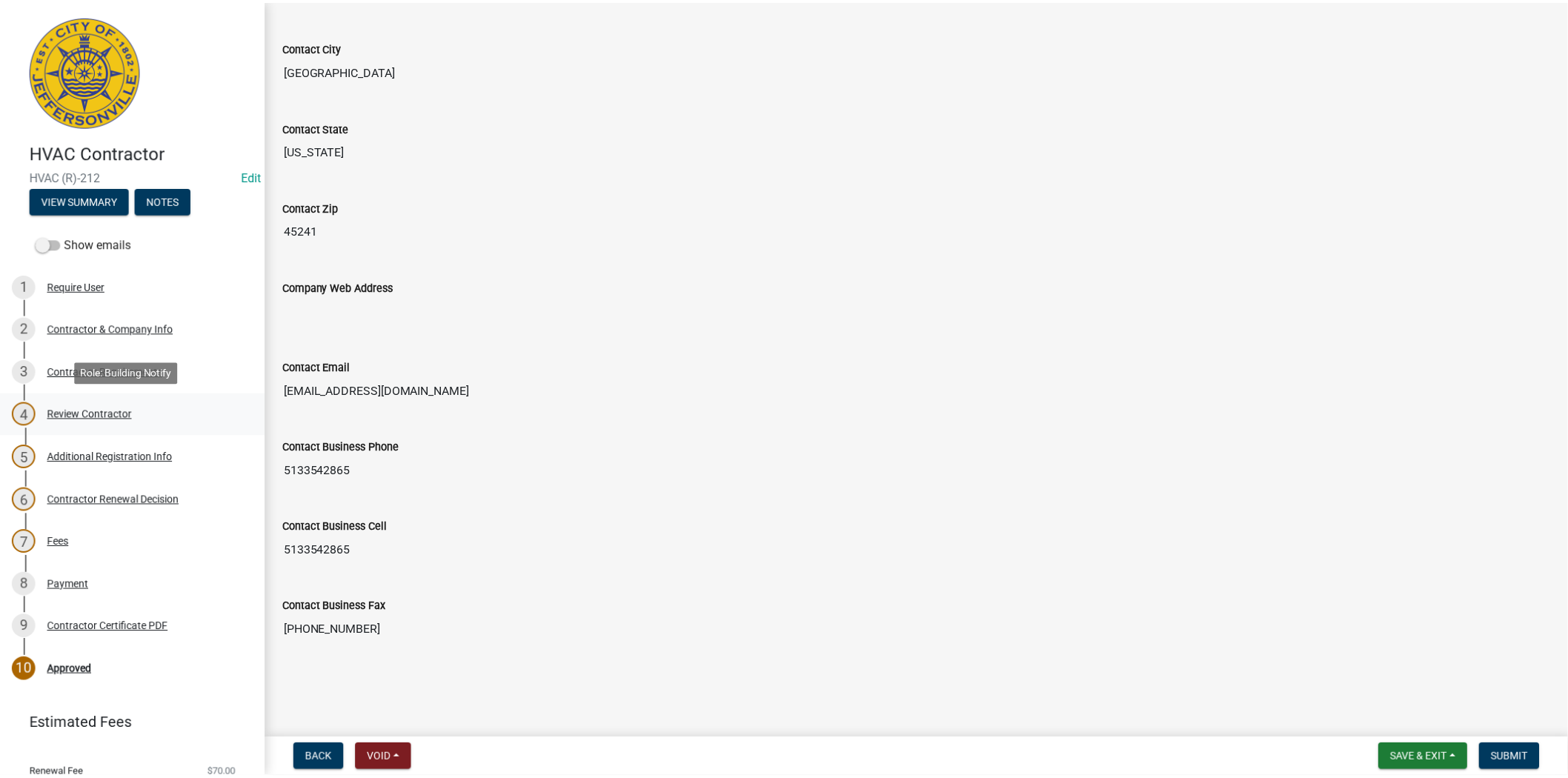
scroll to position [0, 0]
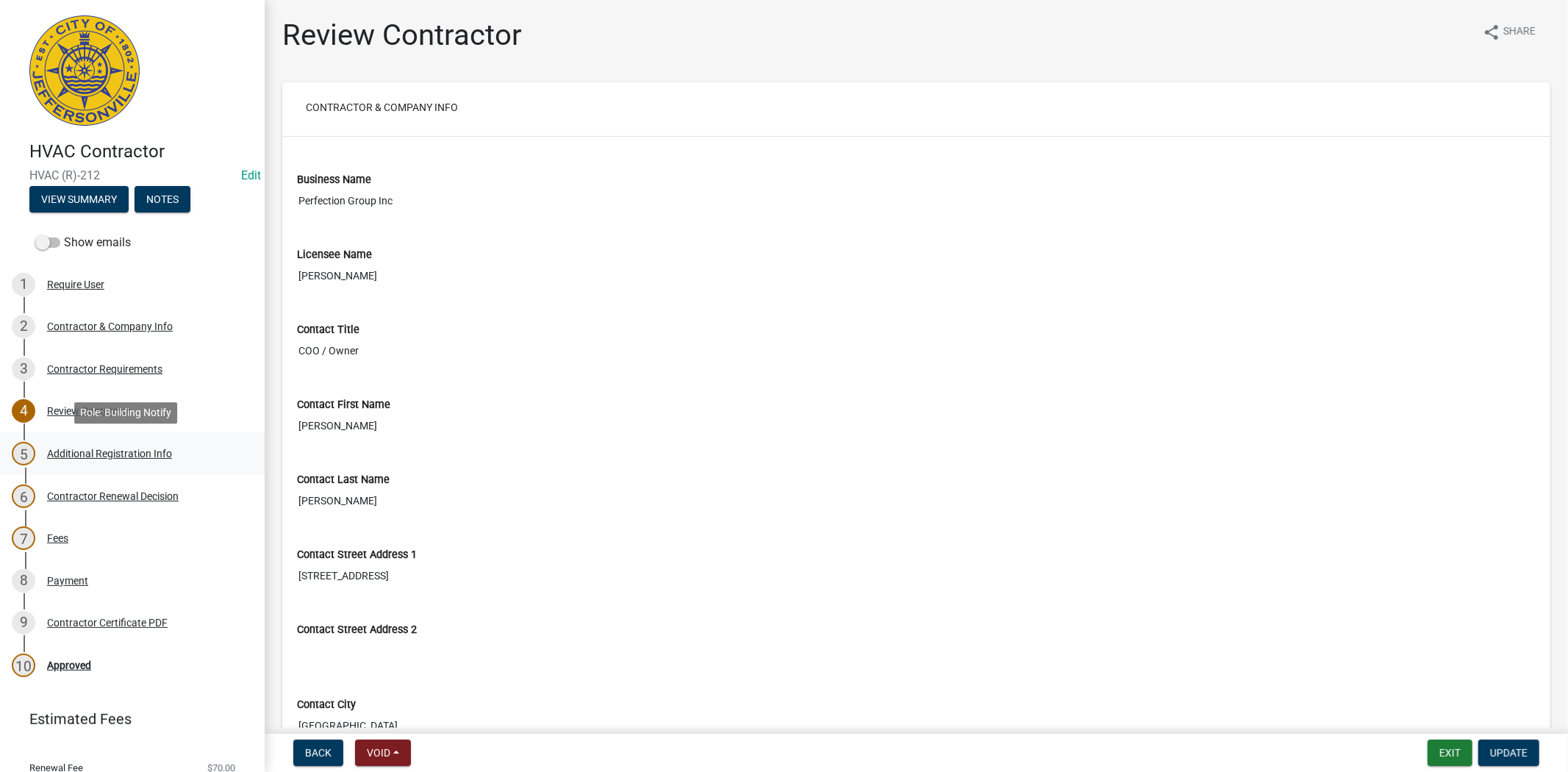
click at [109, 453] on div "Additional Registration Info" at bounding box center [109, 454] width 125 height 10
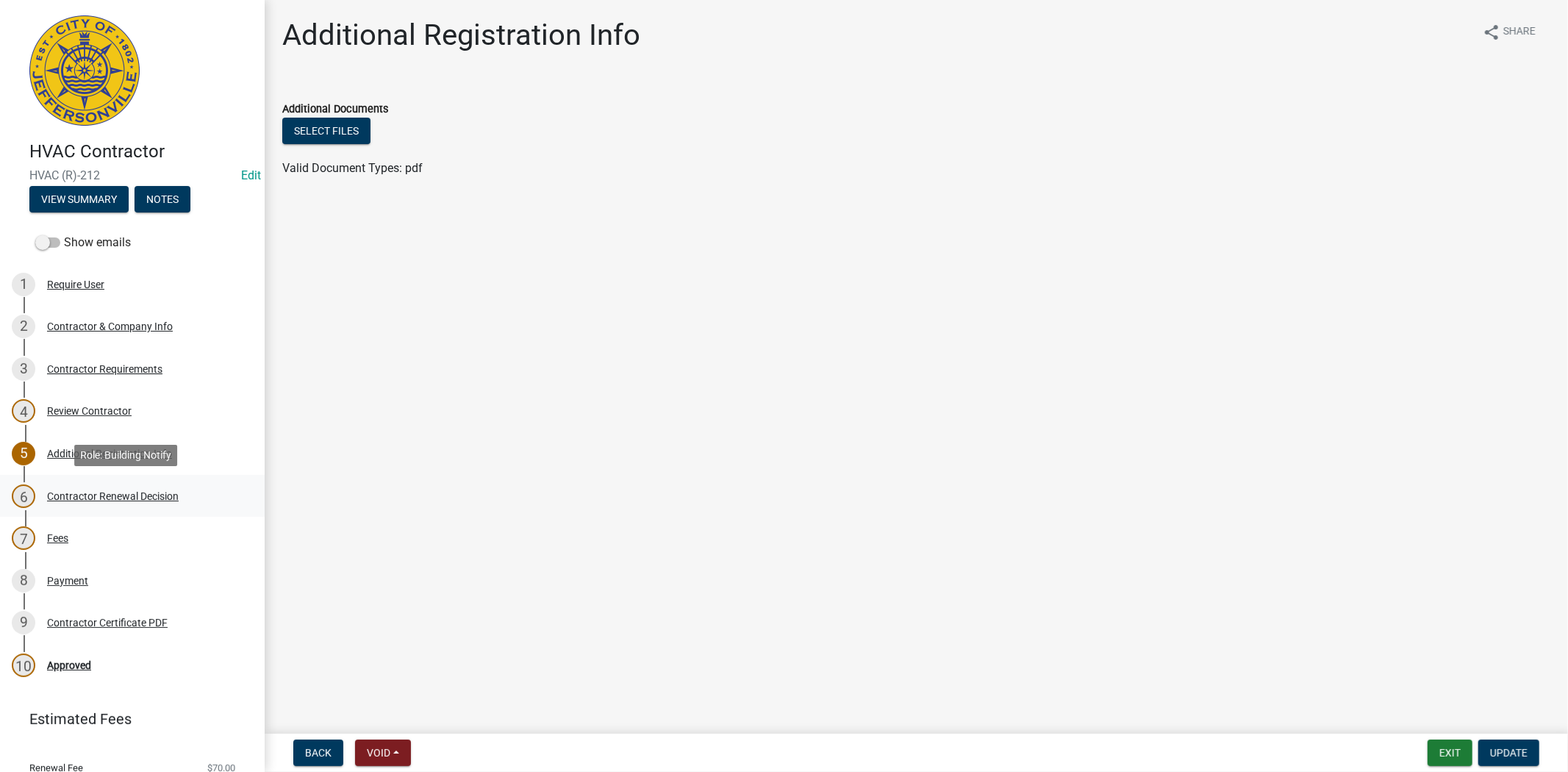
click at [105, 495] on div "Contractor Renewal Decision" at bounding box center [113, 496] width 132 height 10
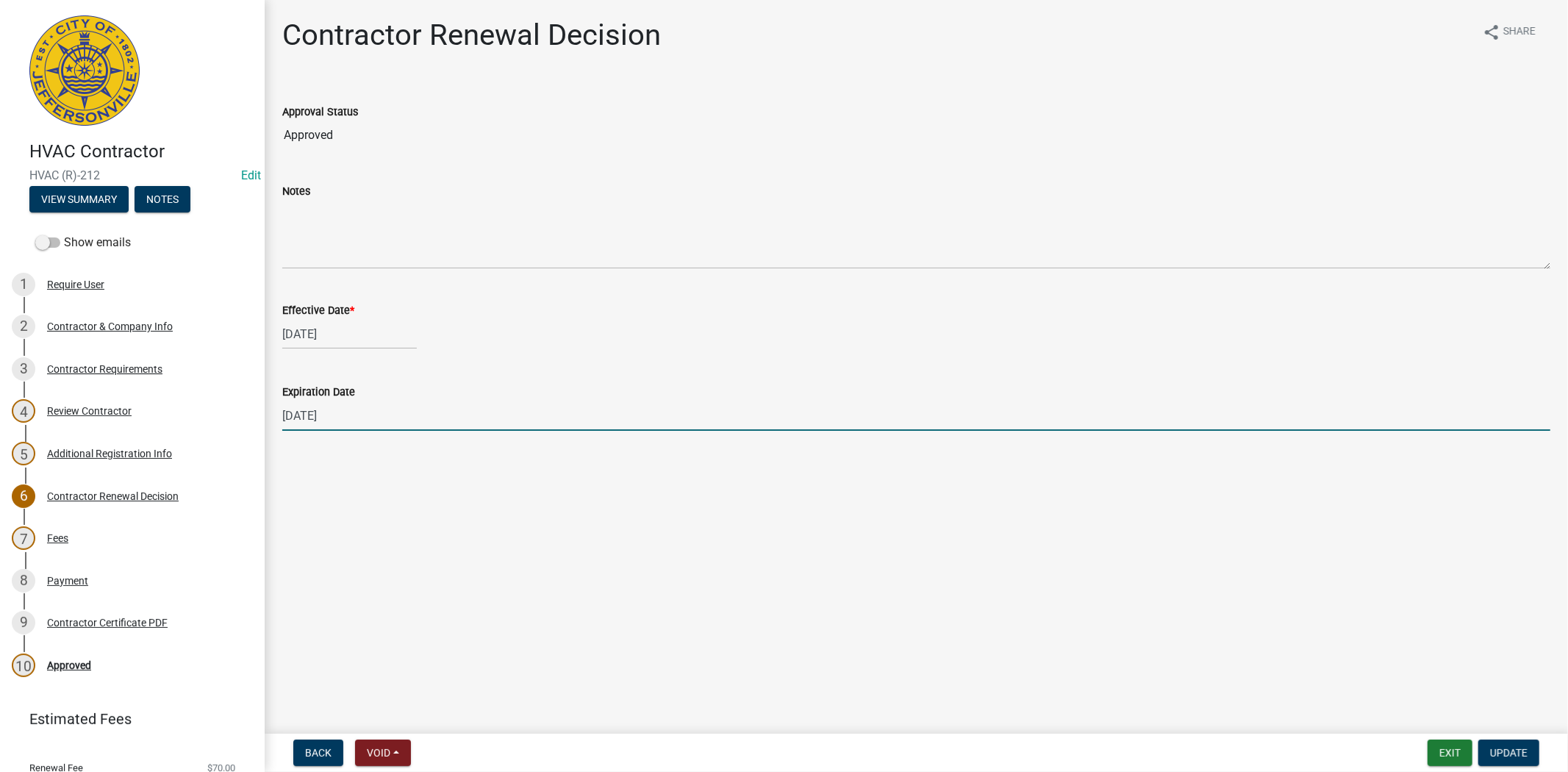
click at [357, 421] on input "[DATE]" at bounding box center [916, 416] width 1268 height 30
type input "[DATE]"
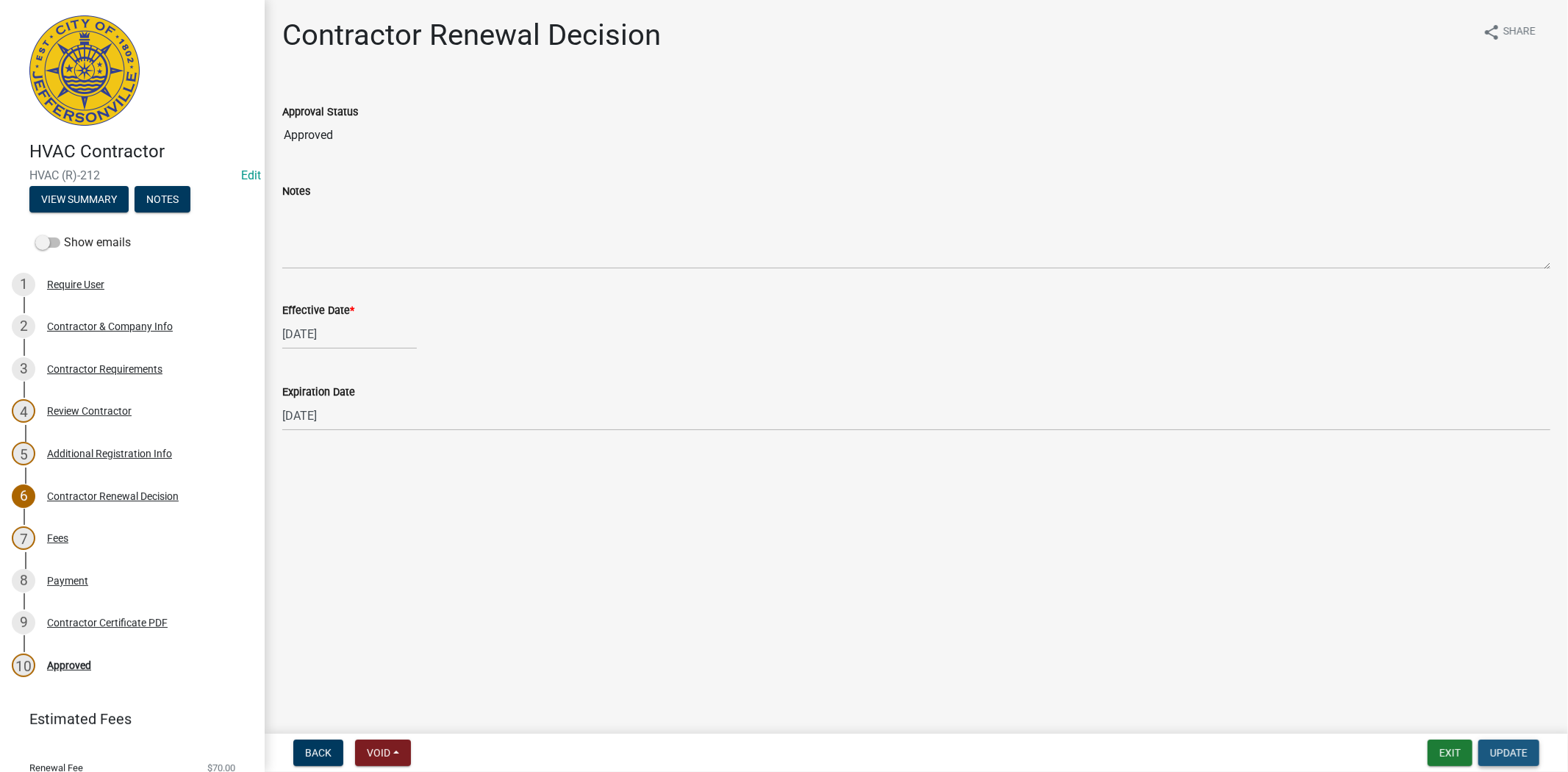
click at [1484, 748] on button "Update" at bounding box center [1509, 753] width 61 height 26
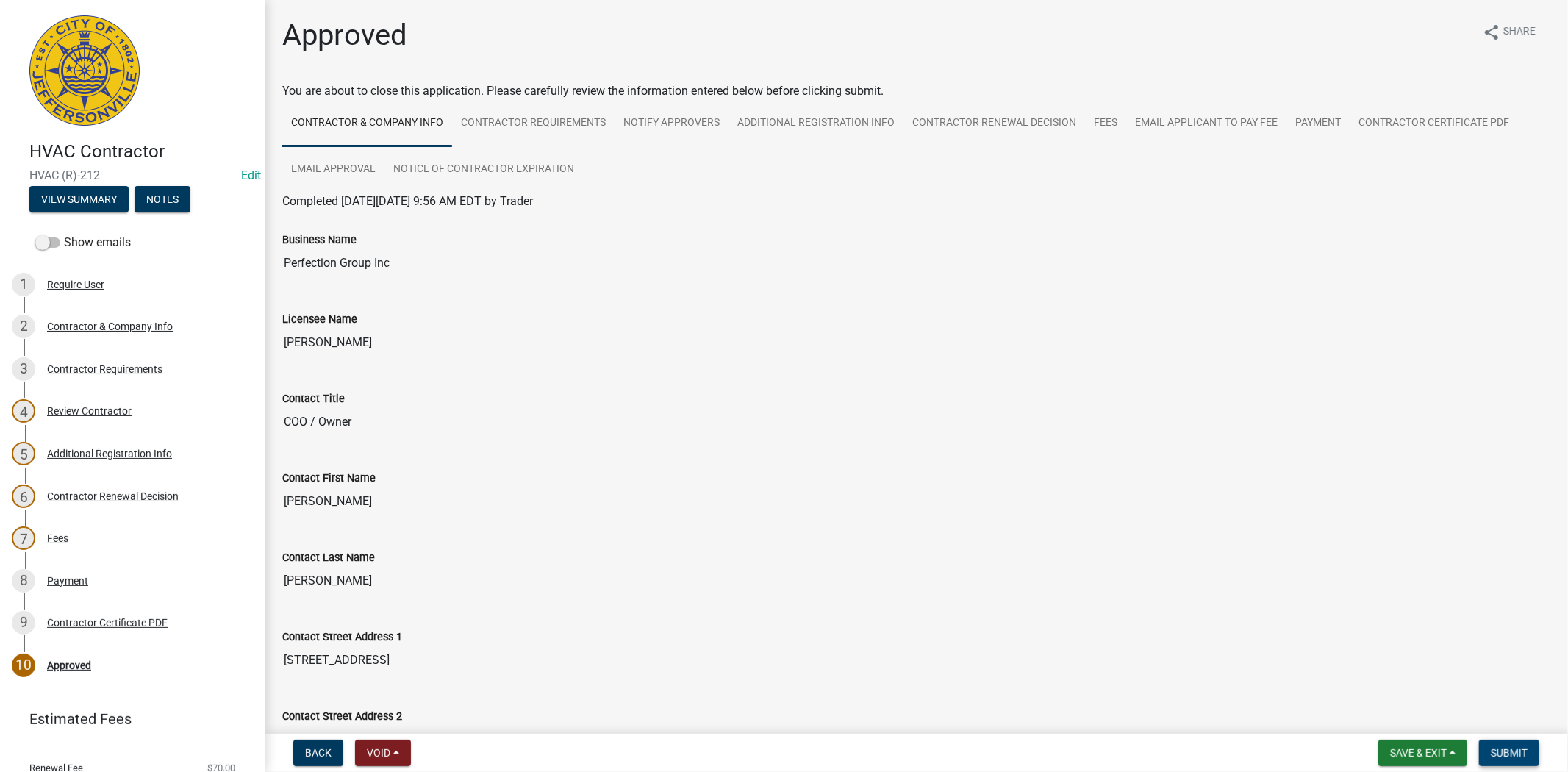
click at [1511, 750] on span "Submit" at bounding box center [1509, 753] width 37 height 12
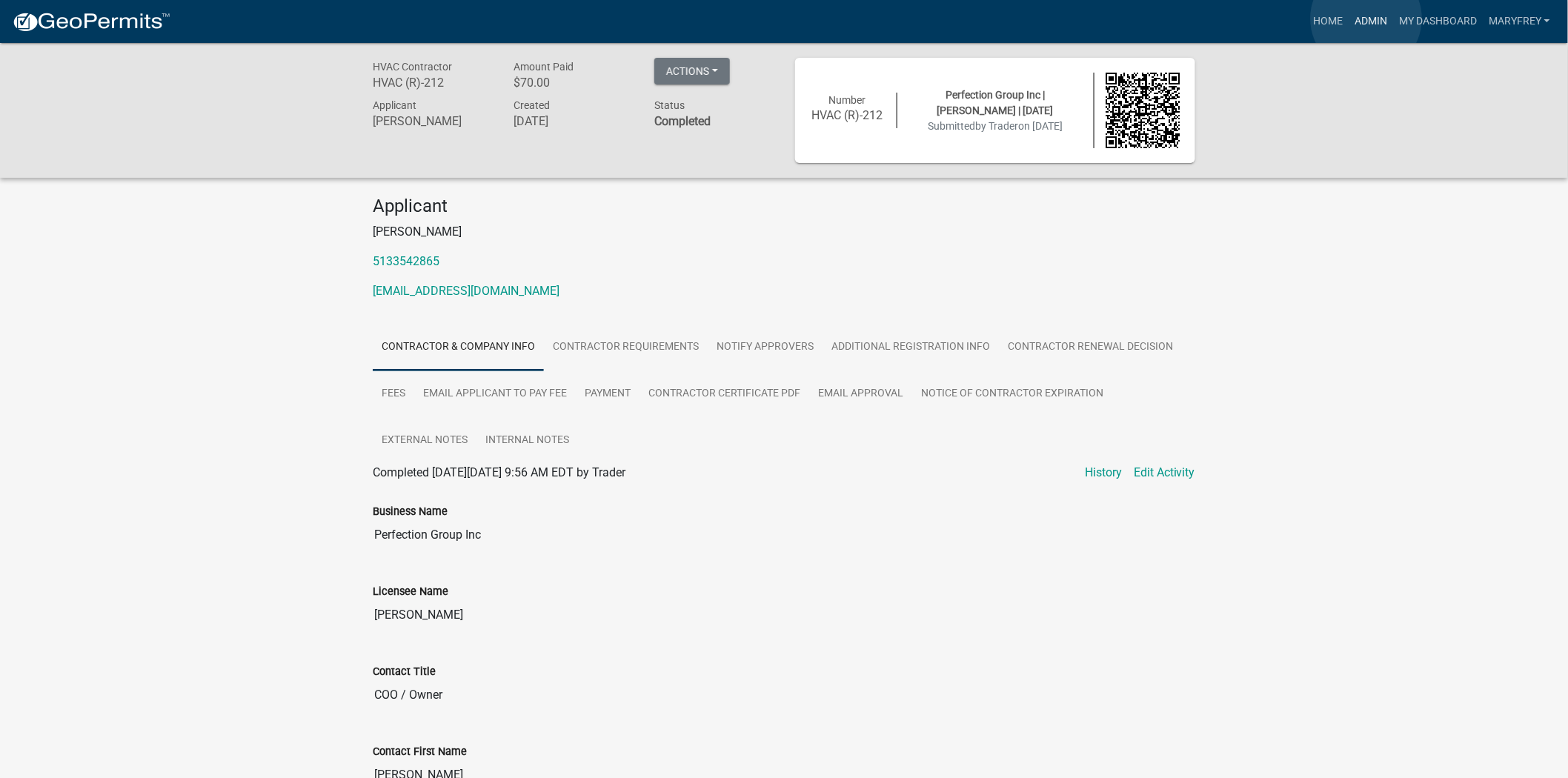
click at [1366, 19] on link "Admin" at bounding box center [1370, 21] width 44 height 28
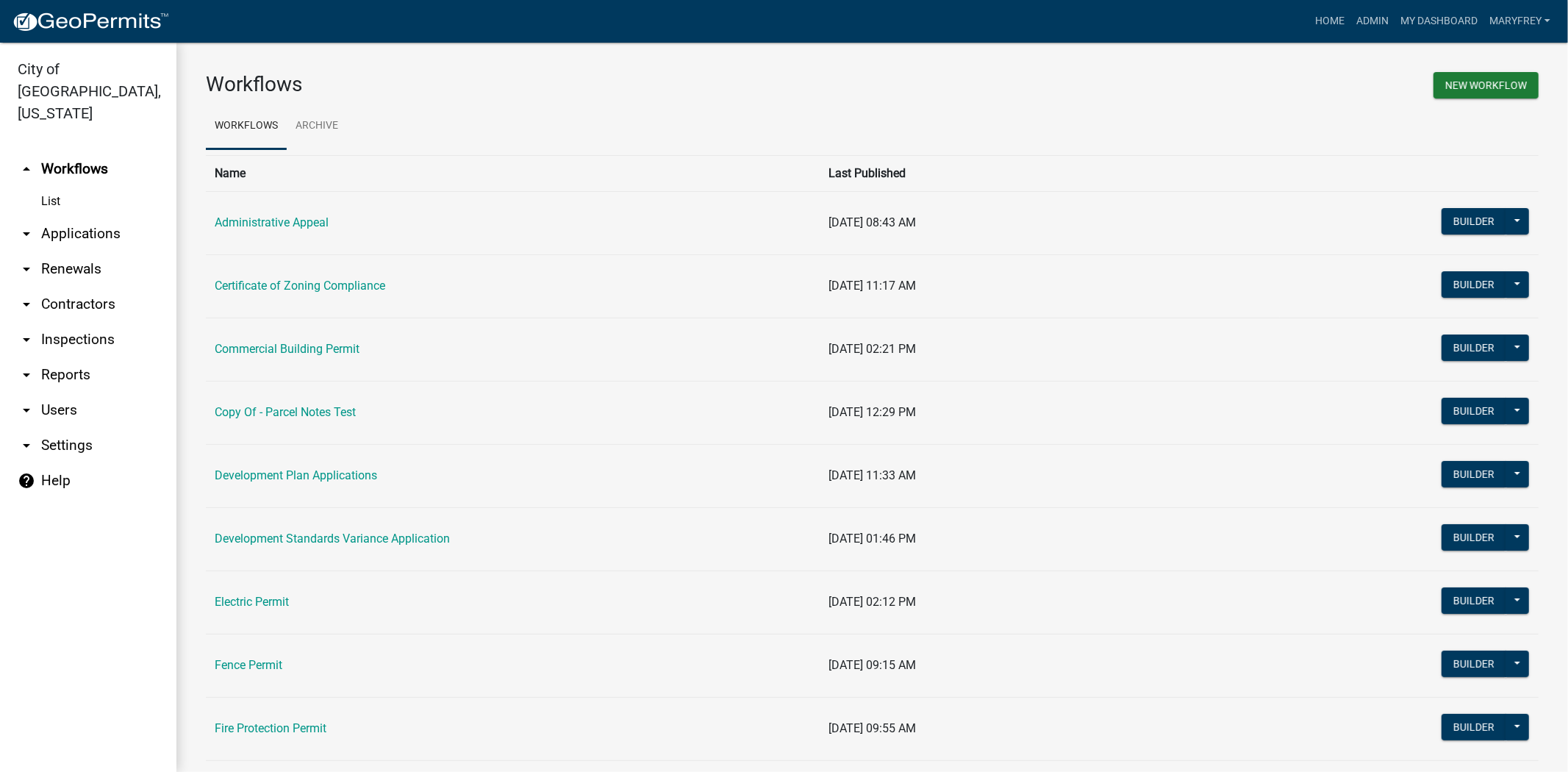
click at [54, 287] on link "arrow_drop_down Contractors" at bounding box center [88, 304] width 176 height 35
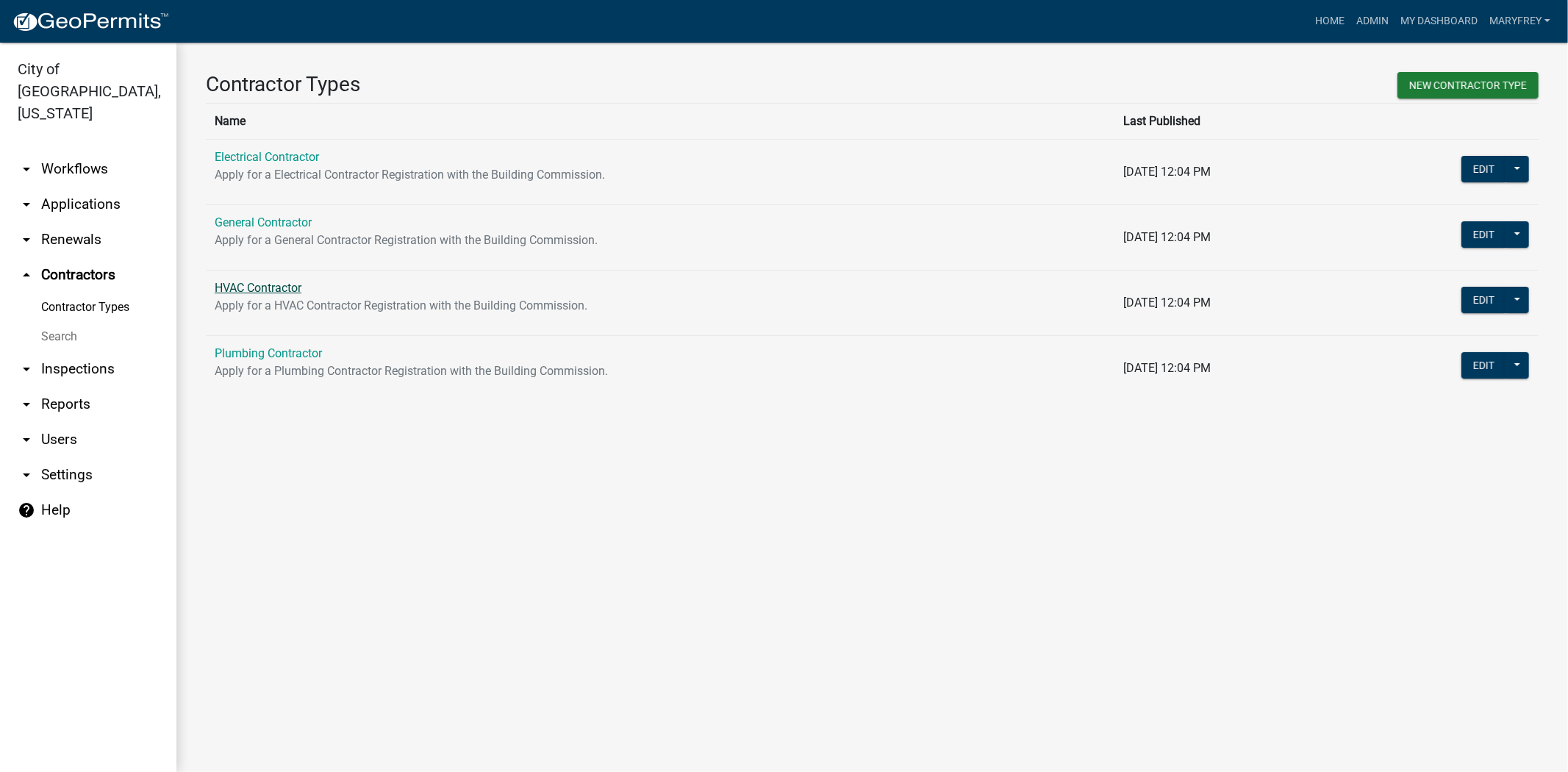
click at [250, 288] on link "HVAC Contractor" at bounding box center [258, 288] width 87 height 14
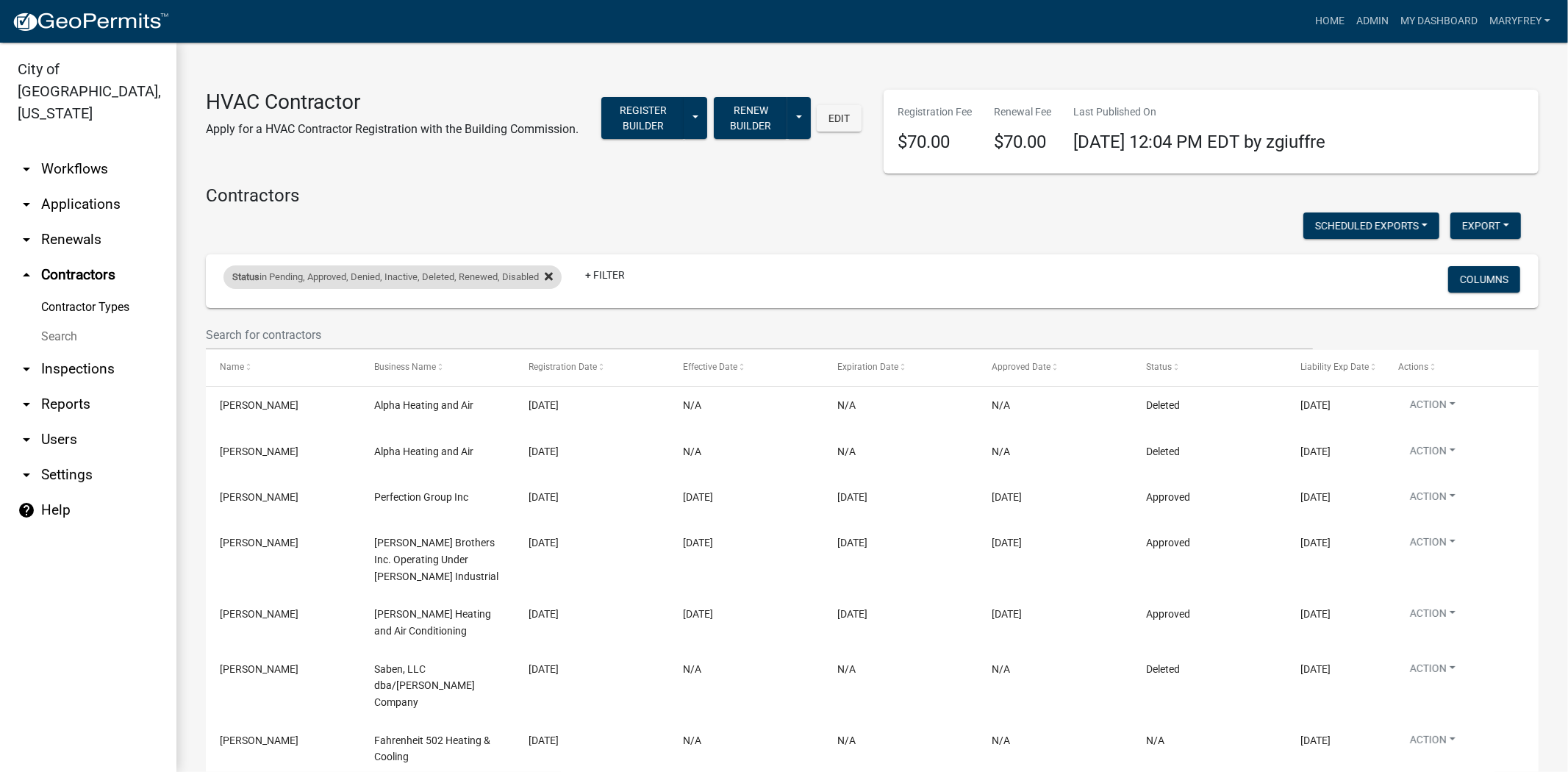
click at [553, 276] on icon at bounding box center [549, 277] width 8 height 12
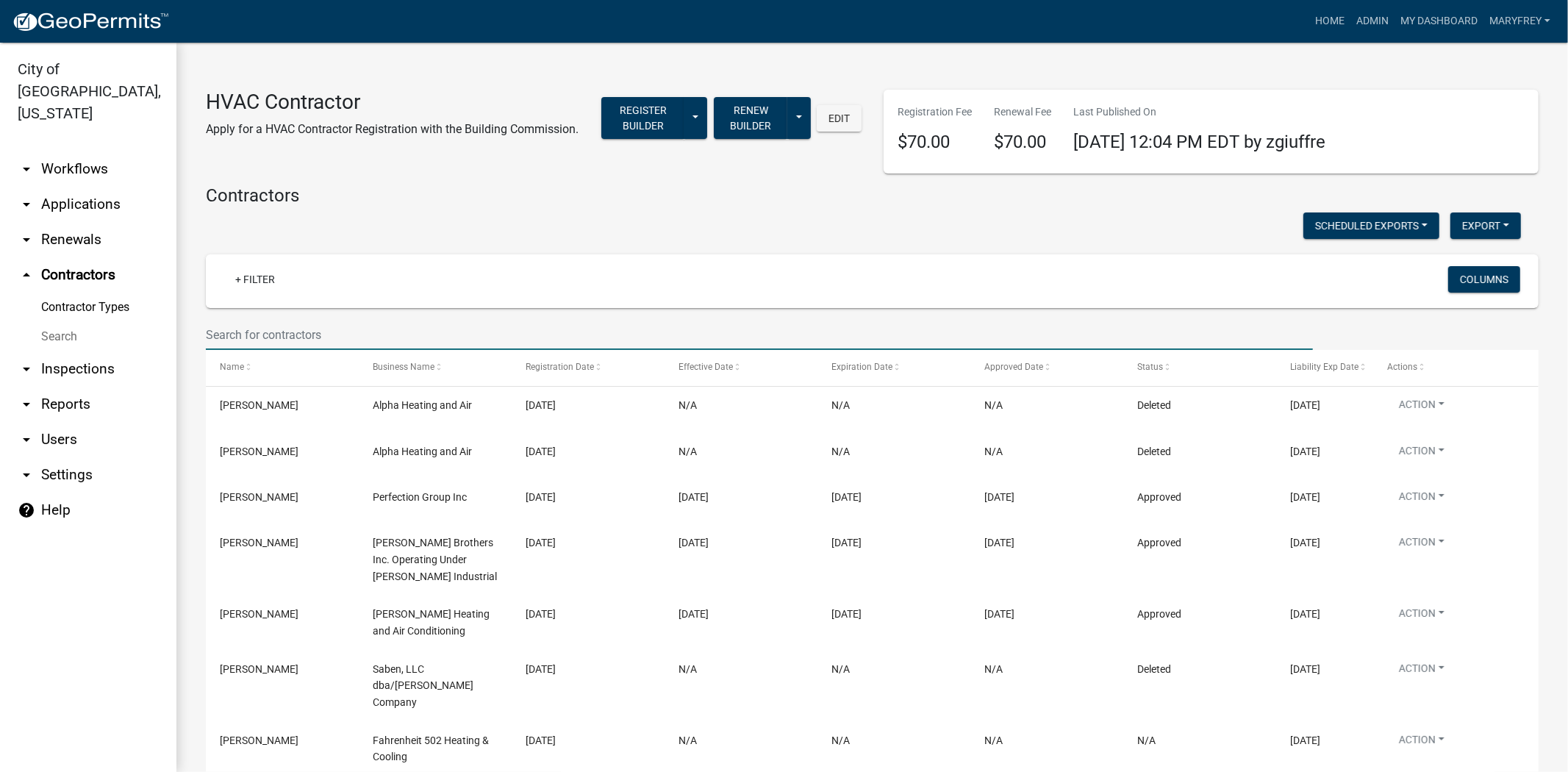
click at [250, 334] on input "text" at bounding box center [759, 335] width 1107 height 30
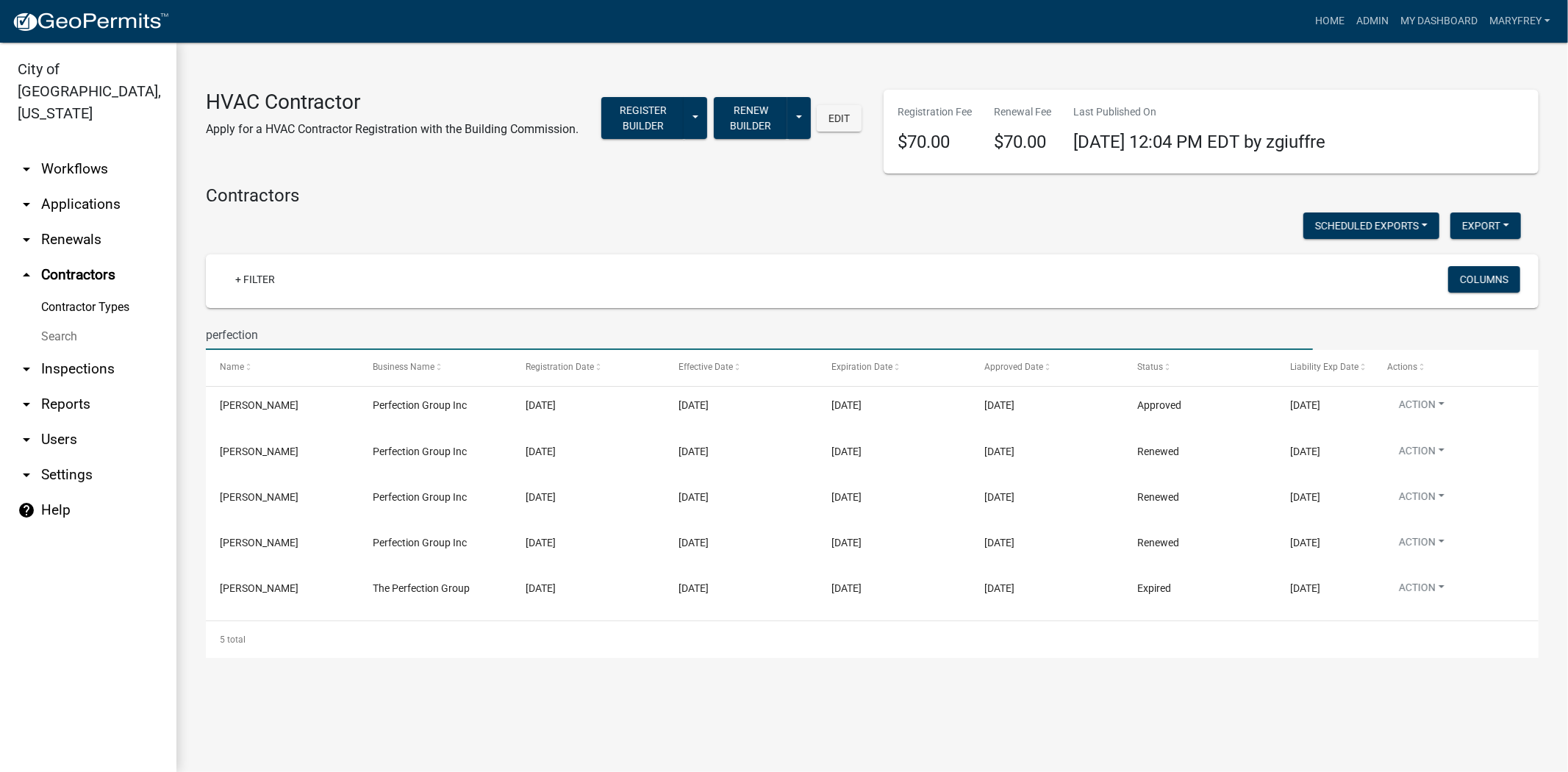
type input "perfection"
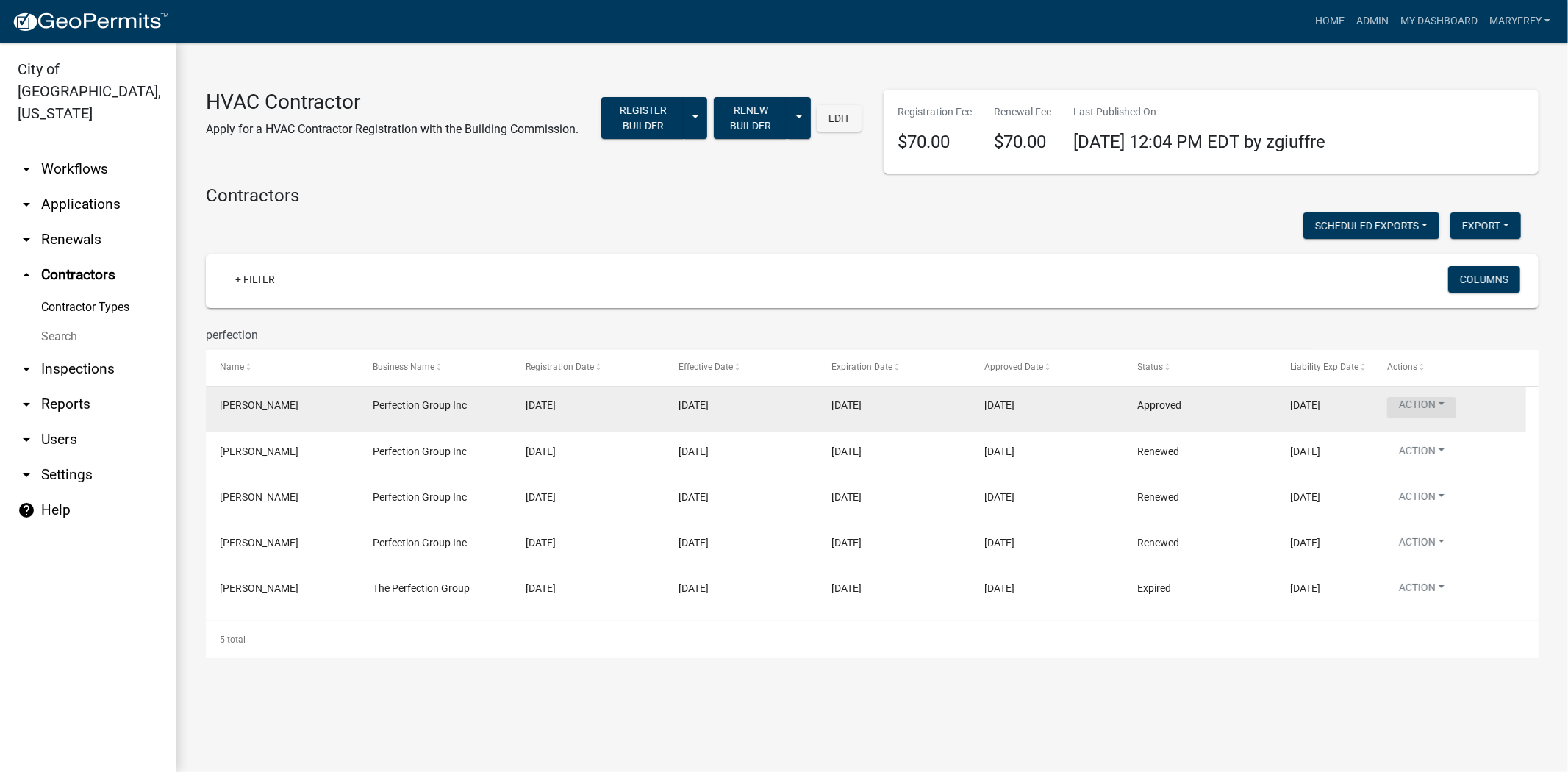
click at [1445, 405] on button "Action" at bounding box center [1422, 407] width 69 height 22
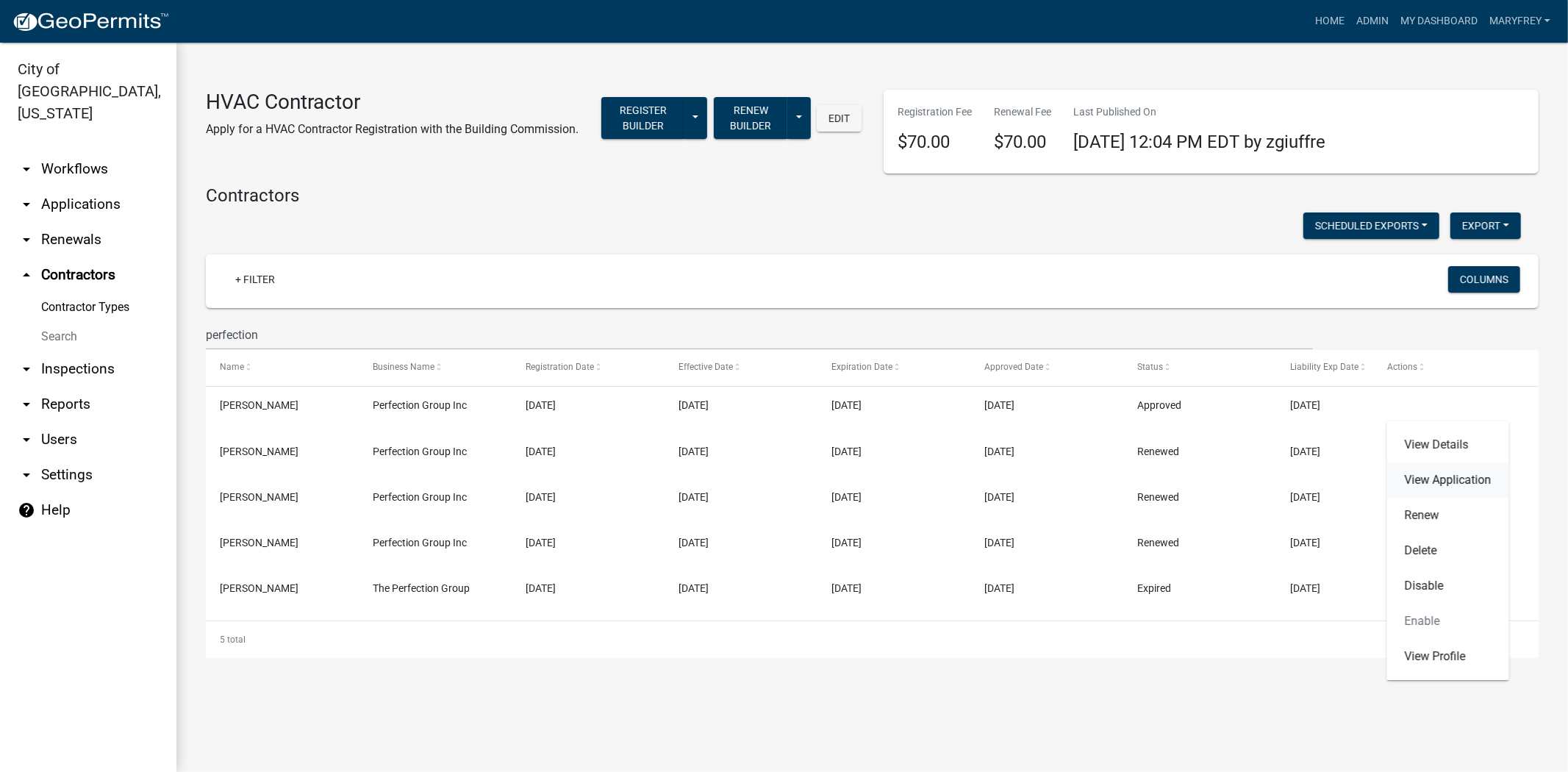
click at [1436, 478] on link "View Application" at bounding box center [1448, 480] width 122 height 35
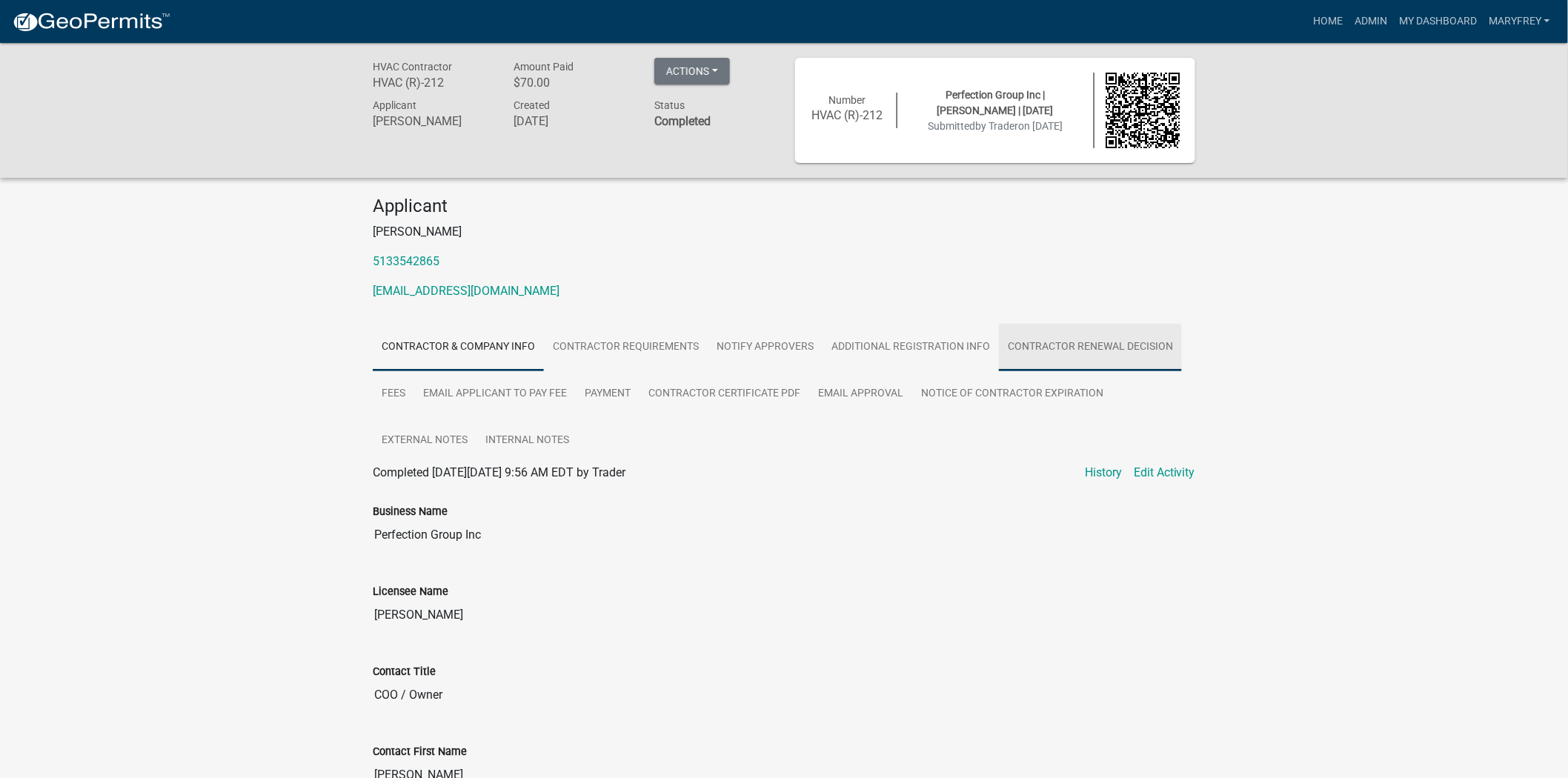
click at [1045, 356] on link "Contractor Renewal Decision" at bounding box center [1090, 347] width 183 height 47
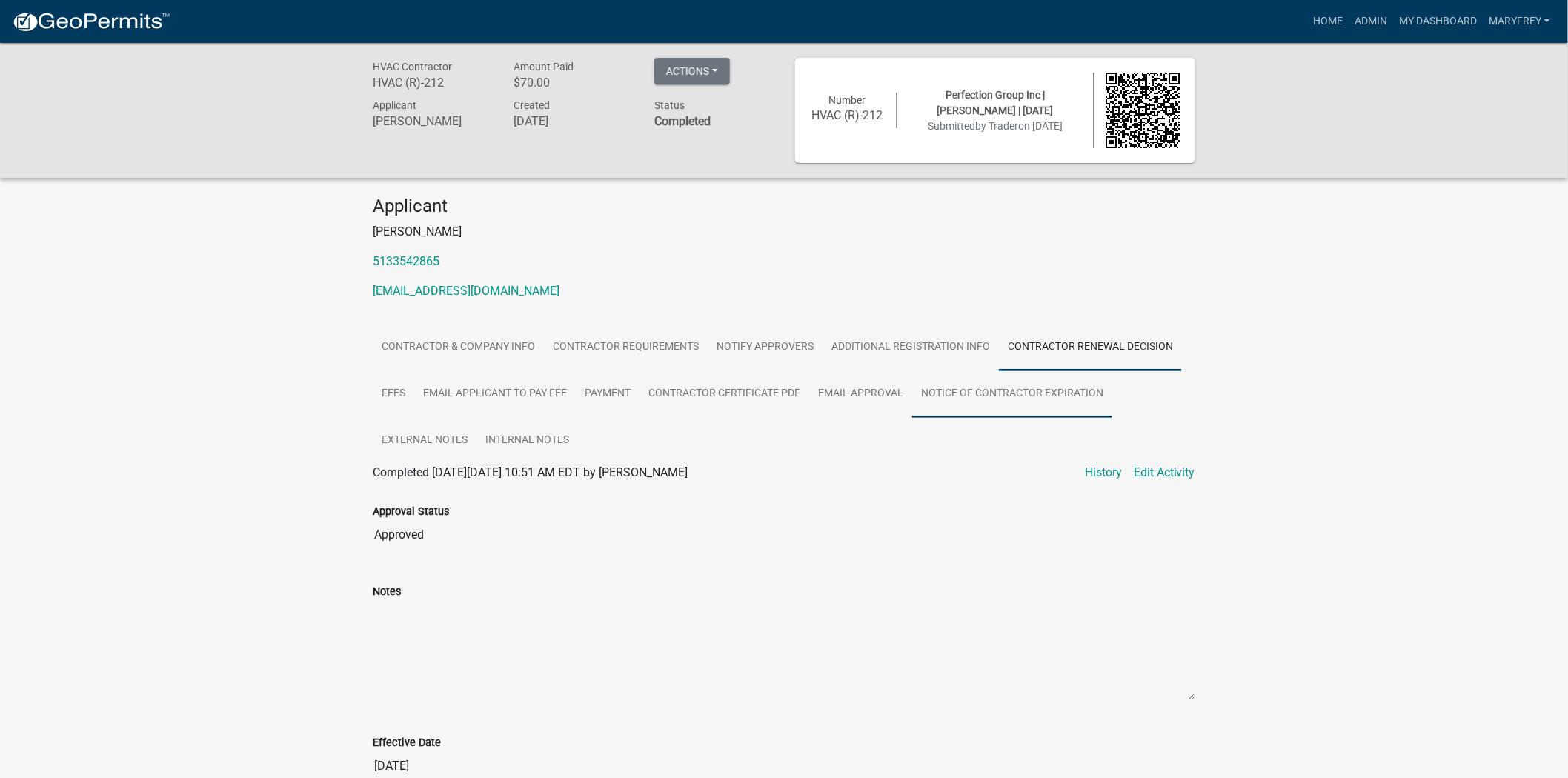
click at [1019, 401] on link "Notice of Contractor Expiration" at bounding box center [1012, 394] width 200 height 47
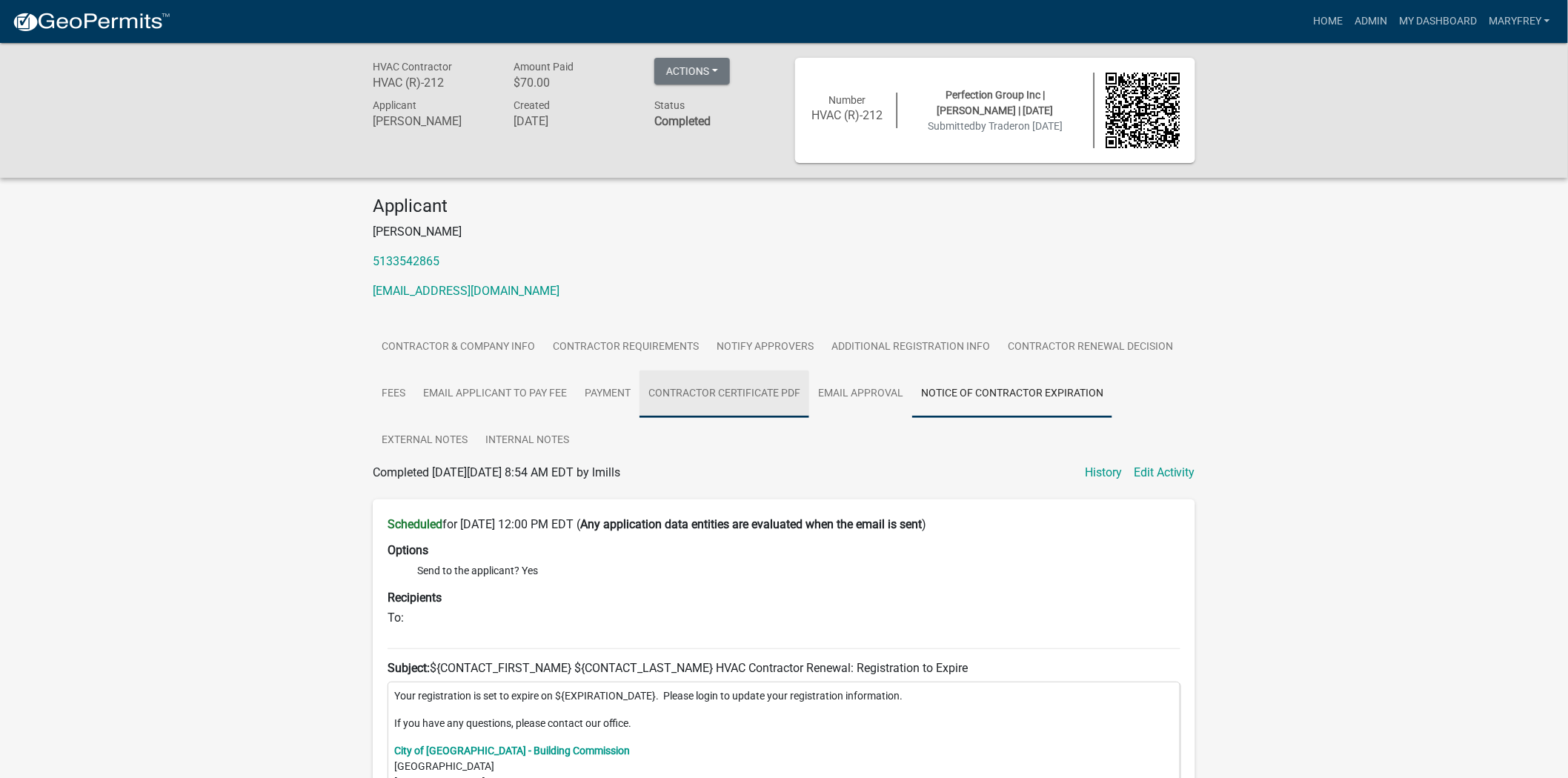
click at [772, 398] on link "Contractor Certificate PDF" at bounding box center [724, 394] width 169 height 47
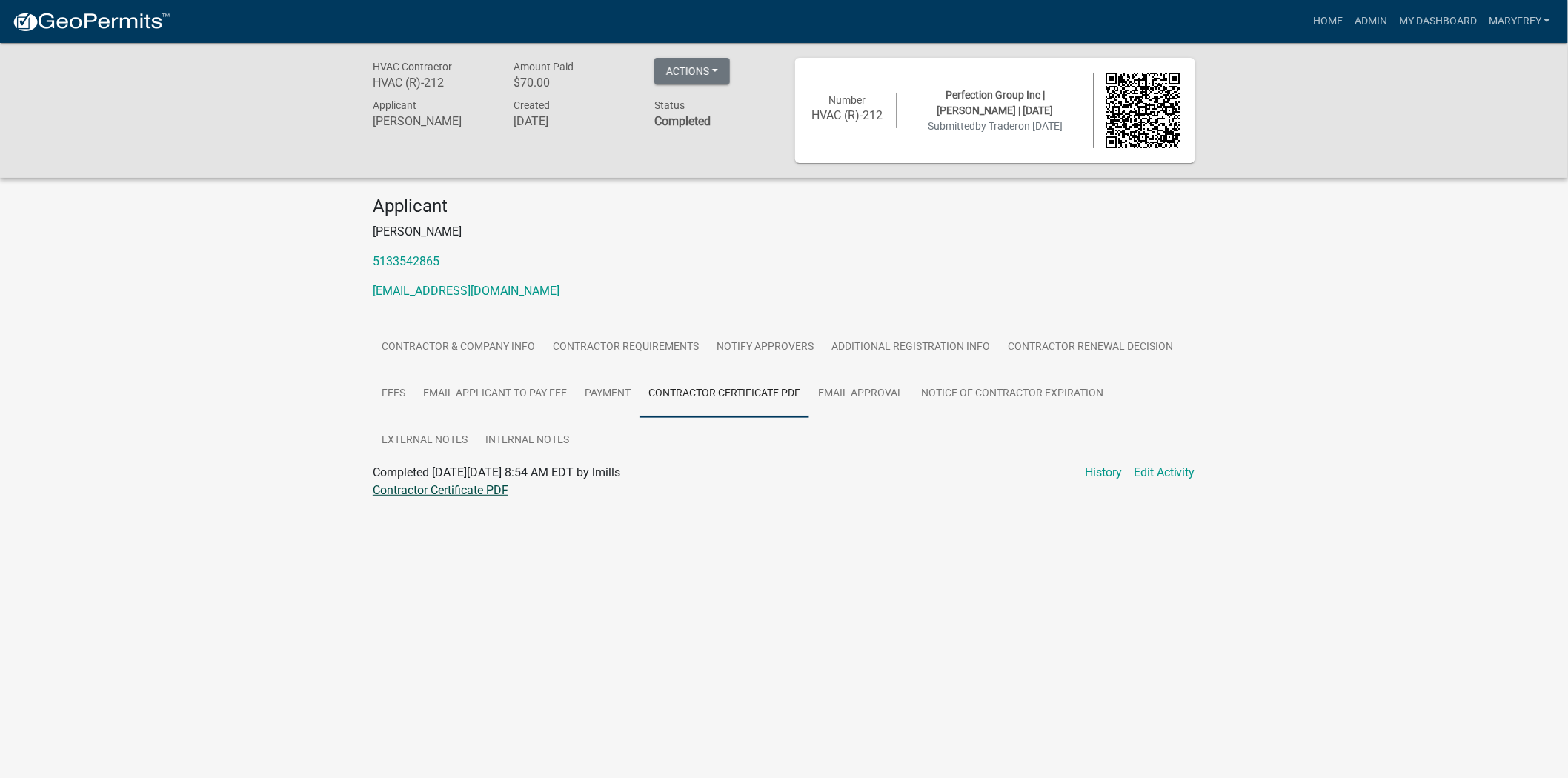
click at [480, 495] on link "Contractor Certificate PDF" at bounding box center [441, 490] width 136 height 14
